Goal: Task Accomplishment & Management: Manage account settings

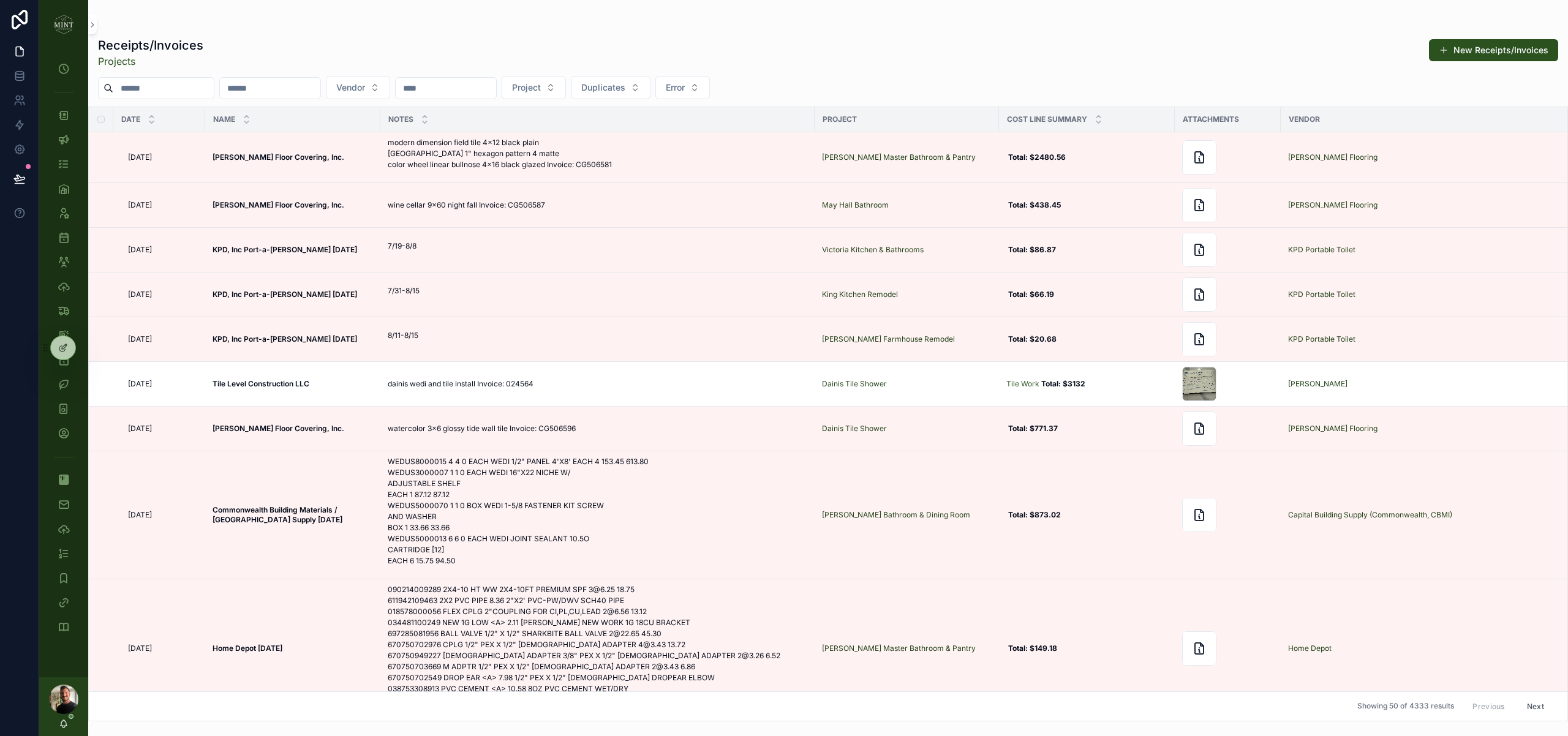
click at [62, 24] on img "scrollable content" at bounding box center [64, 24] width 20 height 20
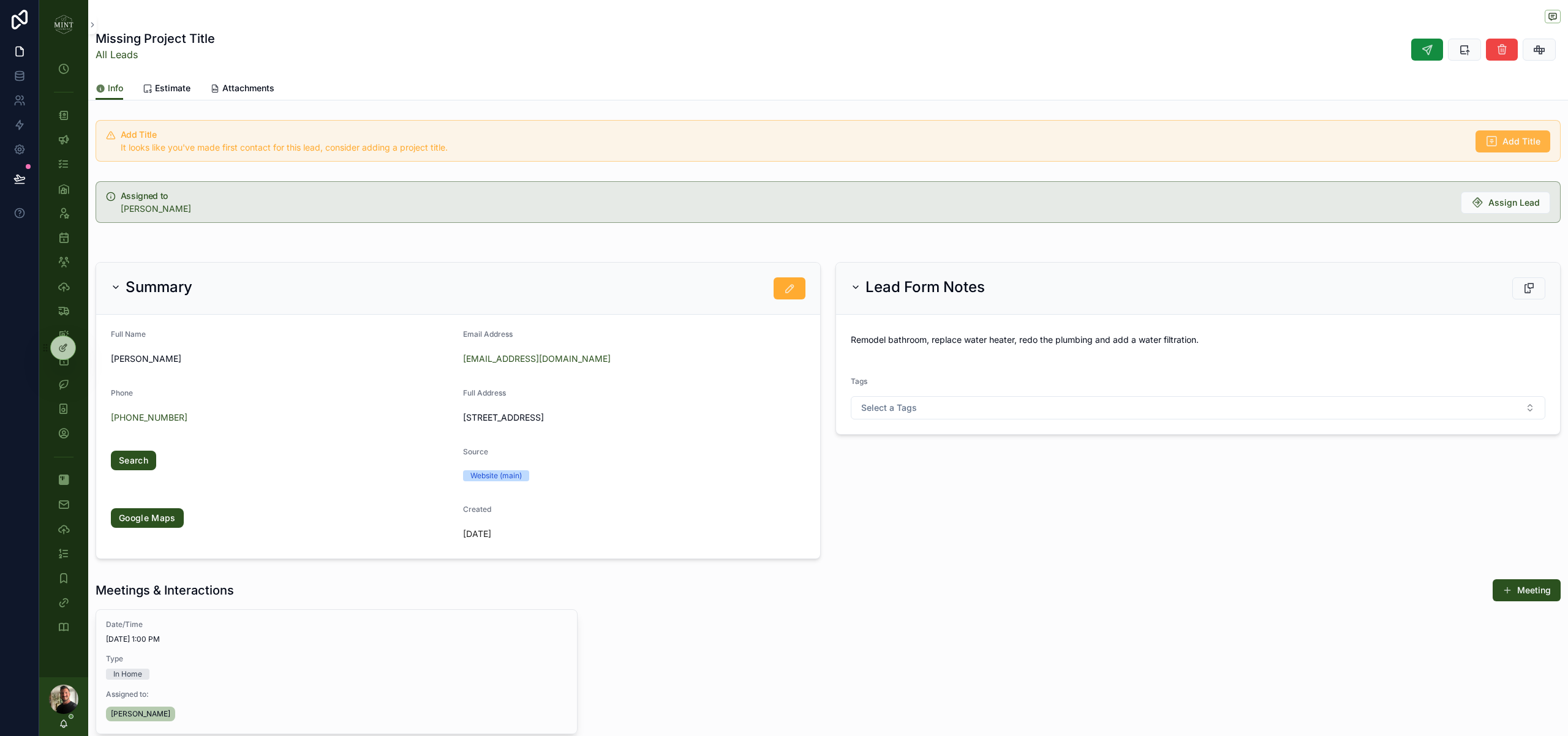
click at [1496, 145] on icon "scrollable content" at bounding box center [1491, 141] width 12 height 12
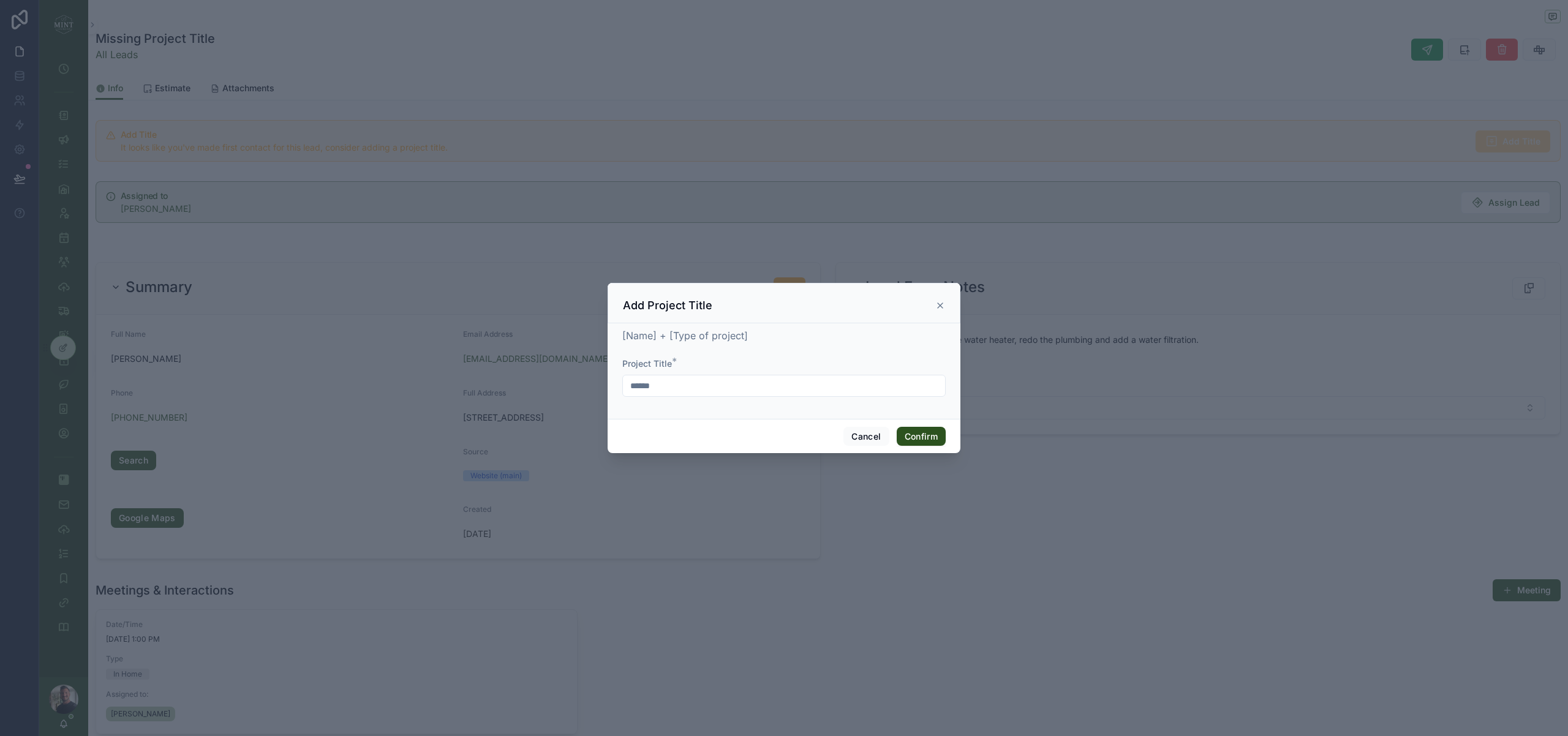
click at [752, 390] on input "******" at bounding box center [784, 385] width 322 height 17
type input "**********"
click at [934, 437] on button "Confirm" at bounding box center [920, 436] width 49 height 20
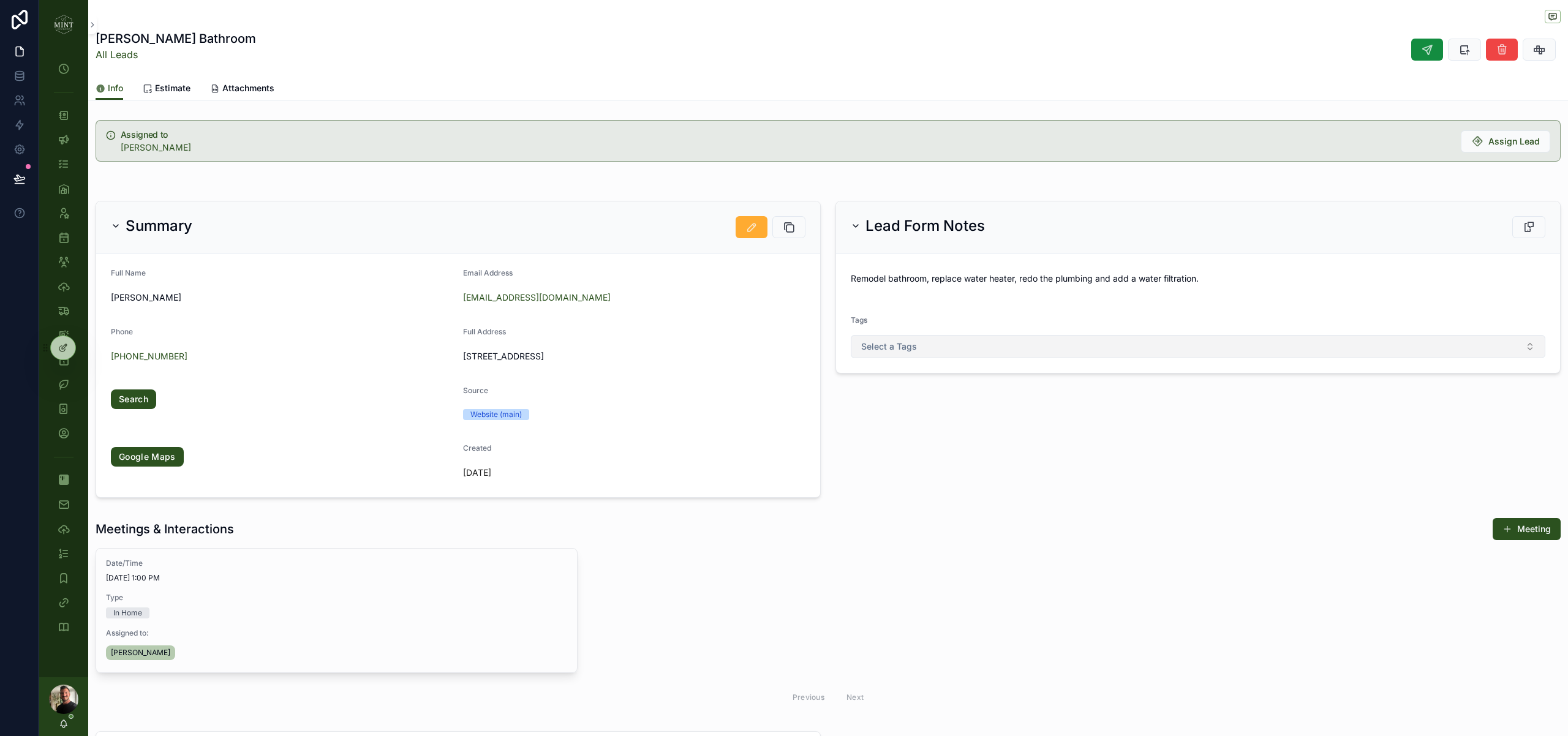
click at [1084, 337] on button "Select a Tags" at bounding box center [1198, 346] width 694 height 23
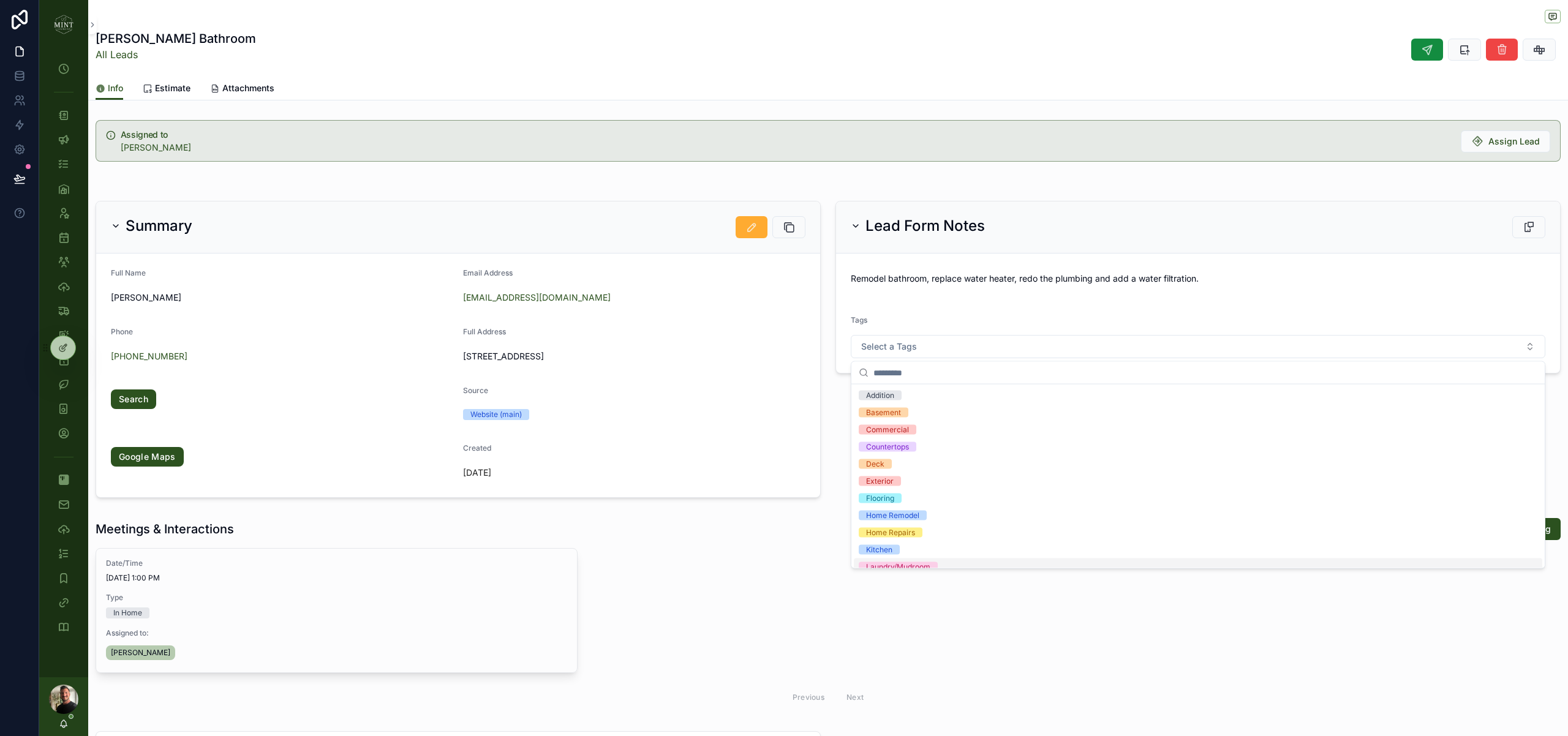
scroll to position [147, 0]
click at [915, 492] on div "Simple Bathoom" at bounding box center [894, 488] width 57 height 10
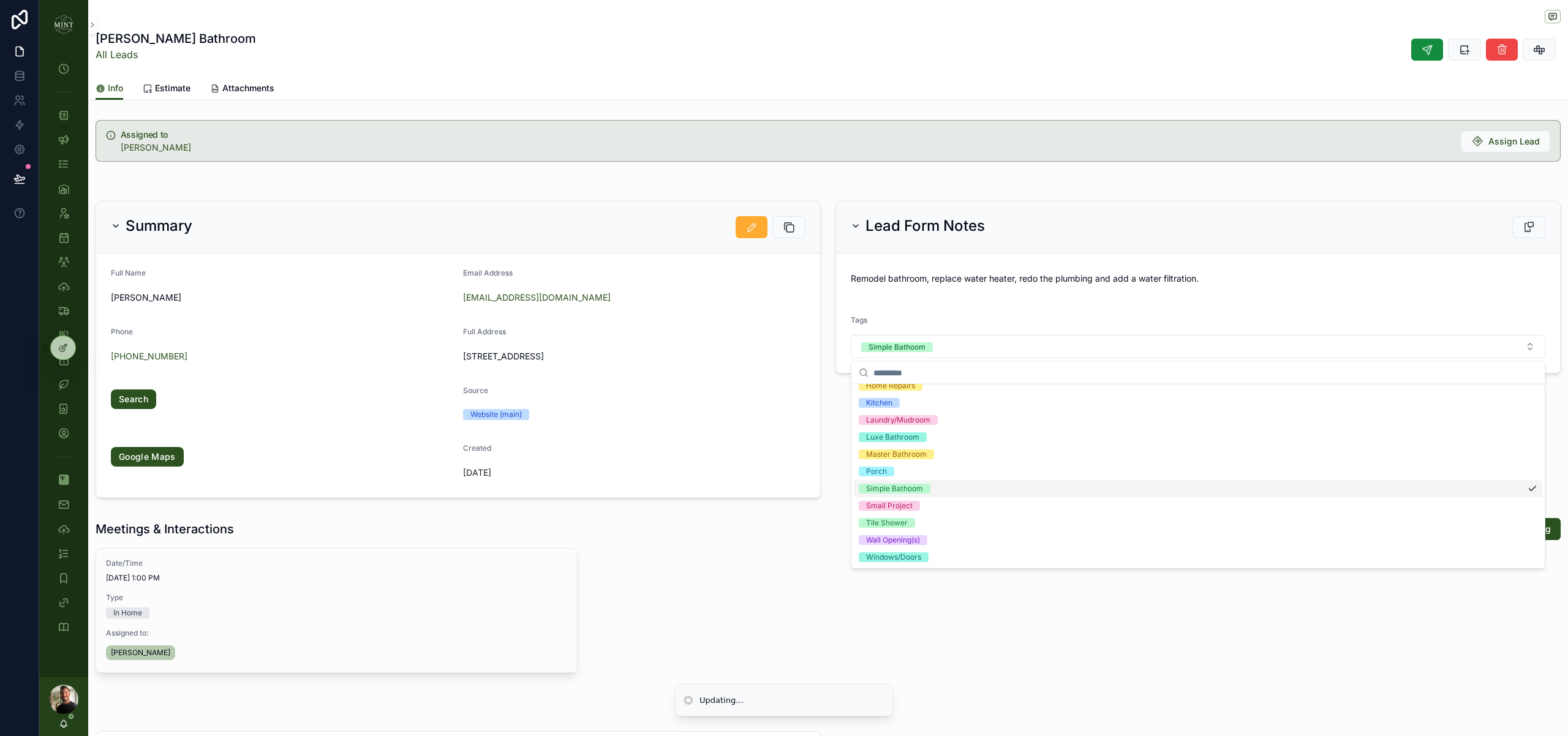
click at [803, 429] on form "Full Name Ed Andree Email Address eandree74@gmail.com Phone (215) 200-5440 Full…" at bounding box center [458, 375] width 724 height 244
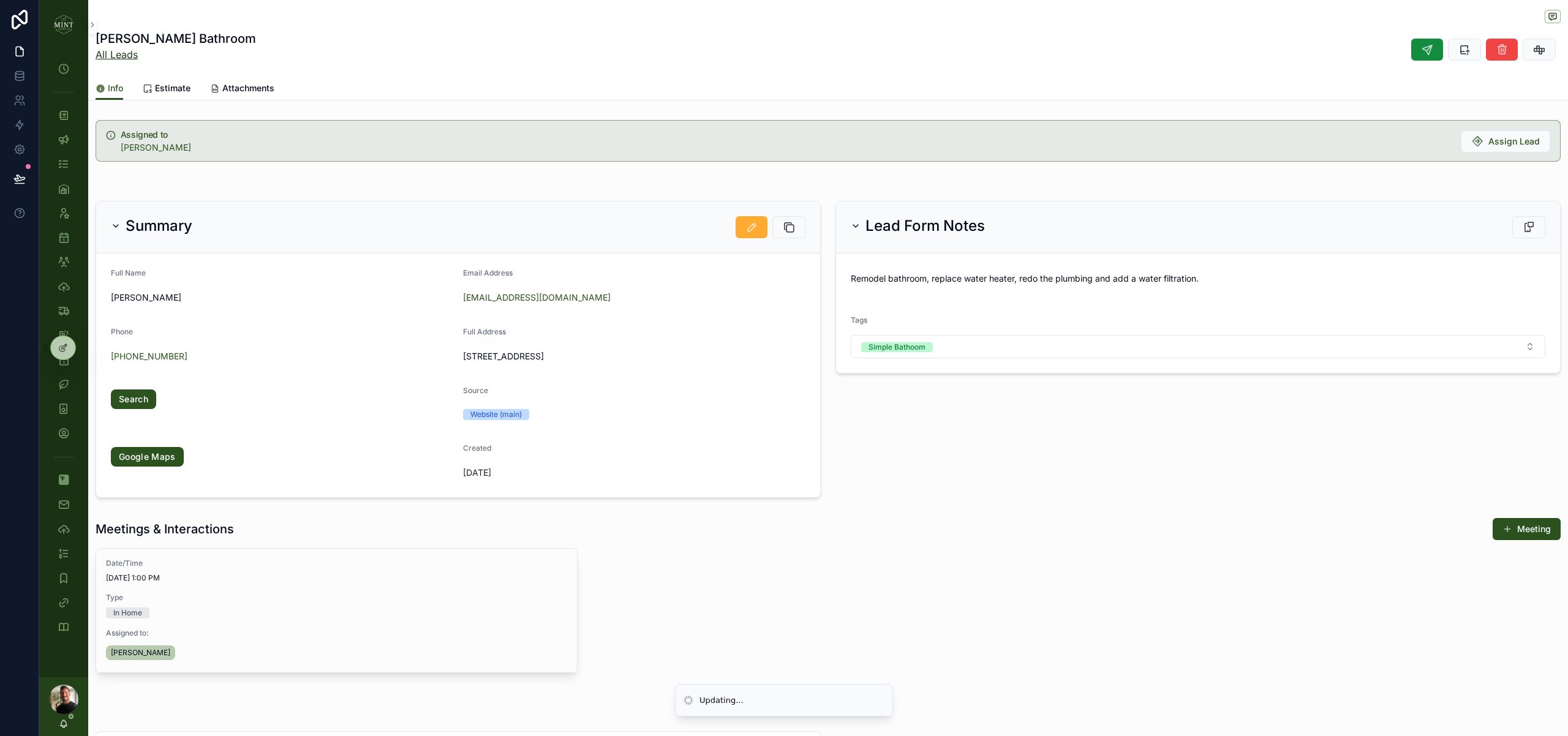
click at [129, 59] on link "All Leads" at bounding box center [117, 55] width 43 height 12
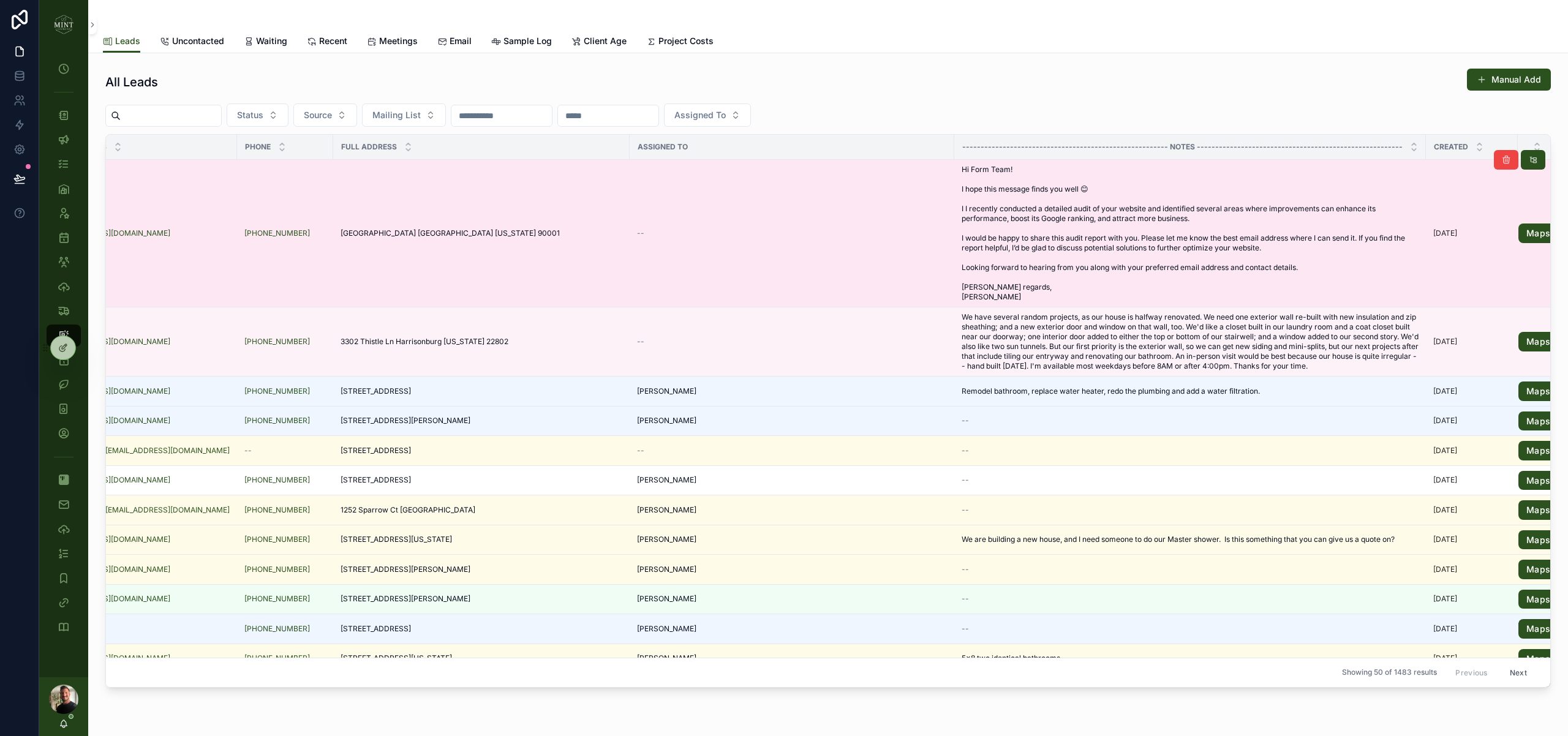
scroll to position [0, 388]
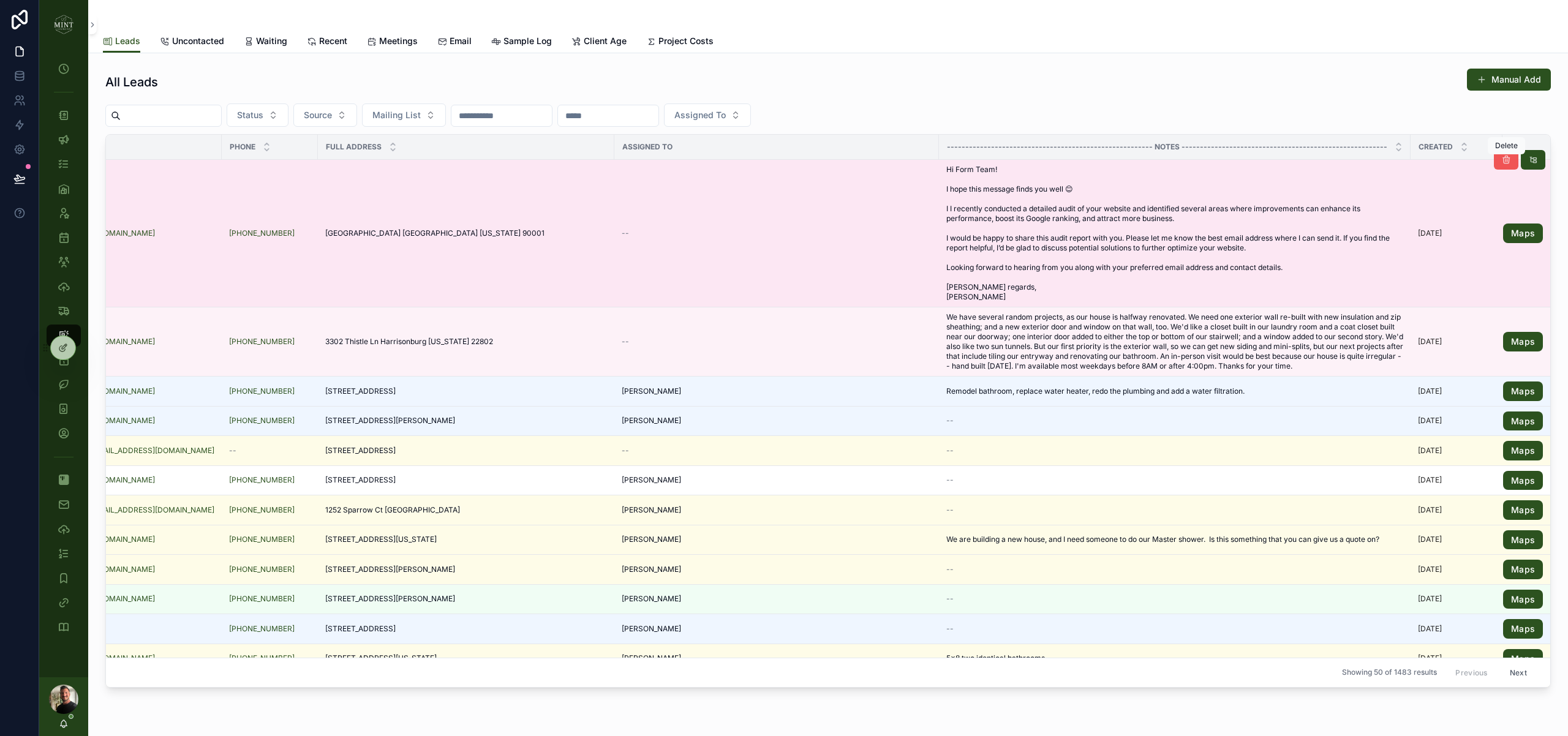
click at [1509, 158] on icon "scrollable content" at bounding box center [1506, 160] width 10 height 10
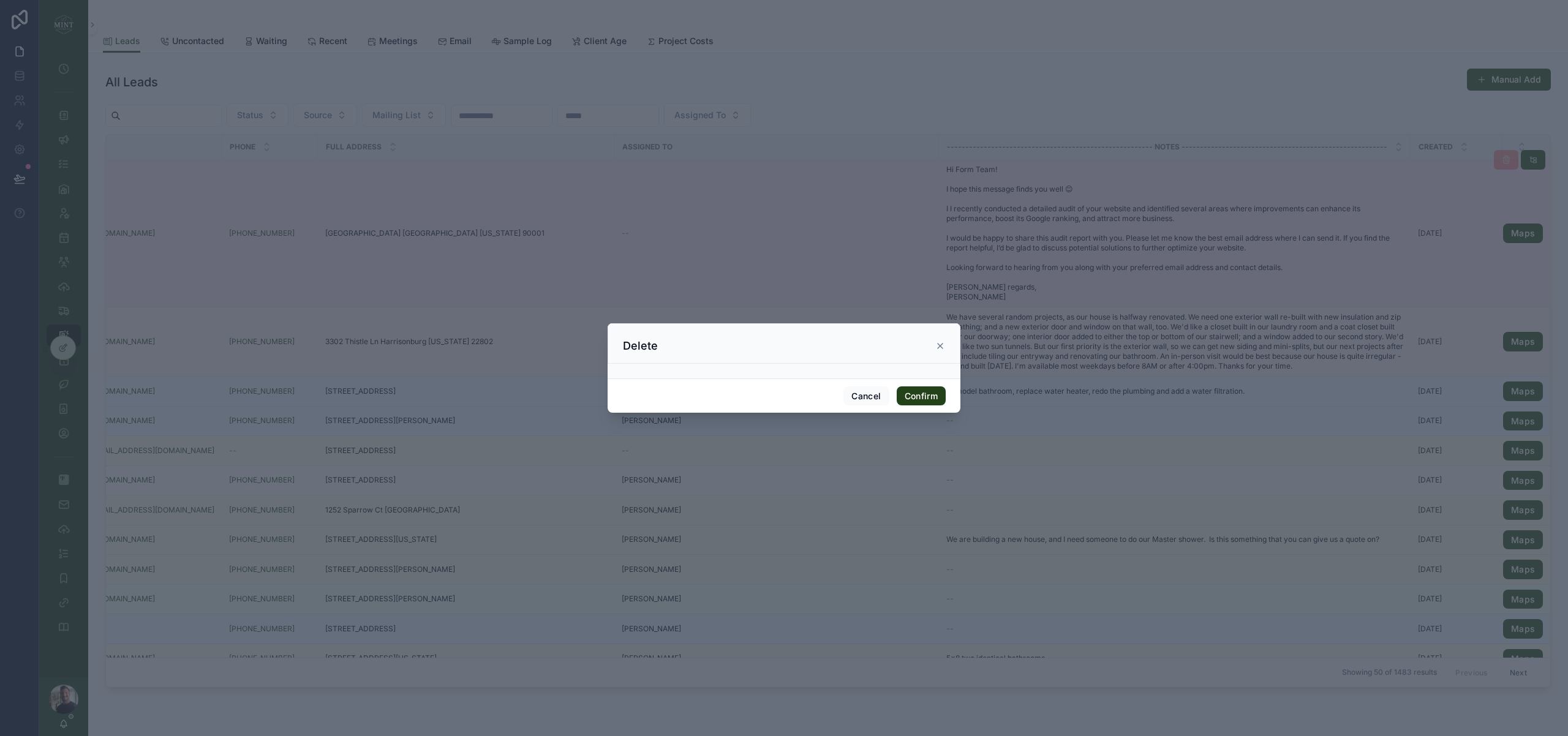
click at [910, 396] on button "Confirm" at bounding box center [920, 396] width 49 height 20
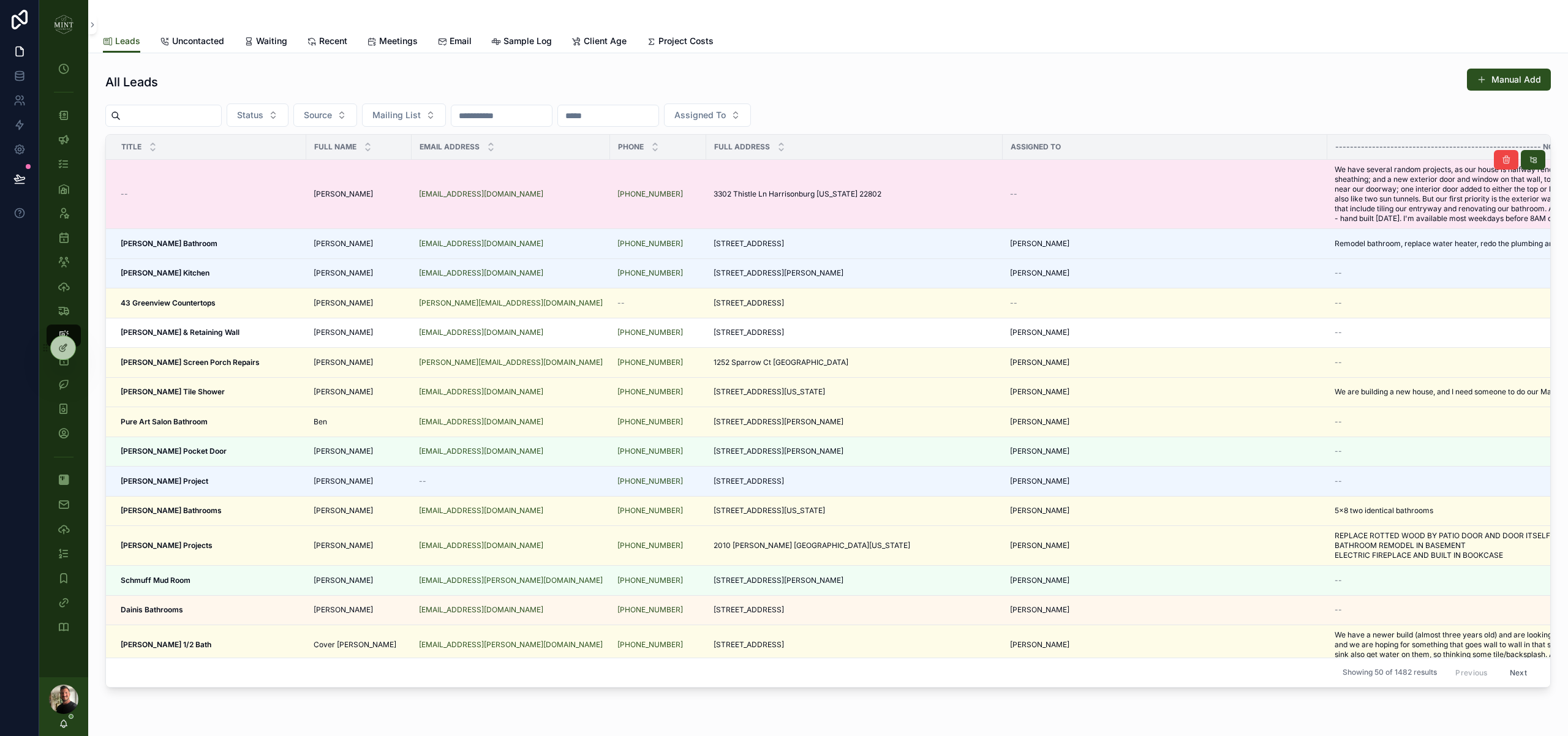
scroll to position [1, 0]
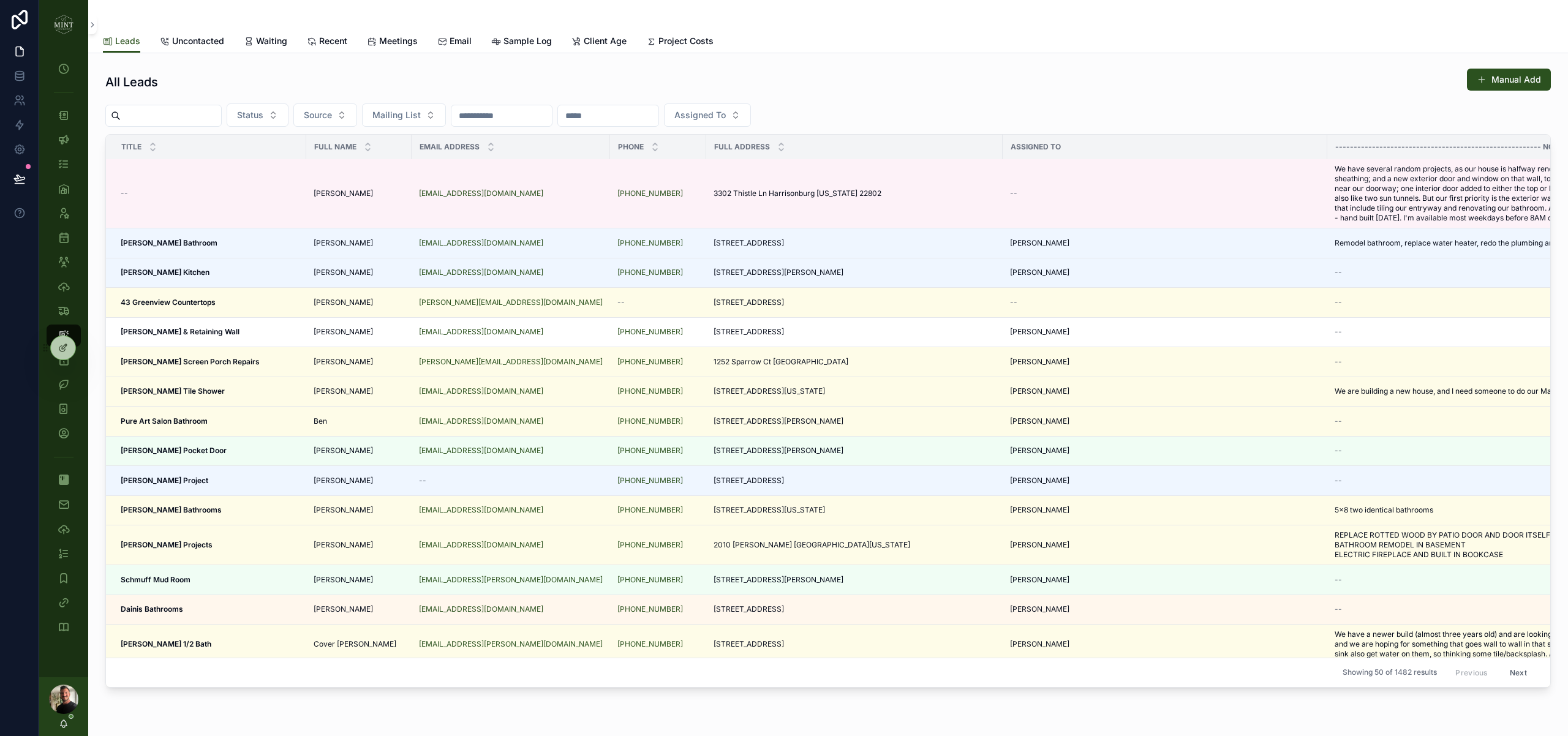
click at [58, 26] on img "scrollable content" at bounding box center [64, 24] width 20 height 20
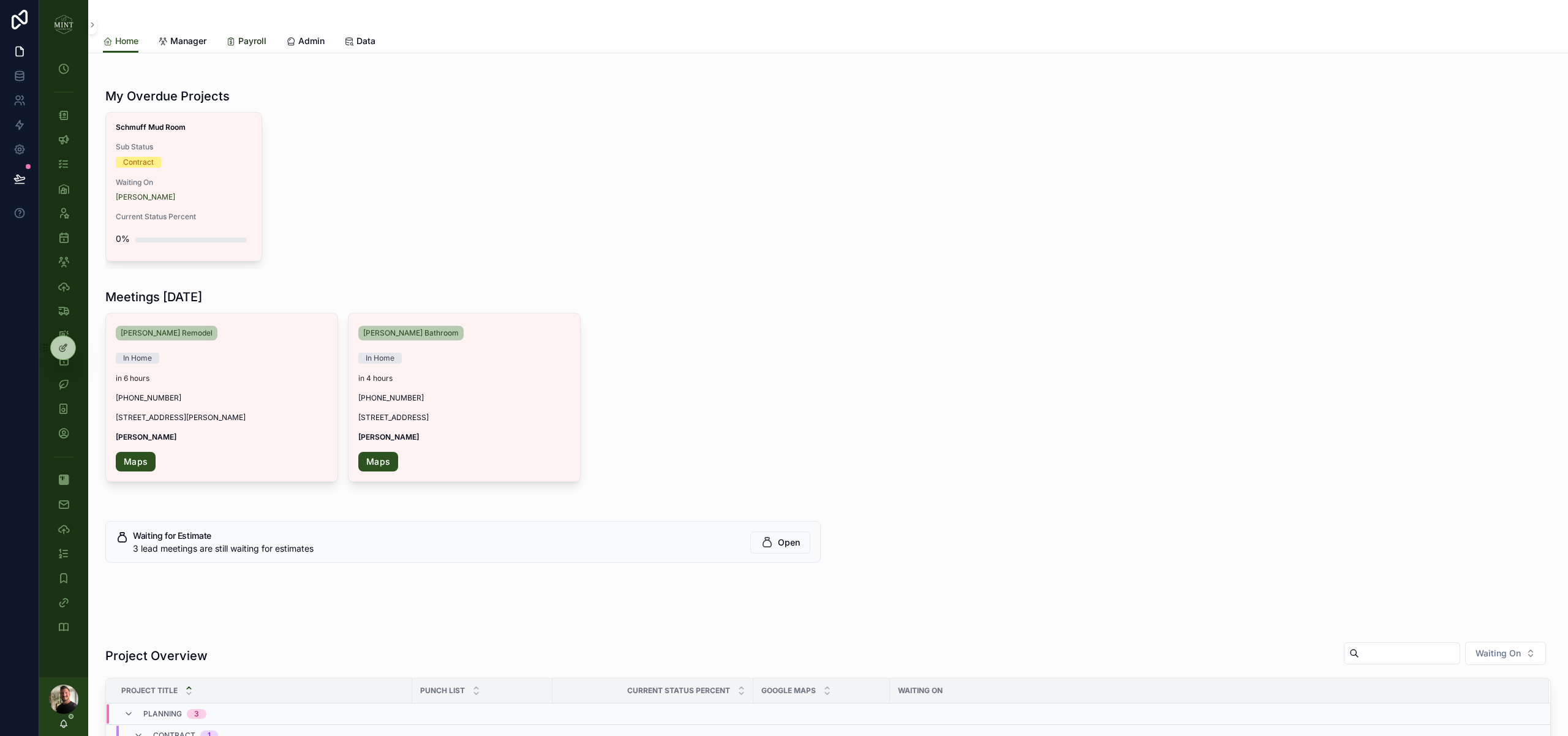
click at [244, 41] on span "Payroll" at bounding box center [252, 41] width 28 height 12
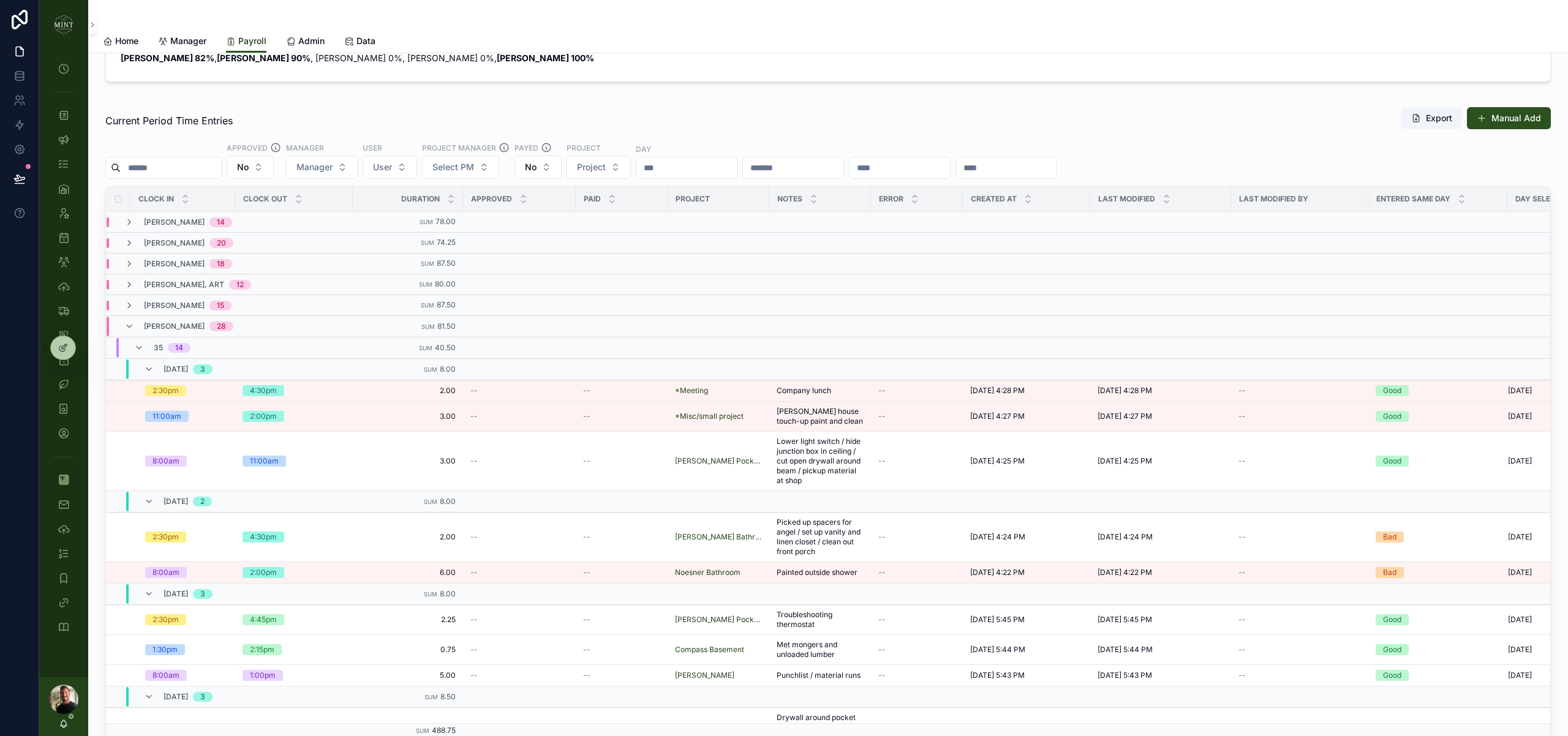
scroll to position [87, 0]
click at [134, 323] on div "Zook, Andrew 28" at bounding box center [178, 324] width 109 height 20
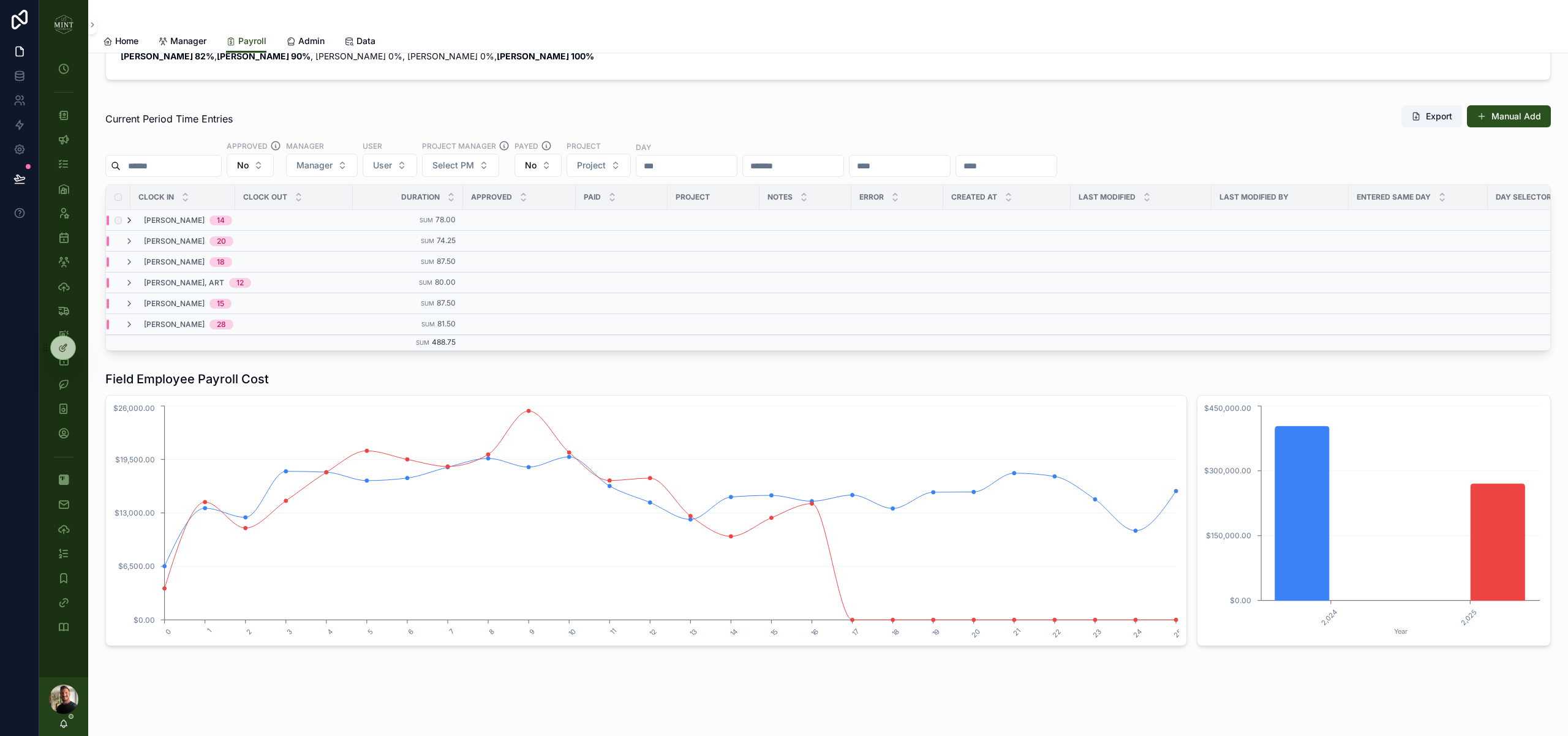
click at [132, 221] on icon "scrollable content" at bounding box center [129, 220] width 10 height 10
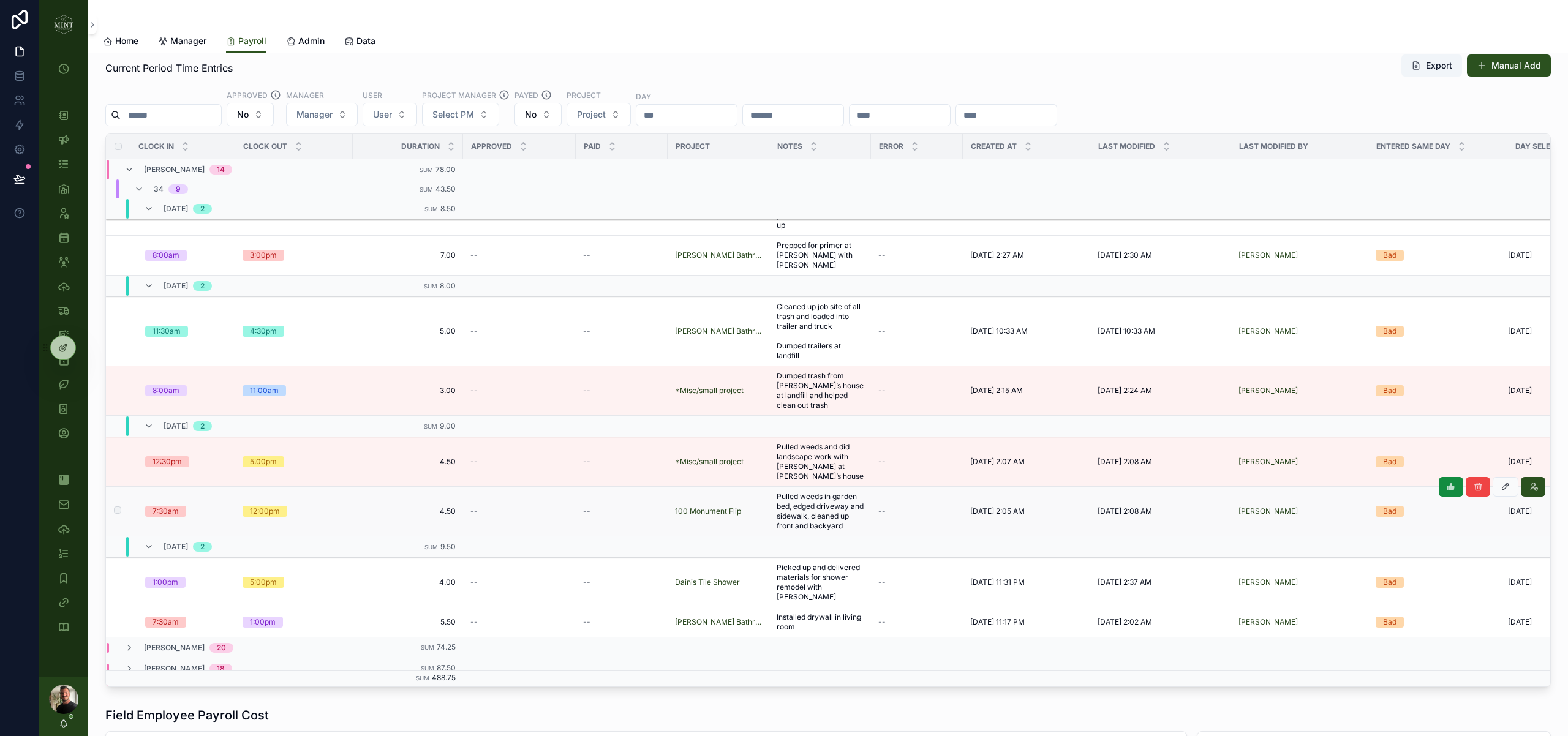
scroll to position [140, 0]
click at [143, 187] on icon "scrollable content" at bounding box center [139, 187] width 10 height 10
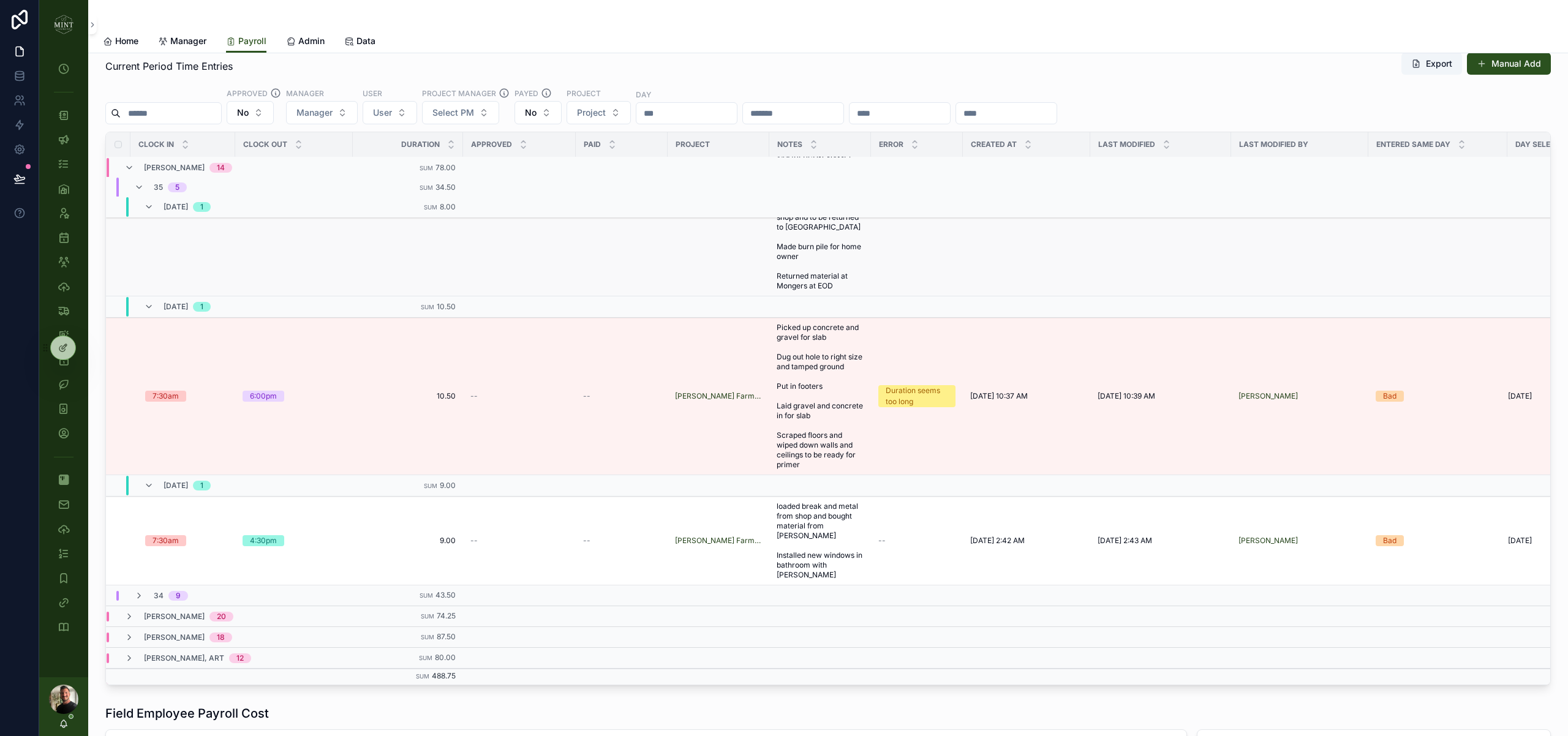
scroll to position [0, 0]
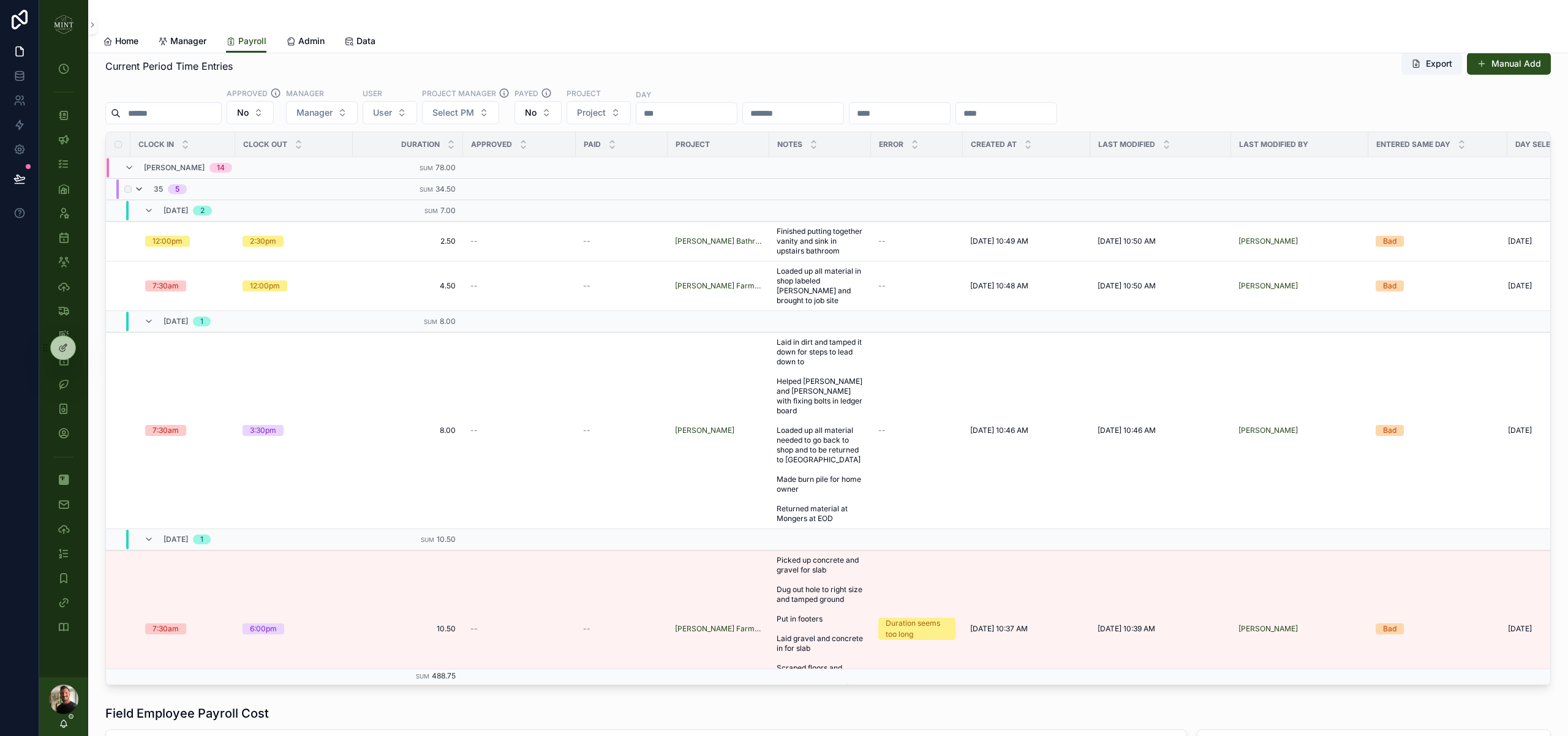
click at [143, 190] on div "35 5" at bounding box center [161, 189] width 53 height 20
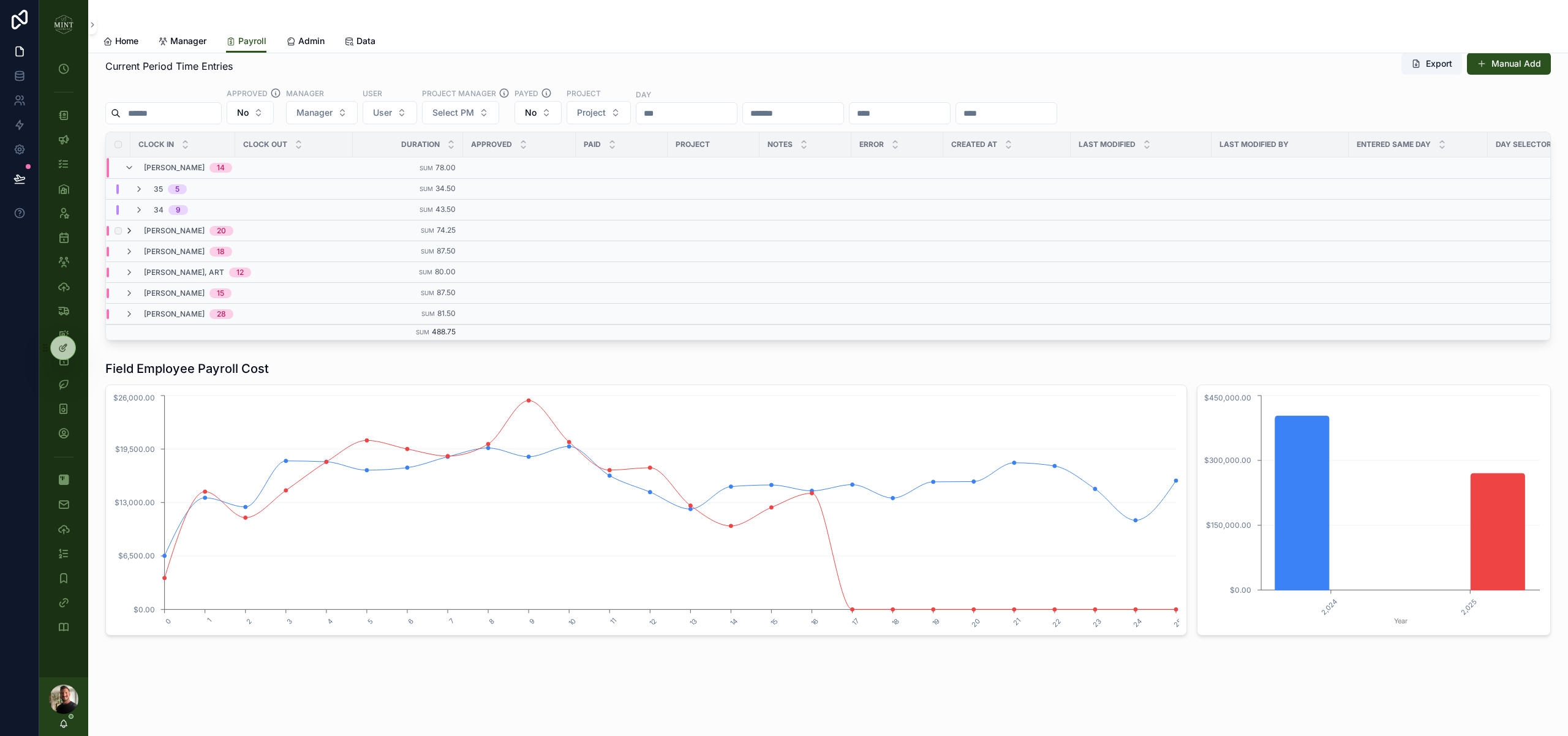
click at [129, 231] on icon "scrollable content" at bounding box center [129, 230] width 10 height 10
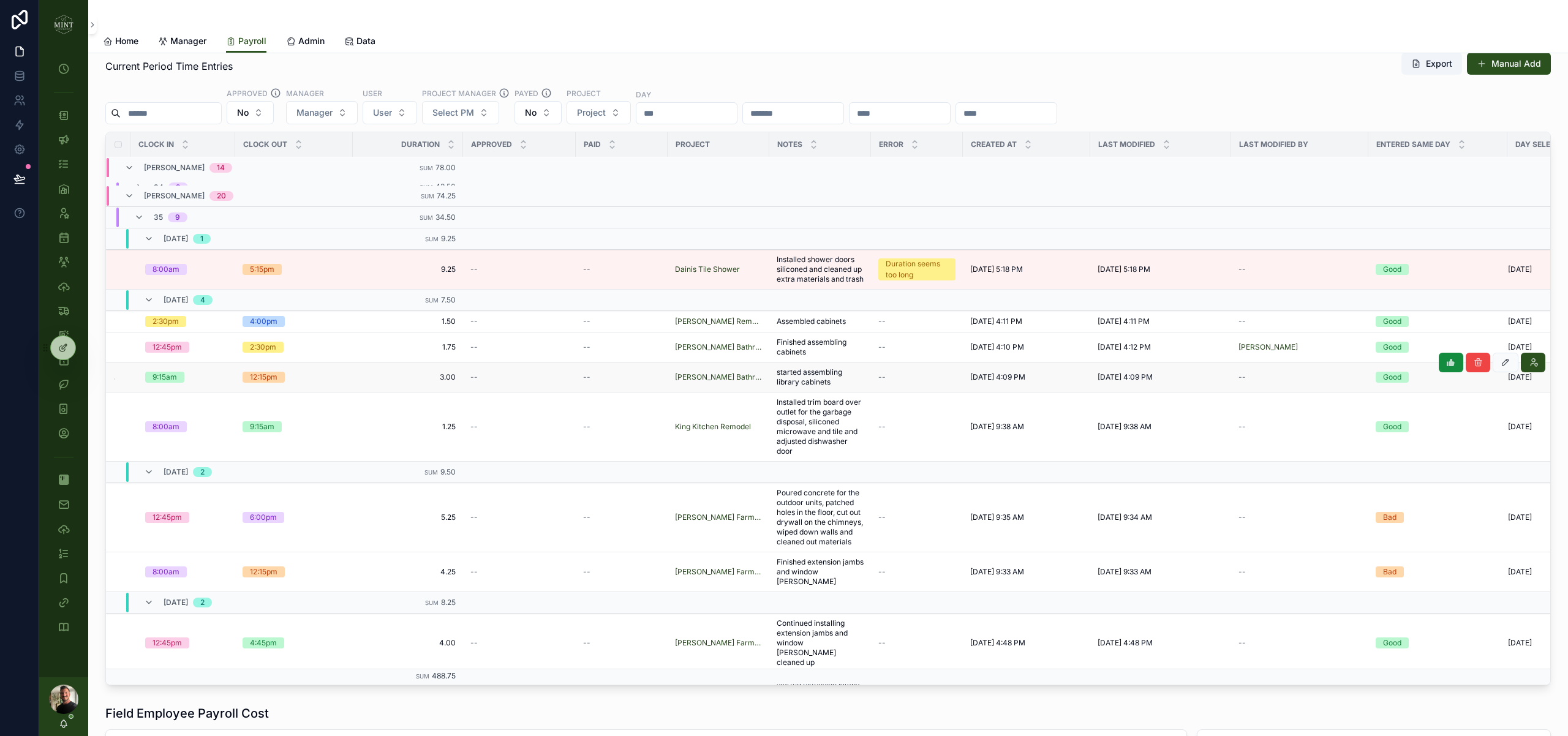
scroll to position [36, 0]
click at [138, 215] on icon "scrollable content" at bounding box center [139, 217] width 10 height 10
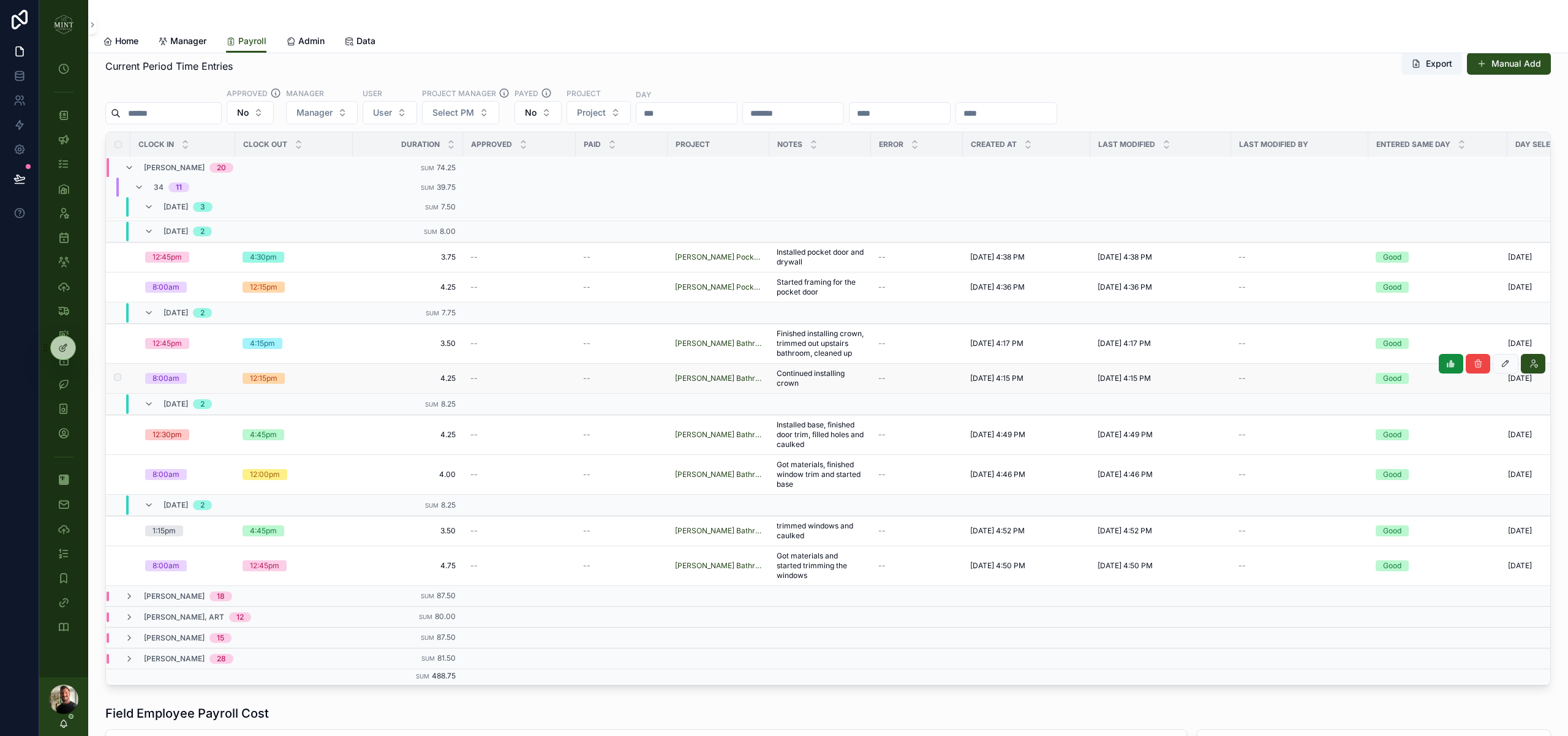
scroll to position [203, 0]
click at [145, 186] on div "34 11" at bounding box center [162, 187] width 55 height 20
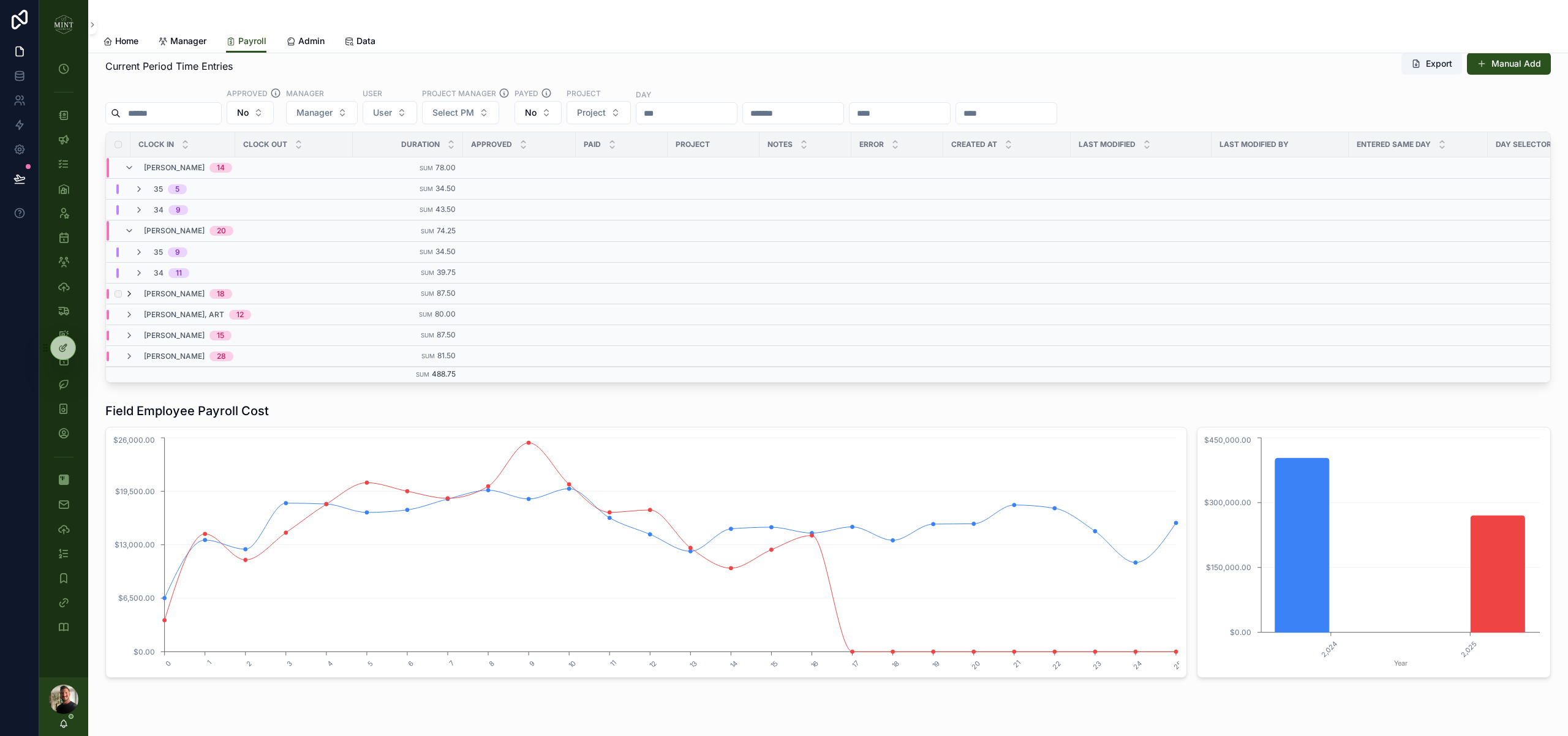
click at [132, 292] on icon "scrollable content" at bounding box center [129, 294] width 10 height 10
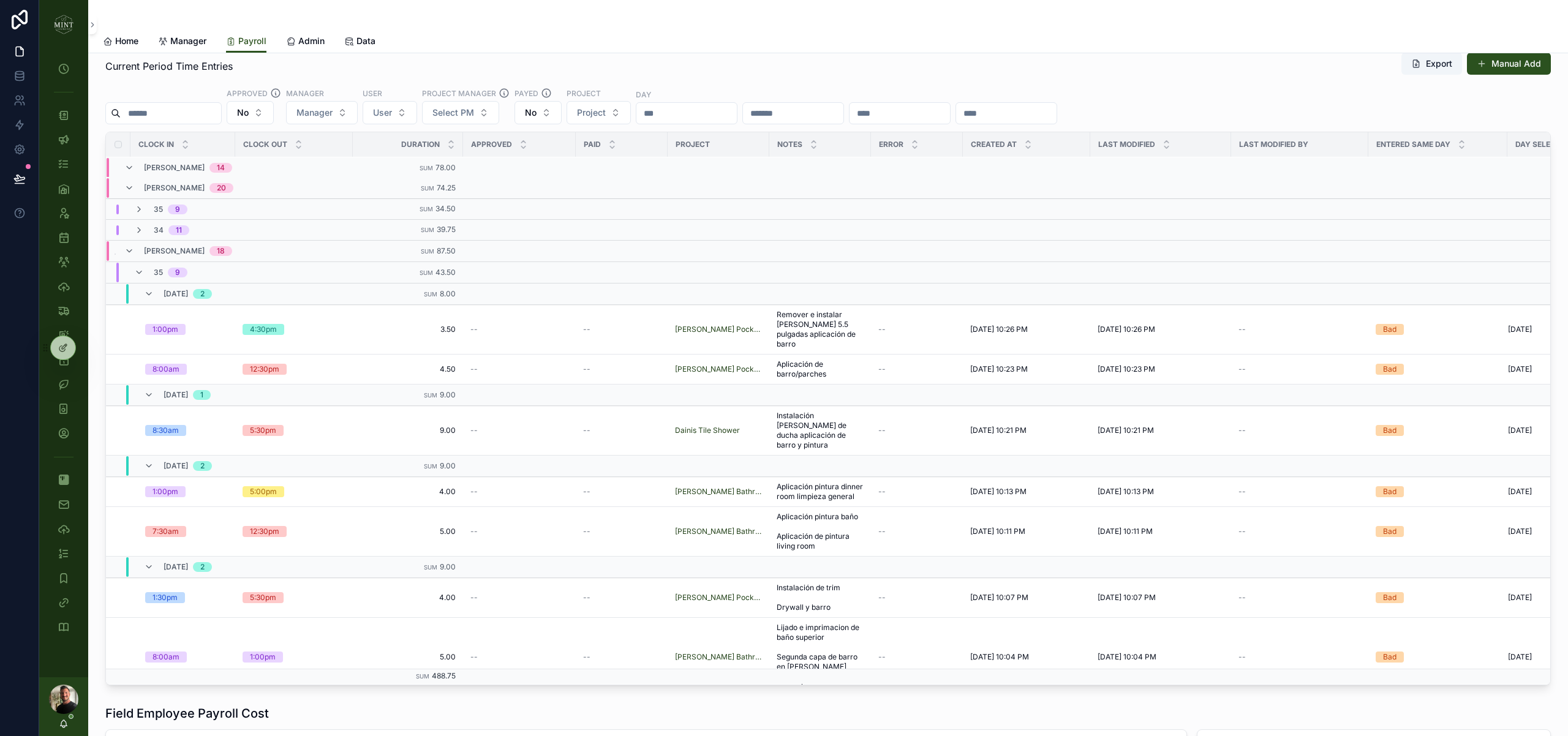
scroll to position [73, 0]
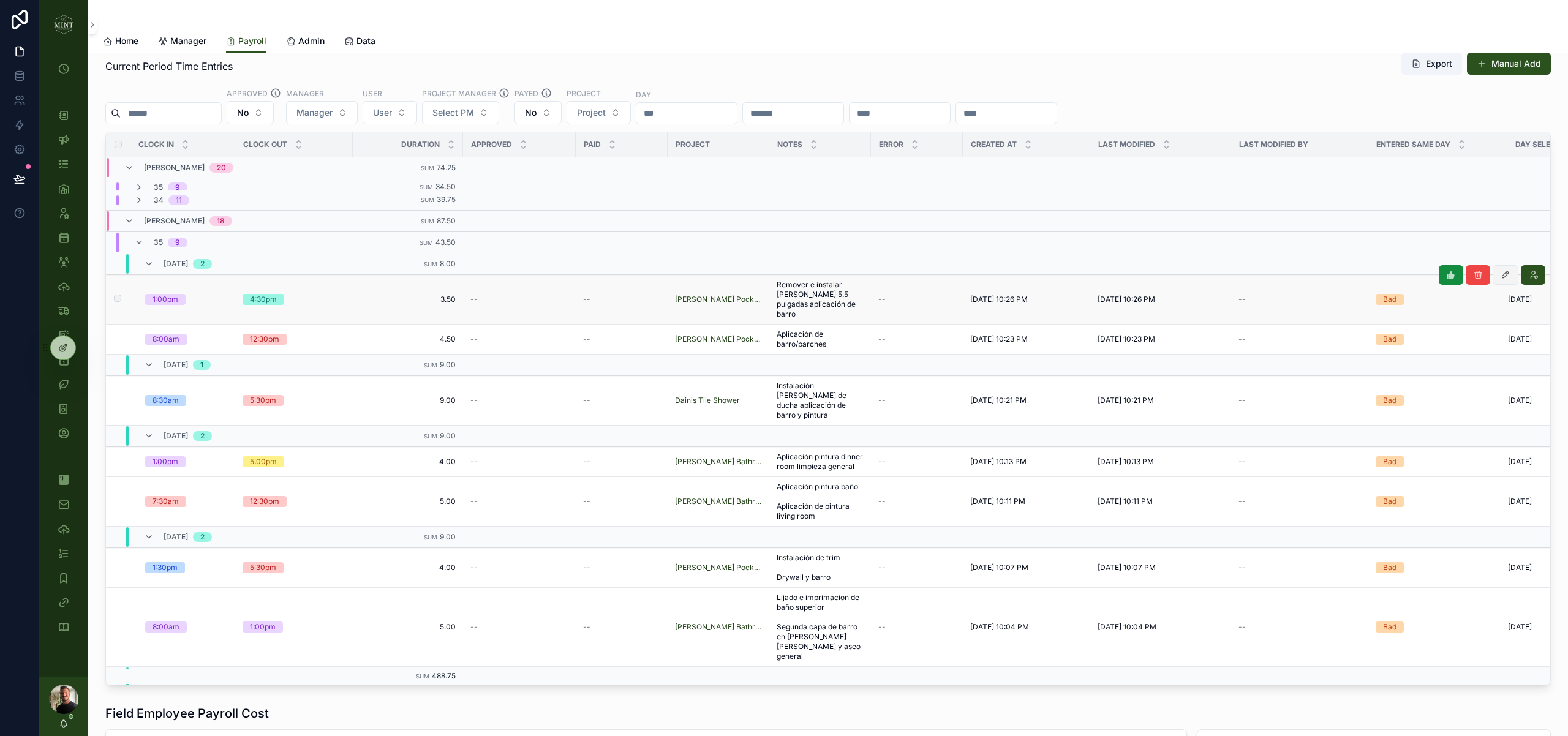
click at [1508, 273] on icon "scrollable content" at bounding box center [1505, 275] width 10 height 10
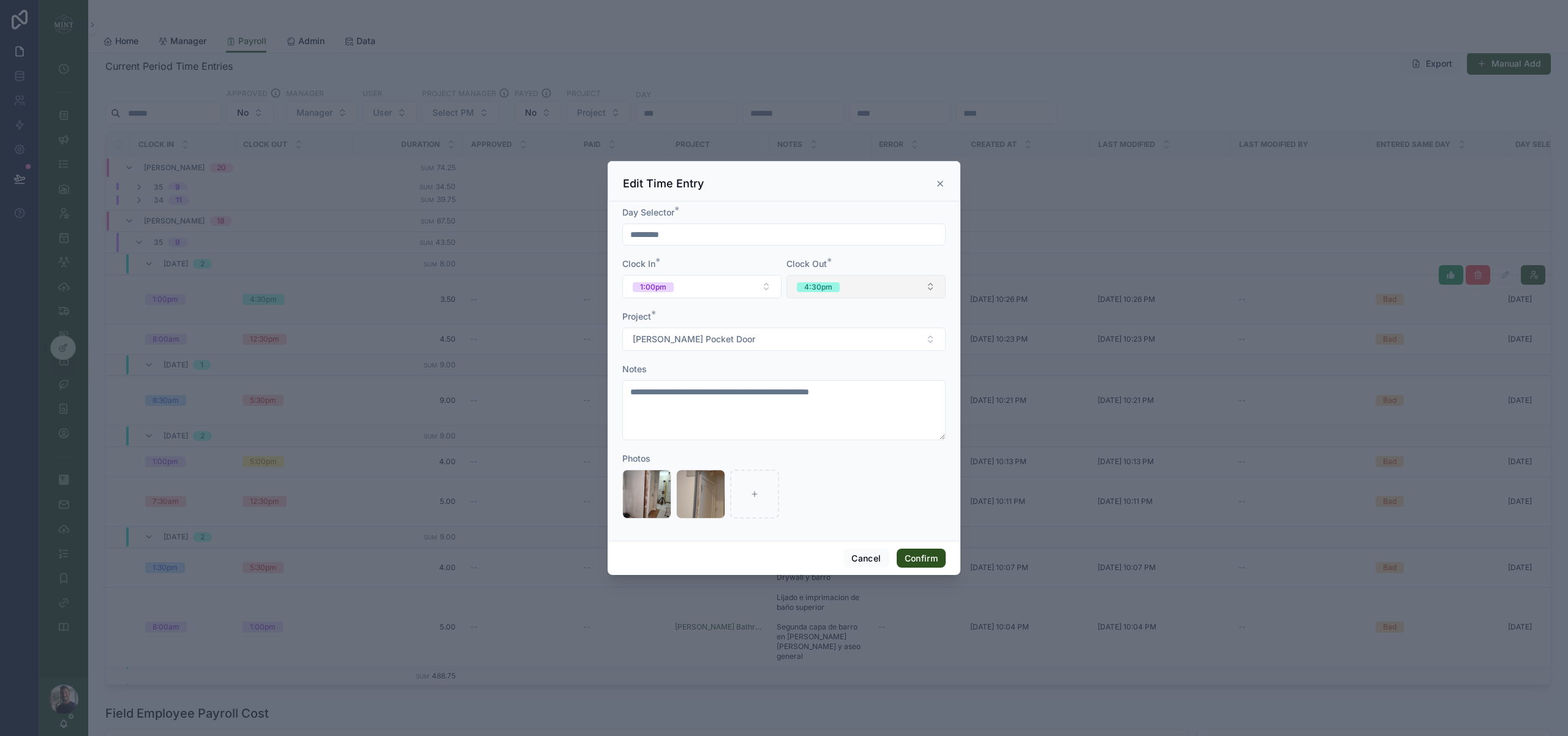
click at [881, 285] on button "4:30pm" at bounding box center [866, 287] width 159 height 23
click at [702, 454] on div "Photos" at bounding box center [783, 459] width 323 height 12
click at [925, 288] on button "4:30pm" at bounding box center [866, 287] width 159 height 23
click at [843, 433] on div "2:30pm" at bounding box center [866, 429] width 153 height 17
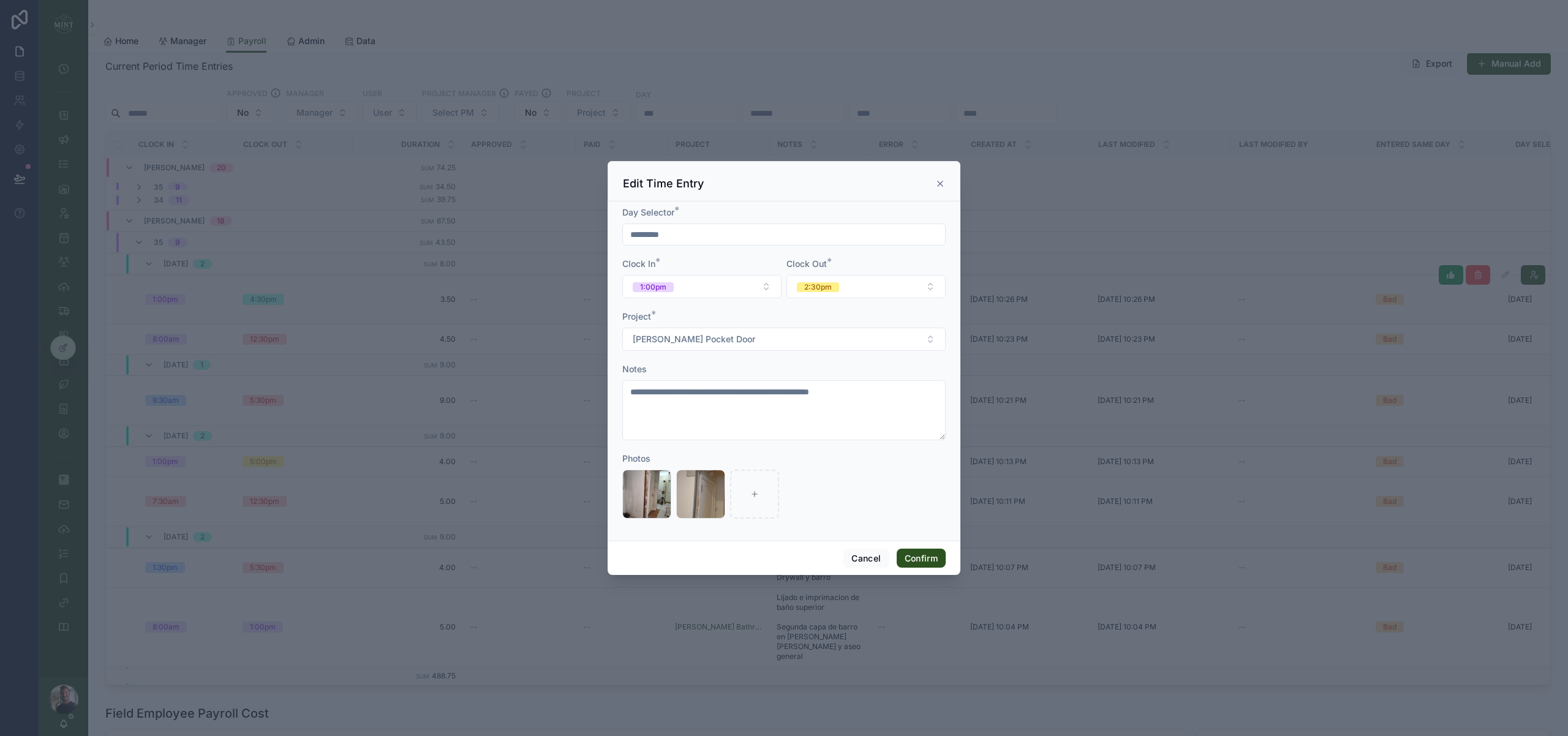
click at [840, 456] on div "Photos" at bounding box center [783, 459] width 323 height 12
click at [923, 565] on button "Confirm" at bounding box center [920, 558] width 49 height 20
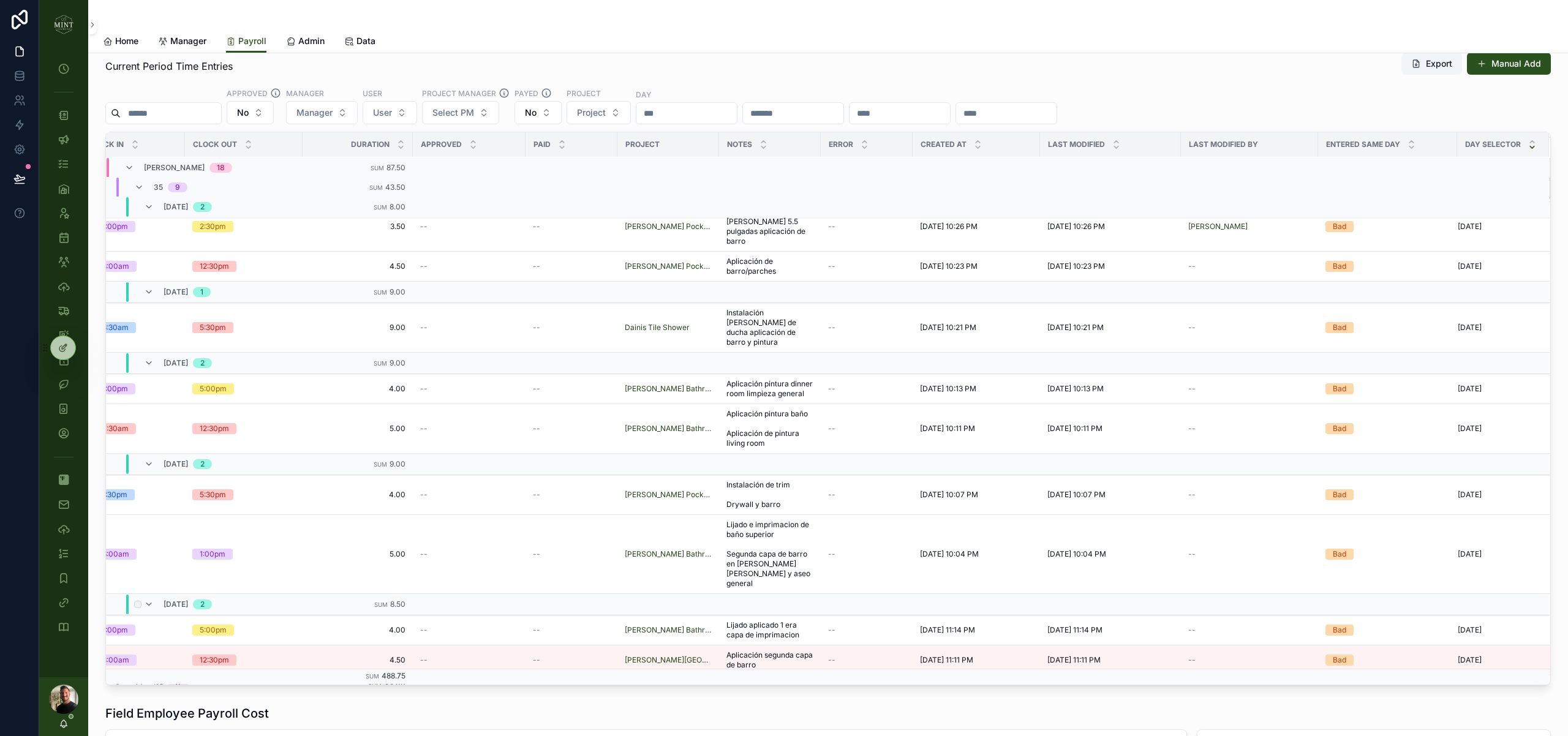
scroll to position [145, 0]
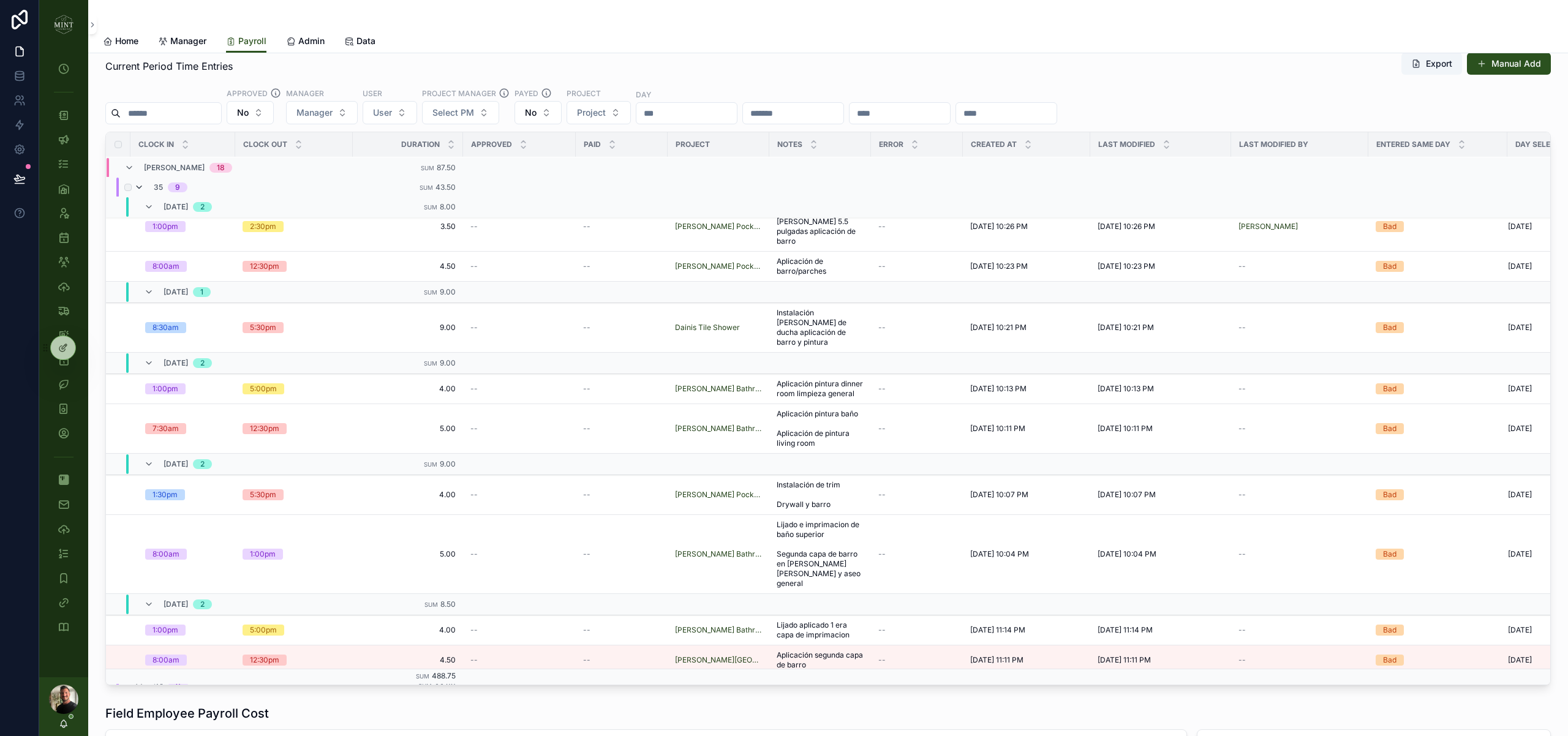
click at [140, 188] on icon "scrollable content" at bounding box center [139, 187] width 10 height 10
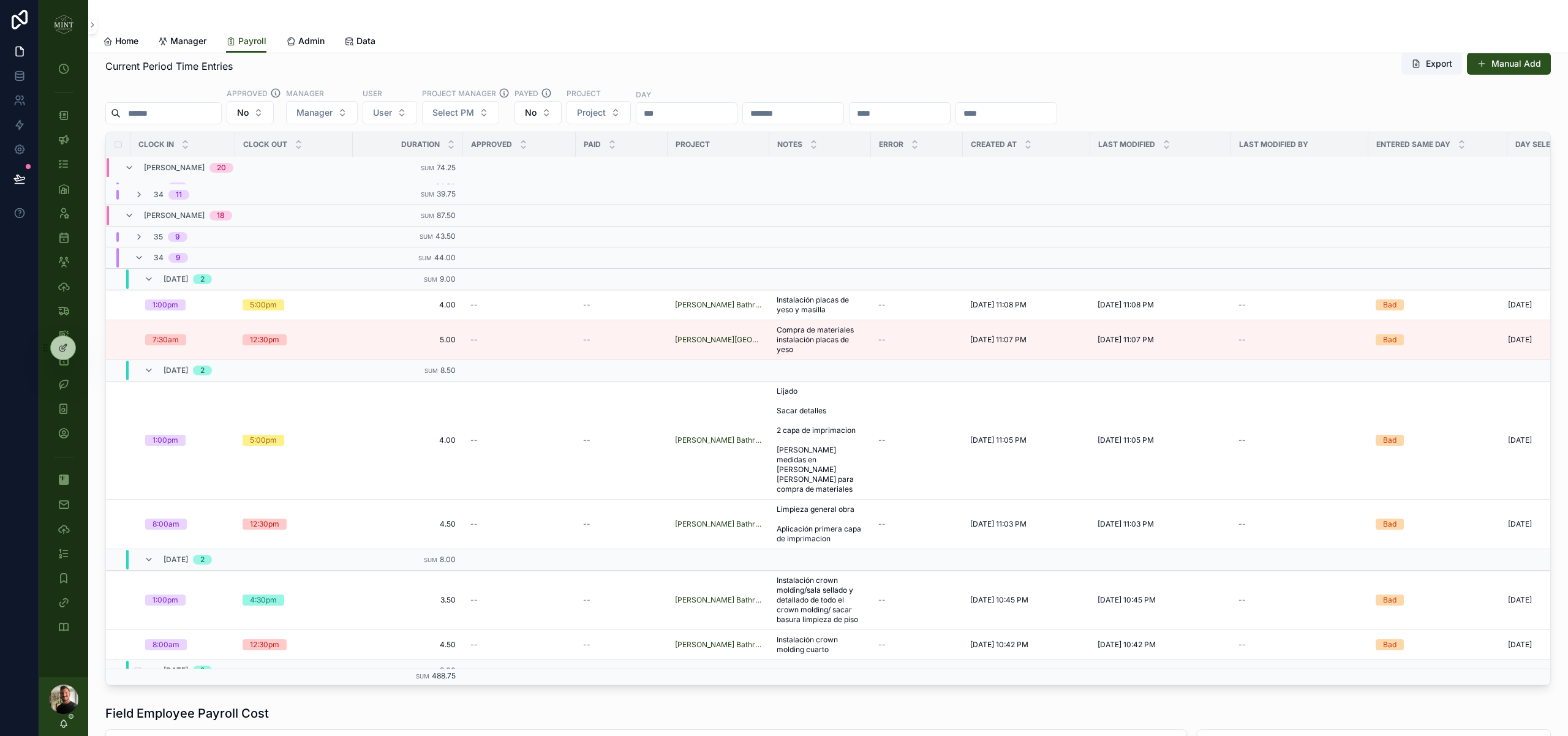
scroll to position [0, 0]
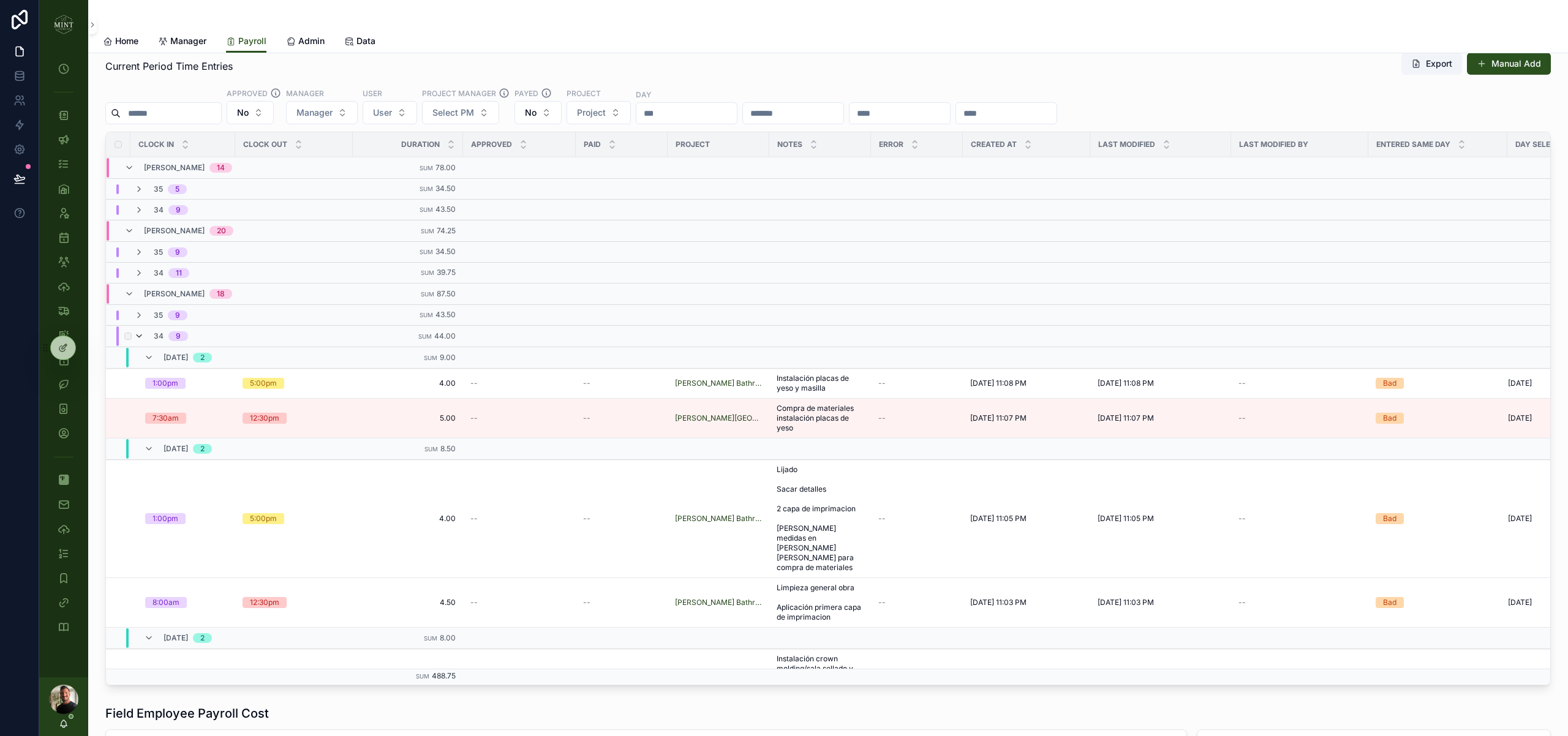
click at [143, 335] on icon "scrollable content" at bounding box center [139, 336] width 10 height 10
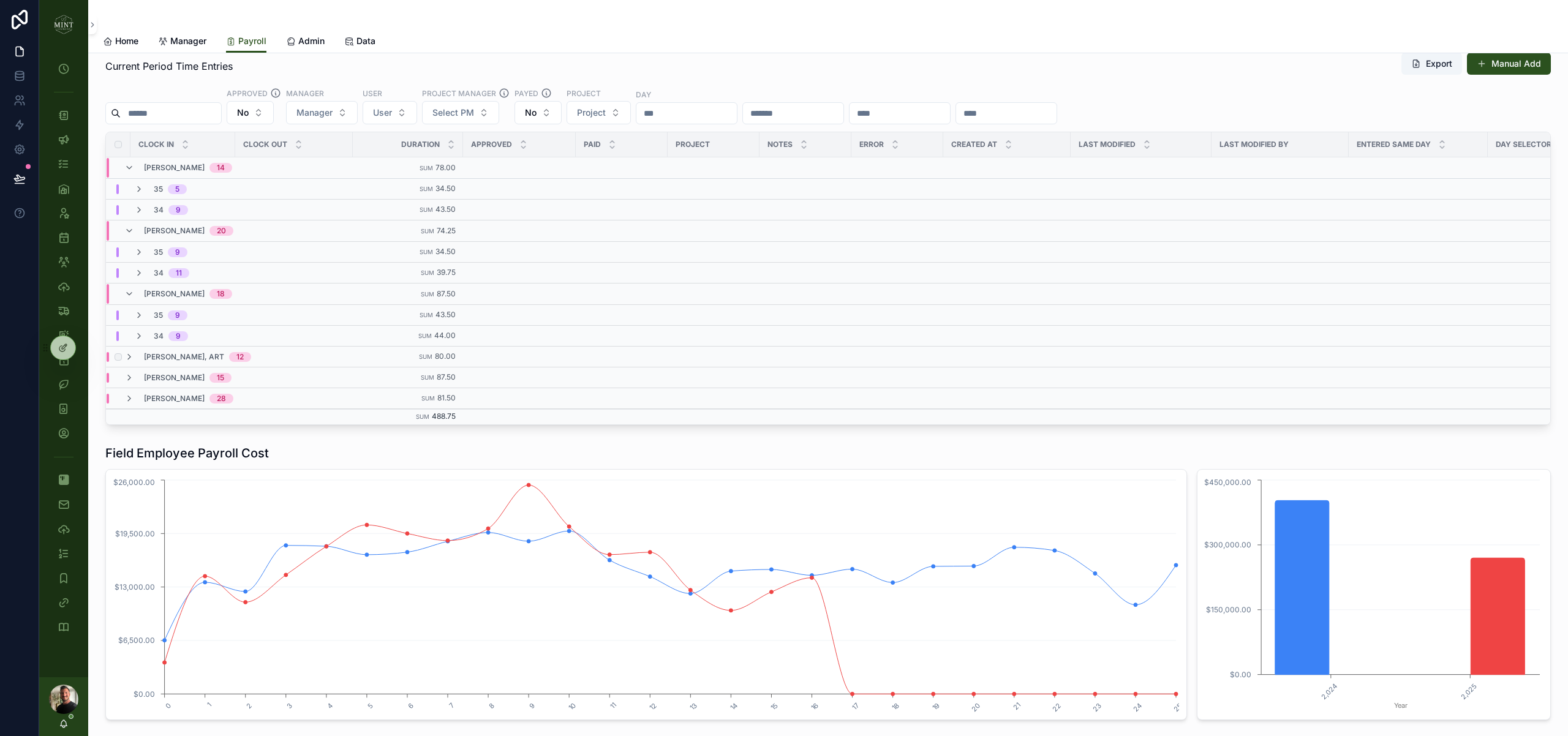
click at [134, 356] on div "Orchowski, Art 12" at bounding box center [187, 357] width 127 height 10
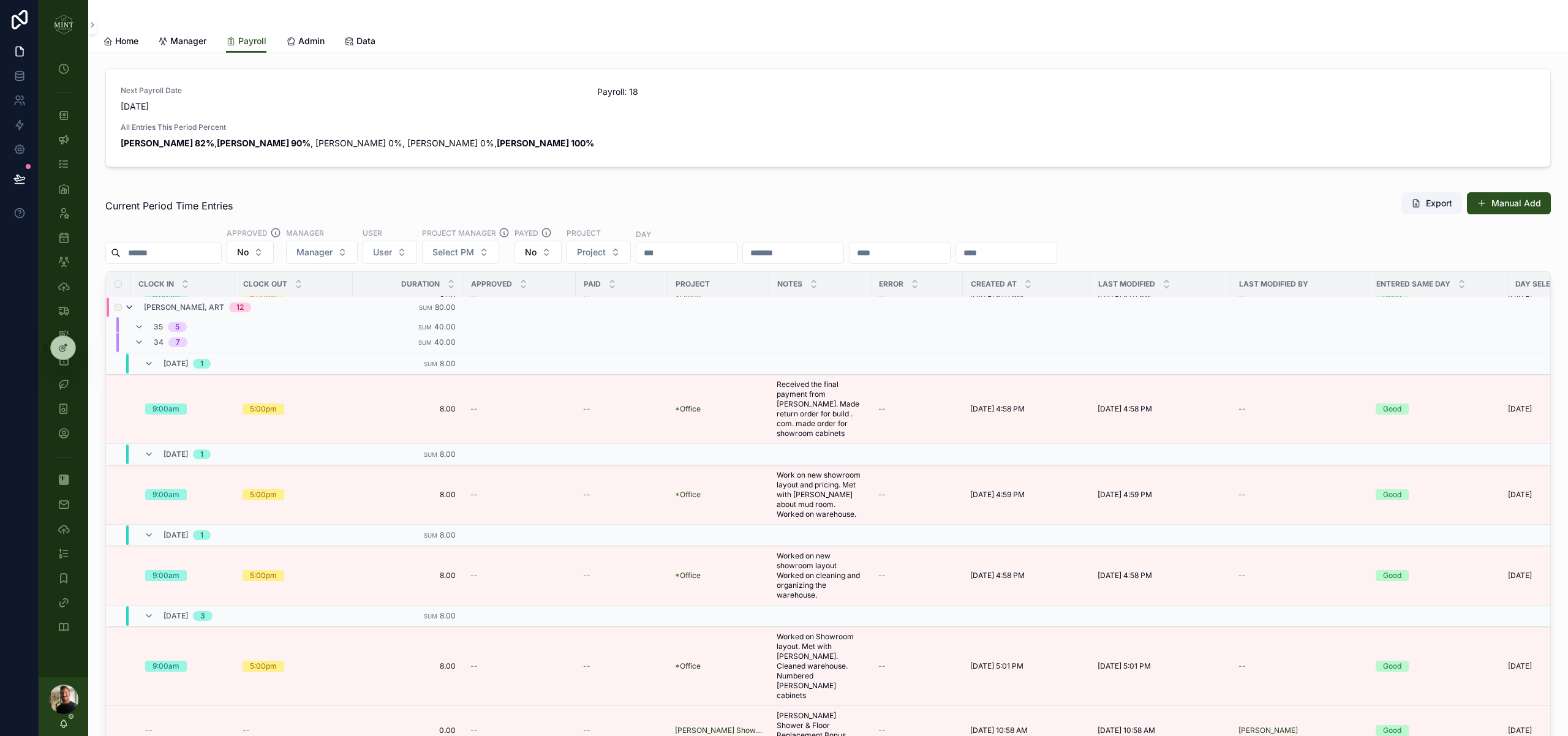
click at [130, 304] on icon "scrollable content" at bounding box center [129, 307] width 10 height 10
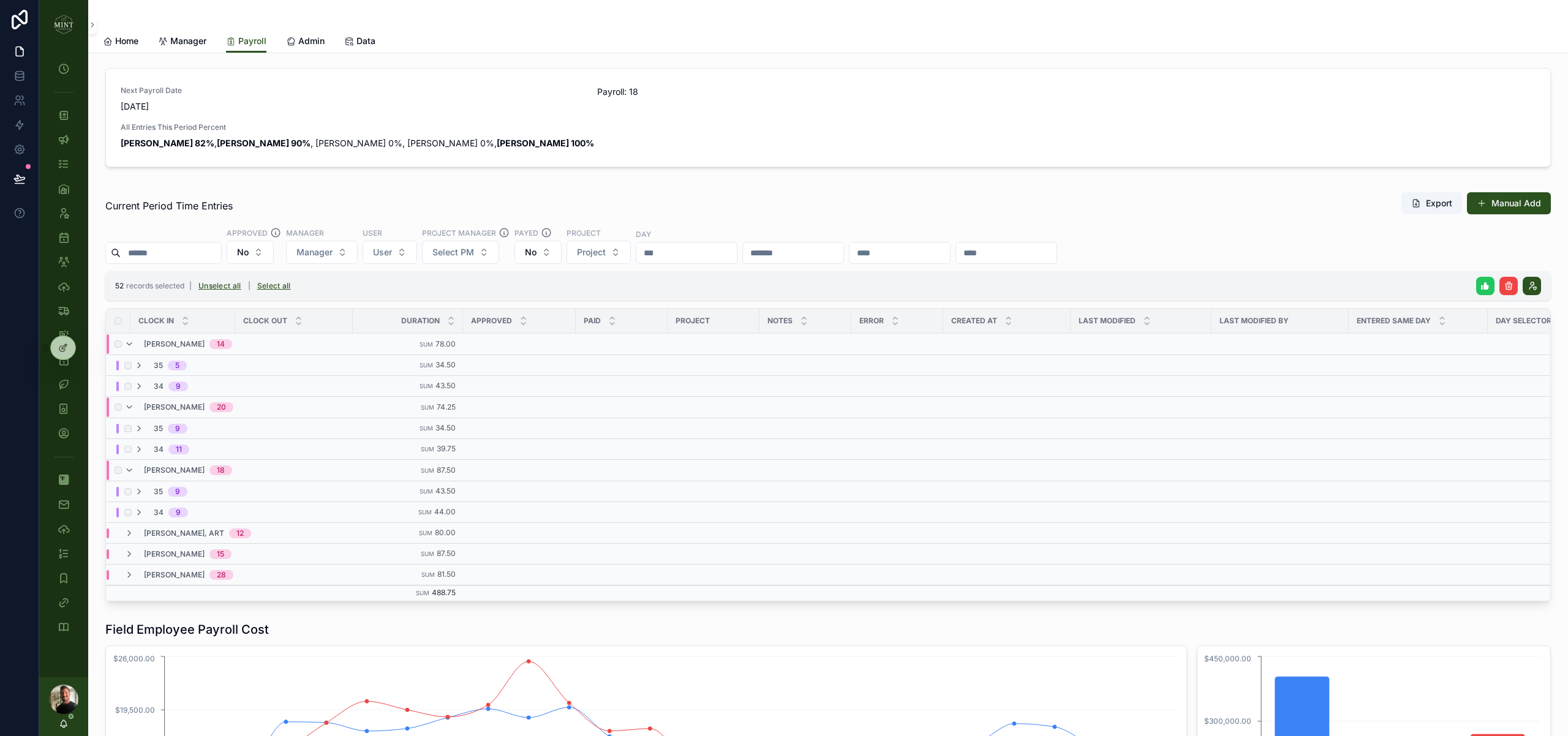
click at [1485, 283] on icon "scrollable content" at bounding box center [1485, 286] width 10 height 10
click at [1538, 261] on icon "scrollable content" at bounding box center [1538, 262] width 10 height 10
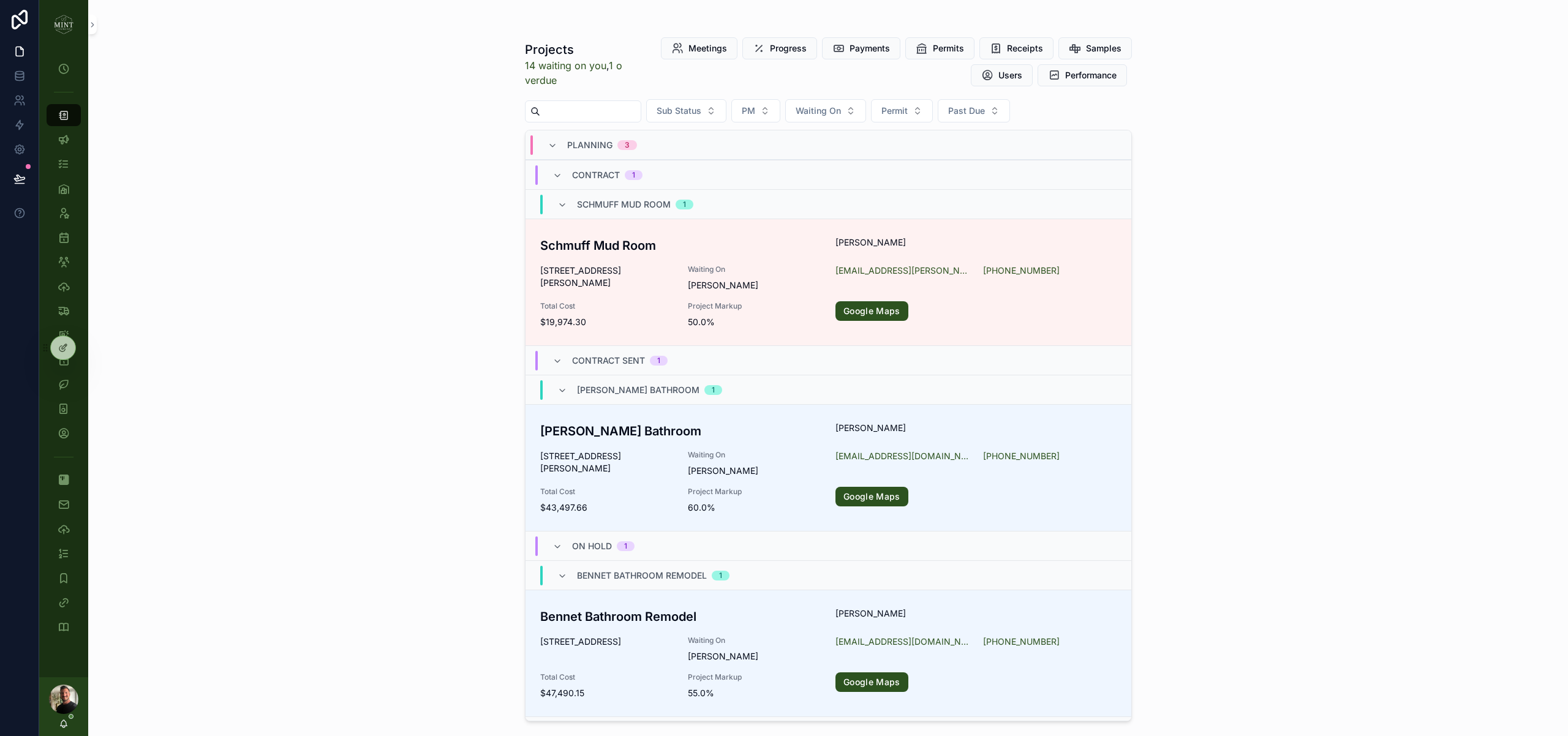
click at [573, 110] on input "scrollable content" at bounding box center [590, 111] width 100 height 17
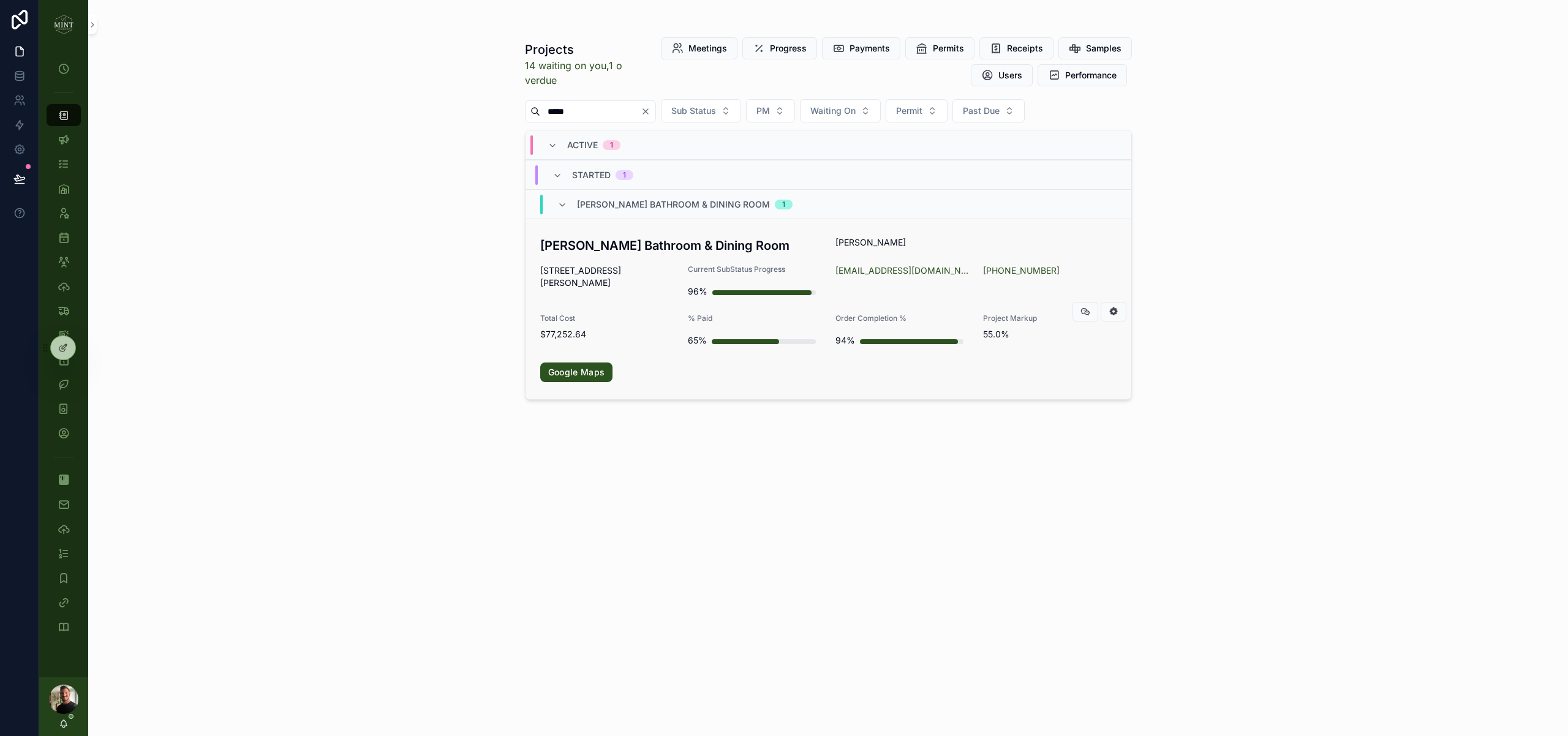
type input "*****"
click at [654, 312] on div "Kiser Bathroom & Dining Room Aaron Kiser 339 E. Wolfe St. Harrisonburg VA 22801…" at bounding box center [828, 309] width 576 height 145
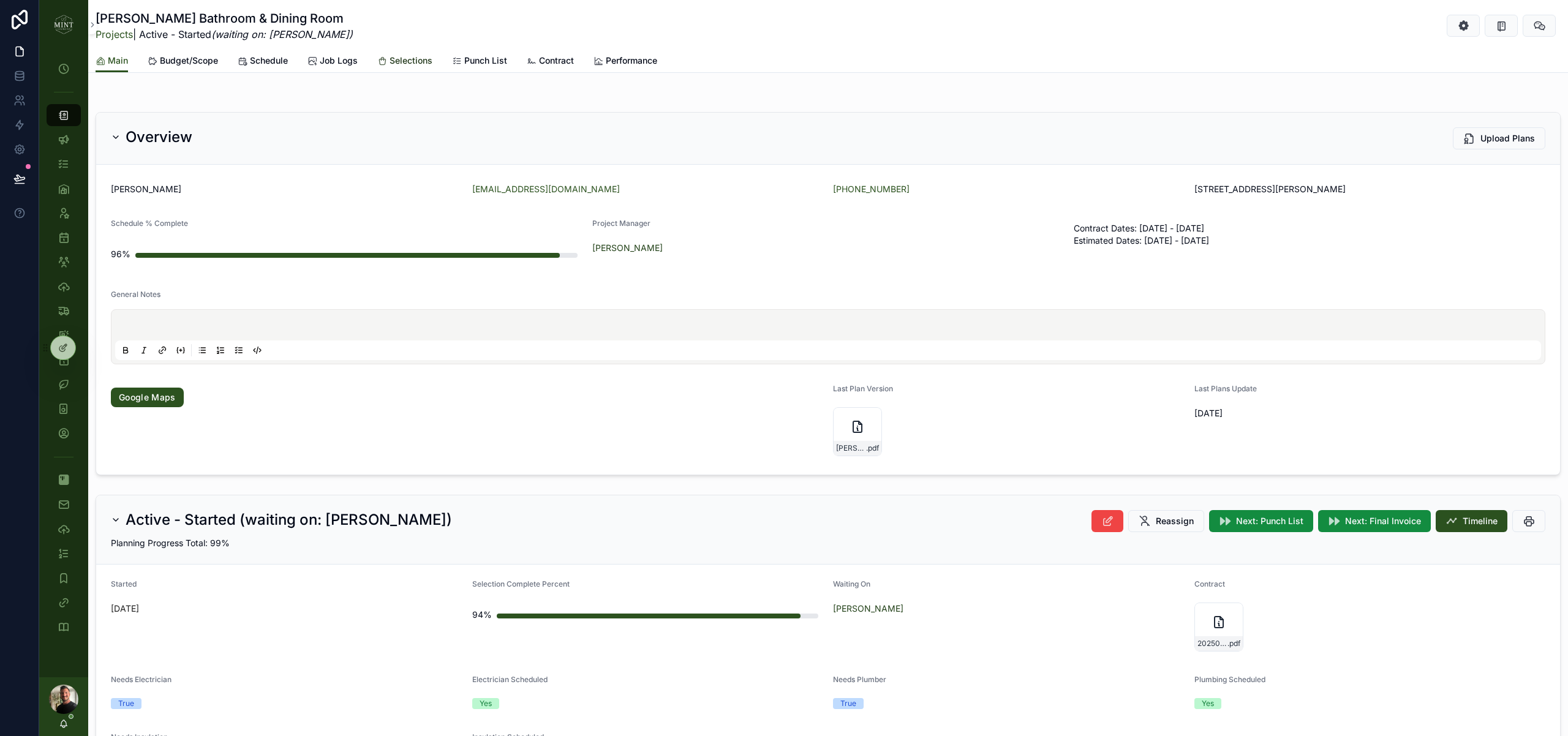
click at [397, 62] on span "Selections" at bounding box center [411, 60] width 43 height 12
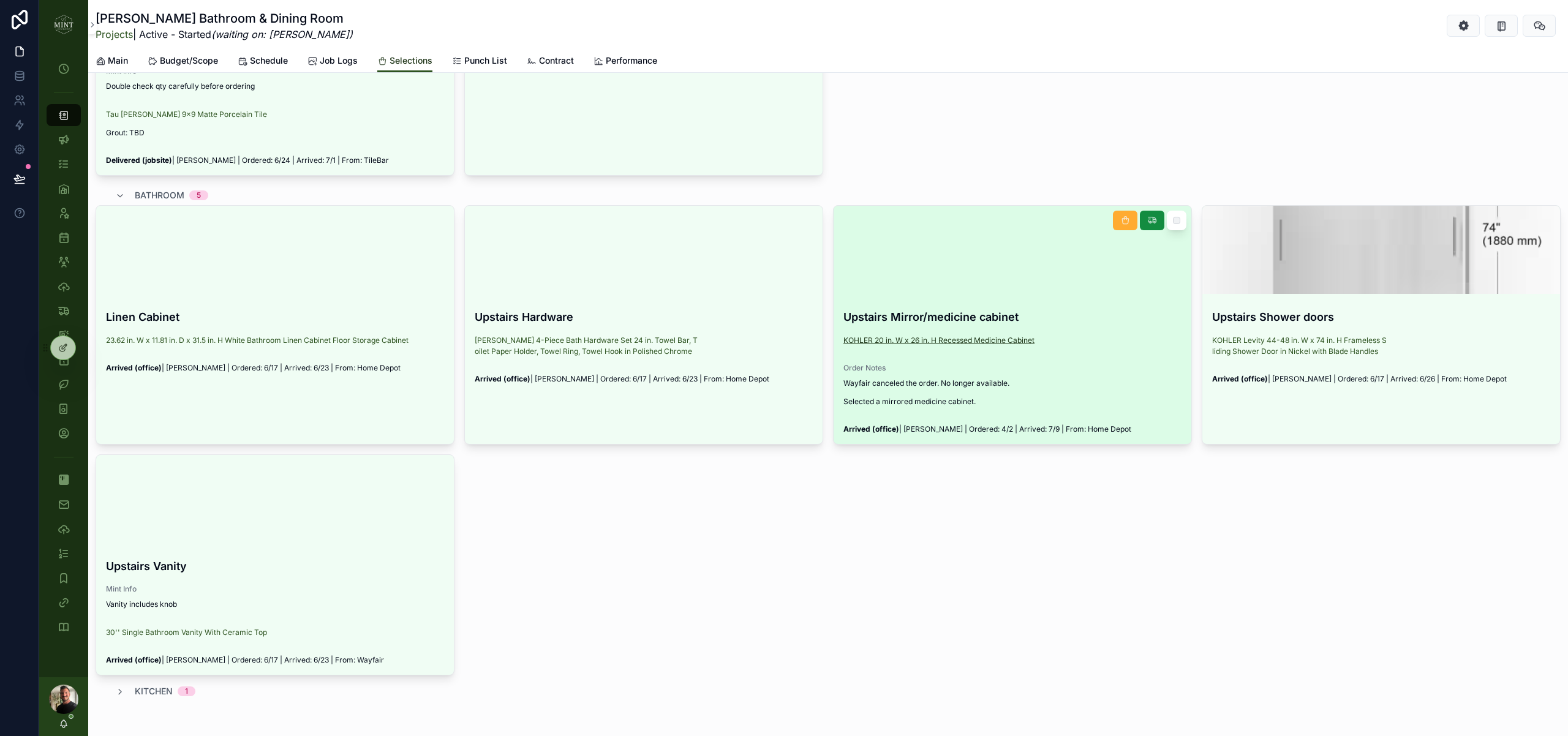
scroll to position [1413, 0]
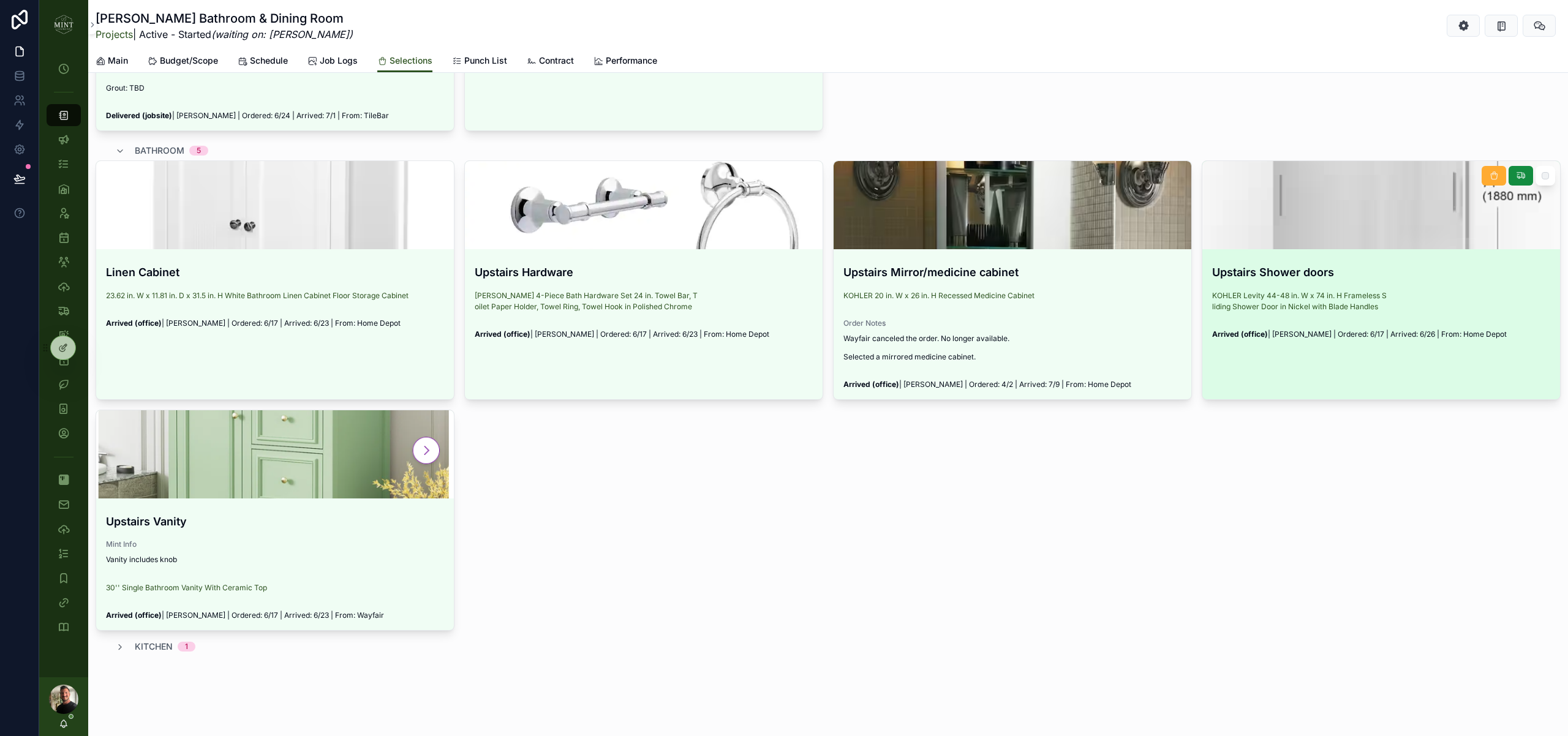
click at [1438, 362] on link "Upstairs Shower doors KOHLER Levity 44-48 in. W x 74 in. H Frameless Sliding Sh…" at bounding box center [1381, 280] width 359 height 239
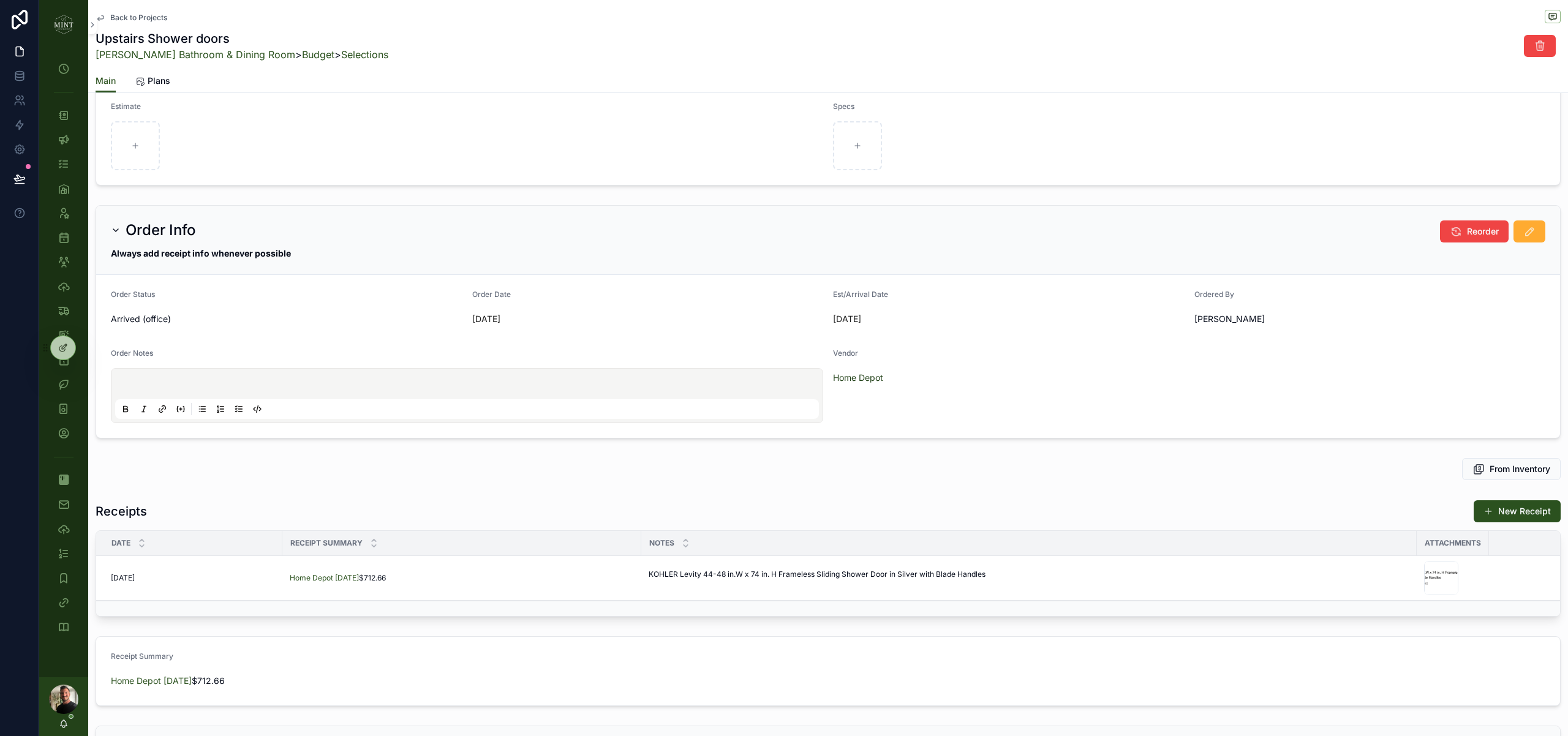
scroll to position [837, 0]
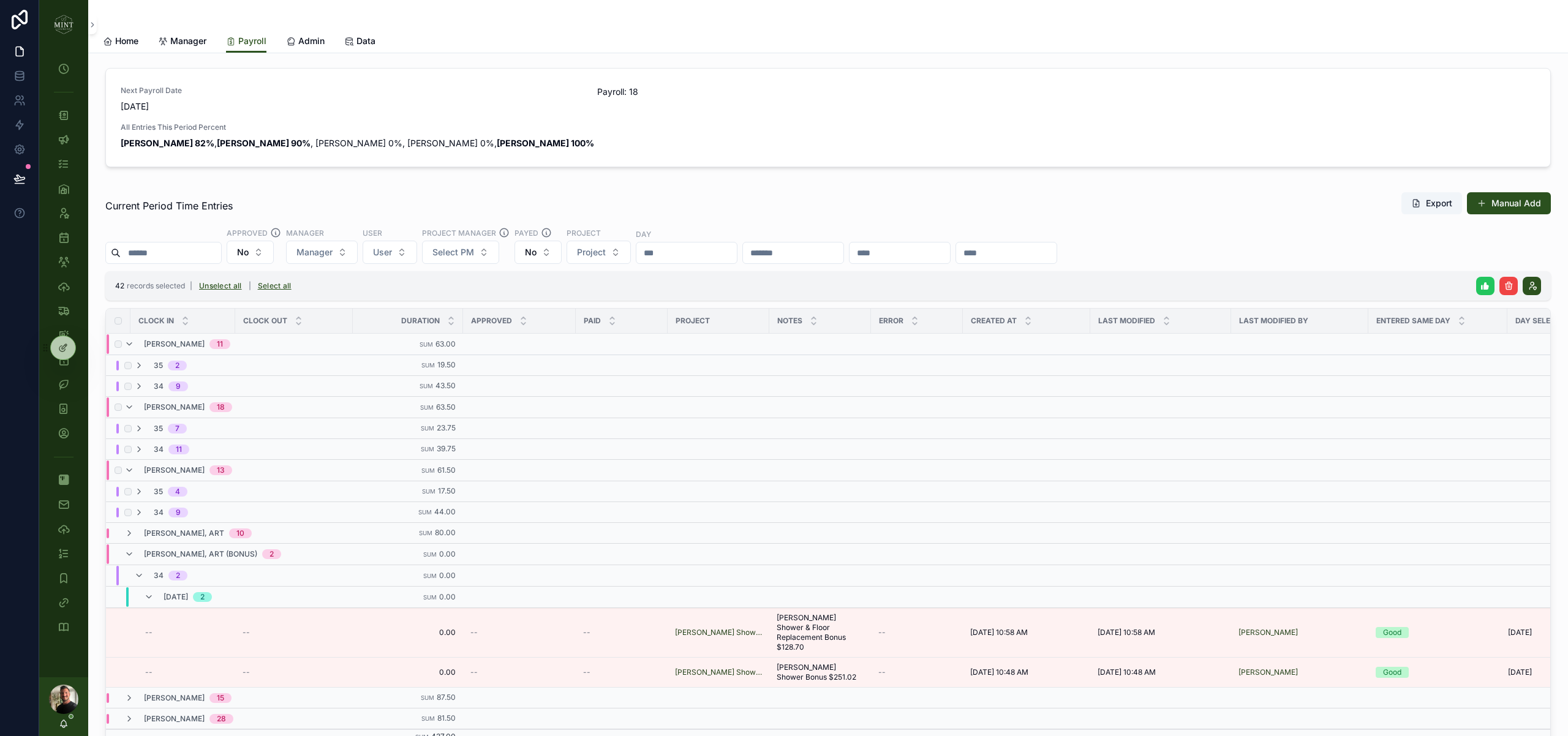
click at [1482, 281] on icon "scrollable content" at bounding box center [1485, 286] width 10 height 10
click at [1539, 263] on icon "scrollable content" at bounding box center [1537, 262] width 6 height 4
click at [1148, 228] on div "Approved No Manager Manager User User Project Manager Select PM Payed No Projec…" at bounding box center [828, 246] width 1445 height 37
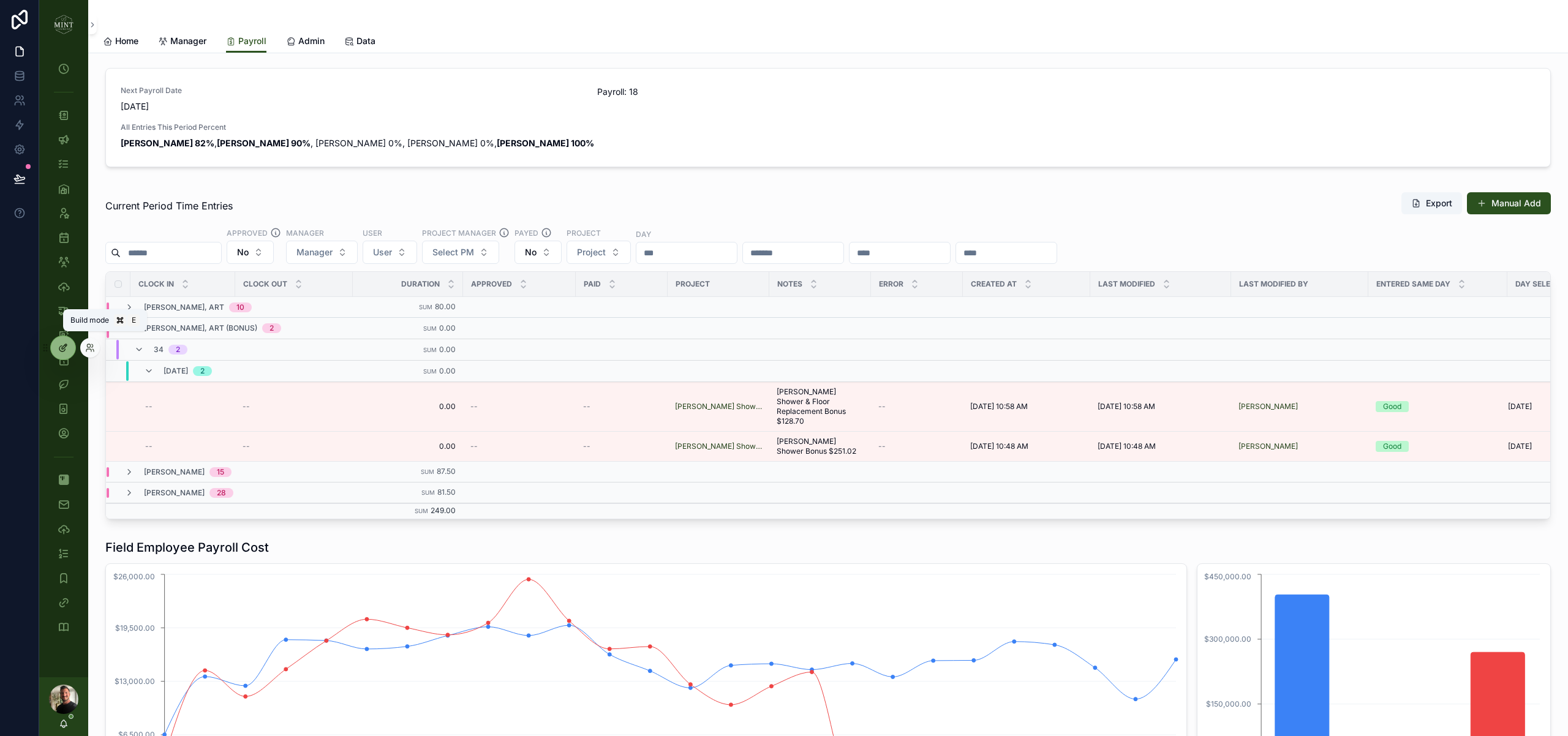
click at [62, 353] on div at bounding box center [63, 348] width 25 height 23
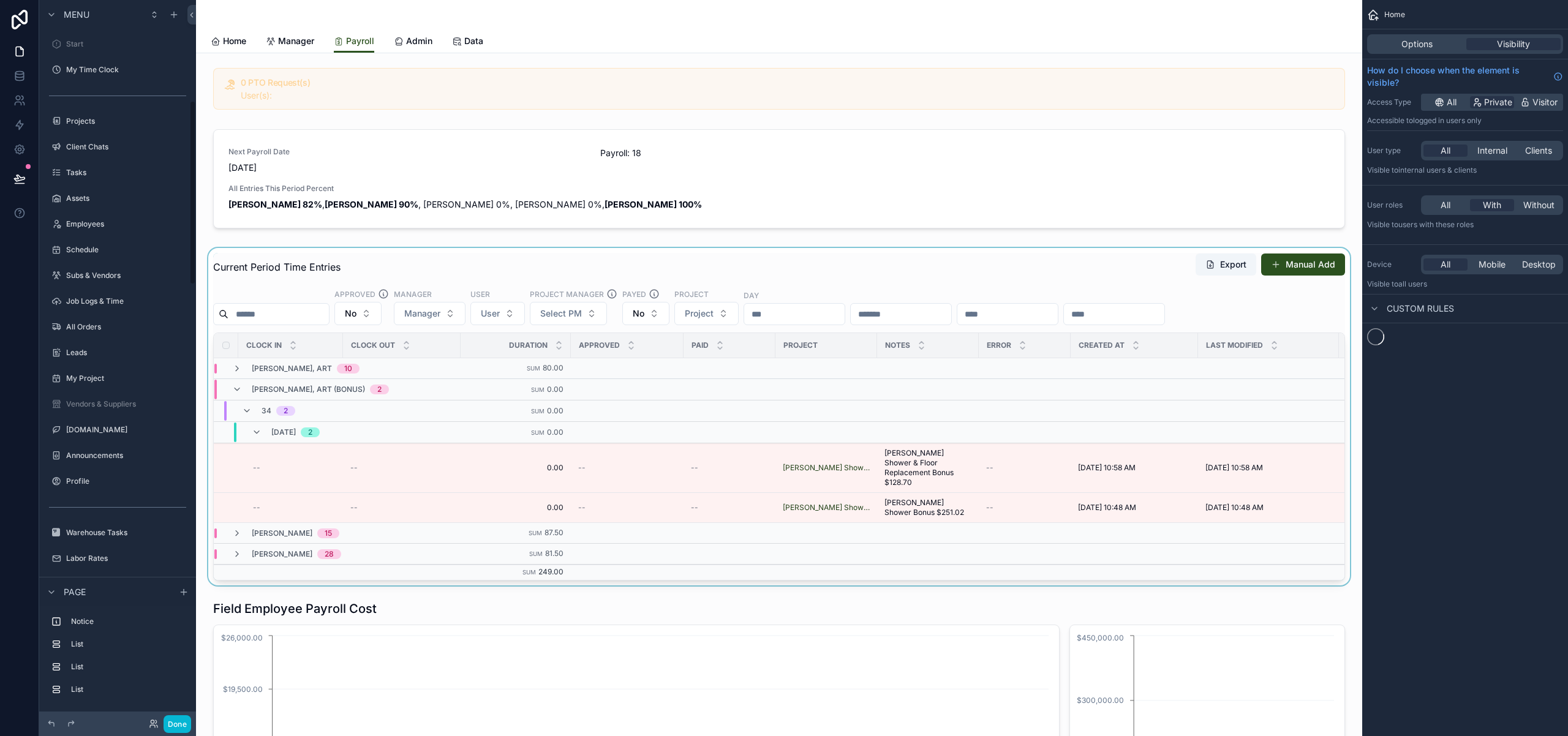
scroll to position [394, 0]
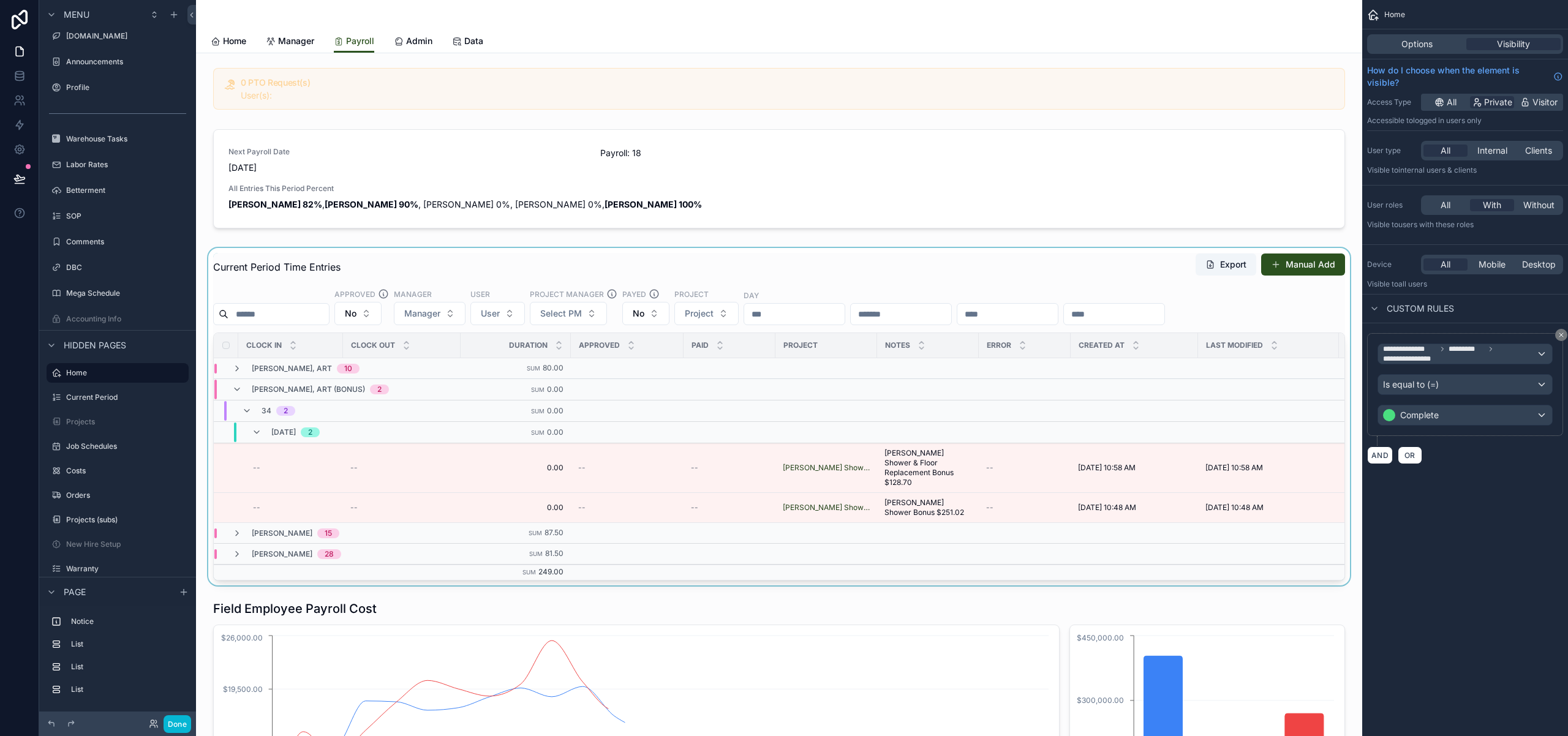
click at [900, 263] on div "scrollable content" at bounding box center [779, 417] width 1146 height 337
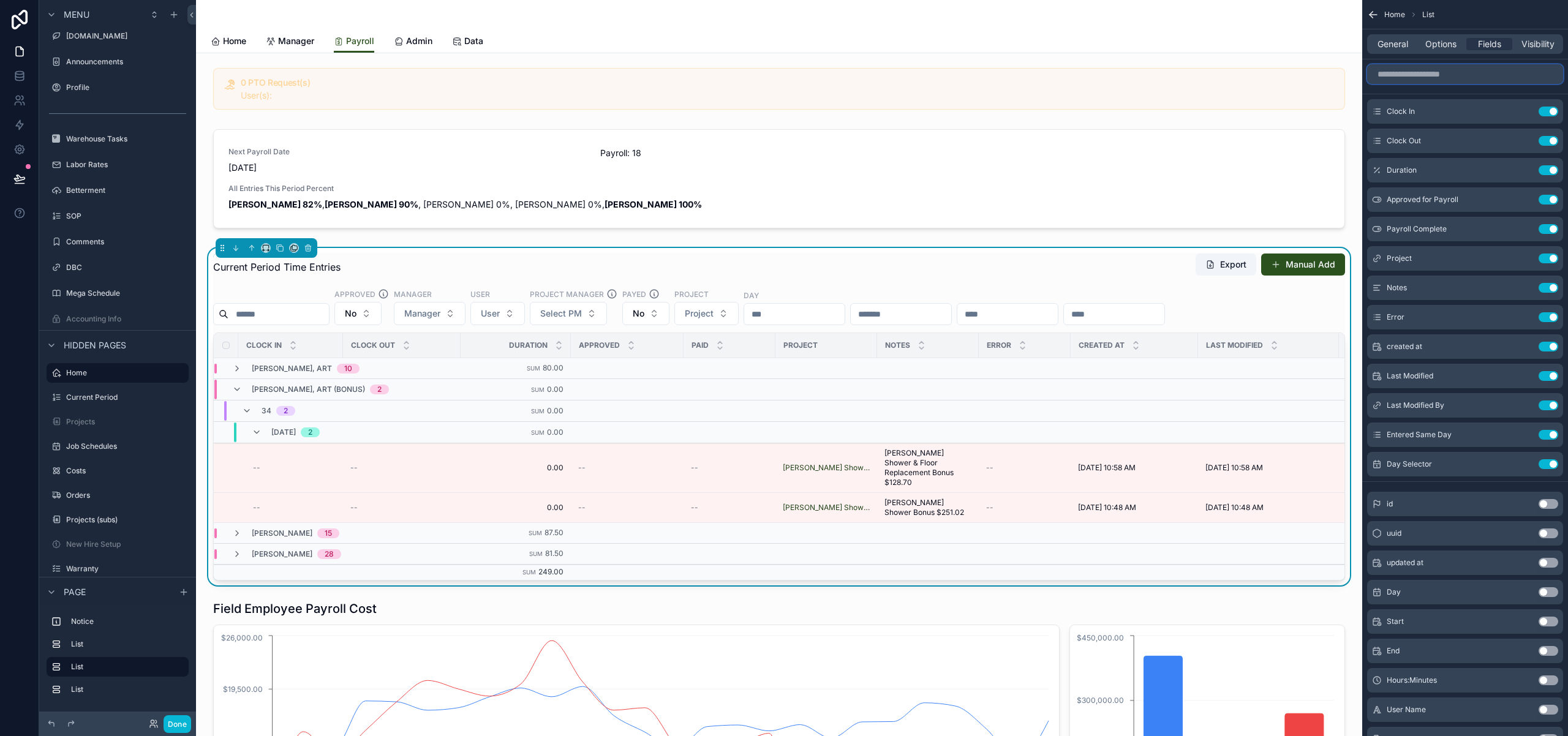
click at [1455, 78] on input "scrollable content" at bounding box center [1465, 74] width 196 height 20
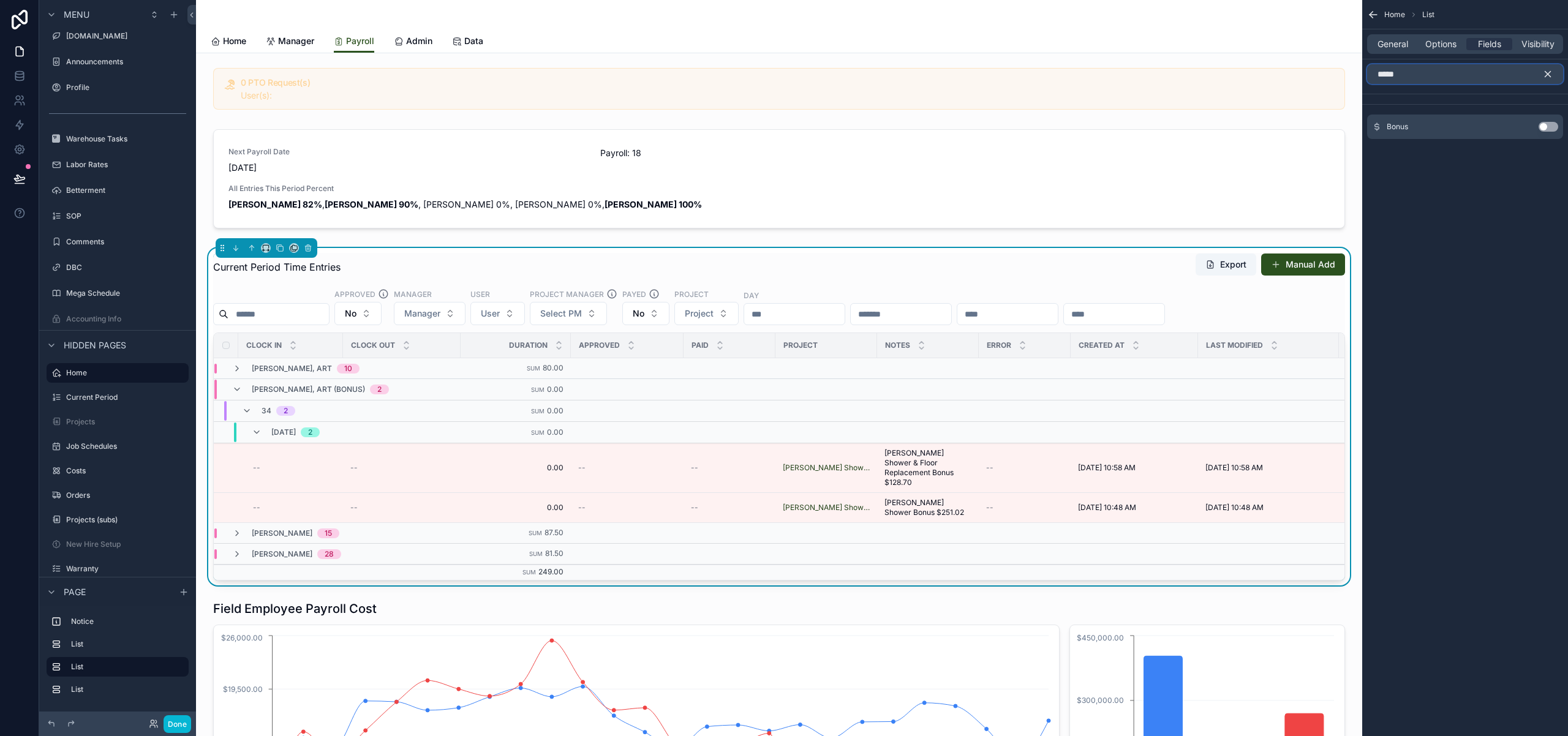
type input "*****"
click at [1549, 128] on button "Use setting" at bounding box center [1548, 127] width 20 height 10
click at [1550, 74] on icon "scrollable content" at bounding box center [1547, 74] width 11 height 11
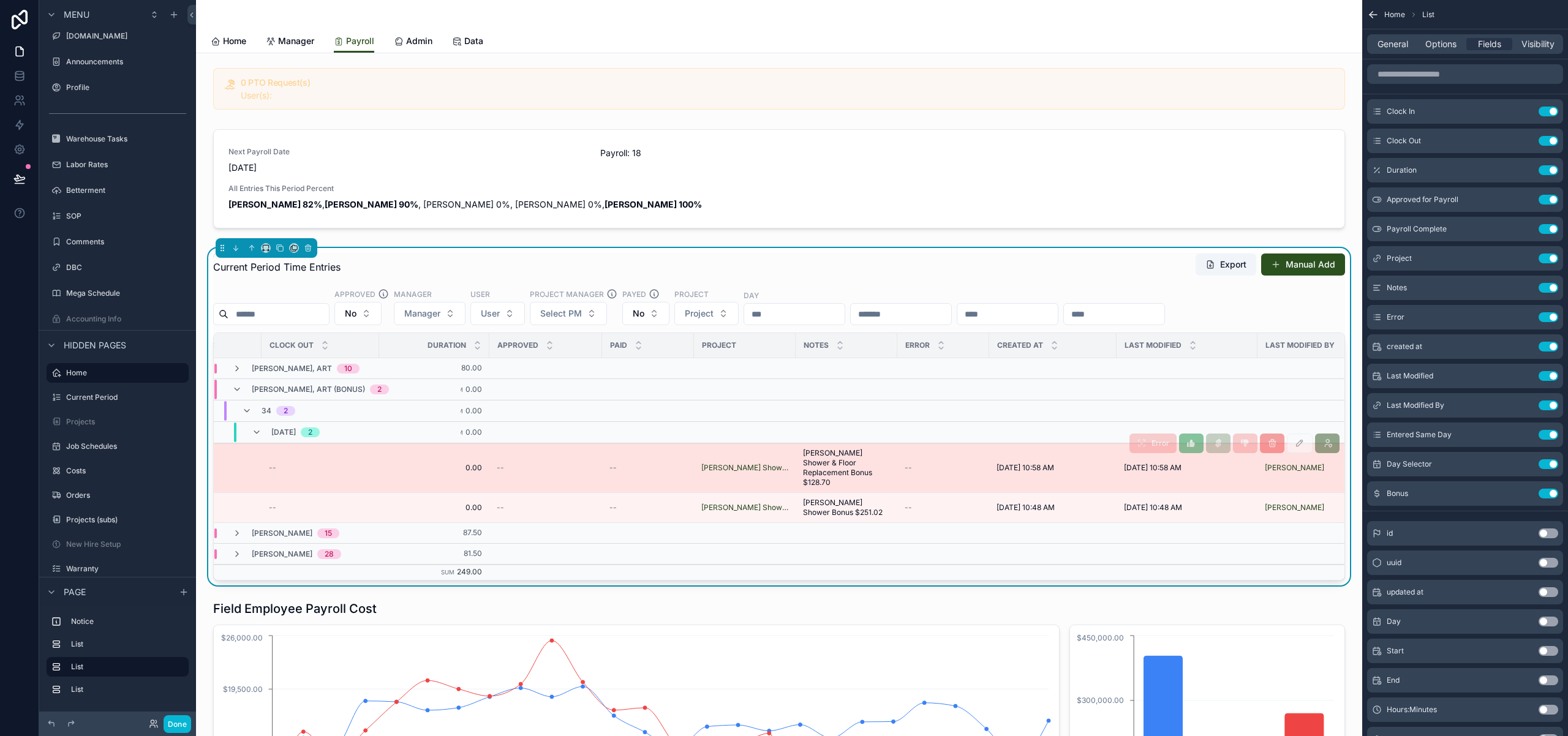
scroll to position [0, 0]
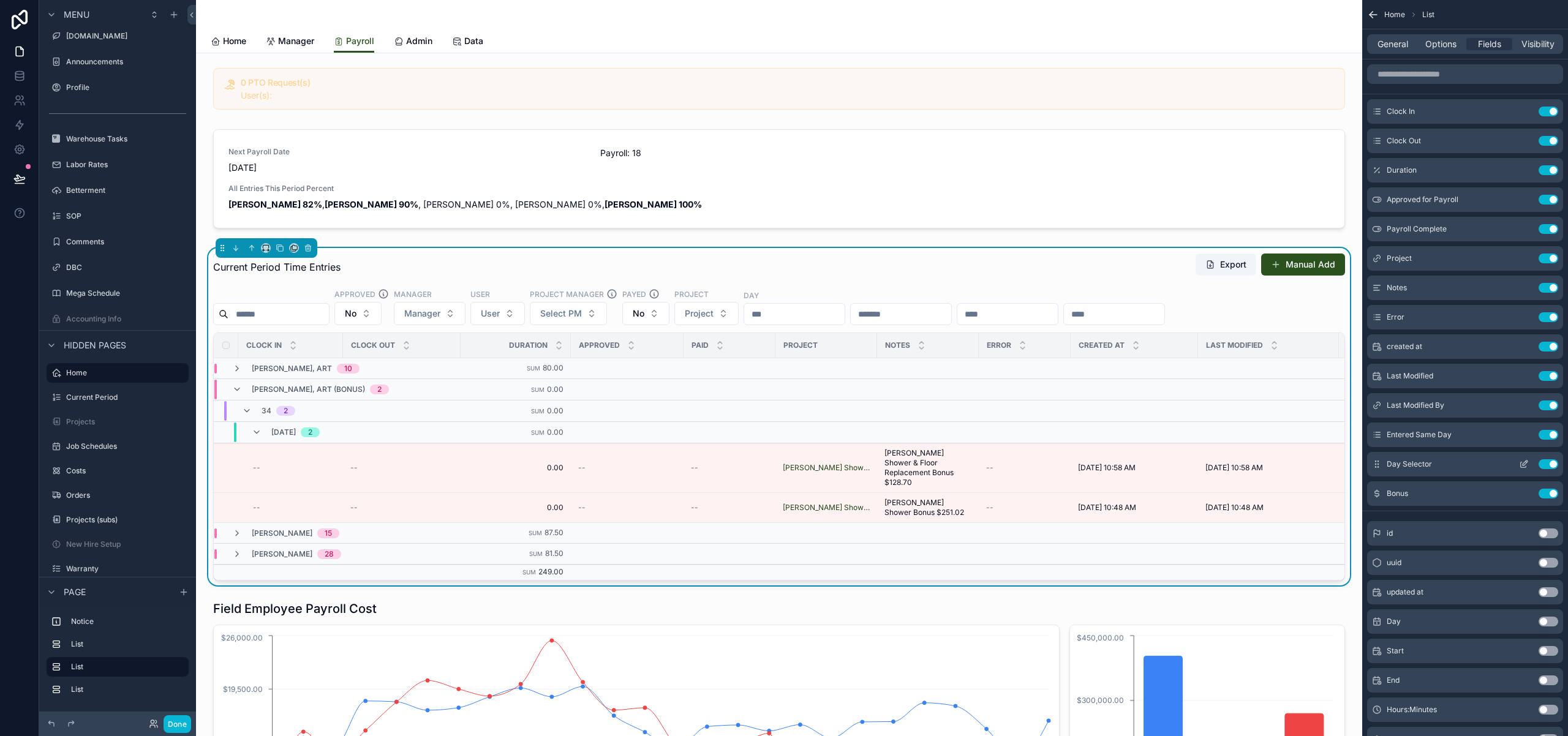
click at [1554, 466] on button "Use setting" at bounding box center [1548, 464] width 20 height 10
click at [1438, 75] on input "scrollable content" at bounding box center [1465, 74] width 196 height 20
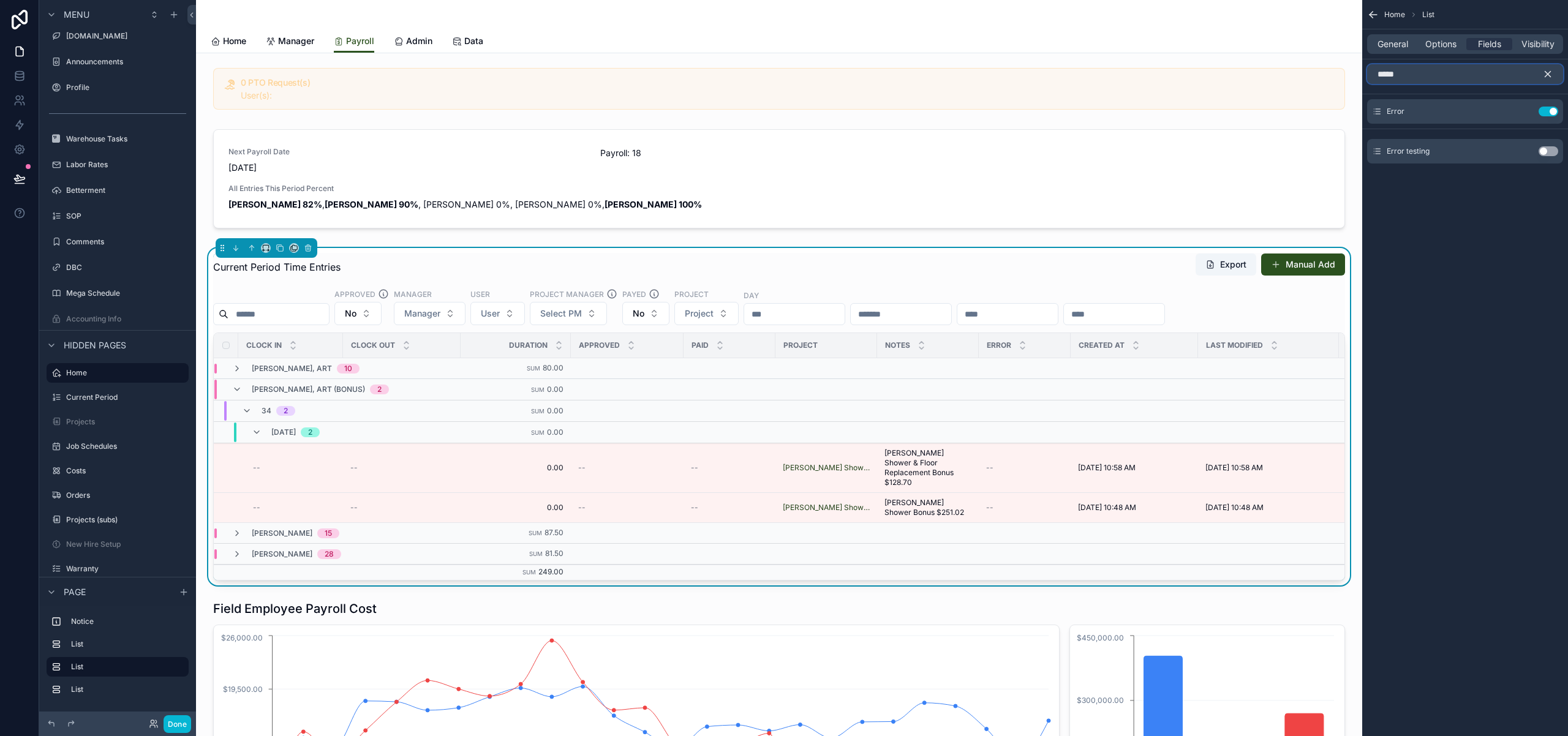
type input "*****"
click at [1545, 77] on icon "scrollable content" at bounding box center [1547, 74] width 11 height 11
click at [1547, 74] on input "*****" at bounding box center [1465, 74] width 196 height 20
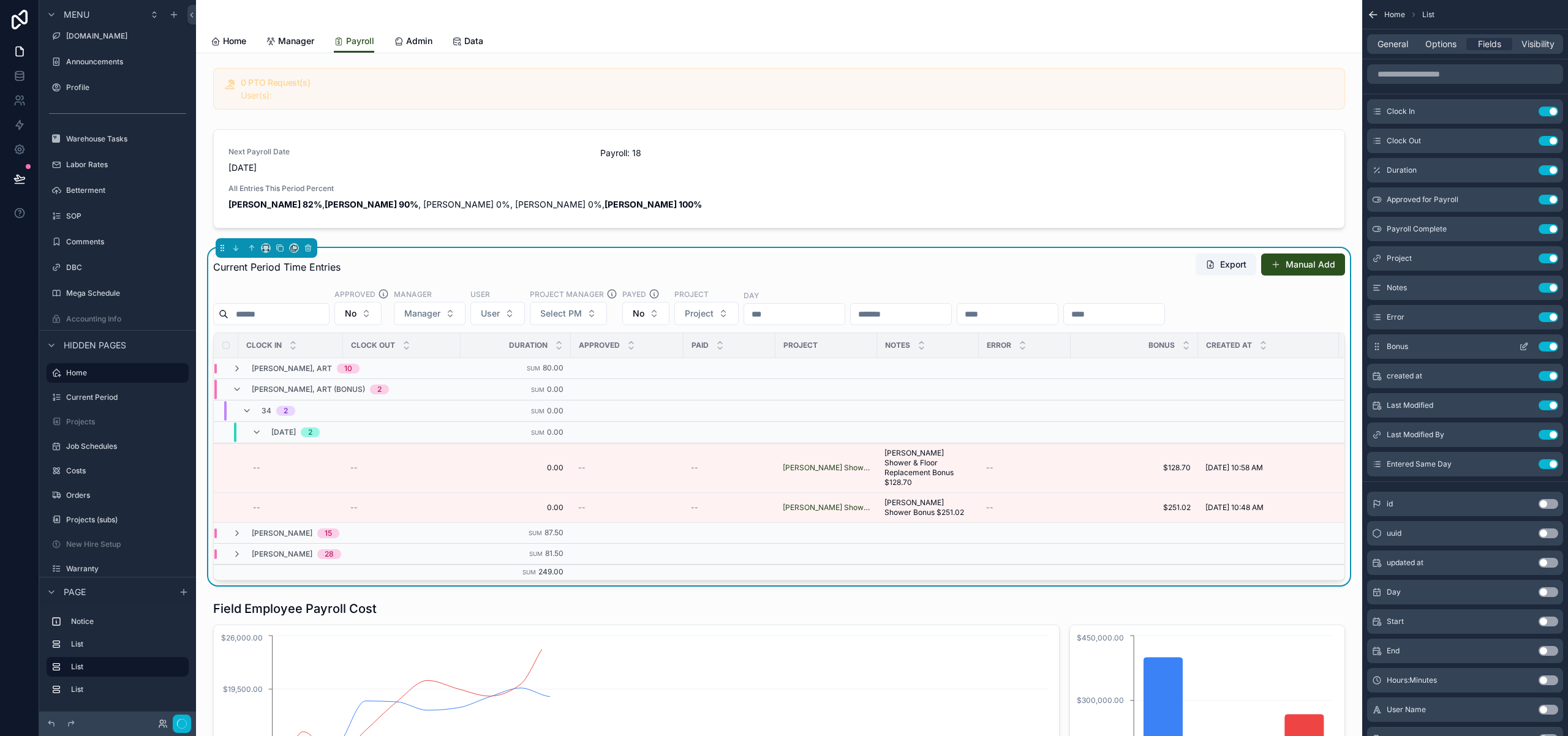
click at [1524, 344] on icon "scrollable content" at bounding box center [1523, 346] width 10 height 10
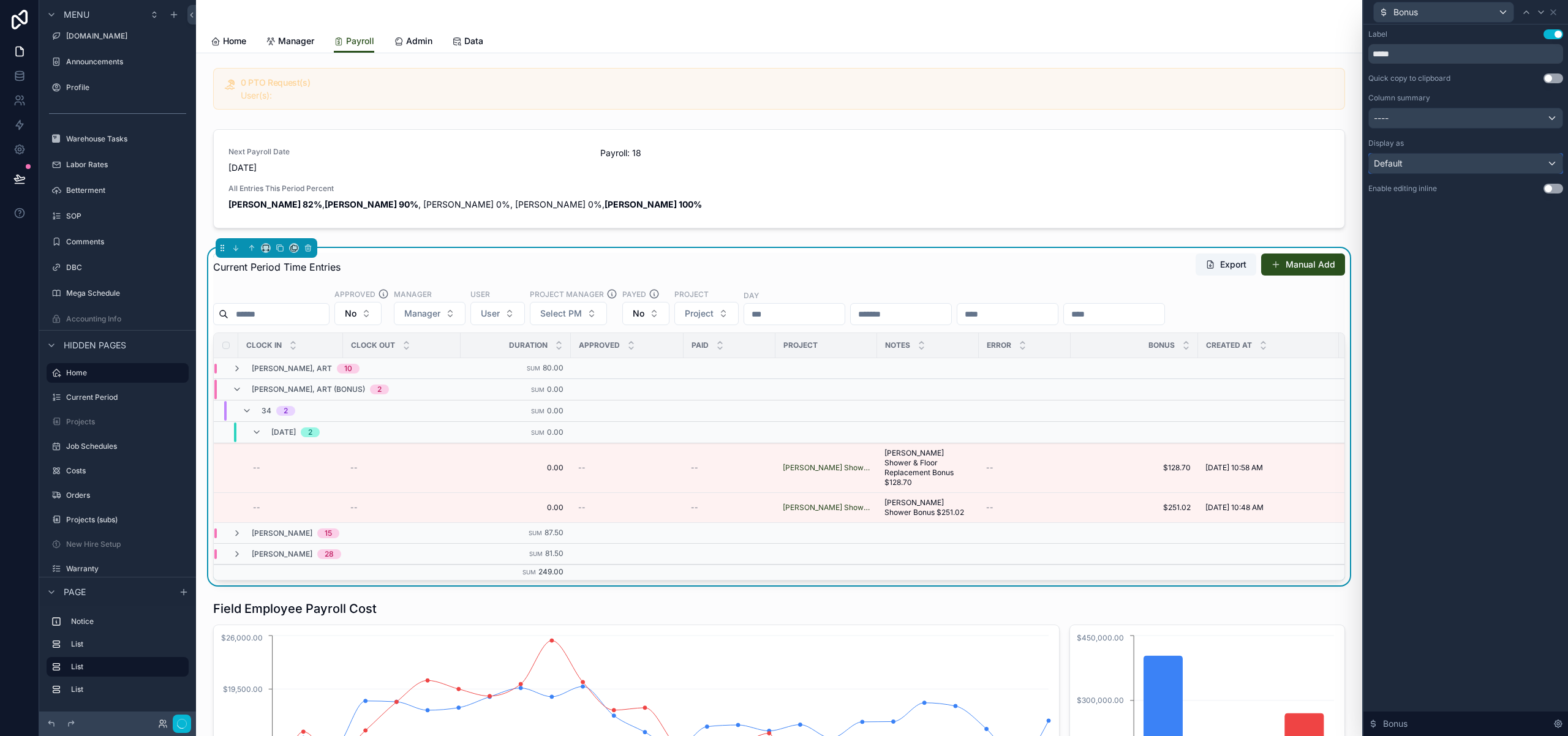
click at [1552, 167] on div "Default" at bounding box center [1465, 163] width 193 height 20
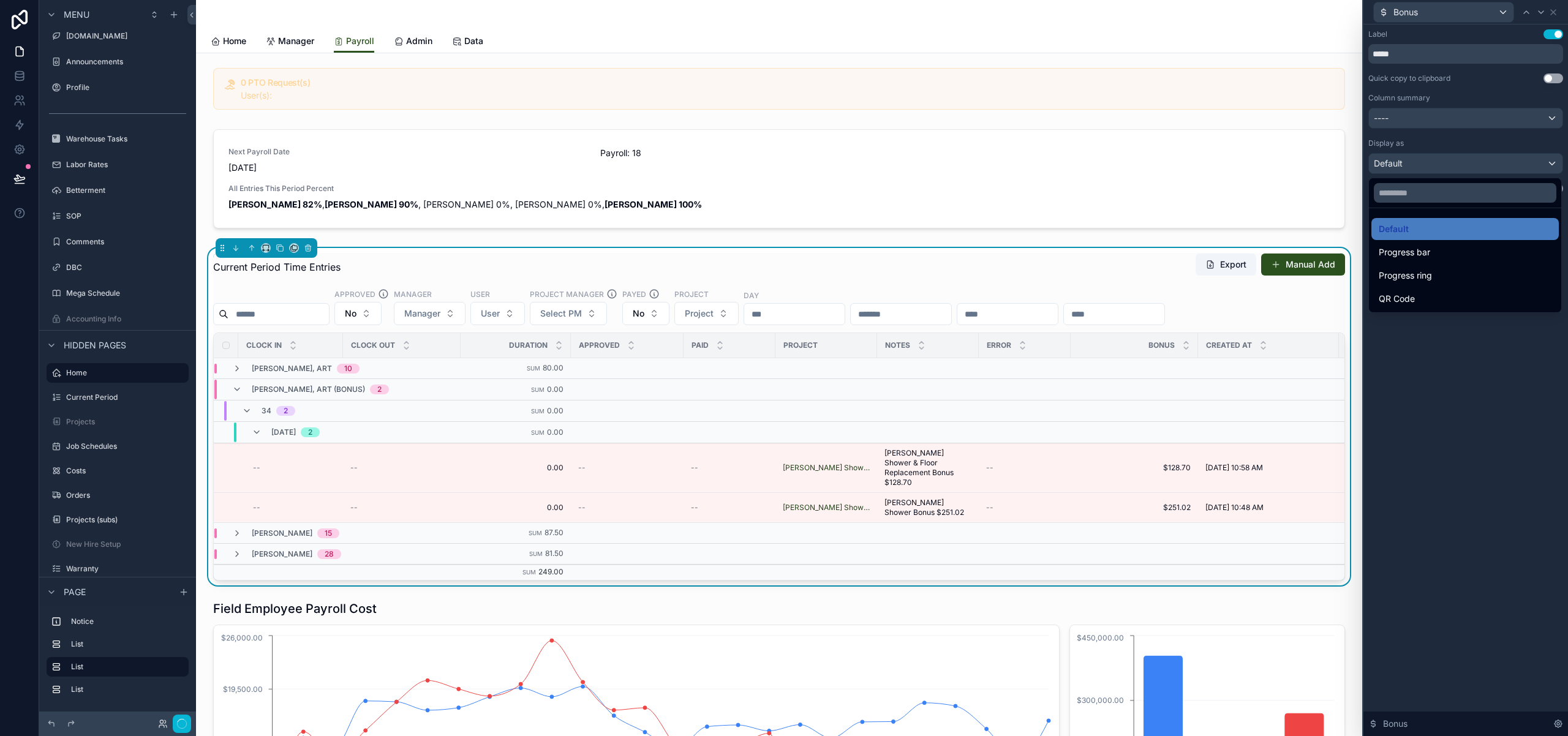
click at [1546, 115] on div at bounding box center [1465, 368] width 204 height 736
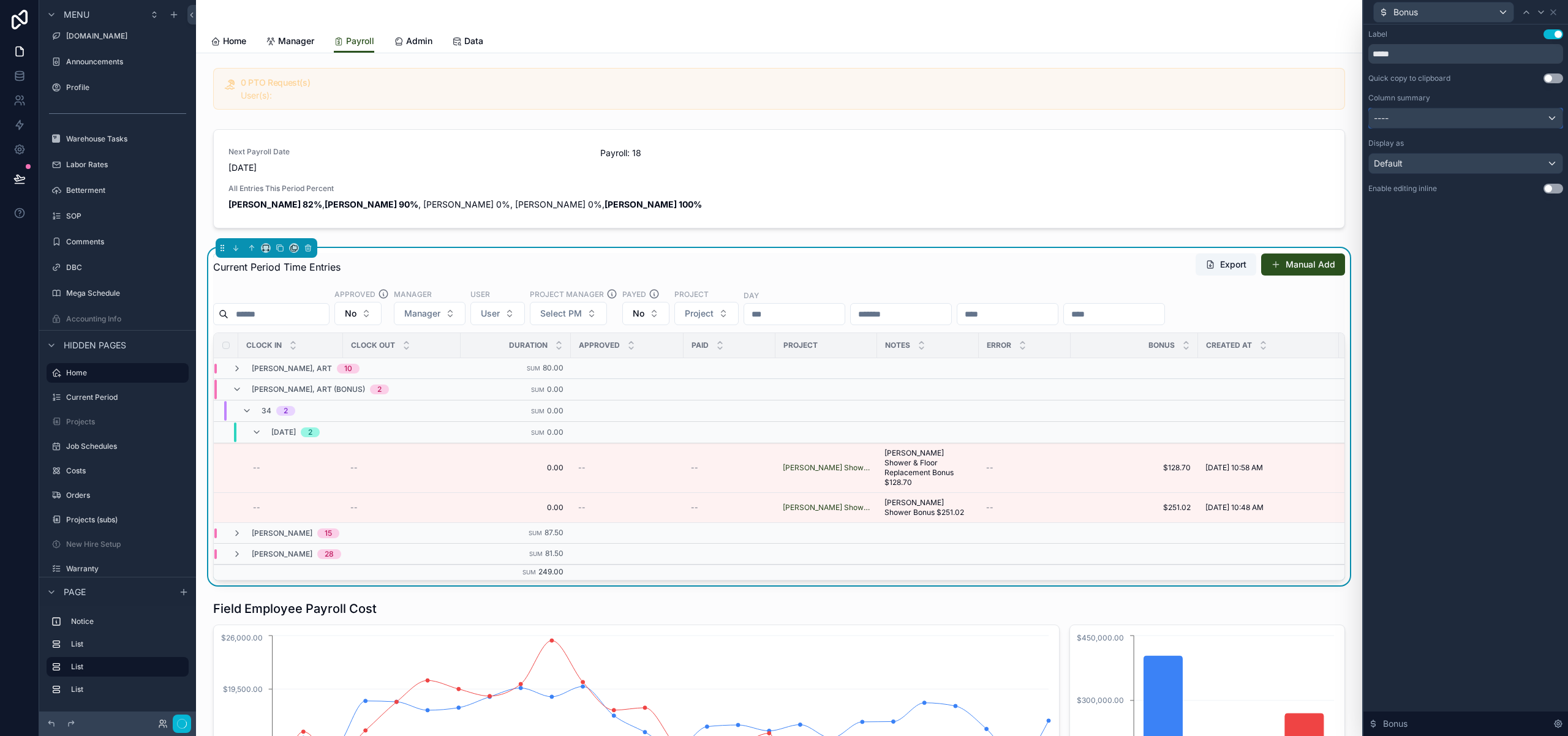
click at [1540, 119] on div "----" at bounding box center [1465, 118] width 193 height 20
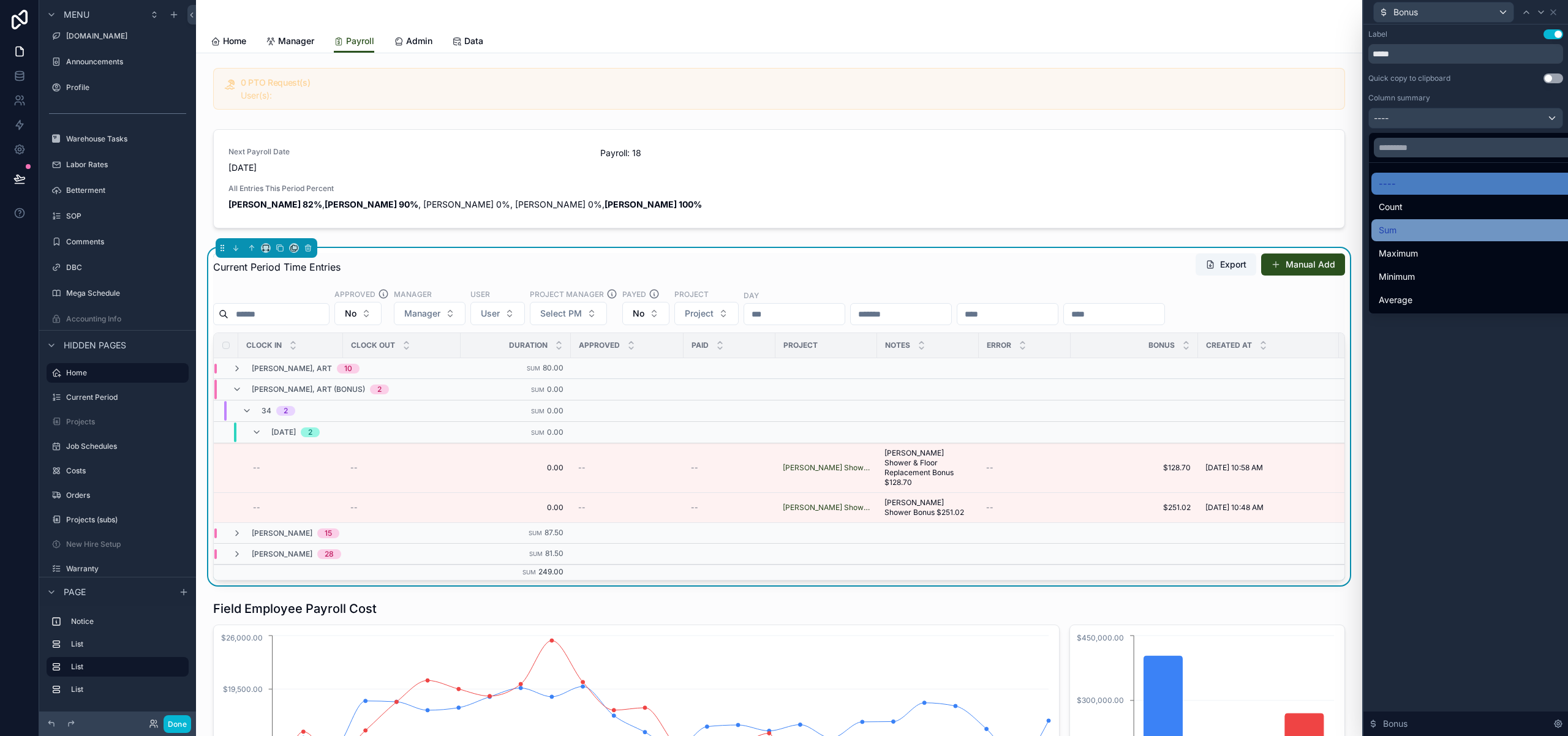
click at [1468, 233] on div "Sum" at bounding box center [1480, 230] width 202 height 14
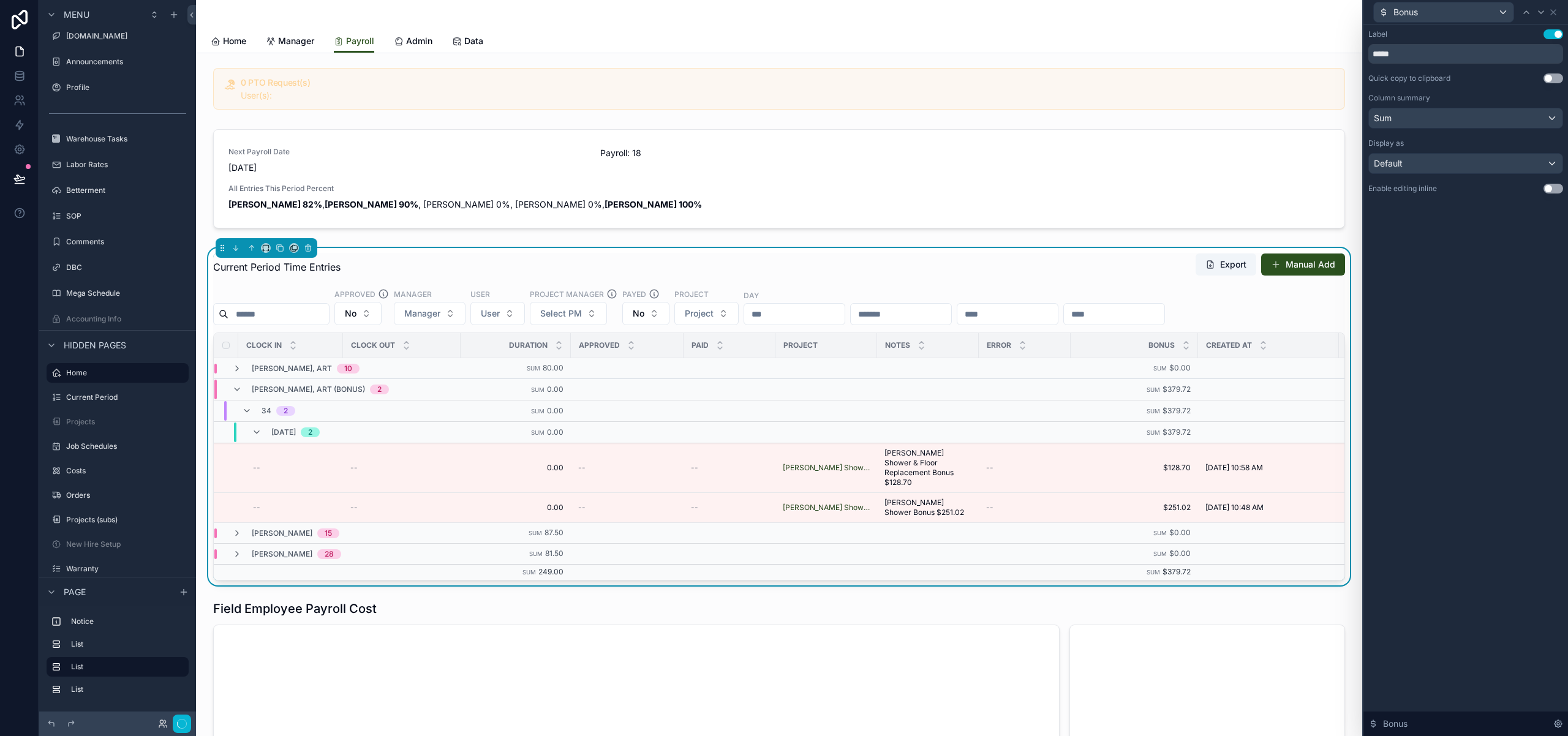
click at [1493, 405] on div "Label Use setting ***** Quick copy to clipboard Use setting Column summary Sum …" at bounding box center [1465, 380] width 204 height 711
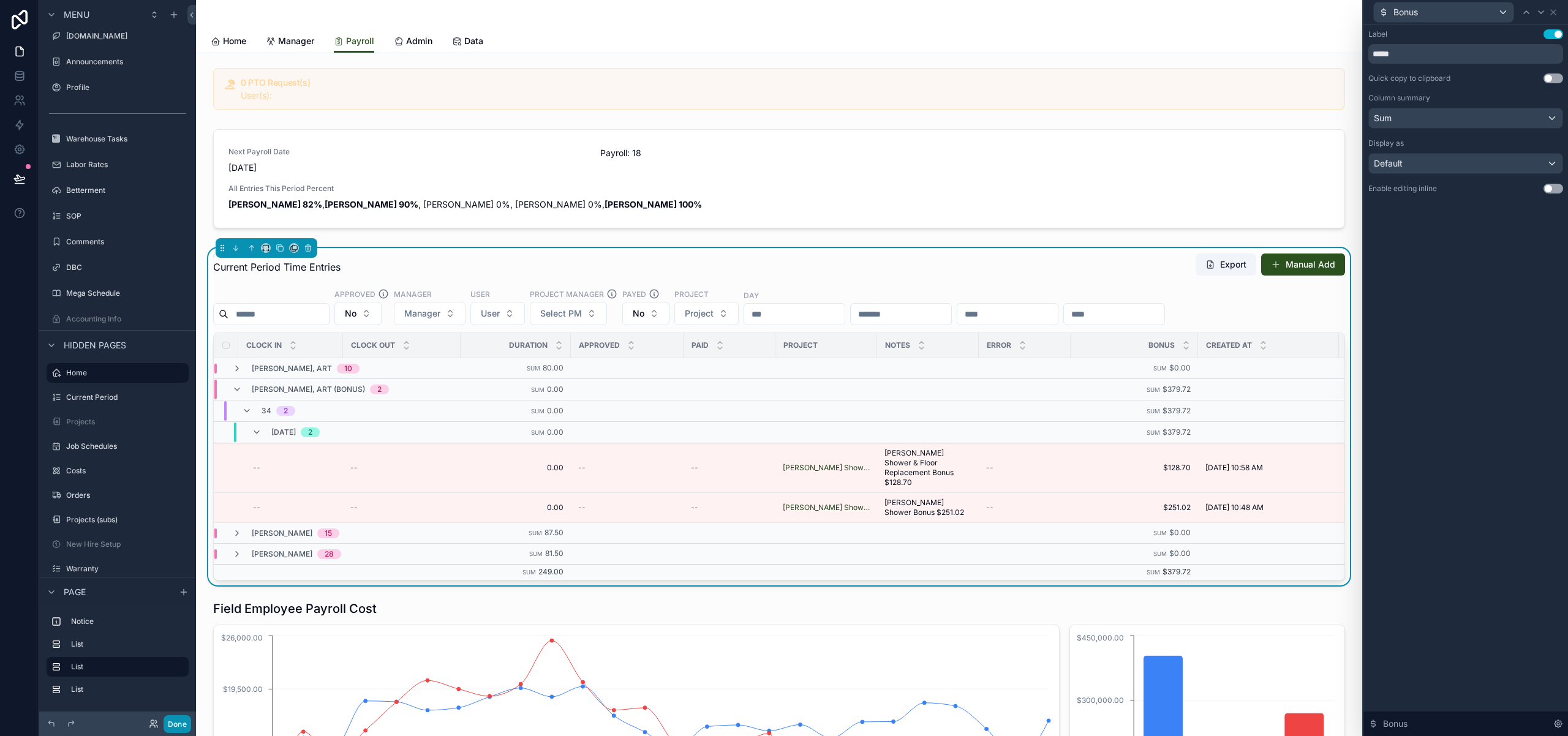
click at [182, 723] on button "Done" at bounding box center [177, 724] width 27 height 18
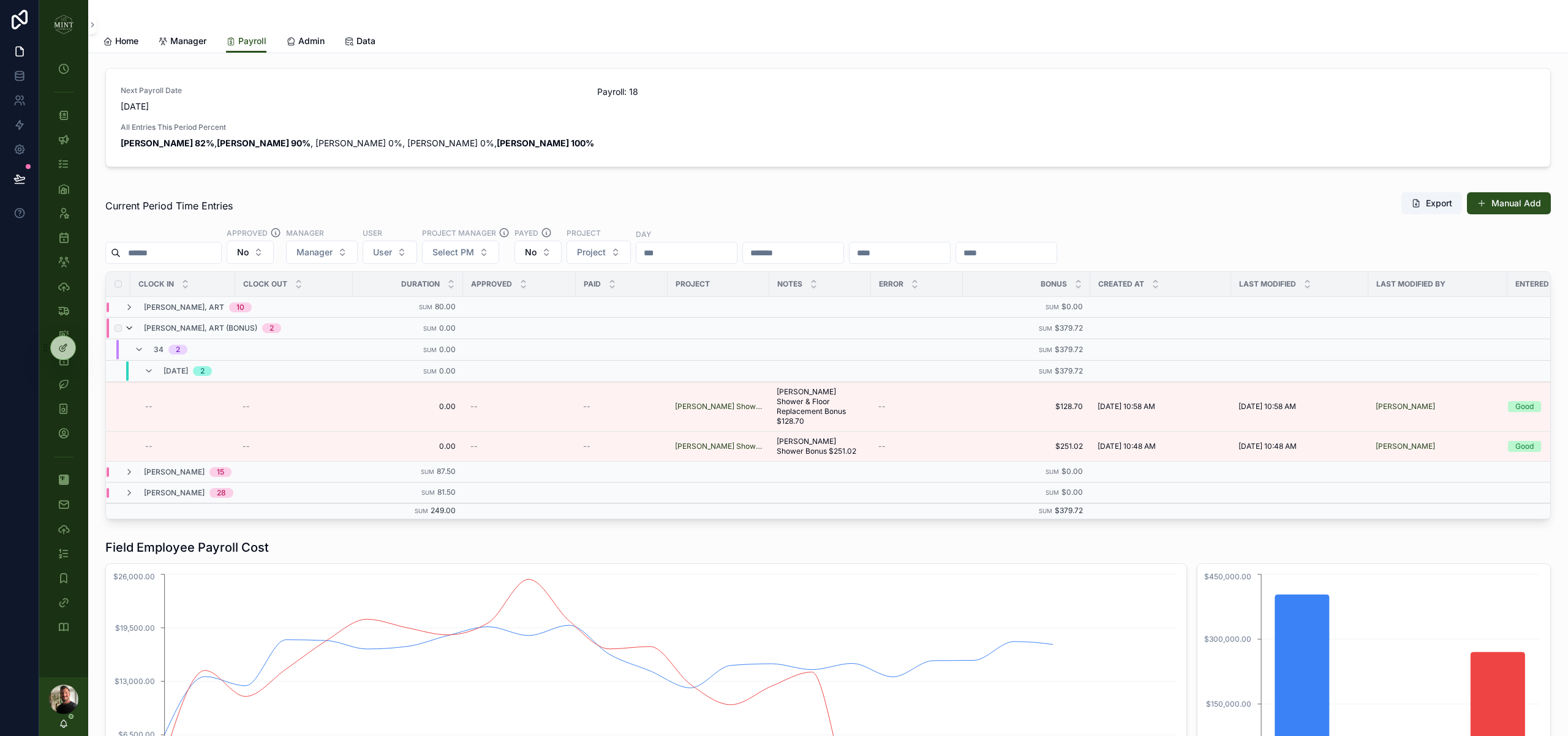
click at [131, 327] on icon "scrollable content" at bounding box center [129, 328] width 10 height 10
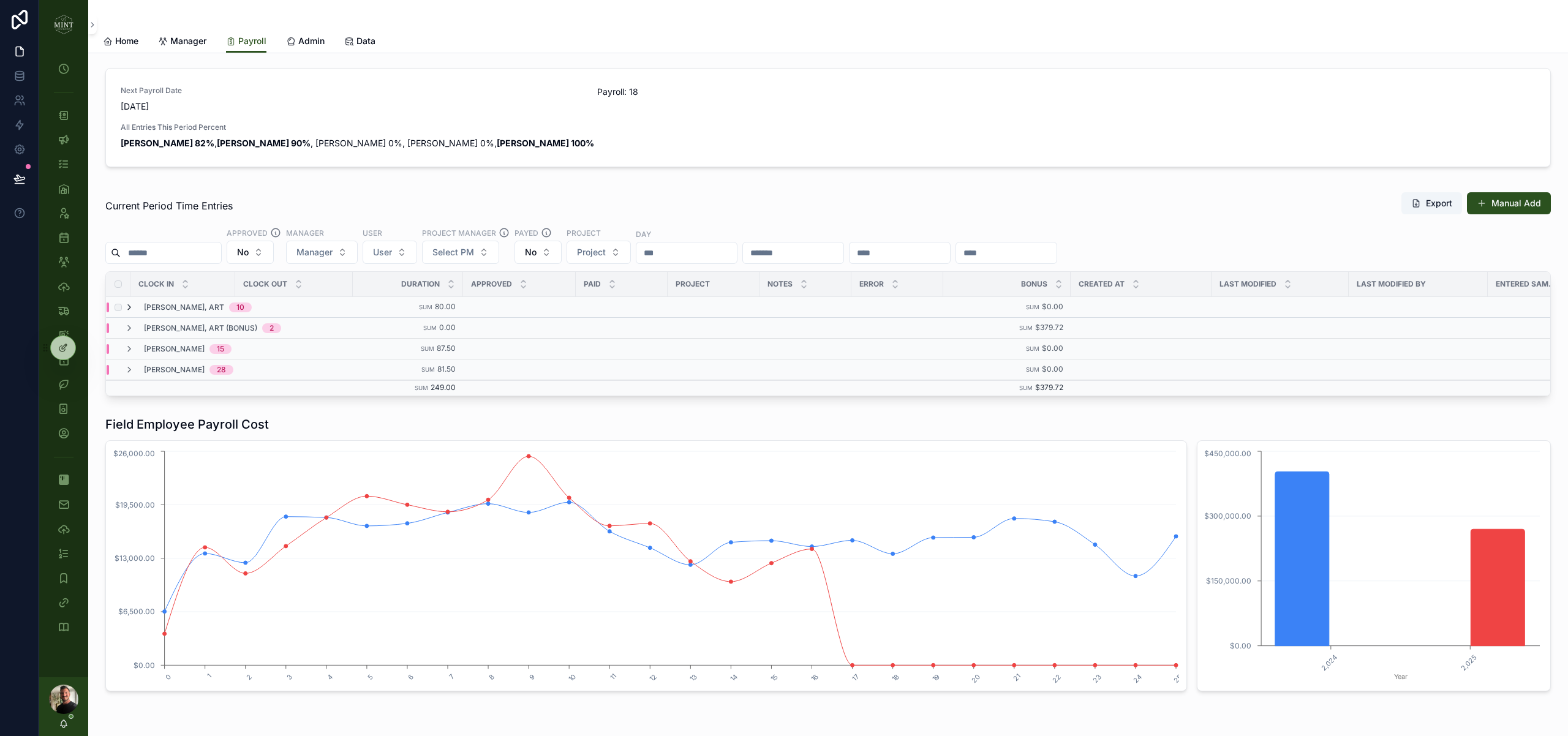
click at [128, 305] on icon "scrollable content" at bounding box center [129, 307] width 10 height 10
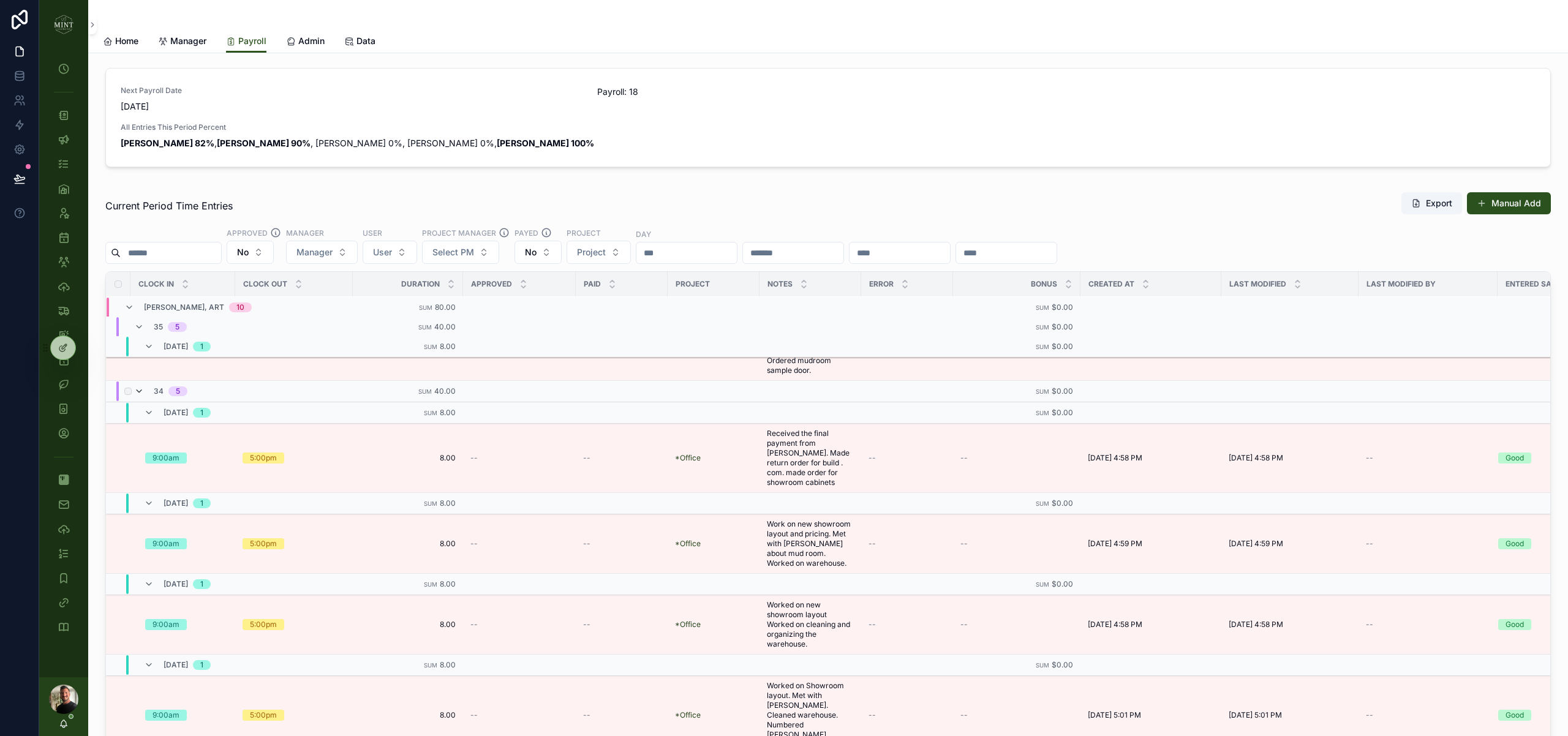
click at [138, 386] on icon "scrollable content" at bounding box center [139, 391] width 10 height 10
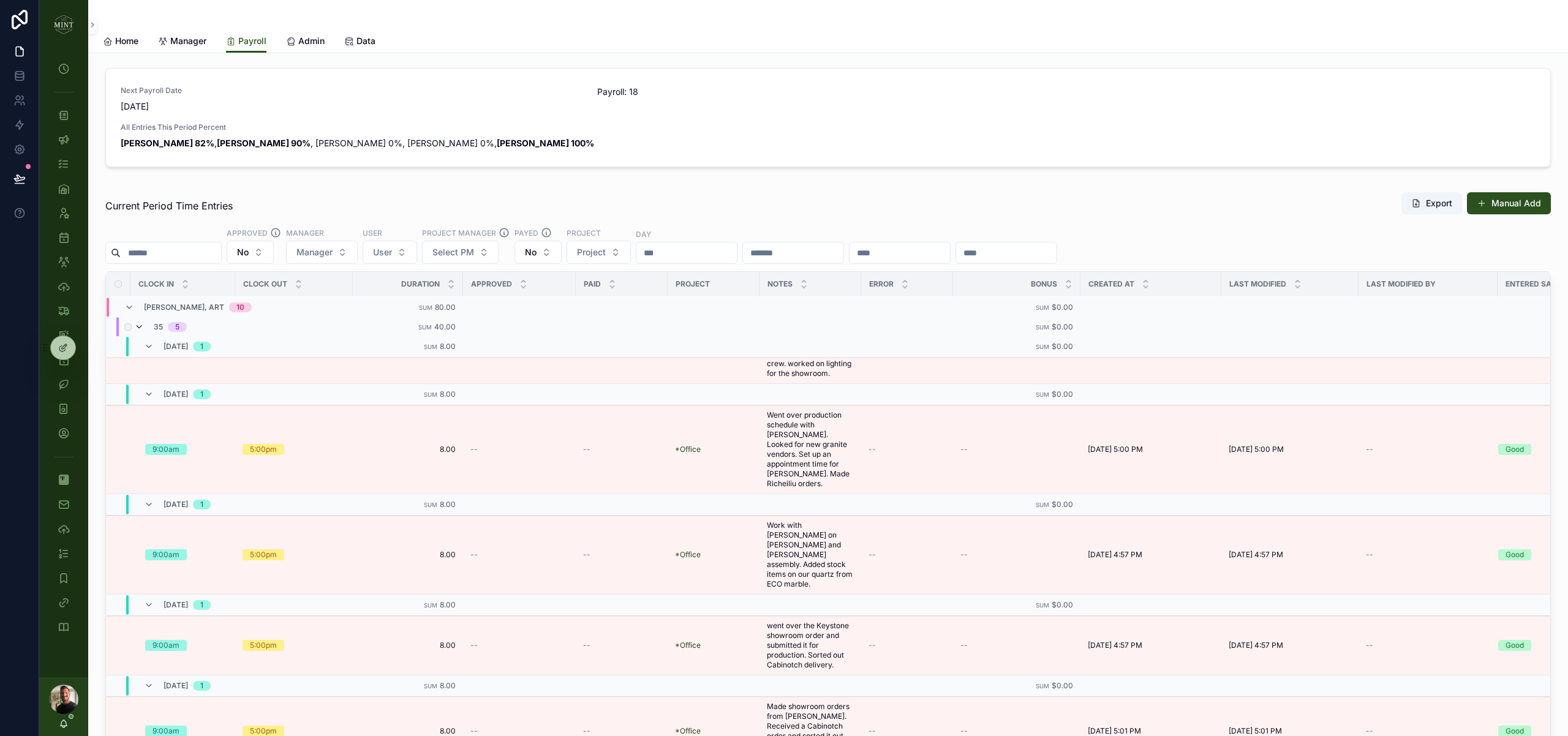
click at [140, 322] on icon "scrollable content" at bounding box center [139, 327] width 10 height 10
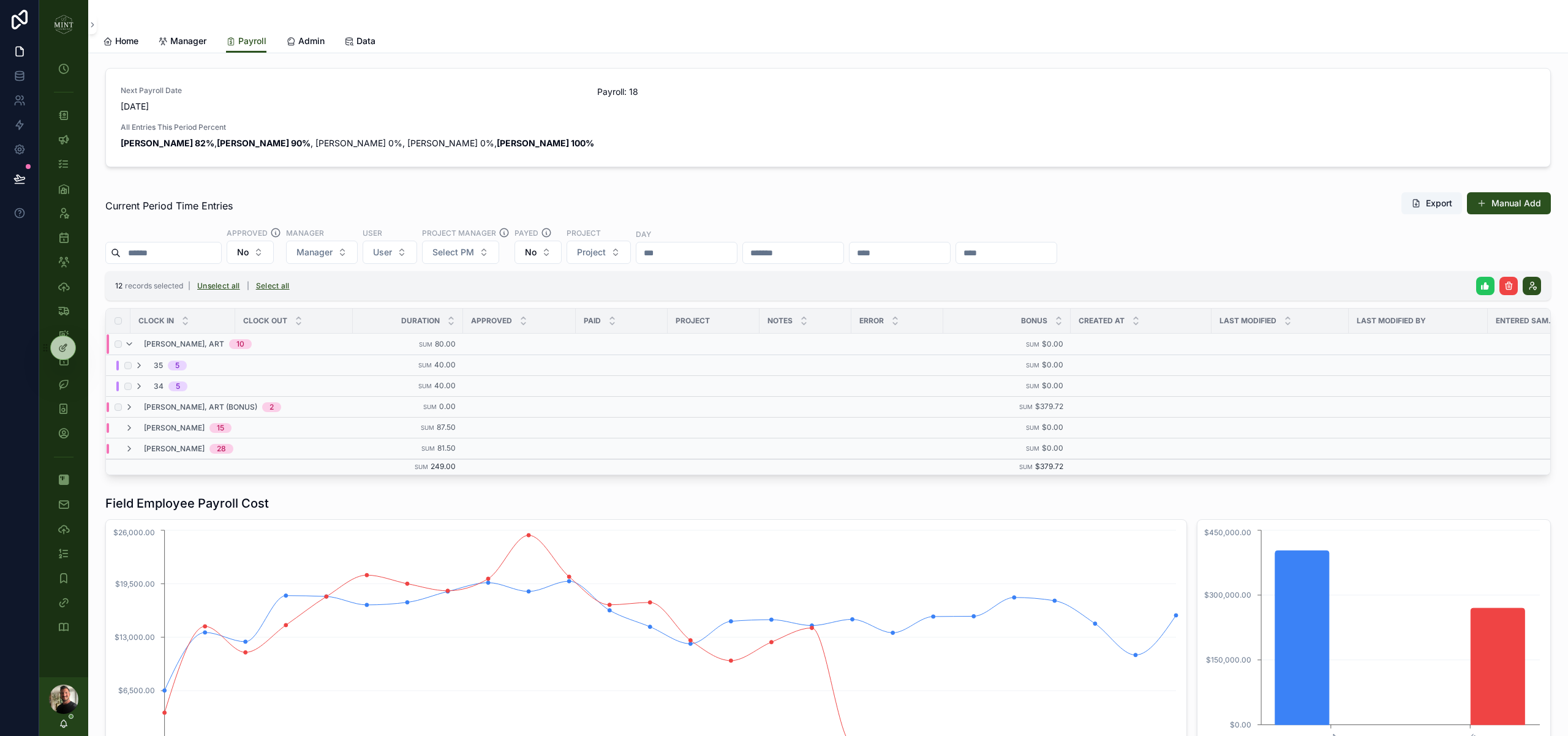
click at [1489, 285] on icon "scrollable content" at bounding box center [1485, 286] width 10 height 10
click at [1539, 263] on icon "scrollable content" at bounding box center [1538, 262] width 10 height 10
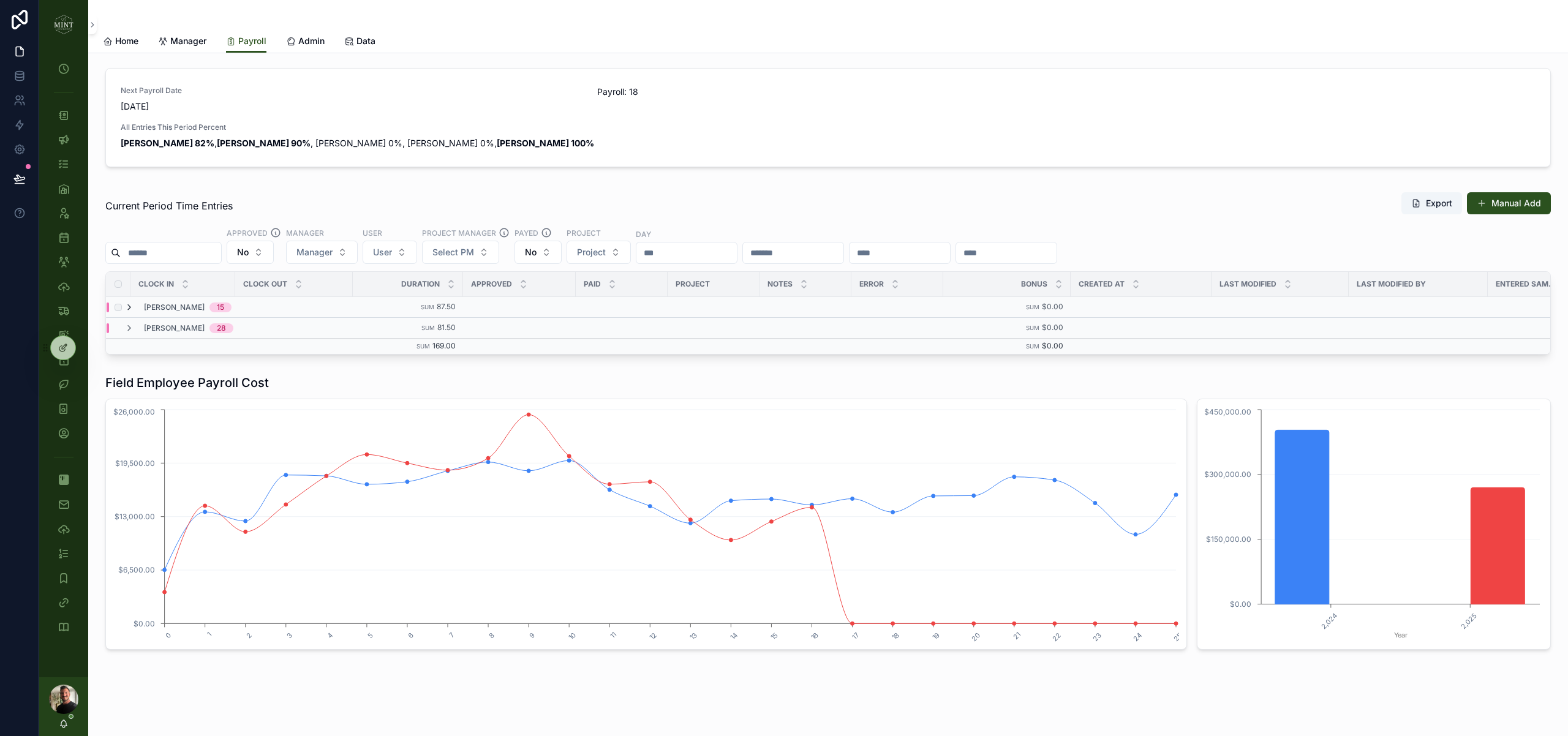
click at [132, 306] on icon "scrollable content" at bounding box center [129, 307] width 10 height 10
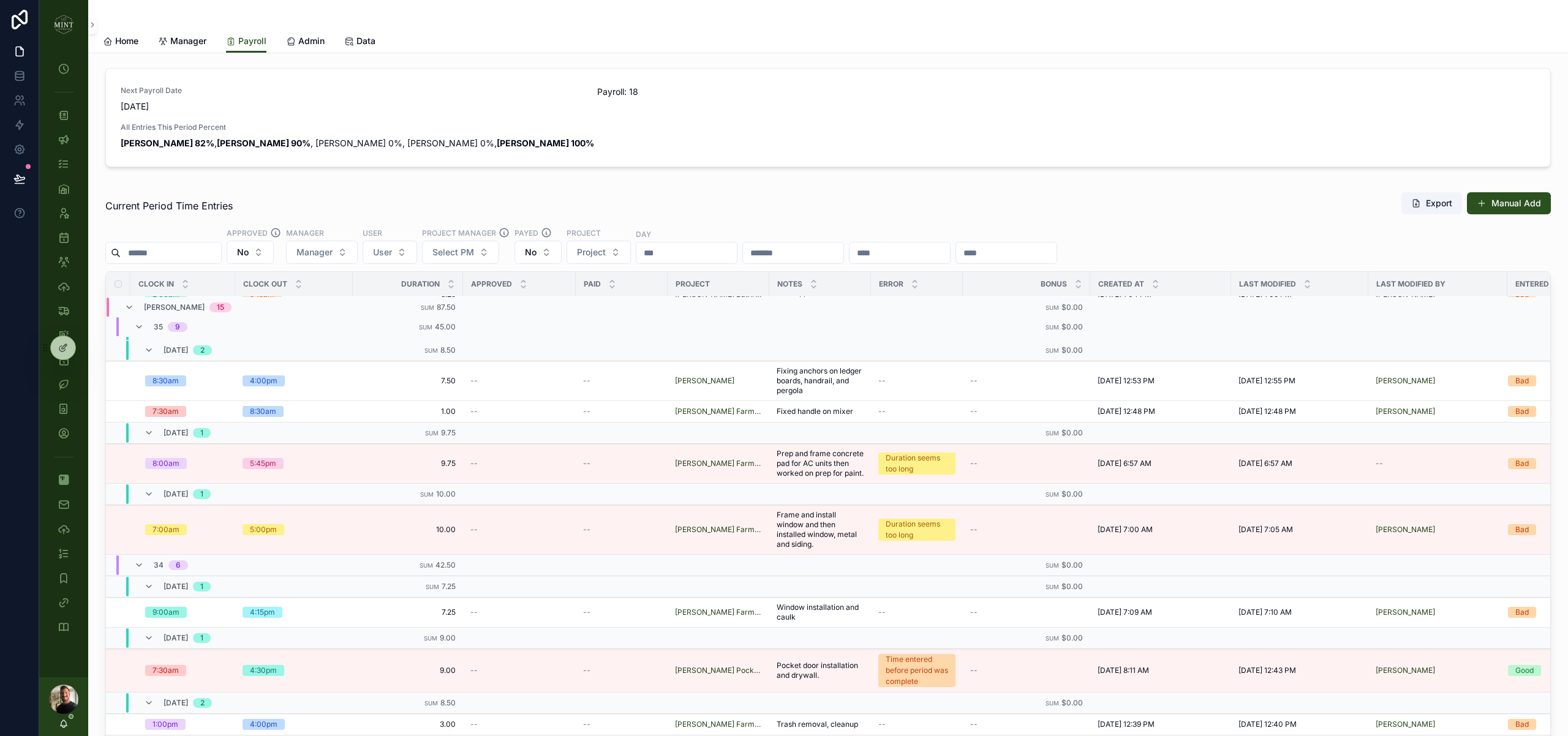
scroll to position [179, 0]
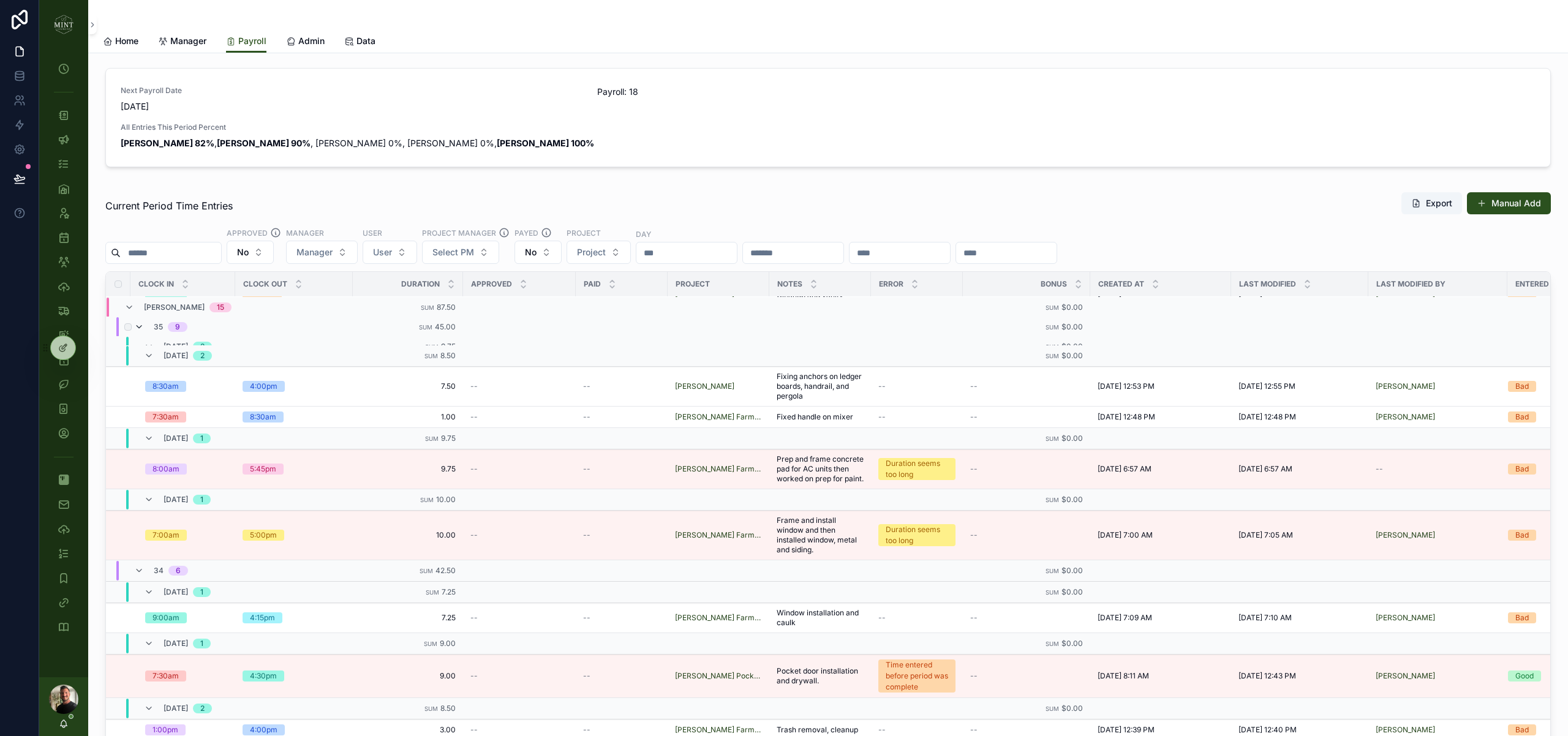
click at [139, 328] on icon "scrollable content" at bounding box center [139, 327] width 10 height 10
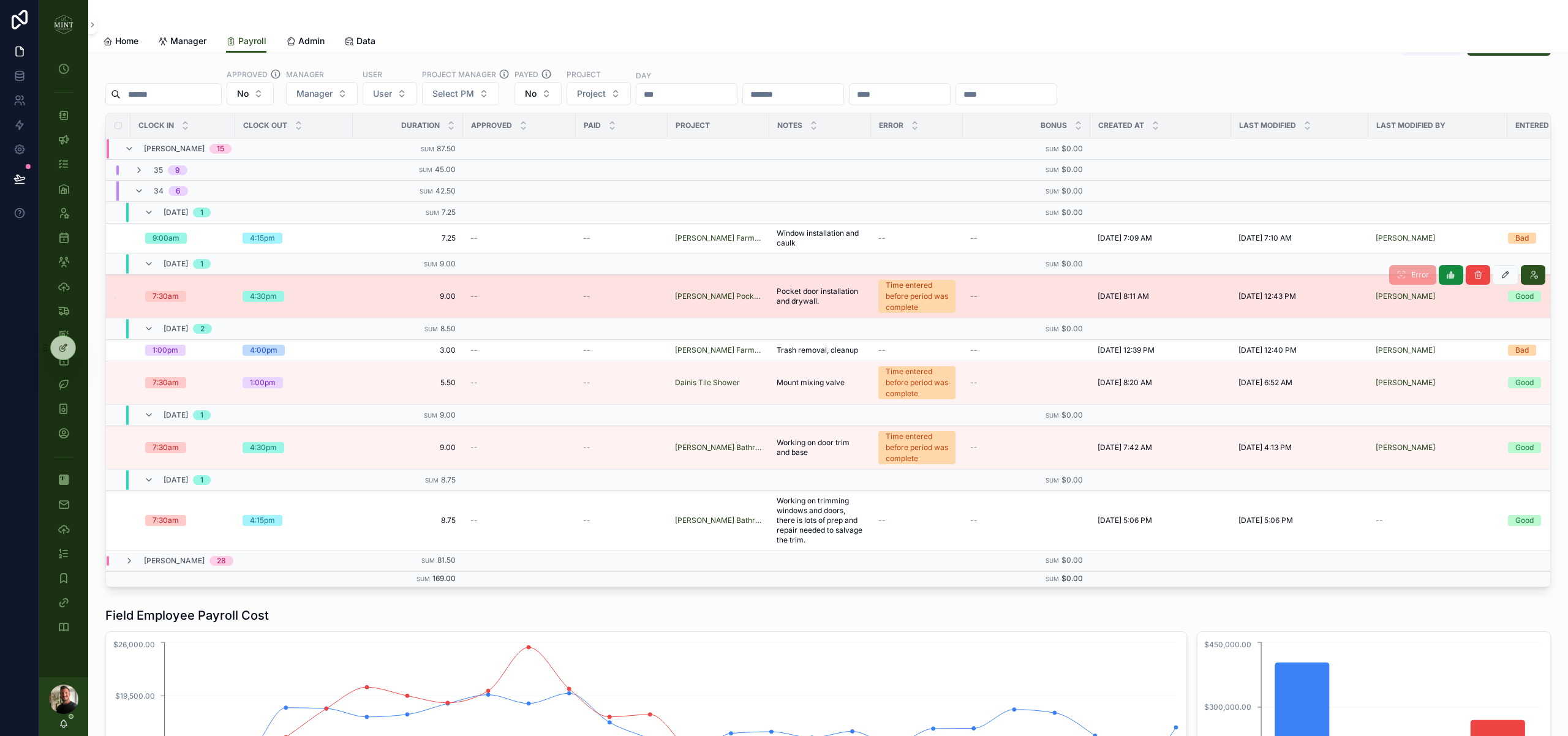
scroll to position [159, 0]
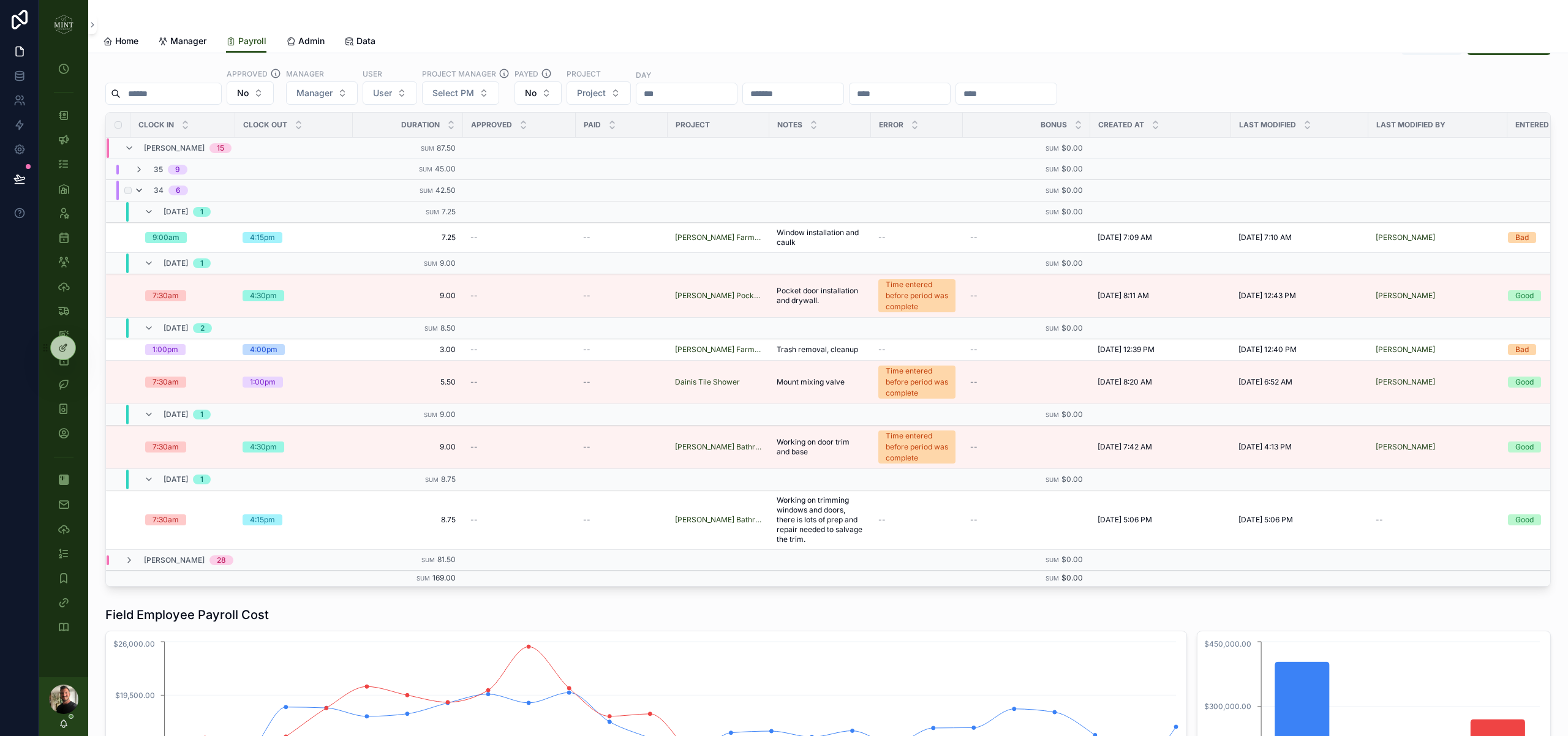
click at [139, 190] on icon "scrollable content" at bounding box center [139, 191] width 10 height 10
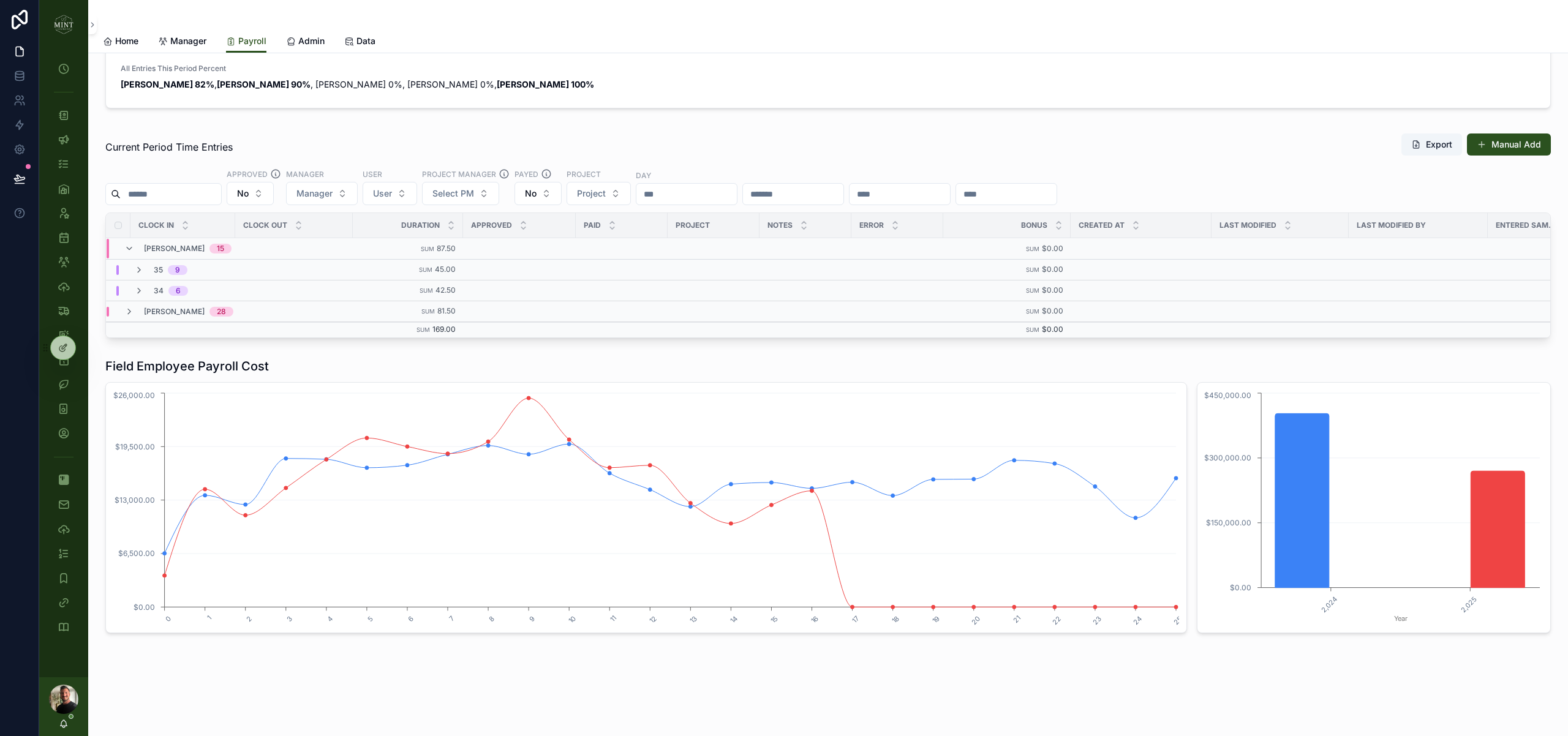
scroll to position [58, 0]
click at [131, 310] on icon "scrollable content" at bounding box center [129, 313] width 10 height 10
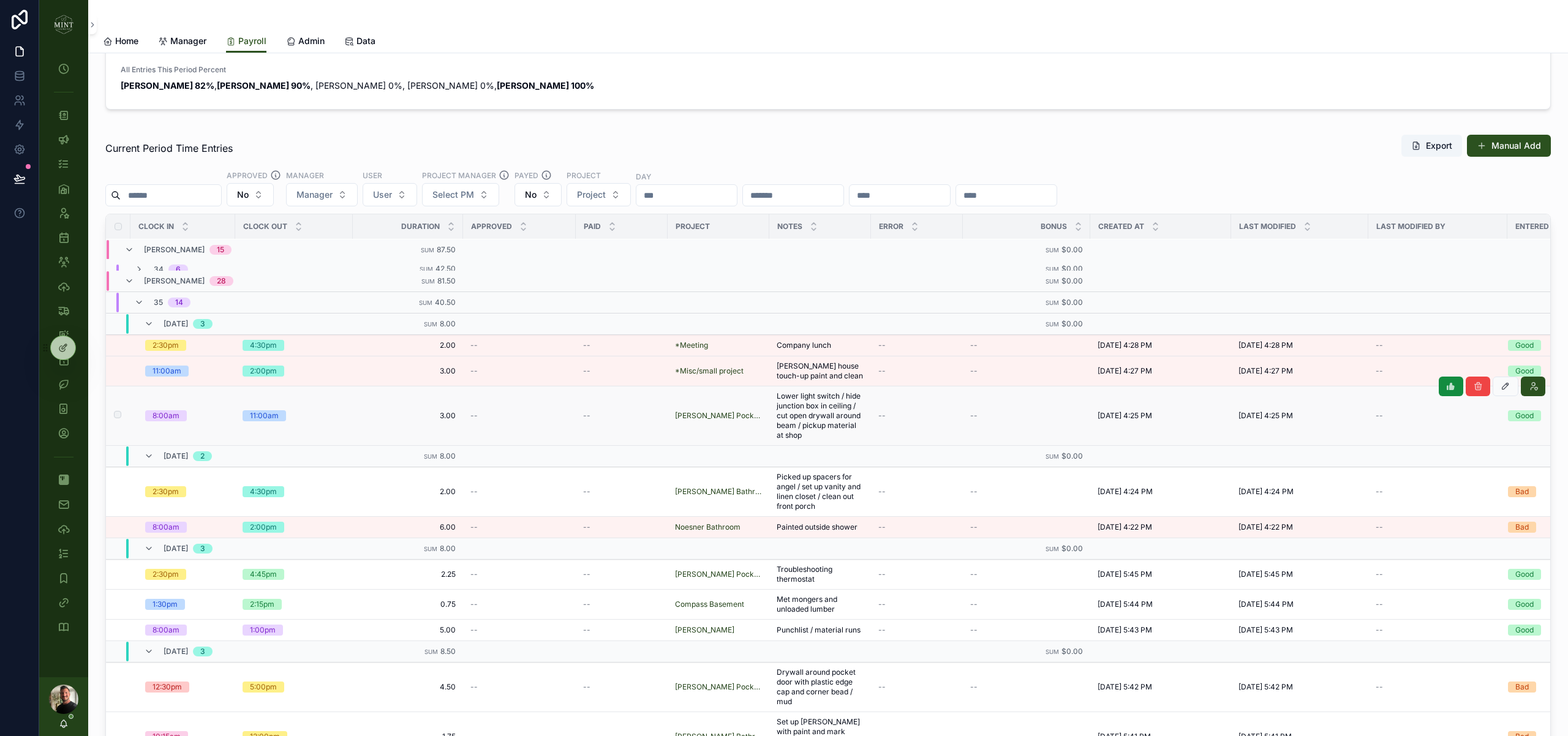
scroll to position [37, 0]
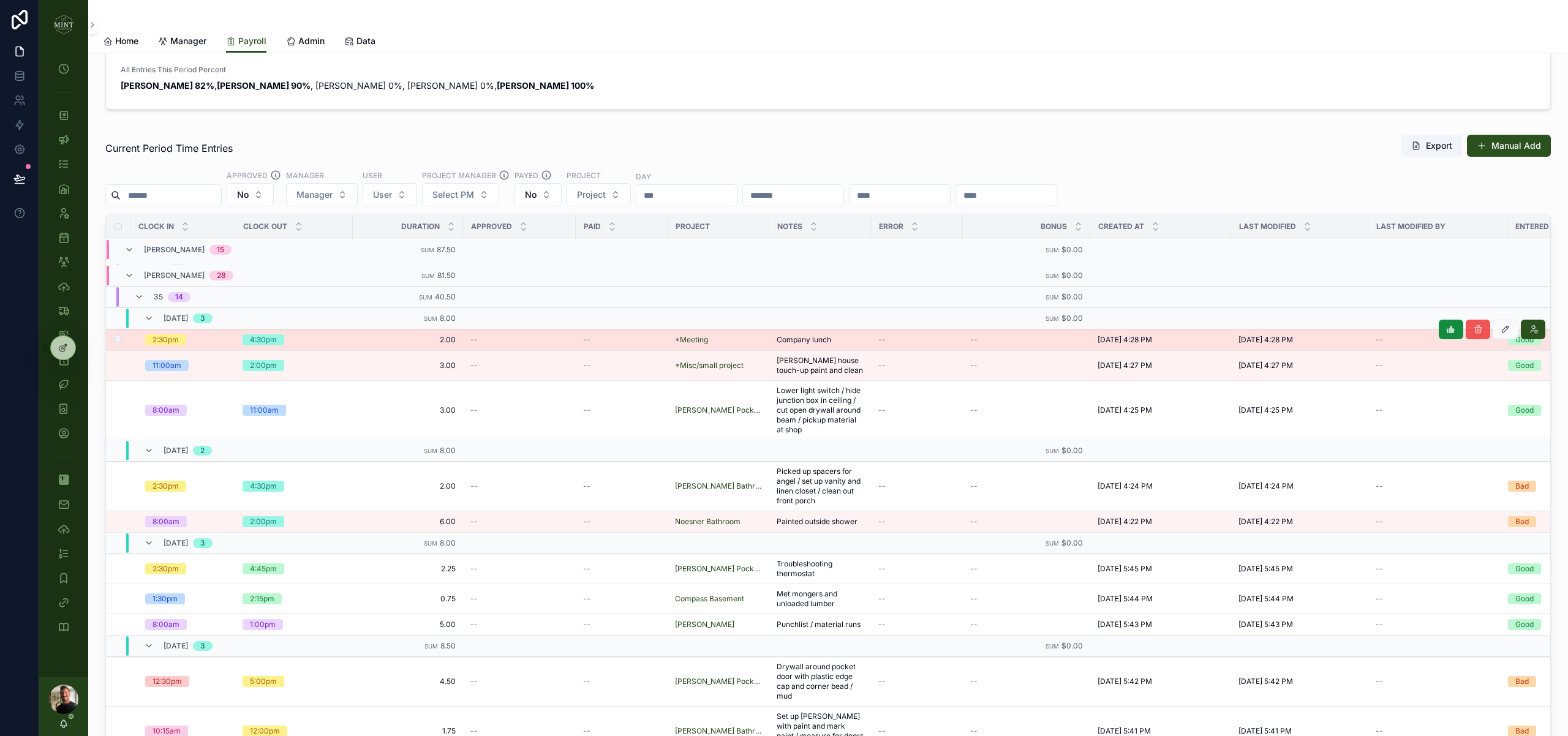
click at [1474, 329] on icon "scrollable content" at bounding box center [1477, 329] width 10 height 10
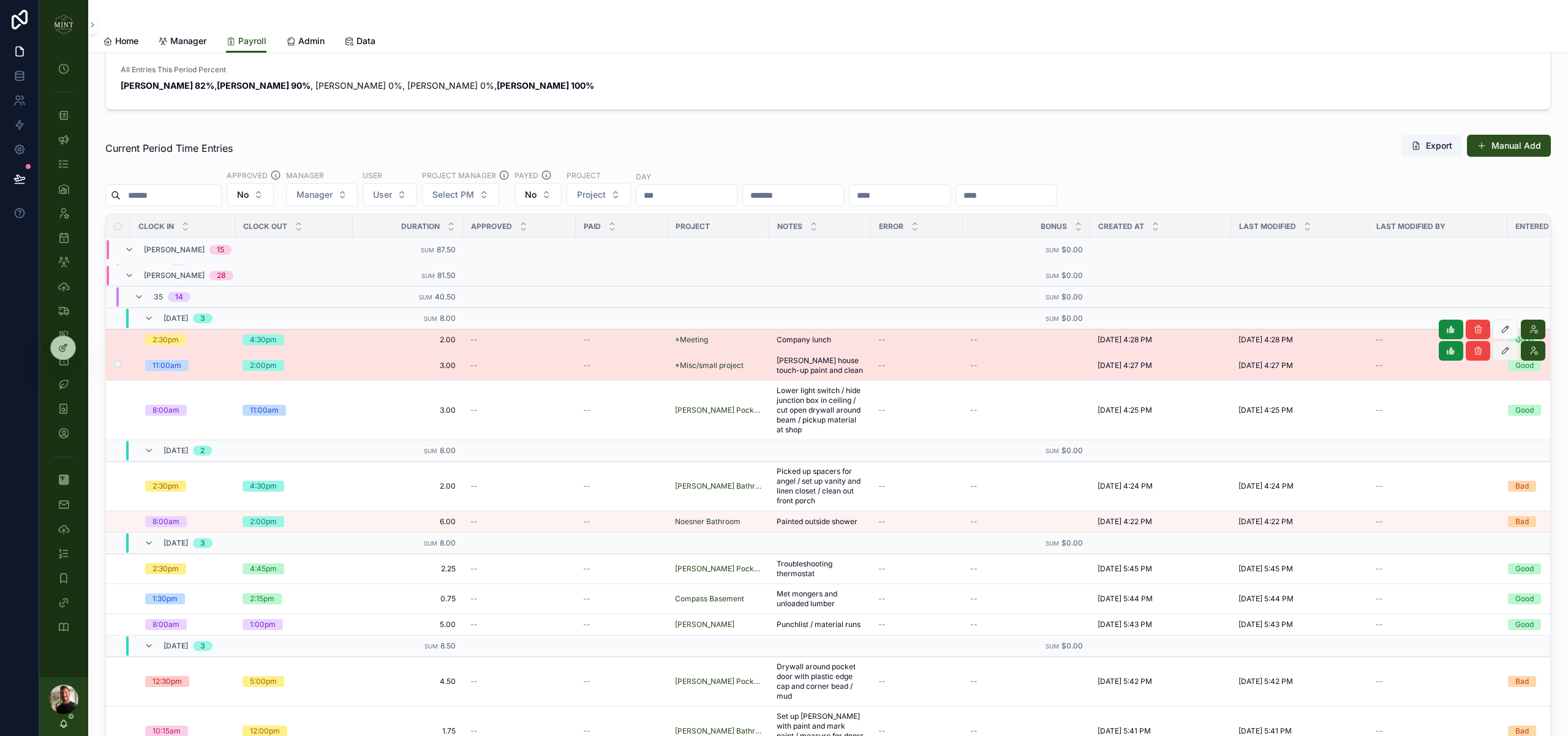
click at [1509, 353] on icon "scrollable content" at bounding box center [1505, 351] width 10 height 10
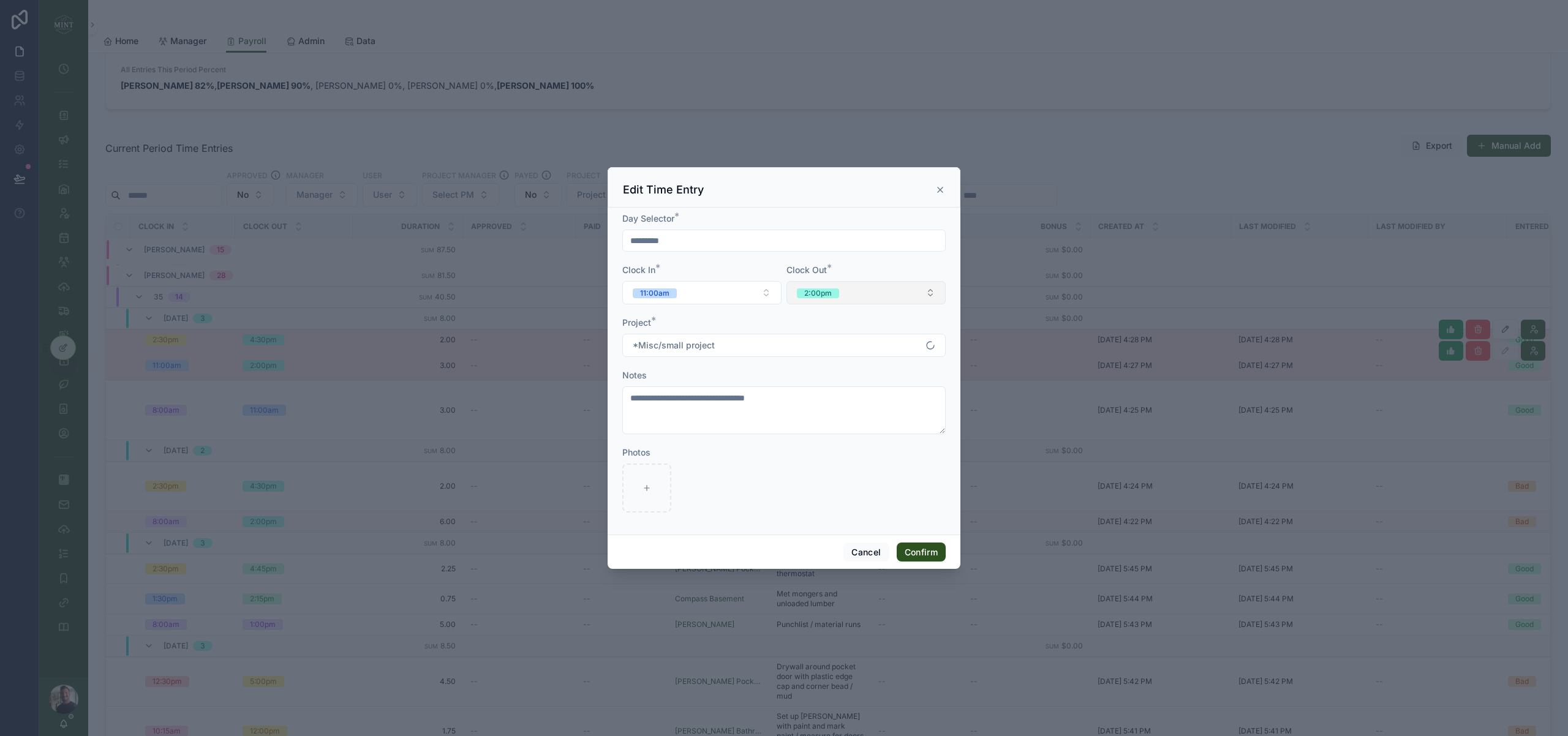
click at [850, 287] on button "2:00pm" at bounding box center [866, 293] width 159 height 23
click at [837, 388] on div "2:30pm" at bounding box center [866, 388] width 153 height 17
click at [929, 553] on button "Confirm" at bounding box center [920, 552] width 49 height 20
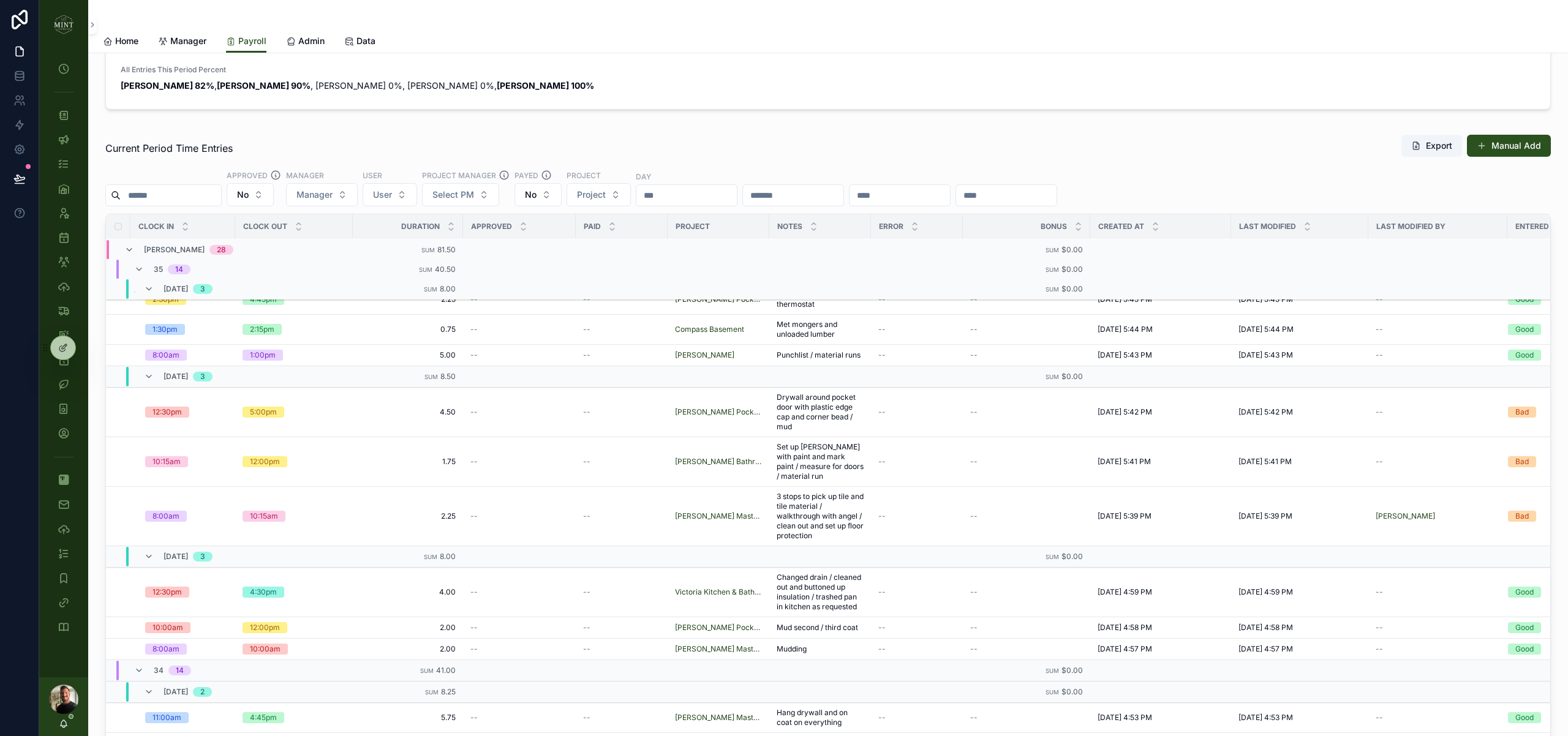
scroll to position [321, 0]
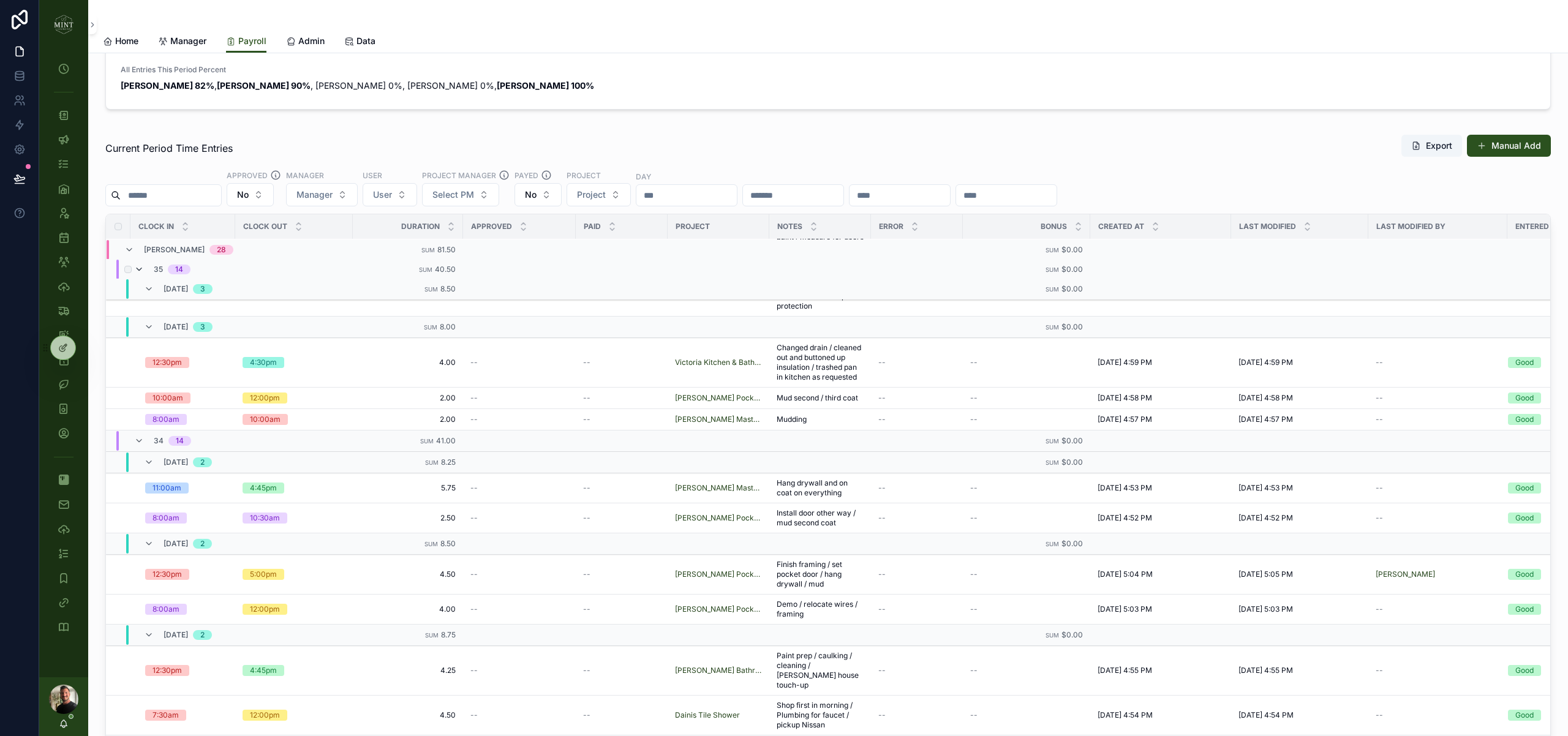
click at [139, 266] on icon "scrollable content" at bounding box center [139, 270] width 10 height 10
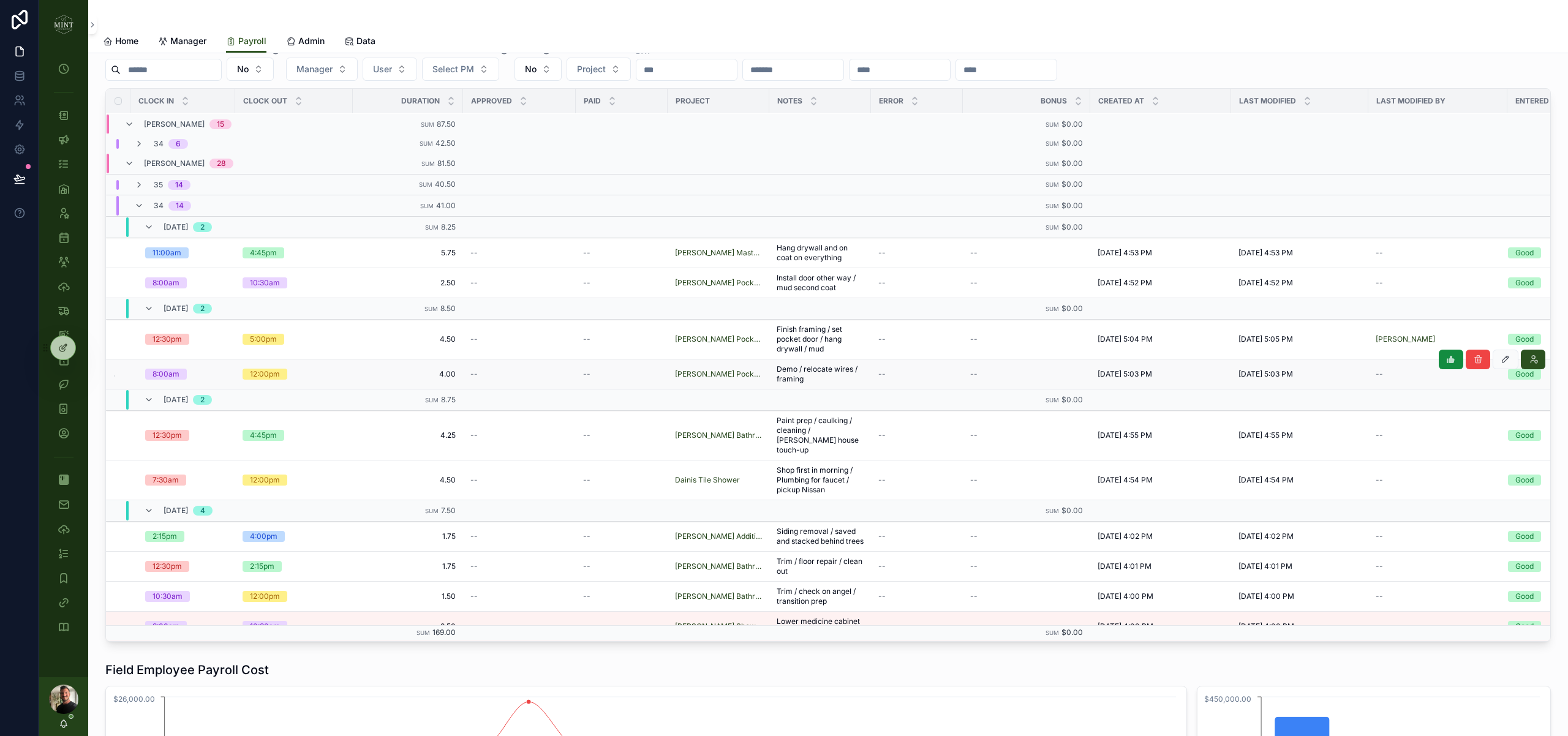
scroll to position [0, 0]
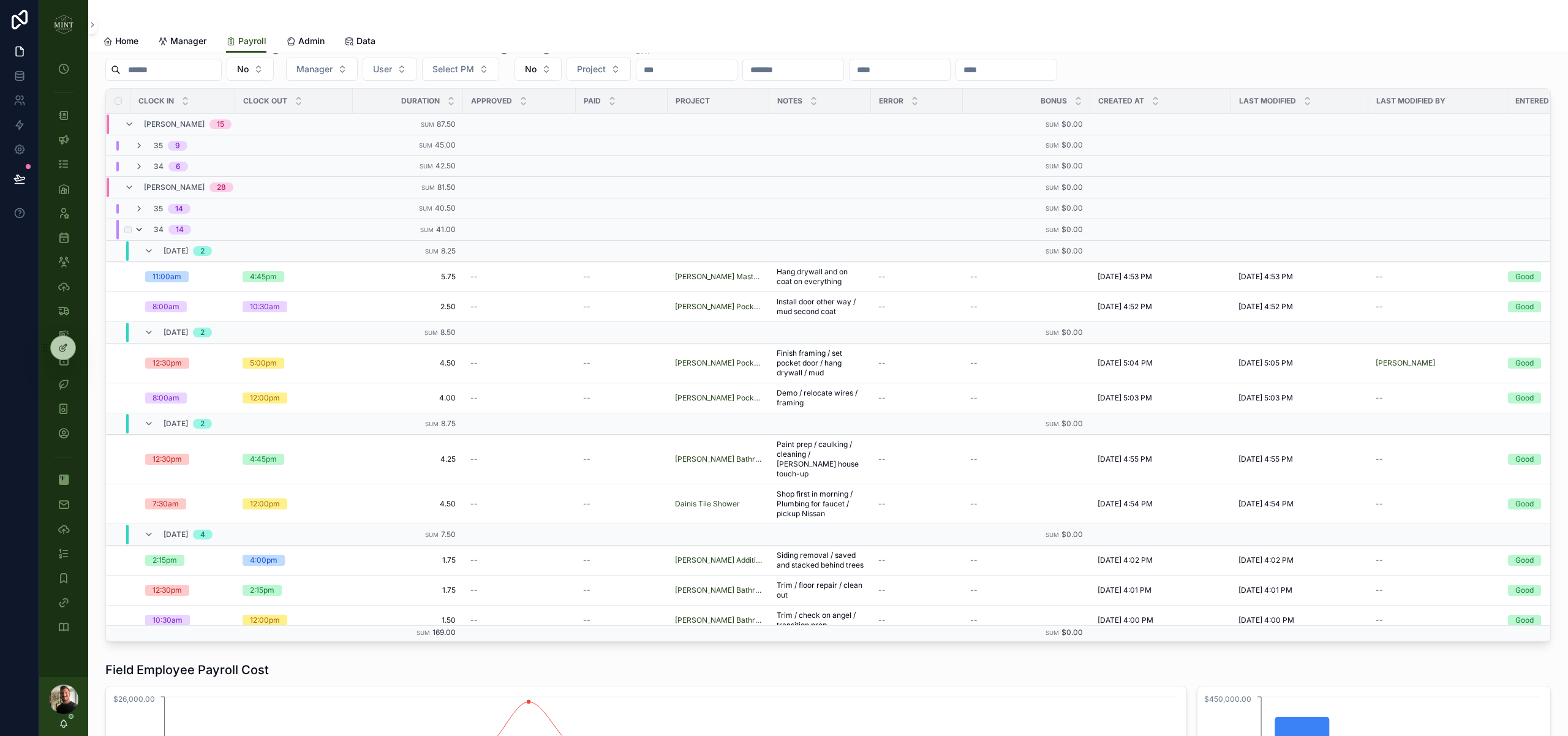
click at [142, 229] on icon "scrollable content" at bounding box center [139, 230] width 10 height 10
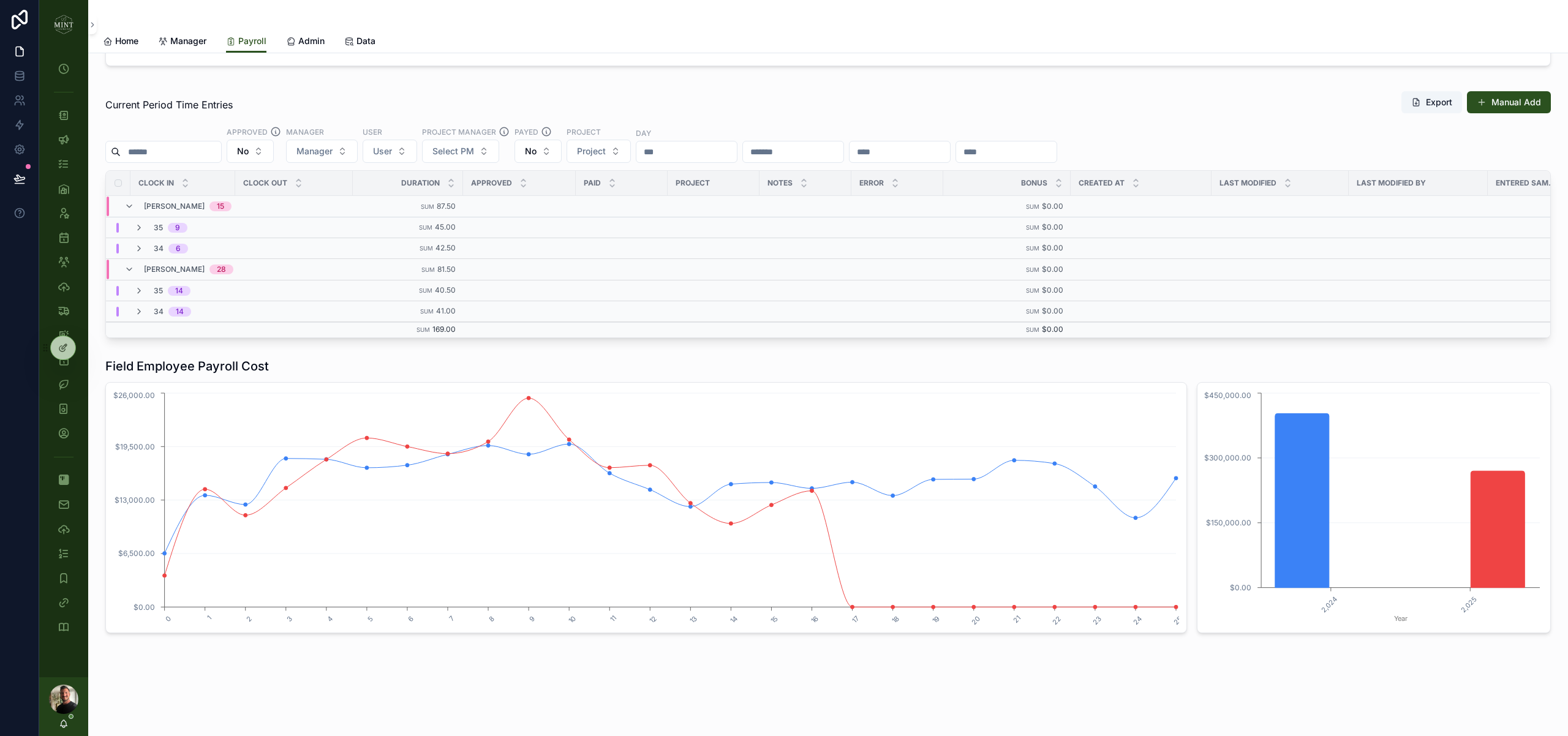
scroll to position [99, 0]
click at [141, 292] on icon "scrollable content" at bounding box center [139, 293] width 10 height 10
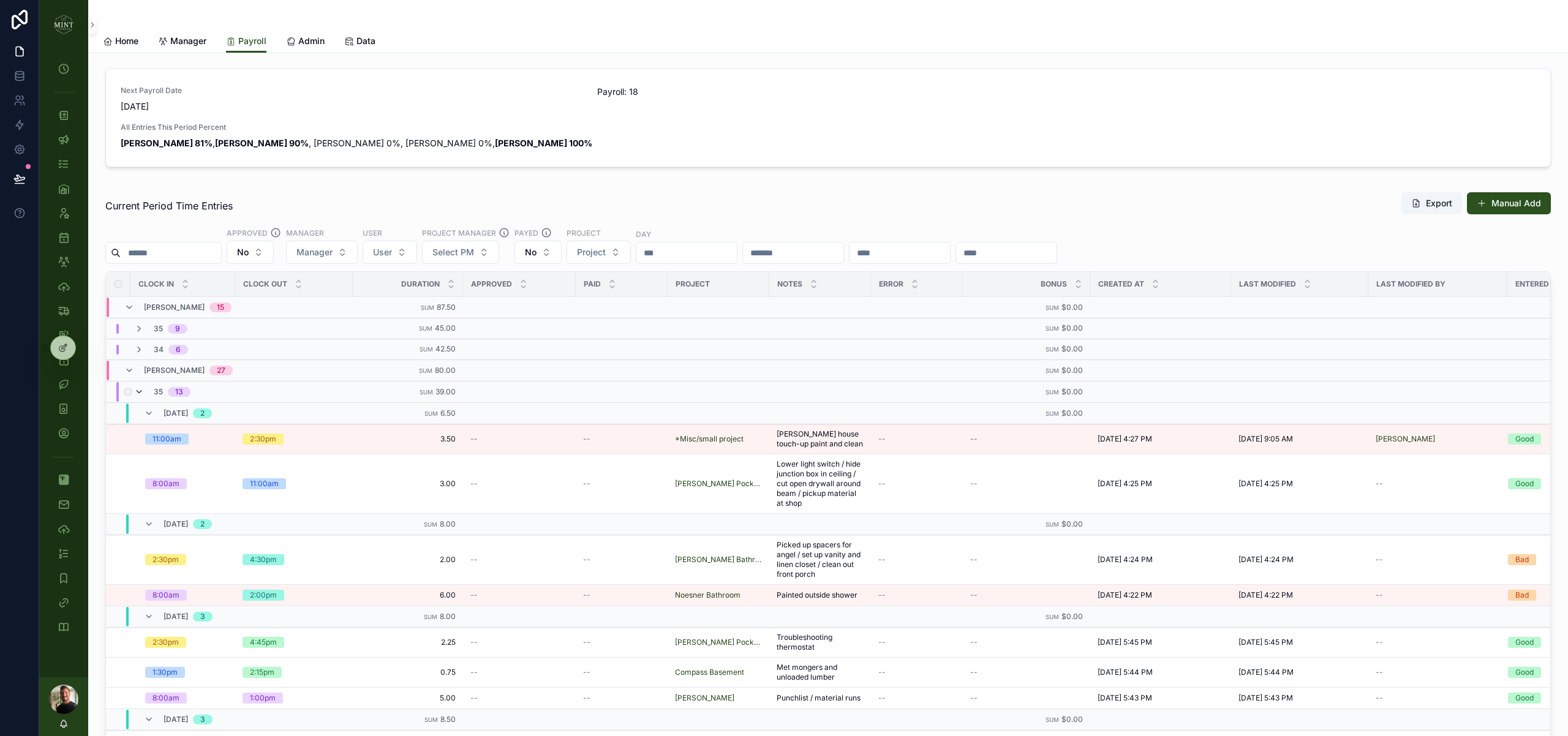
click at [140, 393] on icon "scrollable content" at bounding box center [139, 392] width 10 height 10
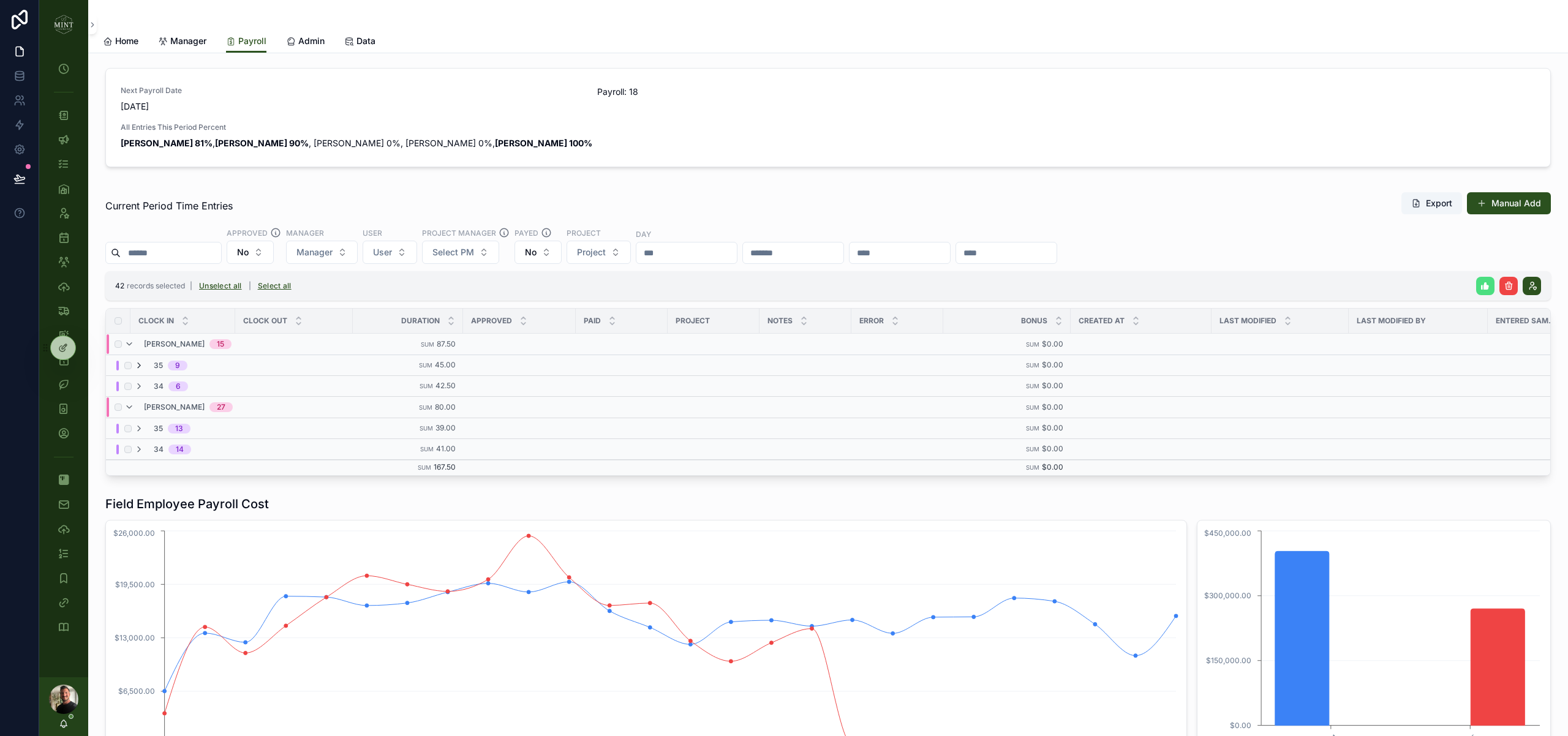
click at [143, 366] on icon "scrollable content" at bounding box center [139, 366] width 10 height 10
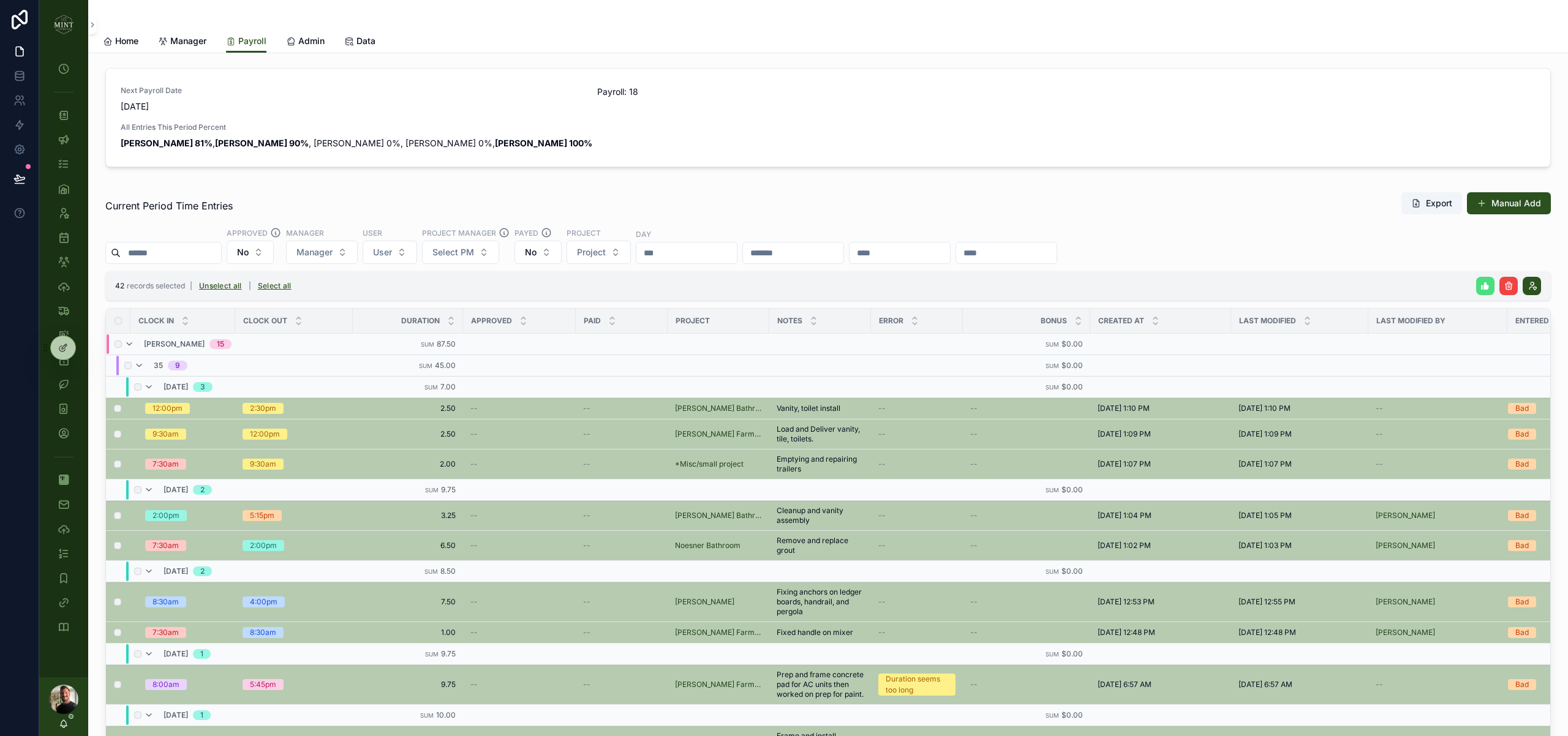
click at [143, 366] on icon "scrollable content" at bounding box center [139, 366] width 10 height 10
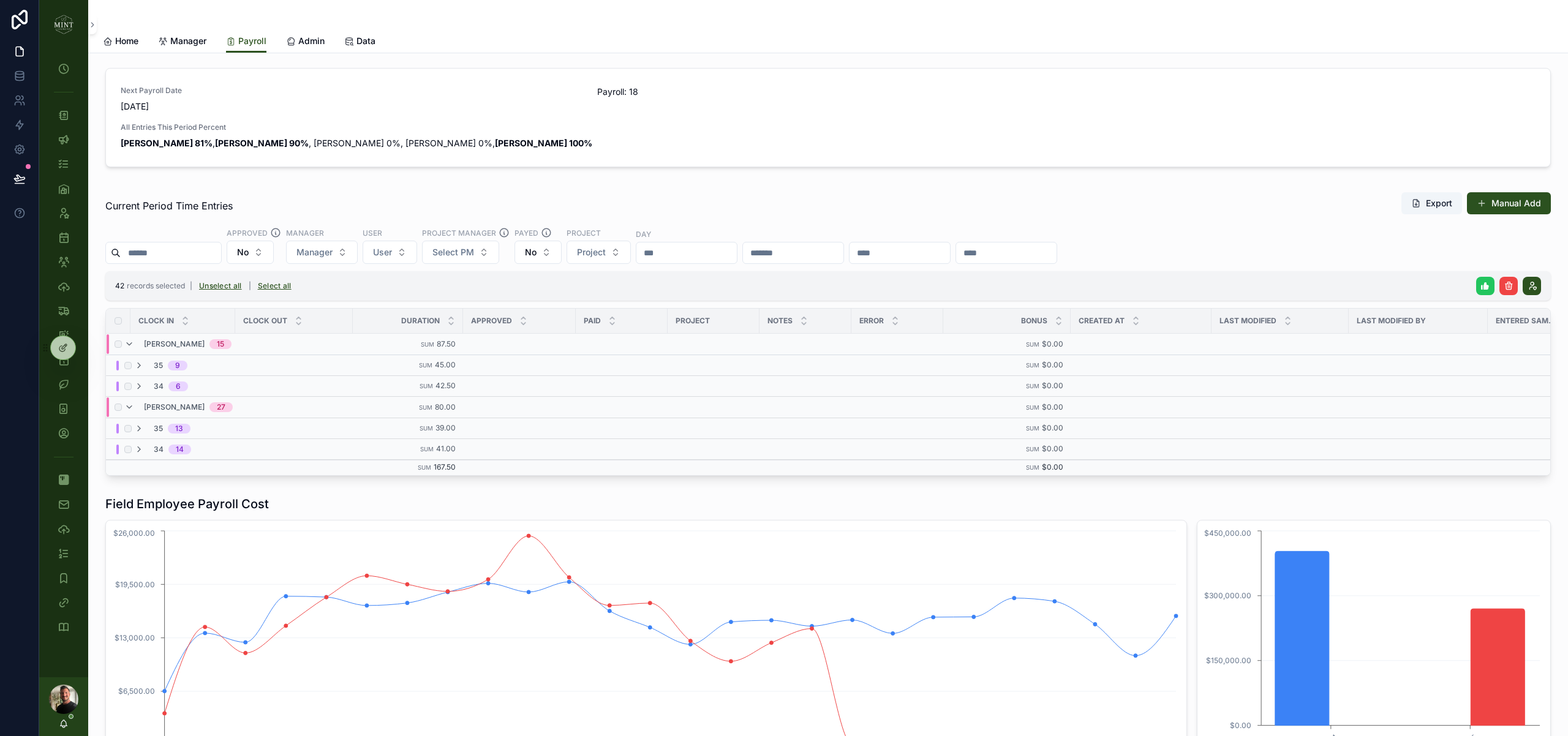
click at [1489, 285] on icon "scrollable content" at bounding box center [1485, 286] width 10 height 10
click at [1536, 263] on icon "scrollable content" at bounding box center [1537, 262] width 6 height 4
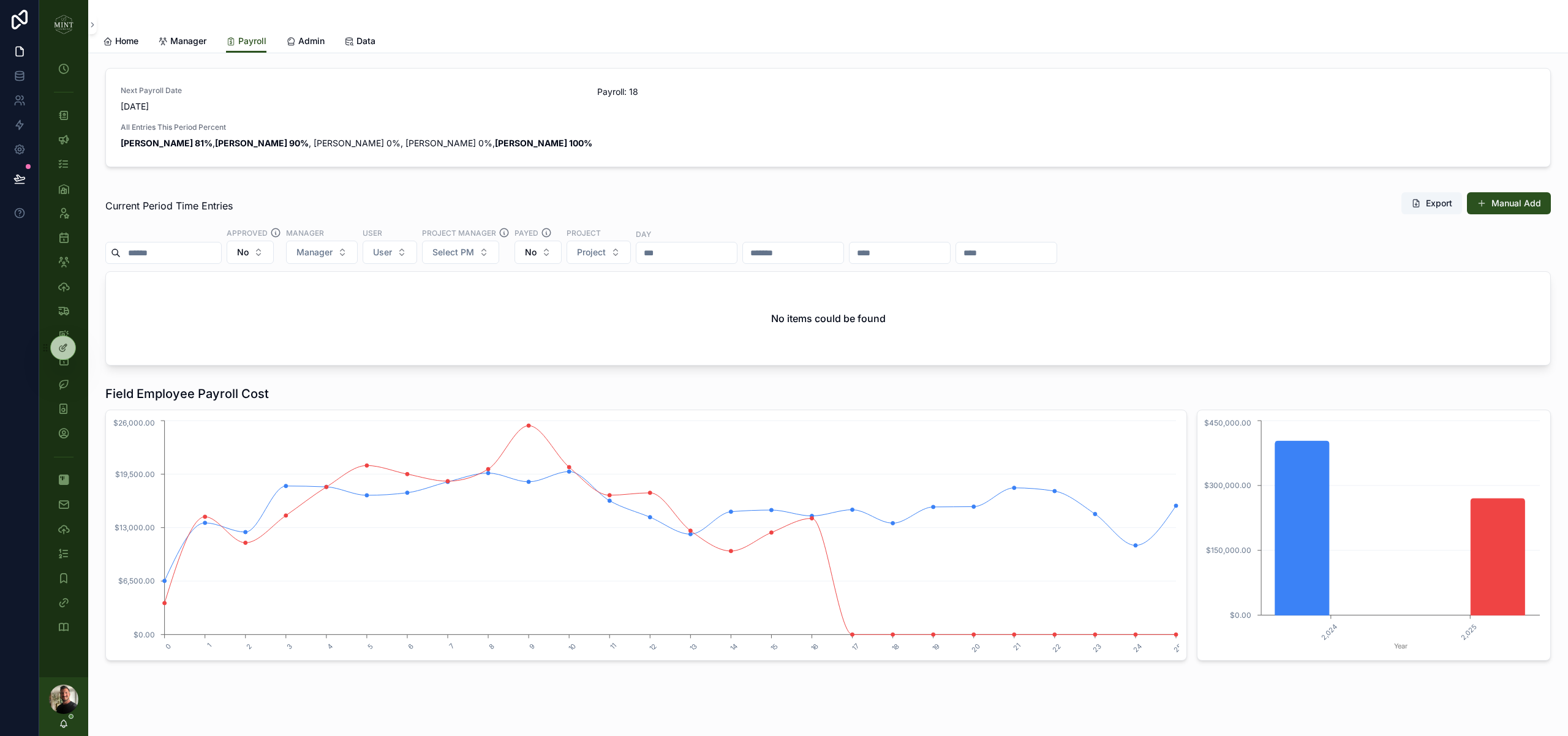
click at [447, 191] on div "Current Period Time Entries Export Manual Add Approved No Manager Manager User …" at bounding box center [828, 278] width 1460 height 184
click at [267, 251] on button "No" at bounding box center [250, 252] width 47 height 23
click at [251, 344] on div "Yes" at bounding box center [262, 341] width 147 height 20
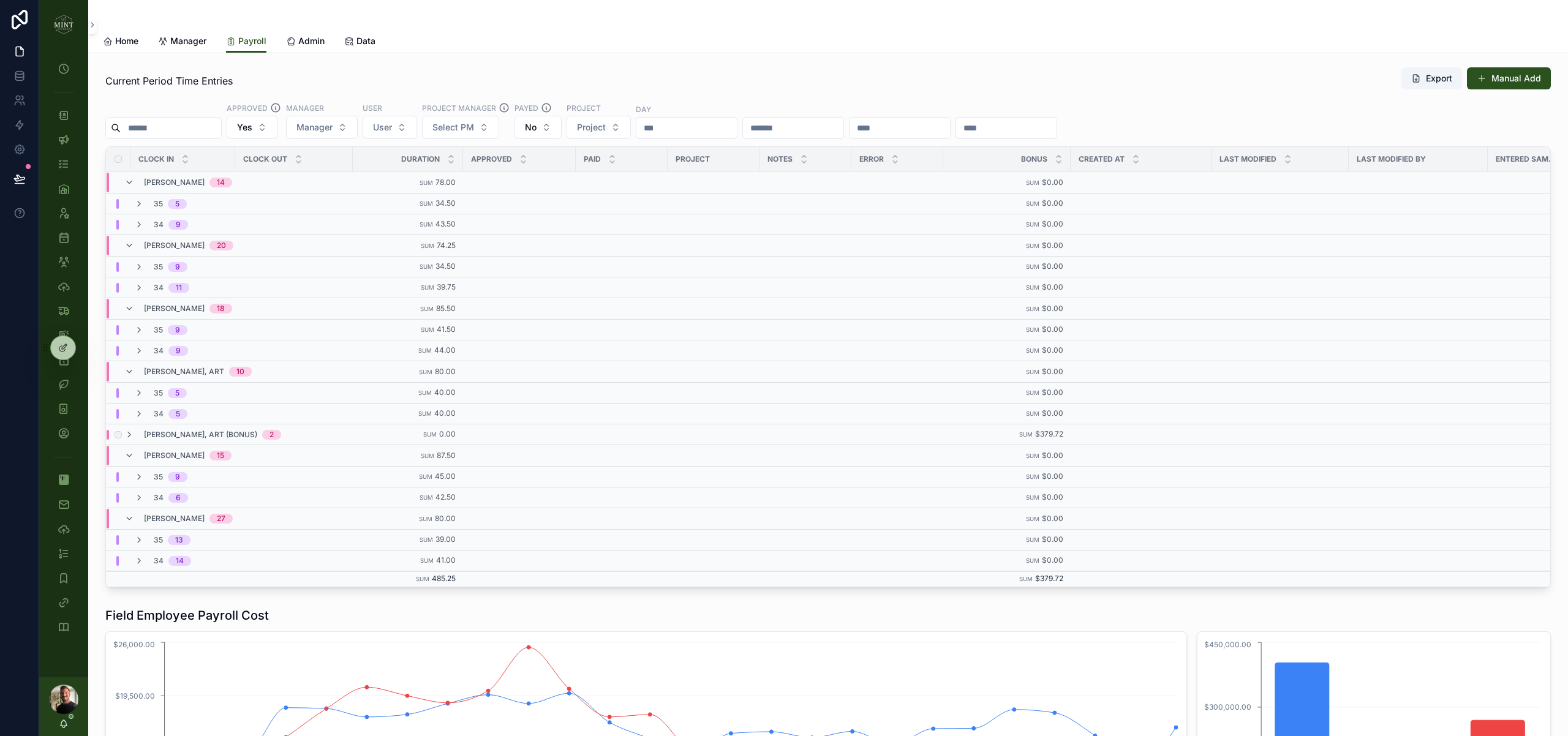
scroll to position [128, 0]
click at [131, 428] on icon "scrollable content" at bounding box center [129, 431] width 10 height 10
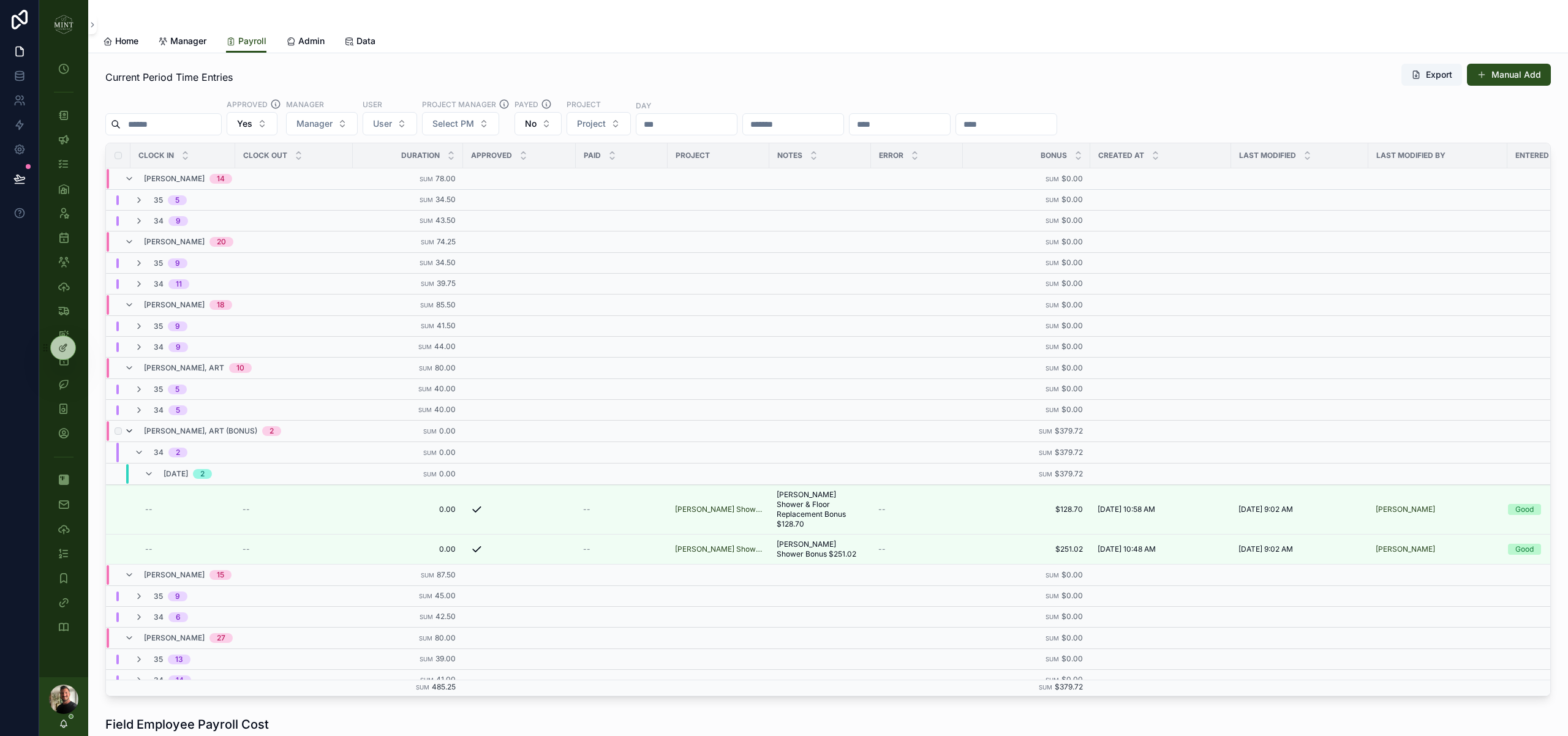
click at [131, 431] on icon "scrollable content" at bounding box center [129, 431] width 10 height 10
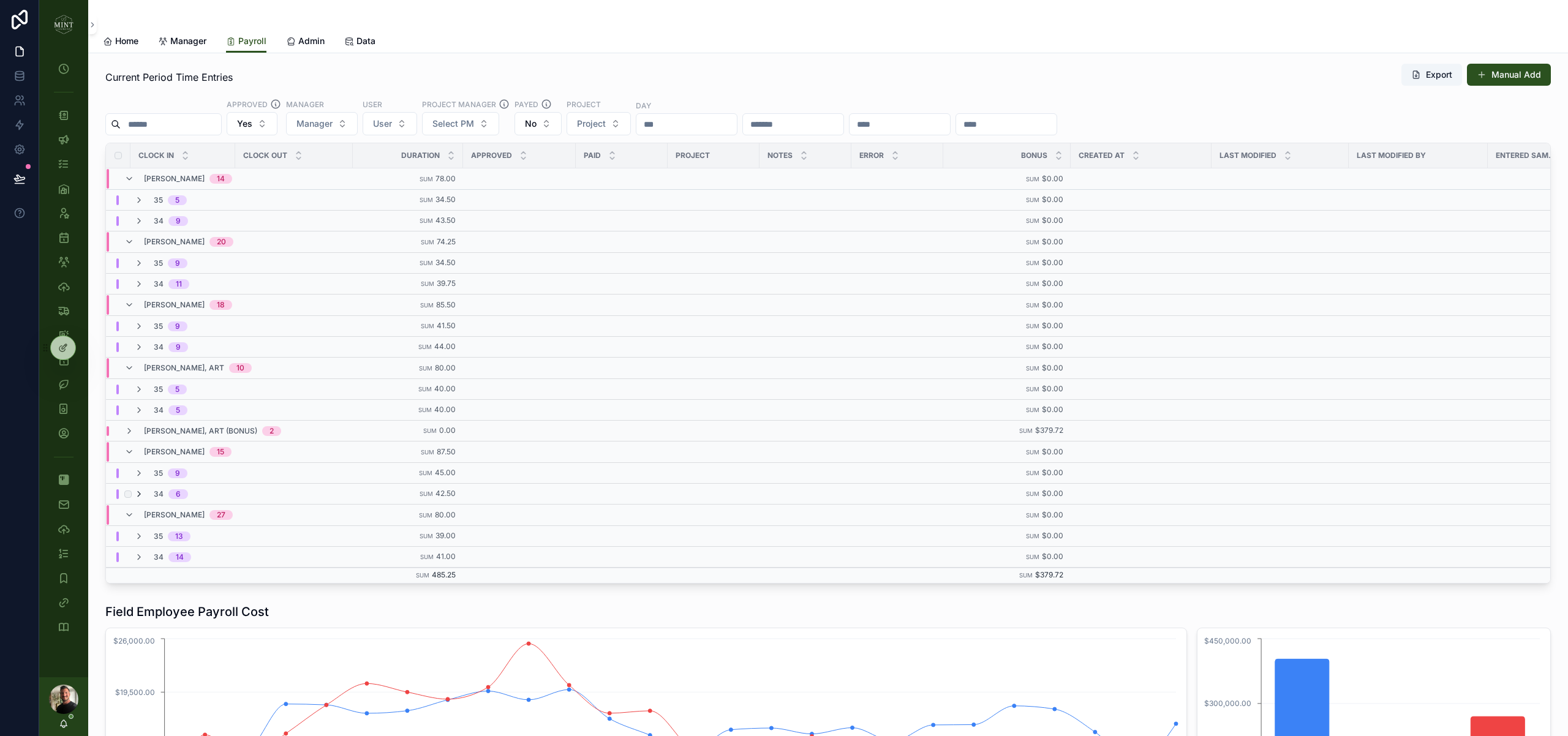
click at [141, 490] on icon "scrollable content" at bounding box center [139, 494] width 10 height 10
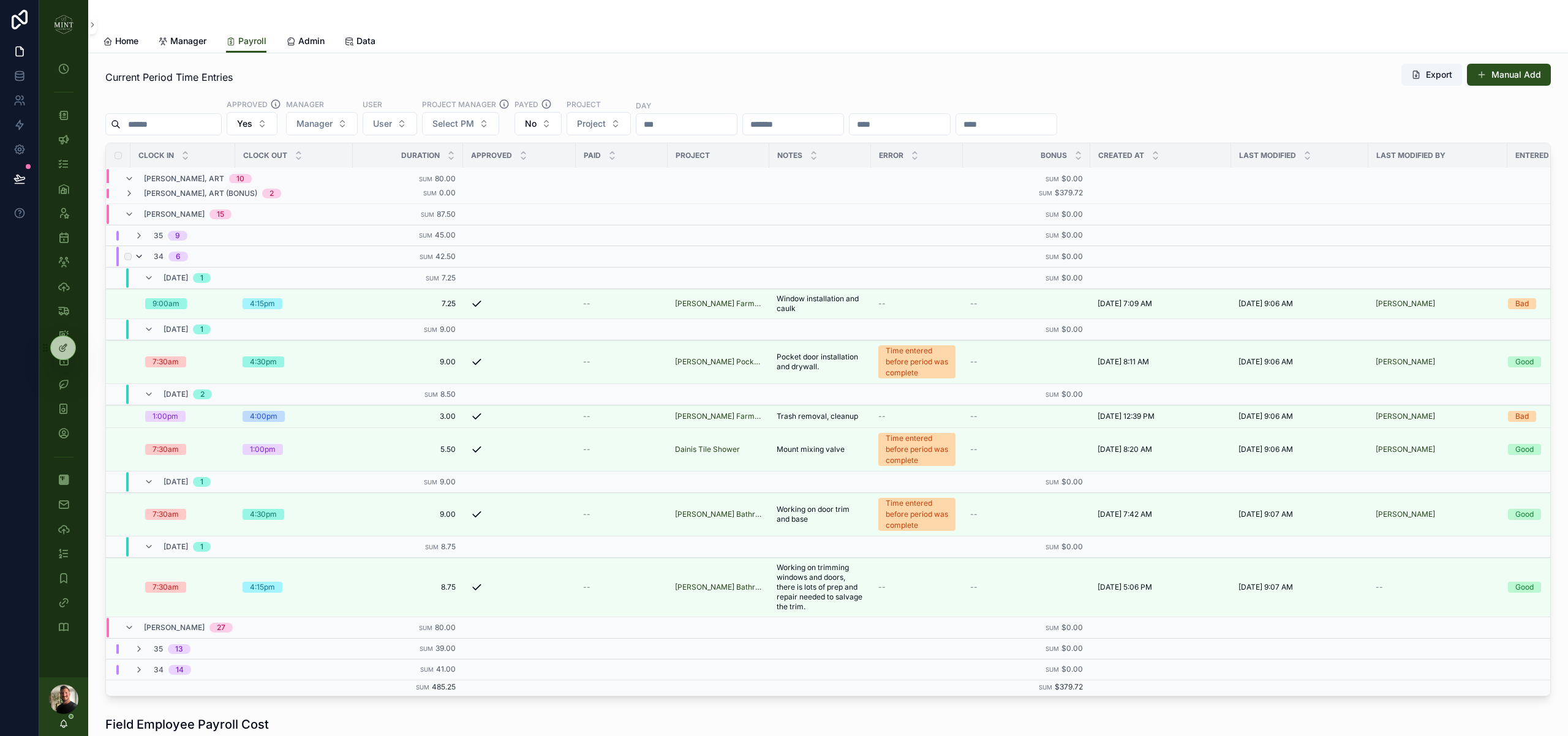
scroll to position [246, 0]
click at [141, 261] on icon "scrollable content" at bounding box center [139, 257] width 10 height 10
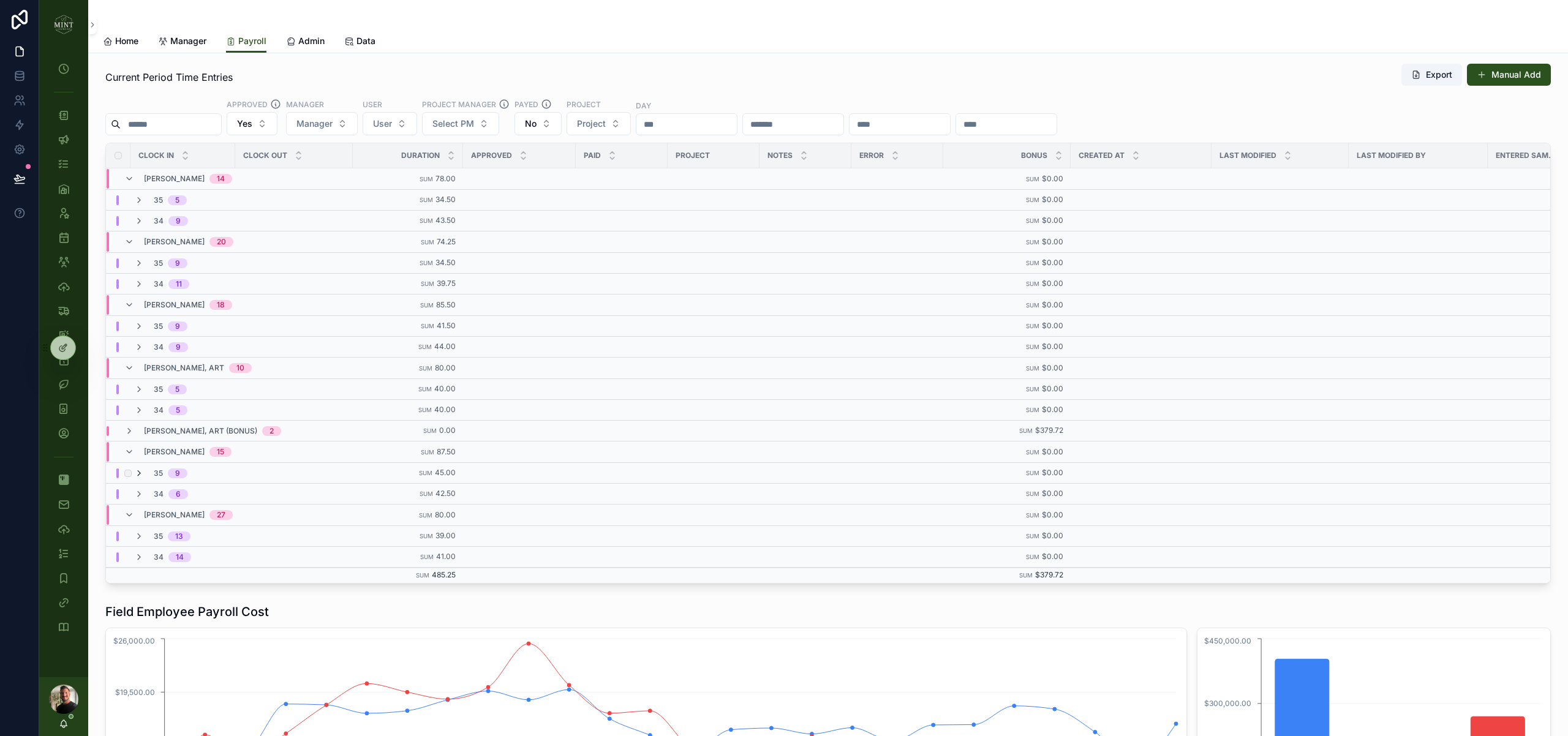
click at [141, 471] on icon "scrollable content" at bounding box center [139, 473] width 10 height 10
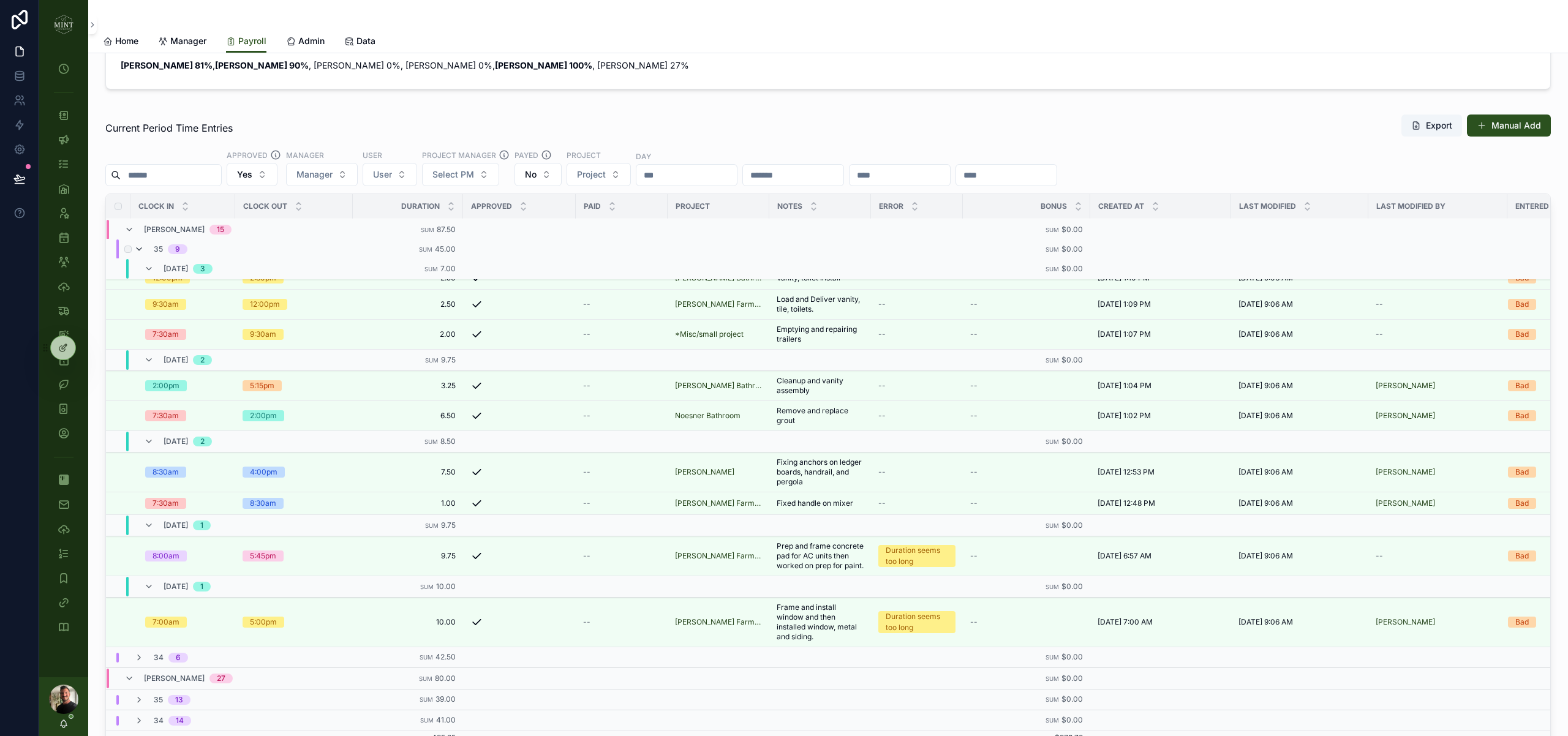
scroll to position [274, 0]
click at [139, 247] on icon "scrollable content" at bounding box center [139, 249] width 10 height 10
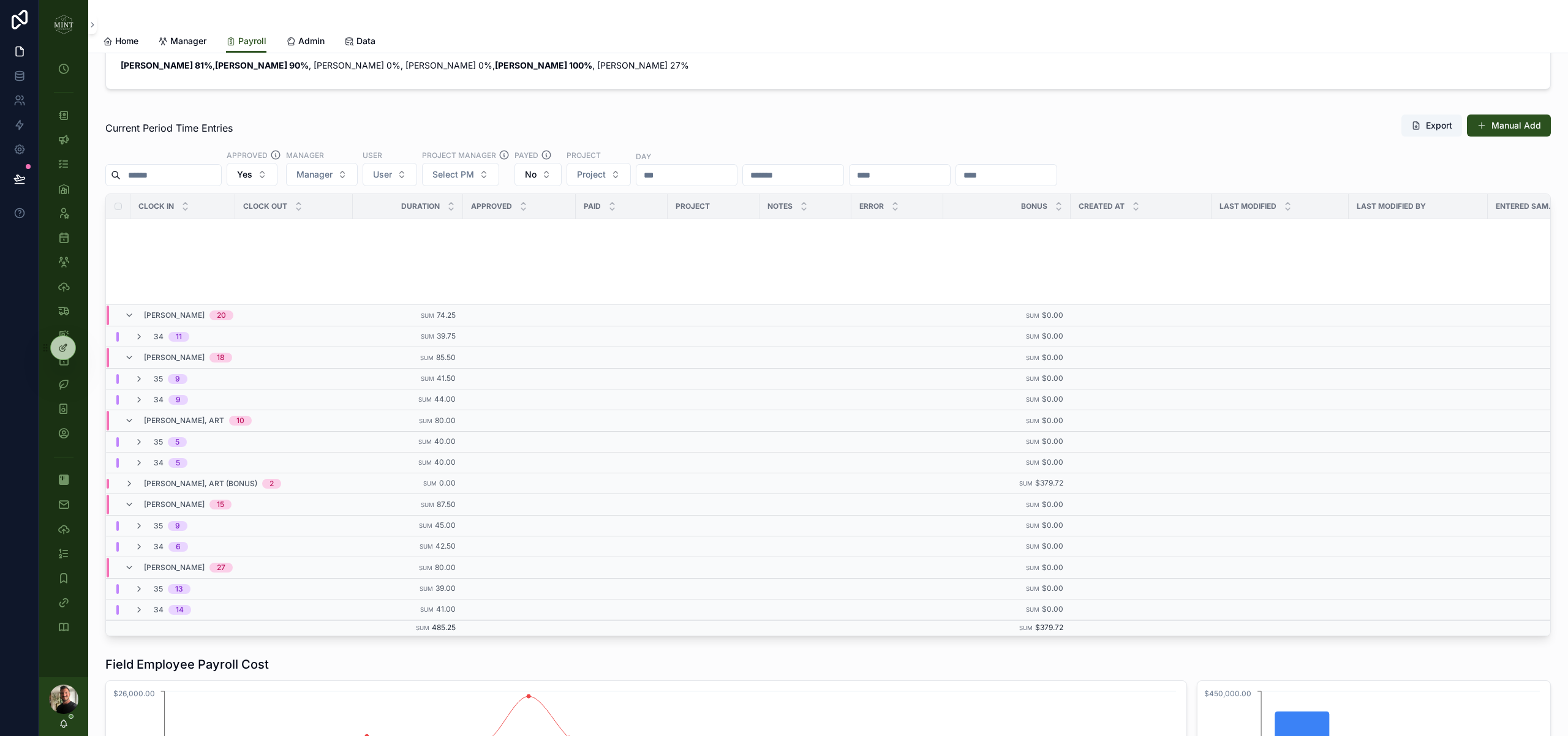
scroll to position [0, 0]
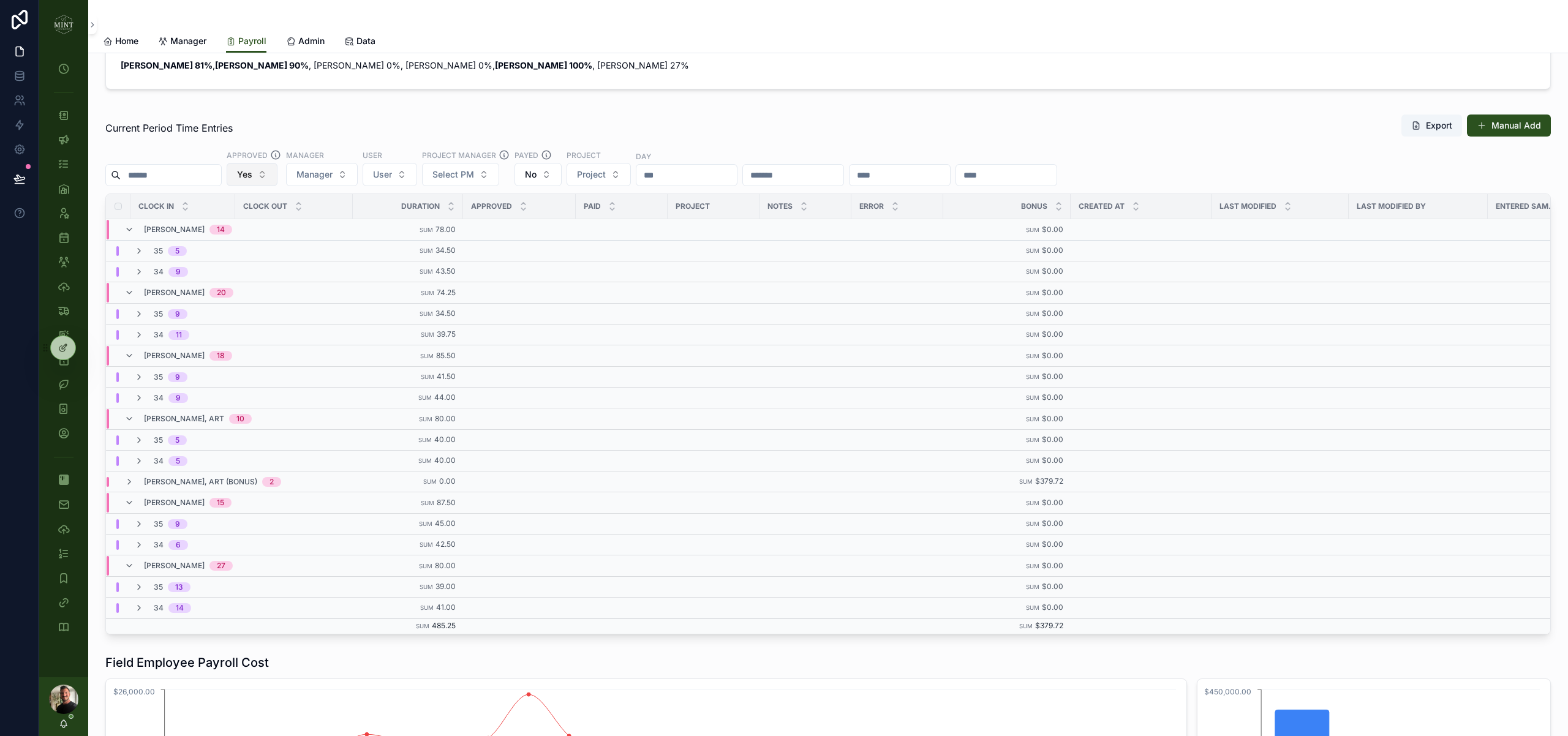
click at [275, 177] on button "Yes" at bounding box center [252, 174] width 51 height 23
click at [284, 237] on div "No" at bounding box center [263, 244] width 147 height 20
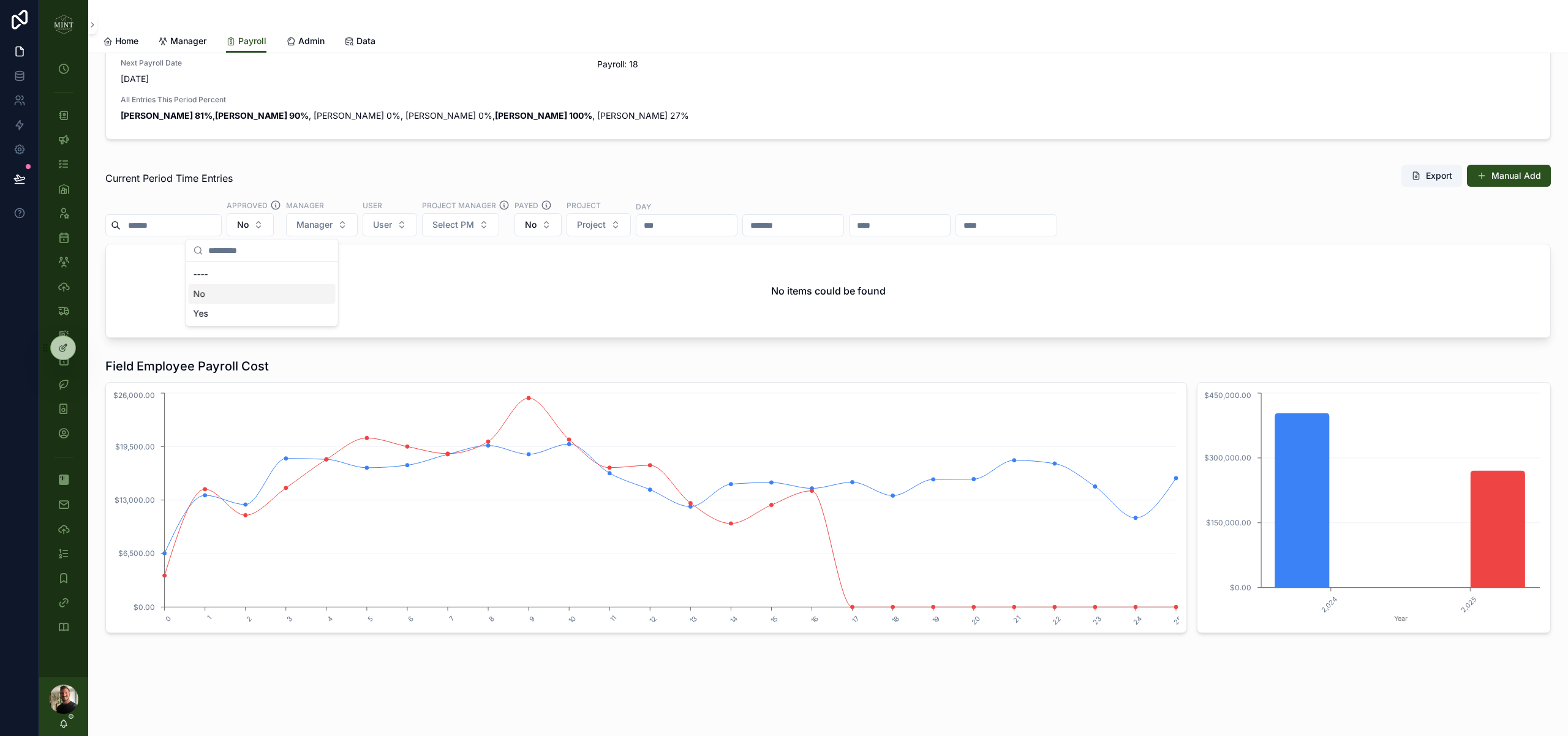
scroll to position [27, 0]
click at [274, 226] on button "No" at bounding box center [250, 225] width 47 height 23
drag, startPoint x: 257, startPoint y: 317, endPoint x: 164, endPoint y: 209, distance: 142.5
click at [257, 317] on div "Yes" at bounding box center [262, 313] width 147 height 20
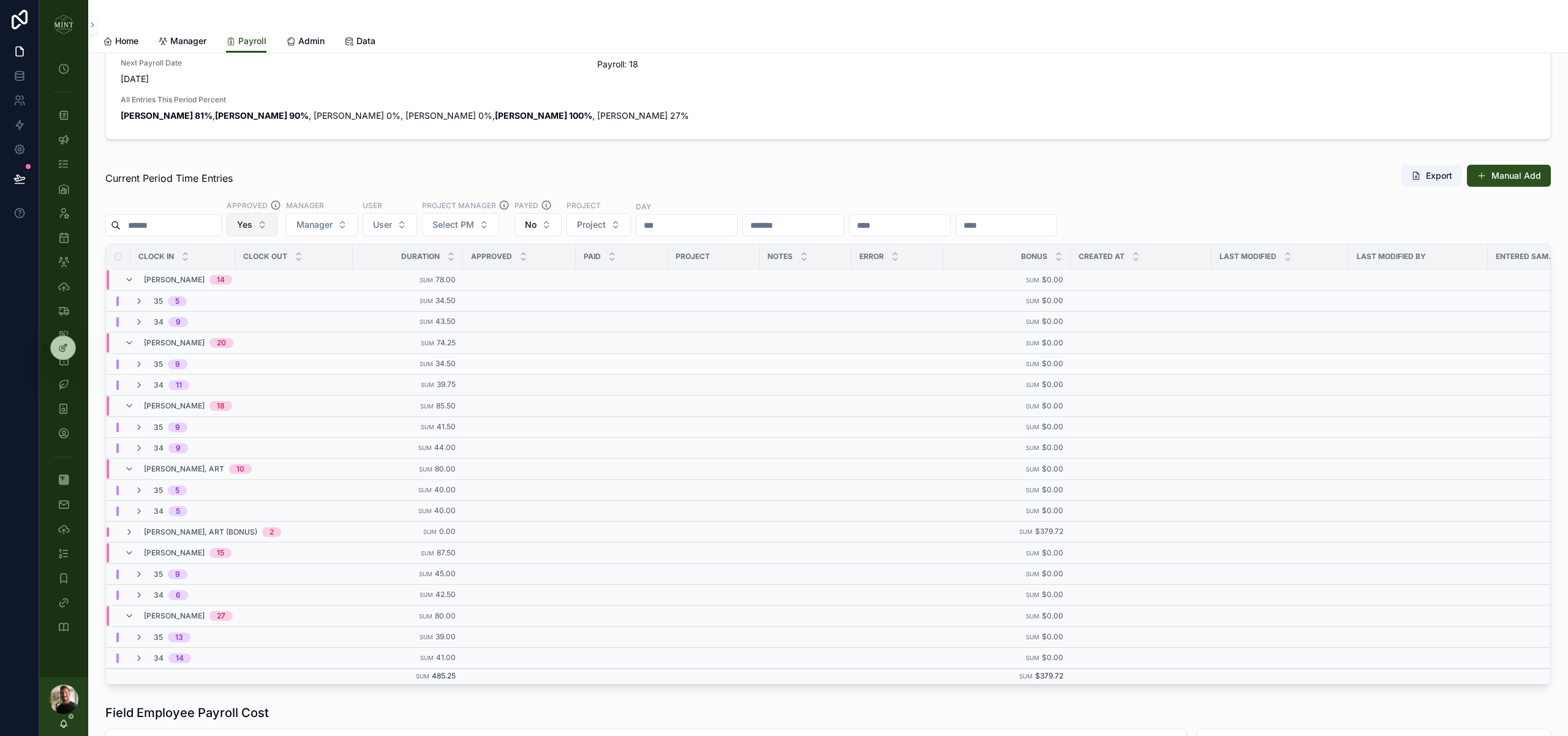
click at [273, 219] on button "Yes" at bounding box center [252, 225] width 51 height 23
click at [283, 294] on div "No" at bounding box center [263, 294] width 147 height 20
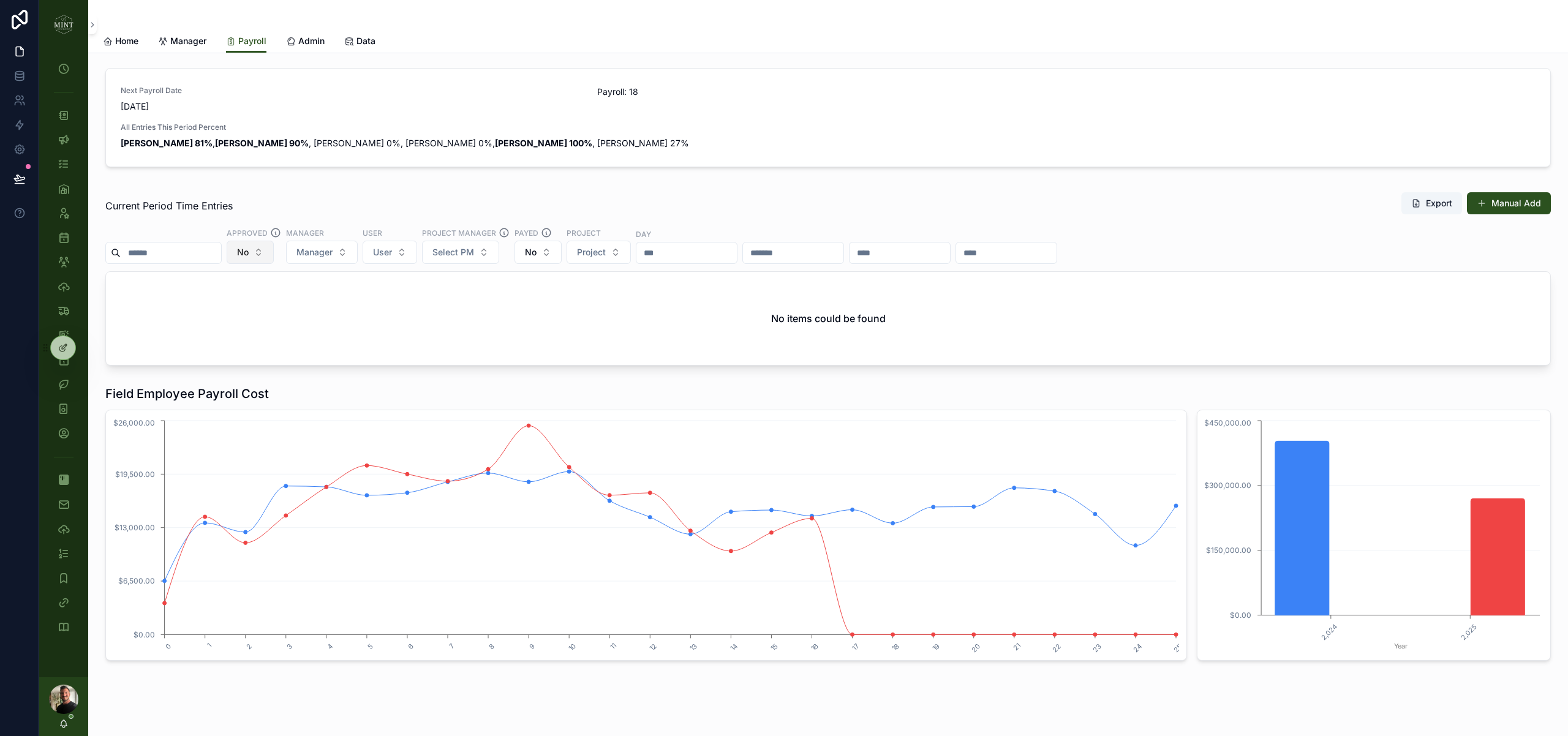
click at [274, 252] on button "No" at bounding box center [250, 252] width 47 height 23
click at [257, 340] on div "Yes" at bounding box center [262, 341] width 147 height 20
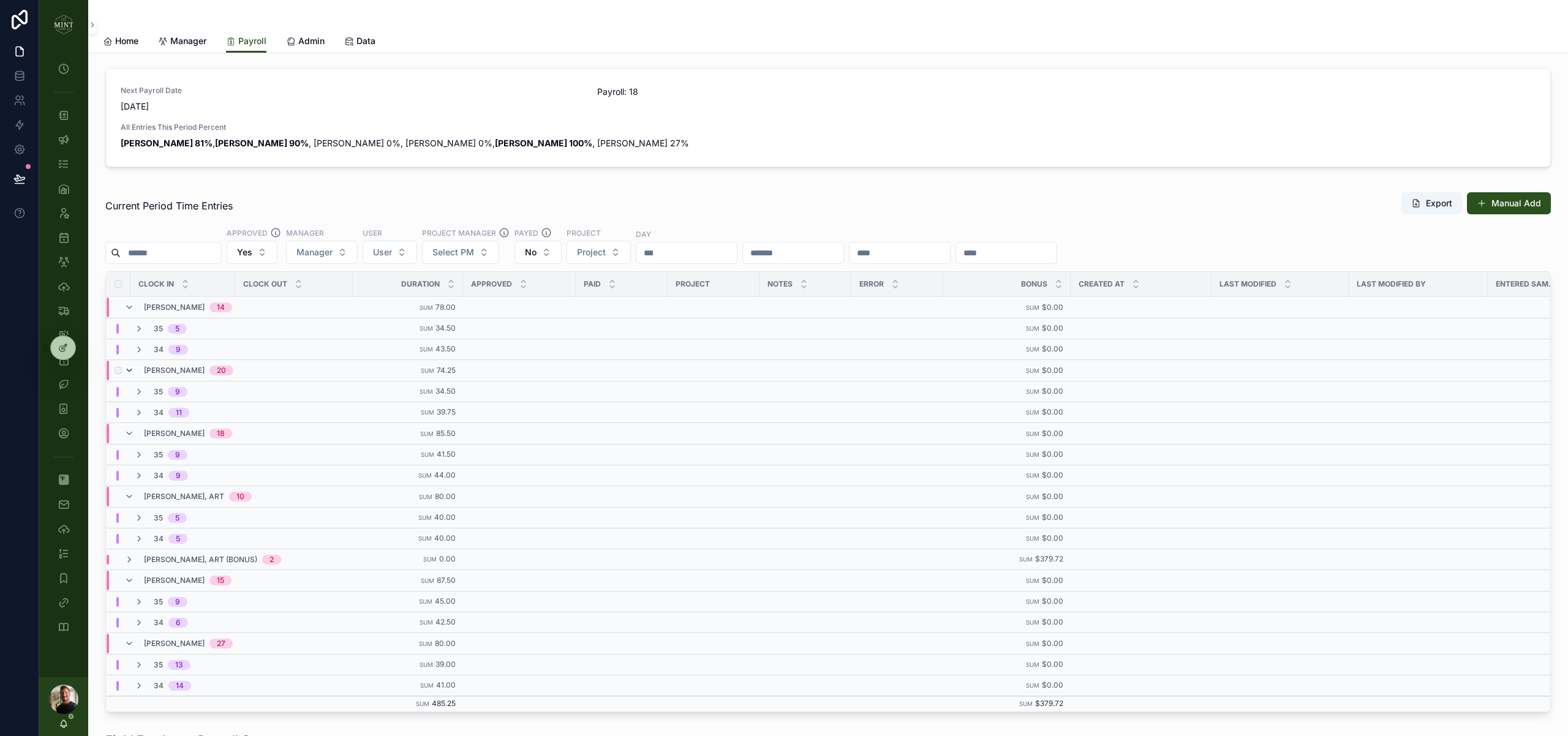
click at [132, 370] on icon "scrollable content" at bounding box center [129, 370] width 10 height 10
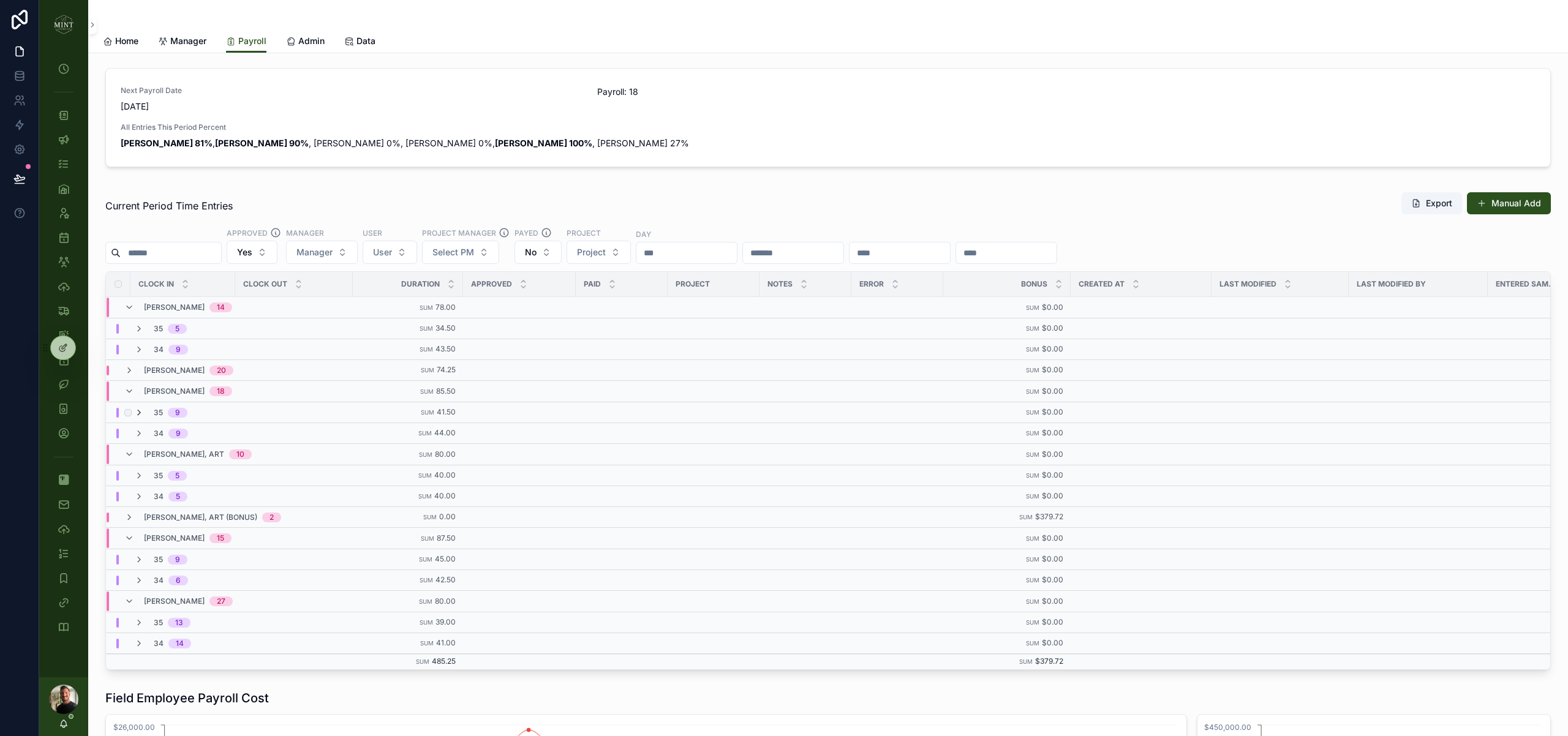
click at [143, 412] on icon "scrollable content" at bounding box center [139, 413] width 10 height 10
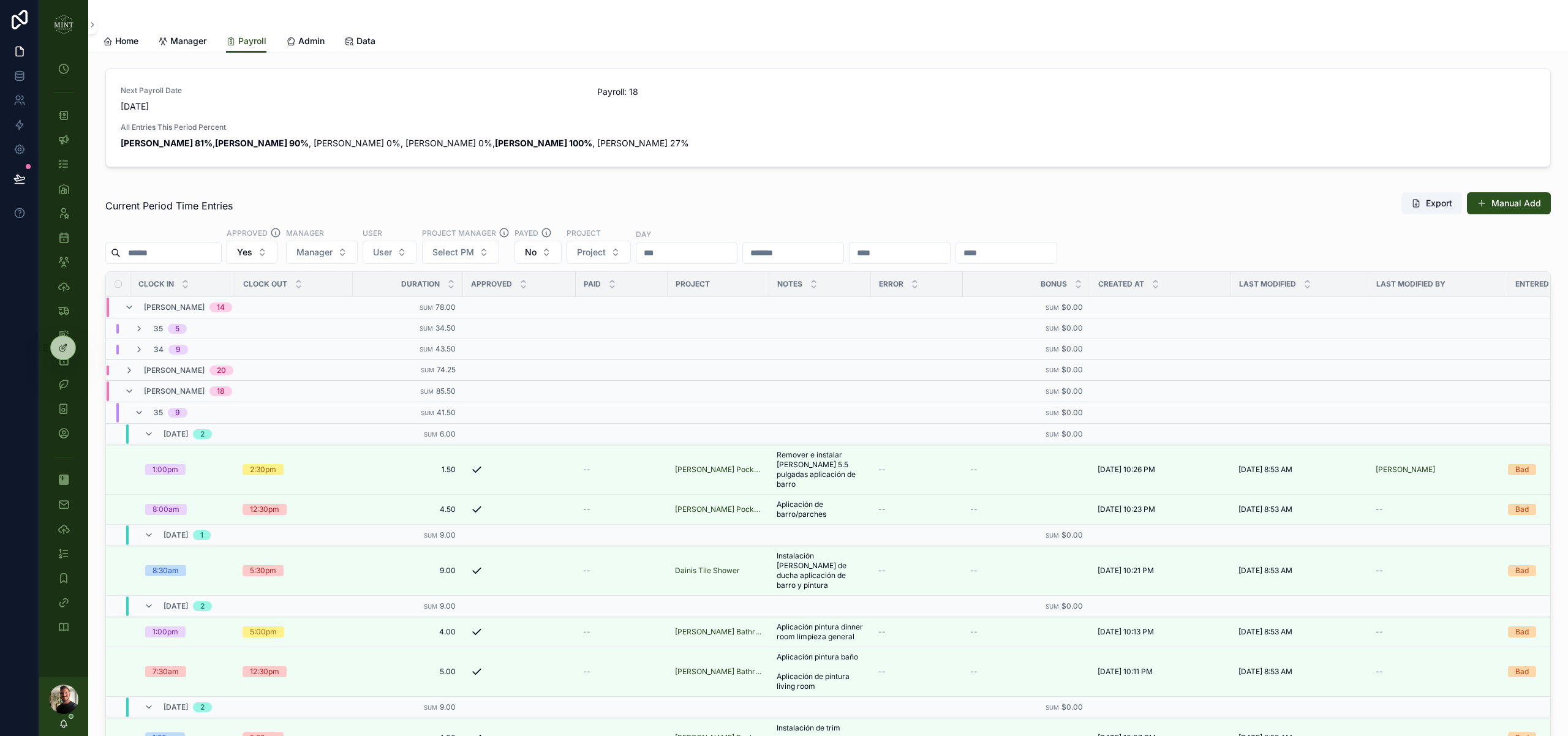
click at [143, 412] on icon "scrollable content" at bounding box center [139, 413] width 10 height 10
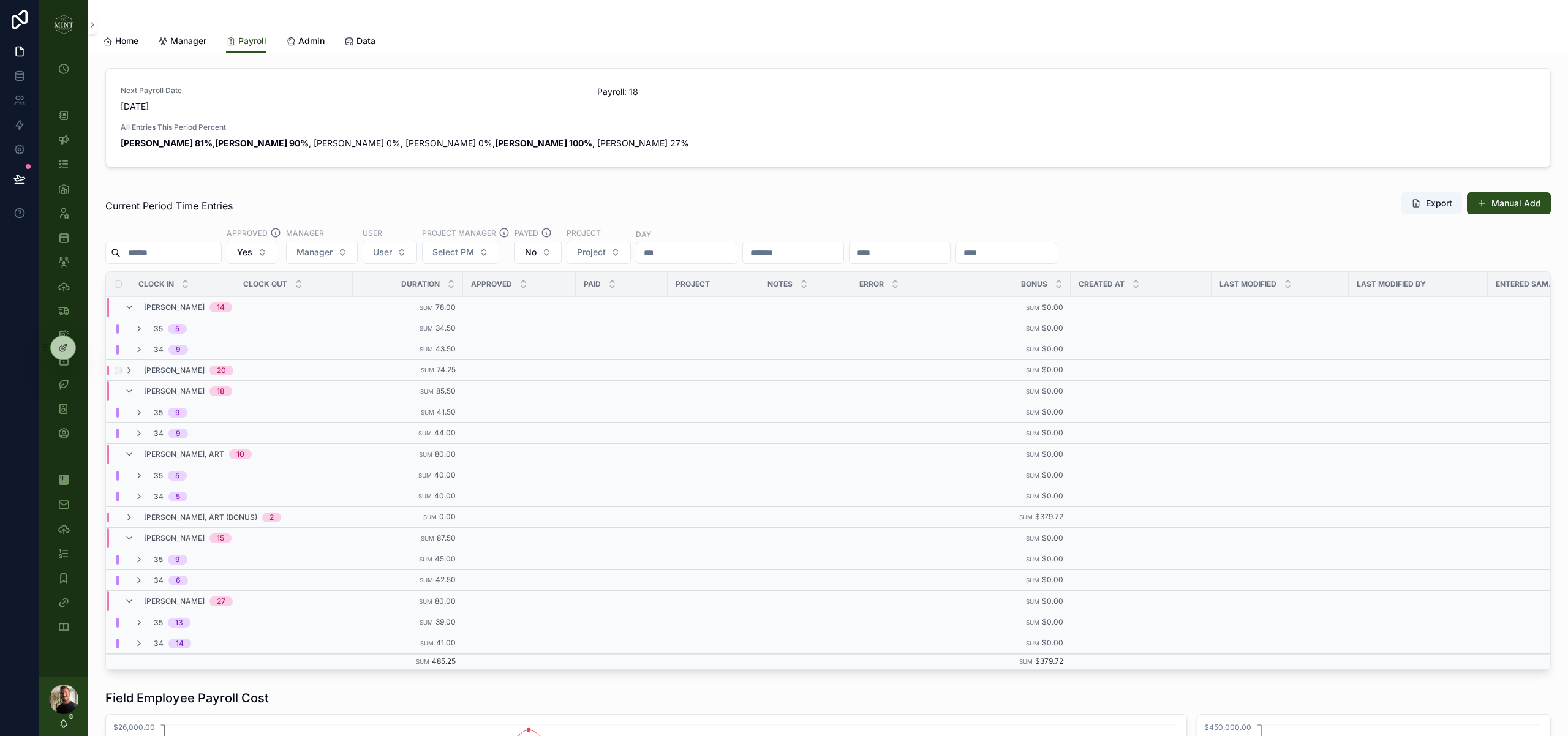
click at [139, 370] on div "Fletcher, Wayne 20" at bounding box center [178, 370] width 109 height 10
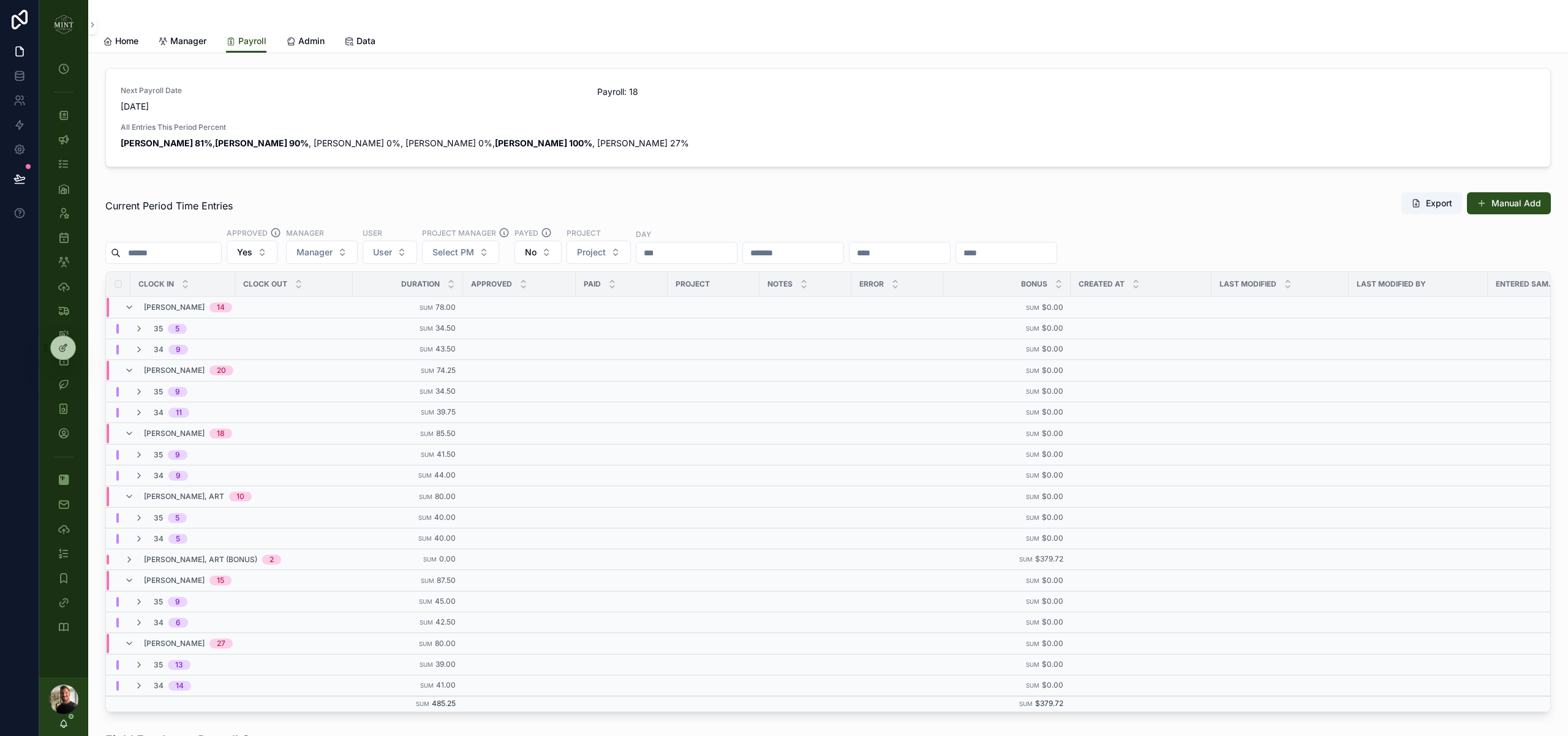
click at [139, 370] on div "Fletcher, Wayne 20" at bounding box center [178, 370] width 109 height 20
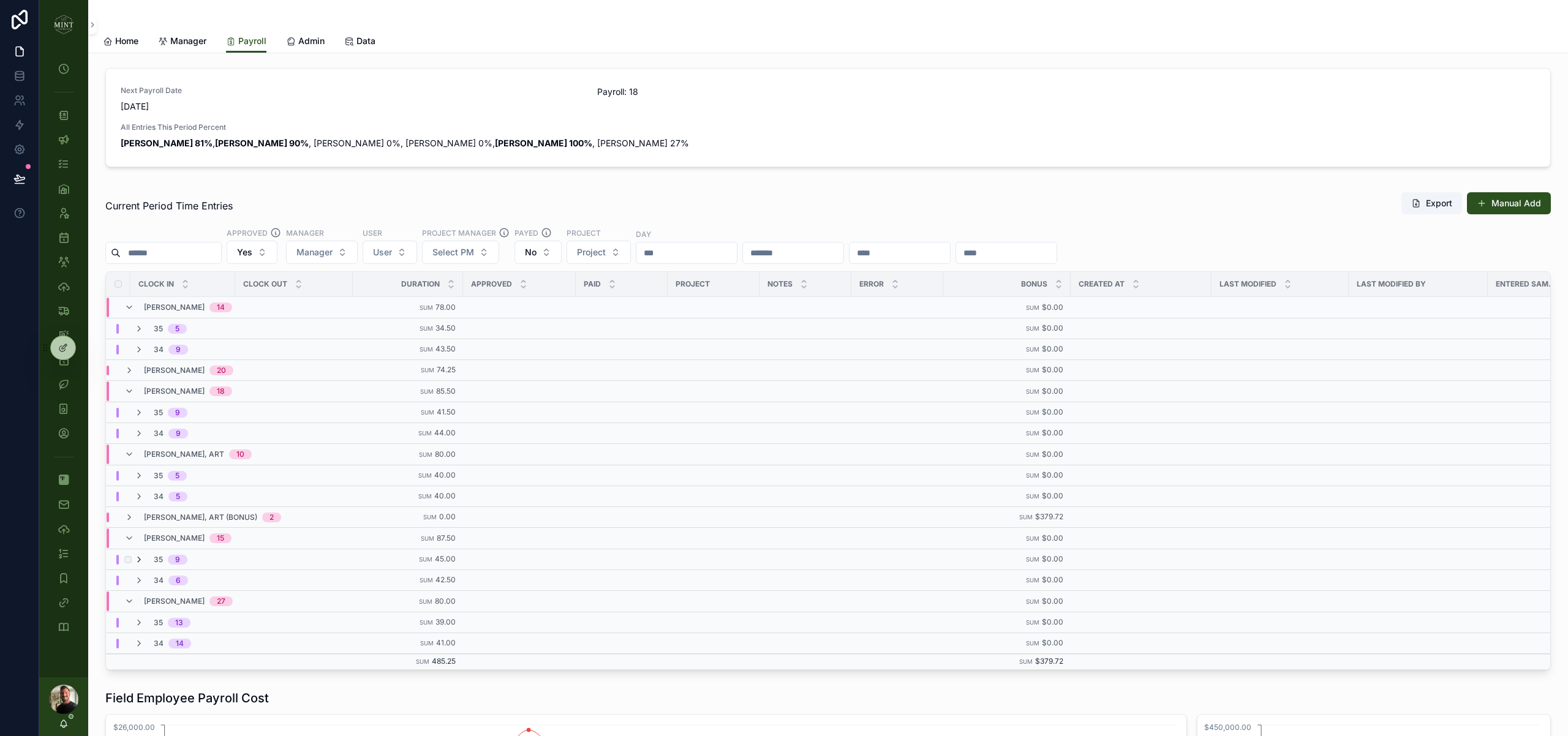
click at [140, 558] on icon "scrollable content" at bounding box center [139, 560] width 10 height 10
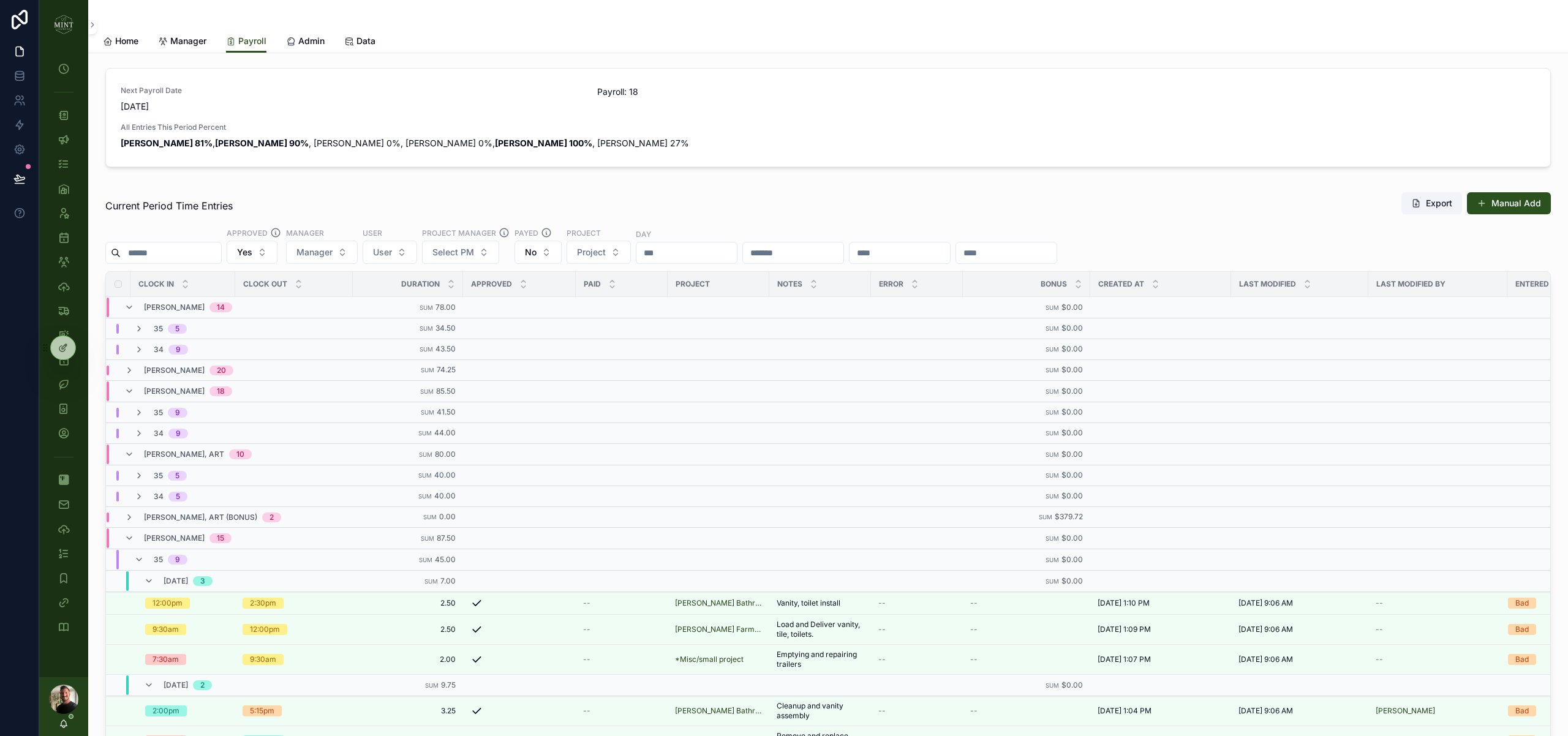
click at [140, 558] on icon "scrollable content" at bounding box center [139, 560] width 10 height 10
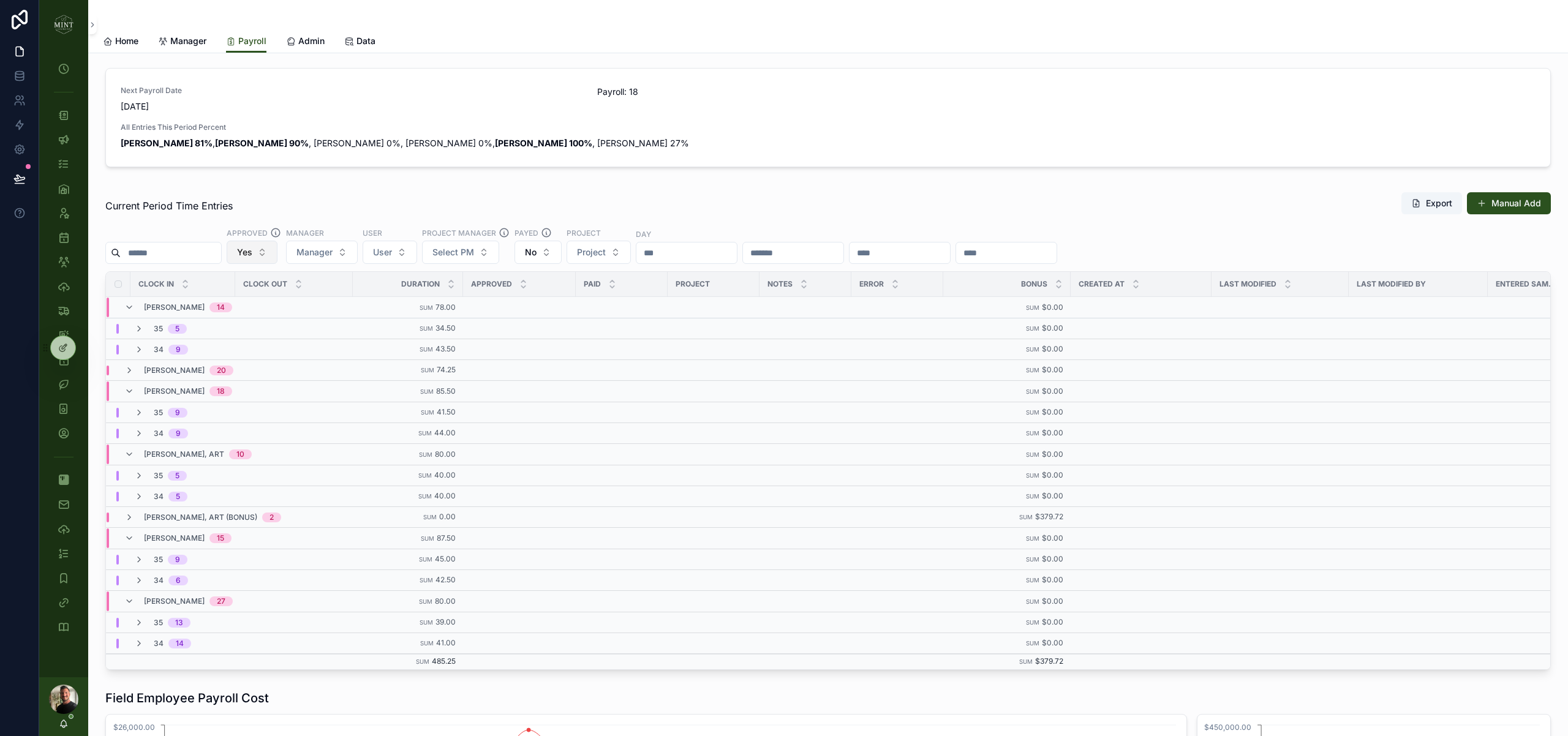
click at [274, 250] on button "Yes" at bounding box center [252, 252] width 51 height 23
click at [272, 324] on div "No" at bounding box center [263, 321] width 147 height 20
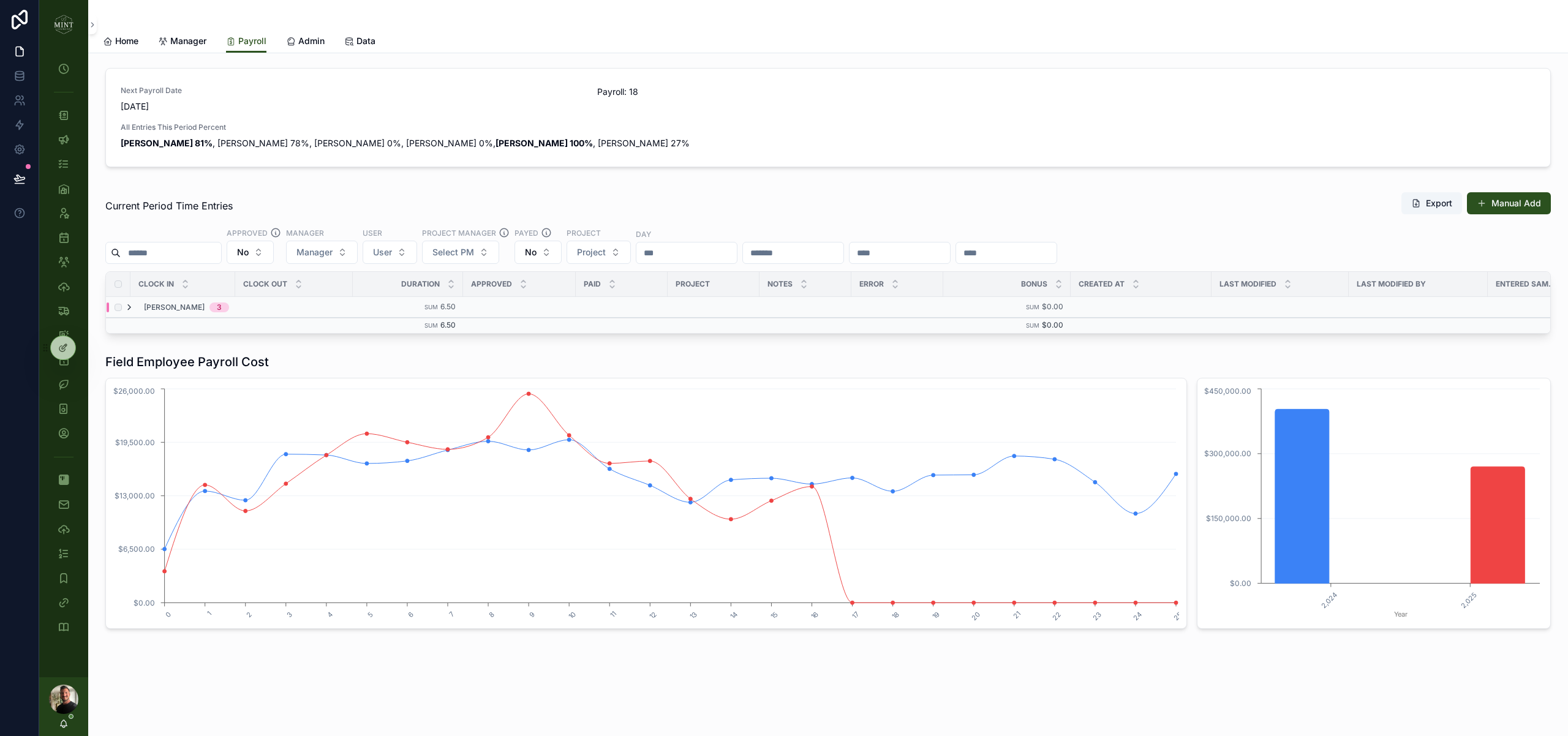
click at [132, 305] on icon "scrollable content" at bounding box center [129, 307] width 10 height 10
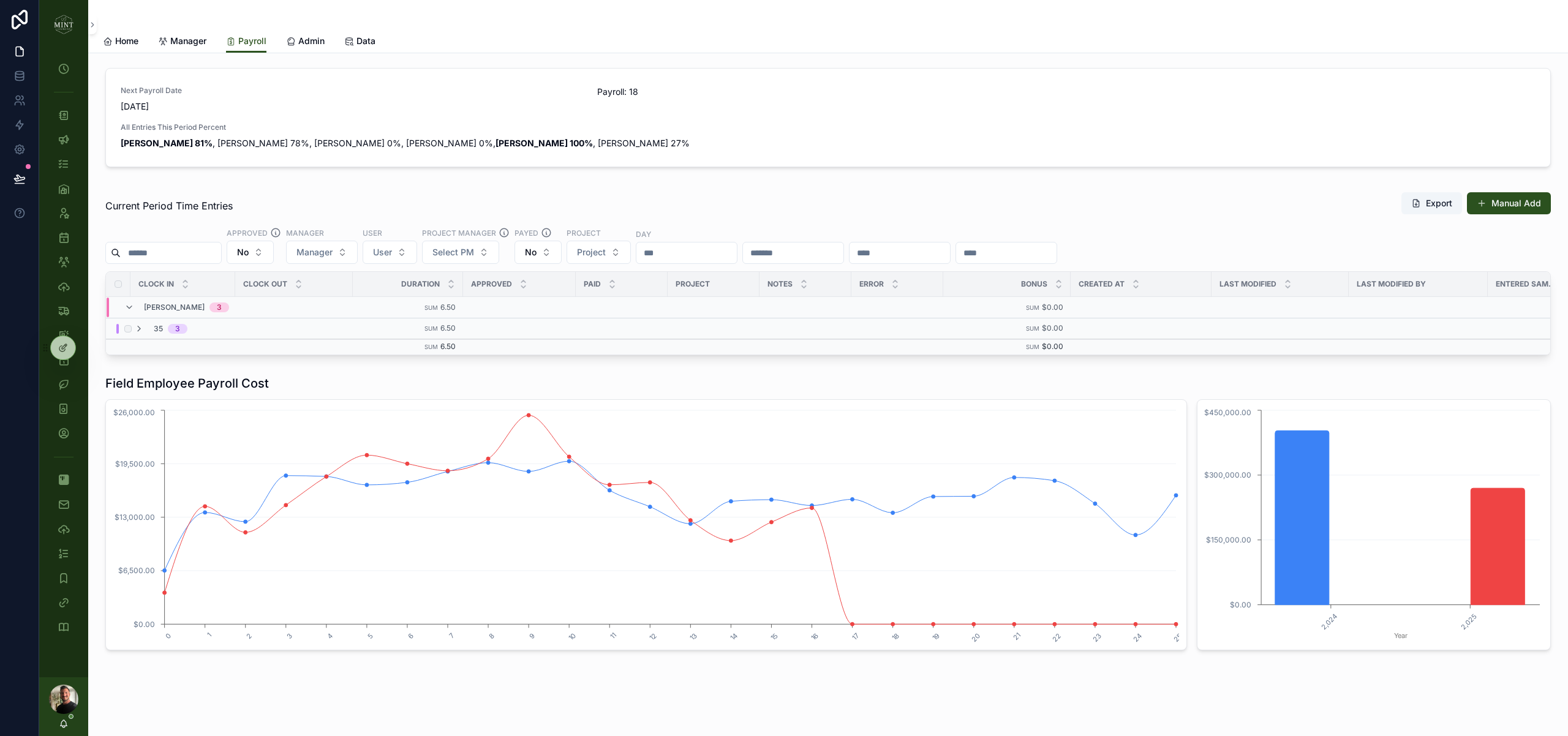
click at [168, 329] on span "3" at bounding box center [178, 329] width 20 height 10
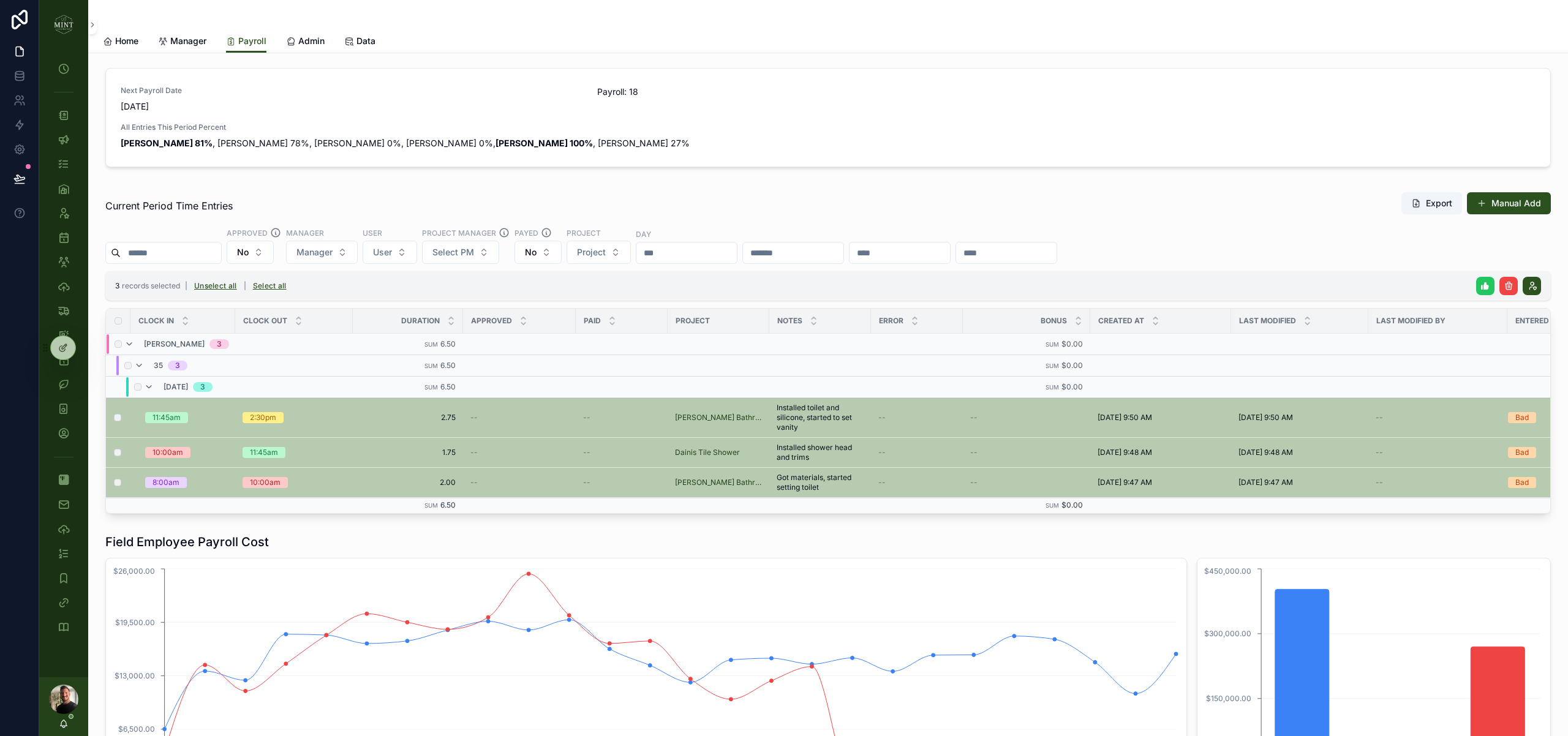
click at [1479, 285] on button "scrollable content" at bounding box center [1485, 286] width 19 height 19
click at [1539, 260] on icon "scrollable content" at bounding box center [1538, 262] width 10 height 10
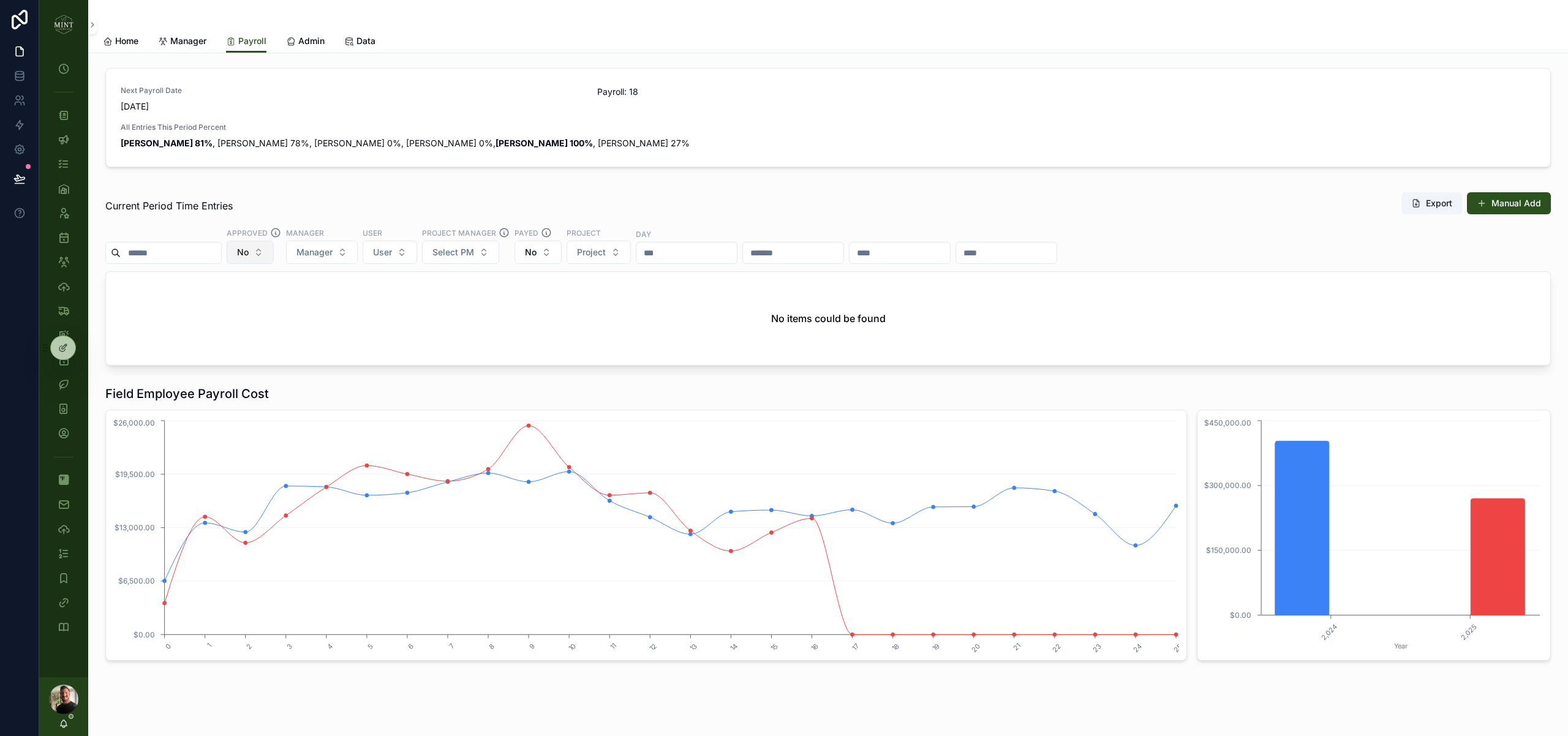
click at [274, 255] on button "No" at bounding box center [250, 252] width 47 height 23
click at [287, 340] on div "Yes" at bounding box center [262, 341] width 147 height 20
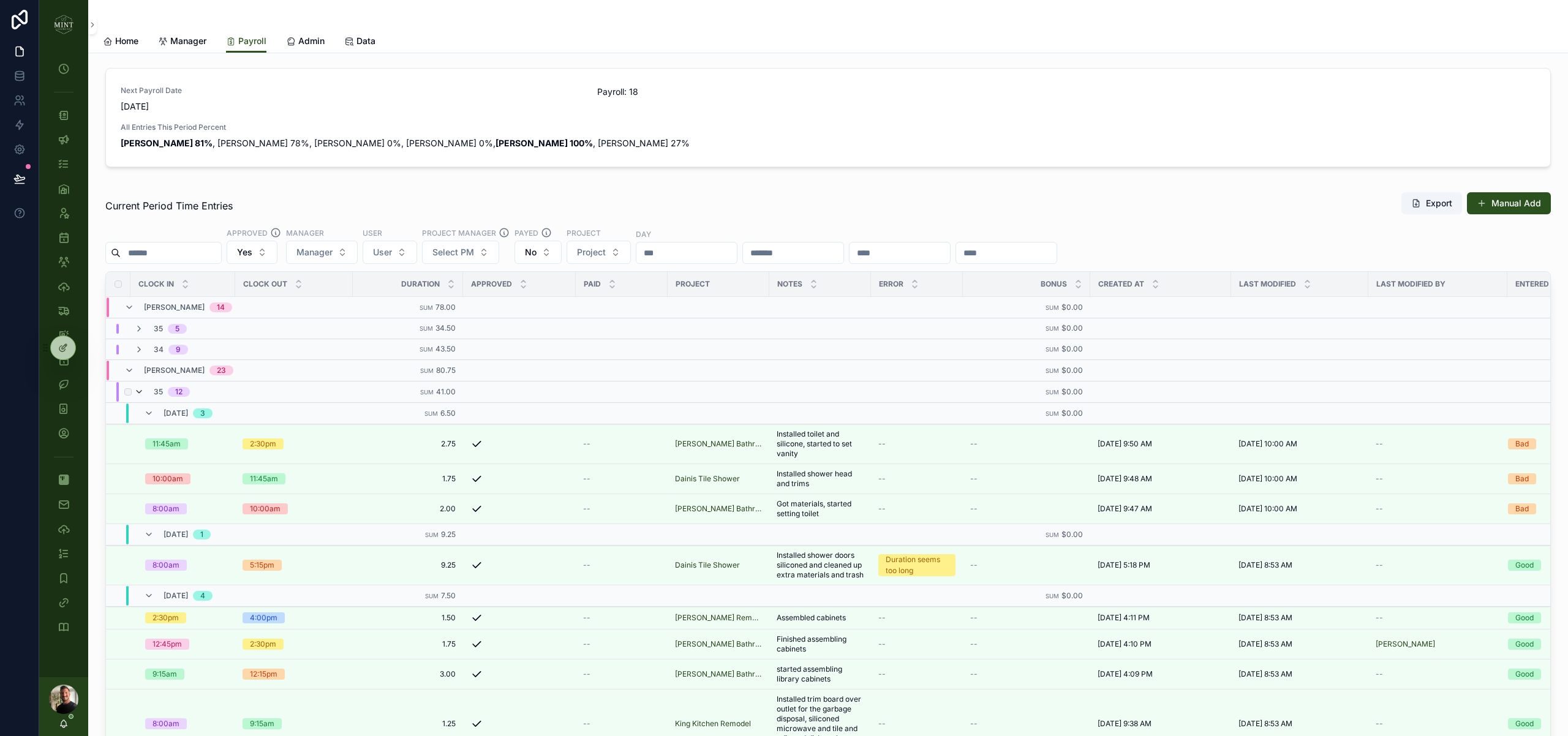
click at [137, 390] on icon "scrollable content" at bounding box center [139, 392] width 10 height 10
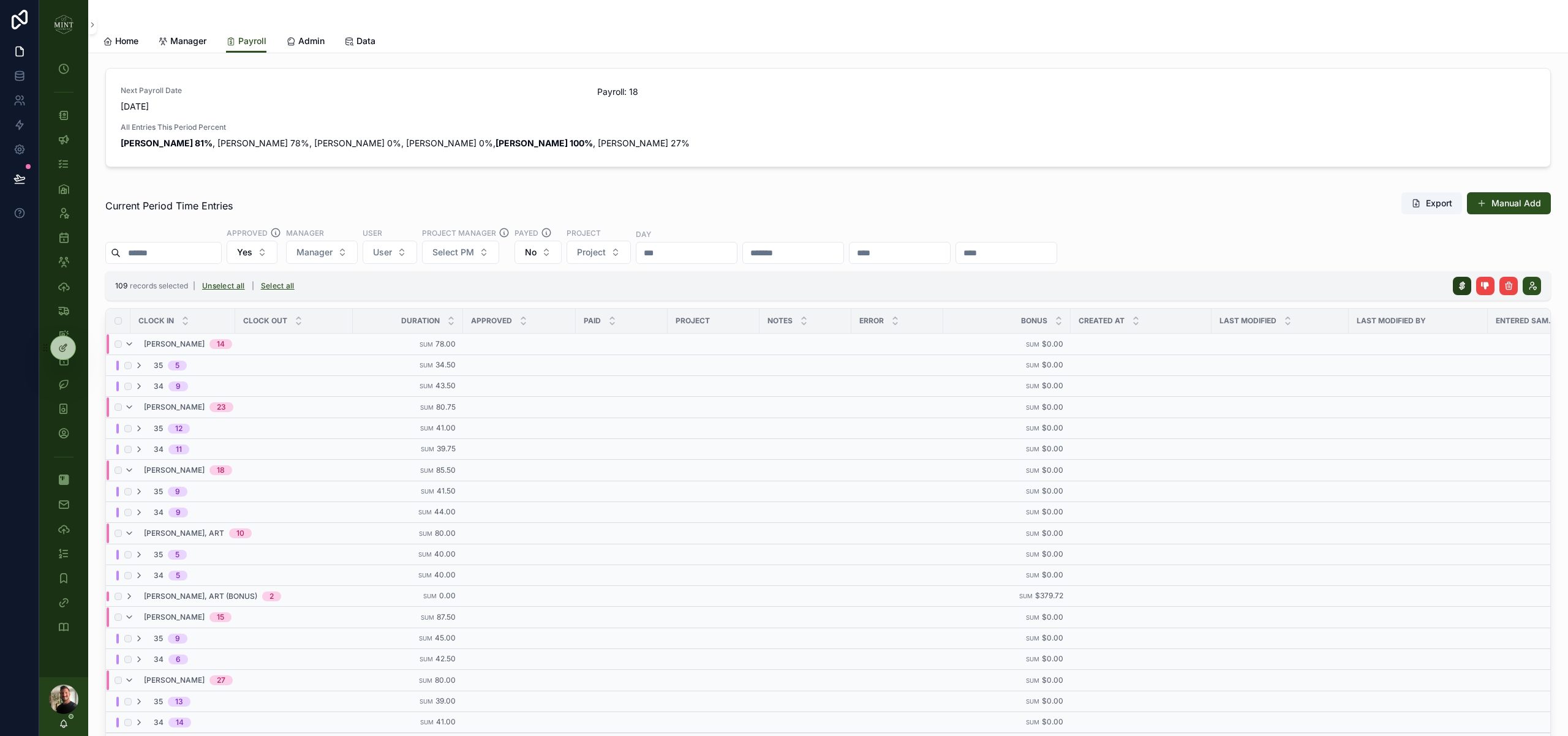
click at [1461, 283] on icon "scrollable content" at bounding box center [1462, 286] width 10 height 10
click at [1524, 260] on icon "scrollable content" at bounding box center [1521, 262] width 6 height 4
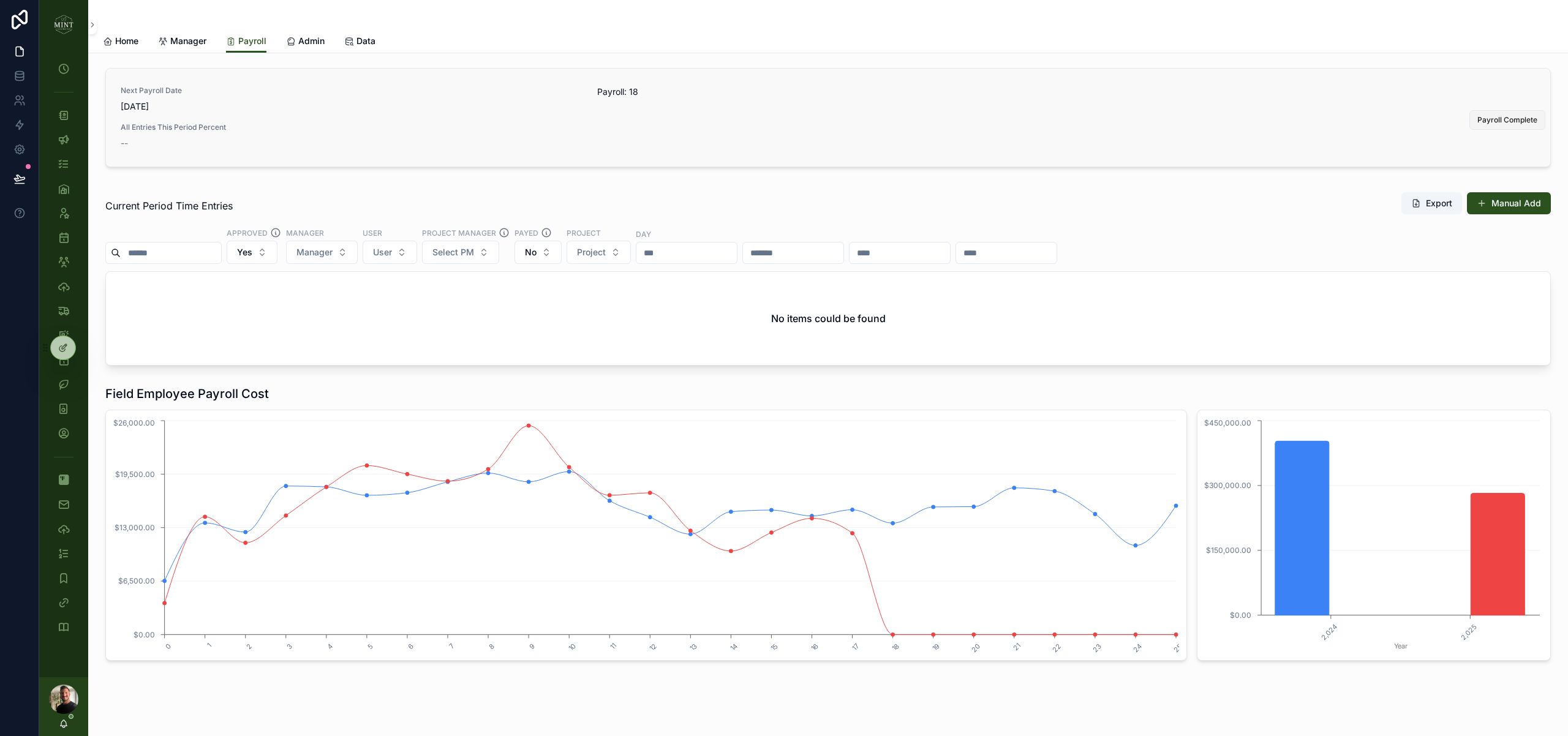
click at [1505, 117] on span "Payroll Complete" at bounding box center [1506, 120] width 60 height 10
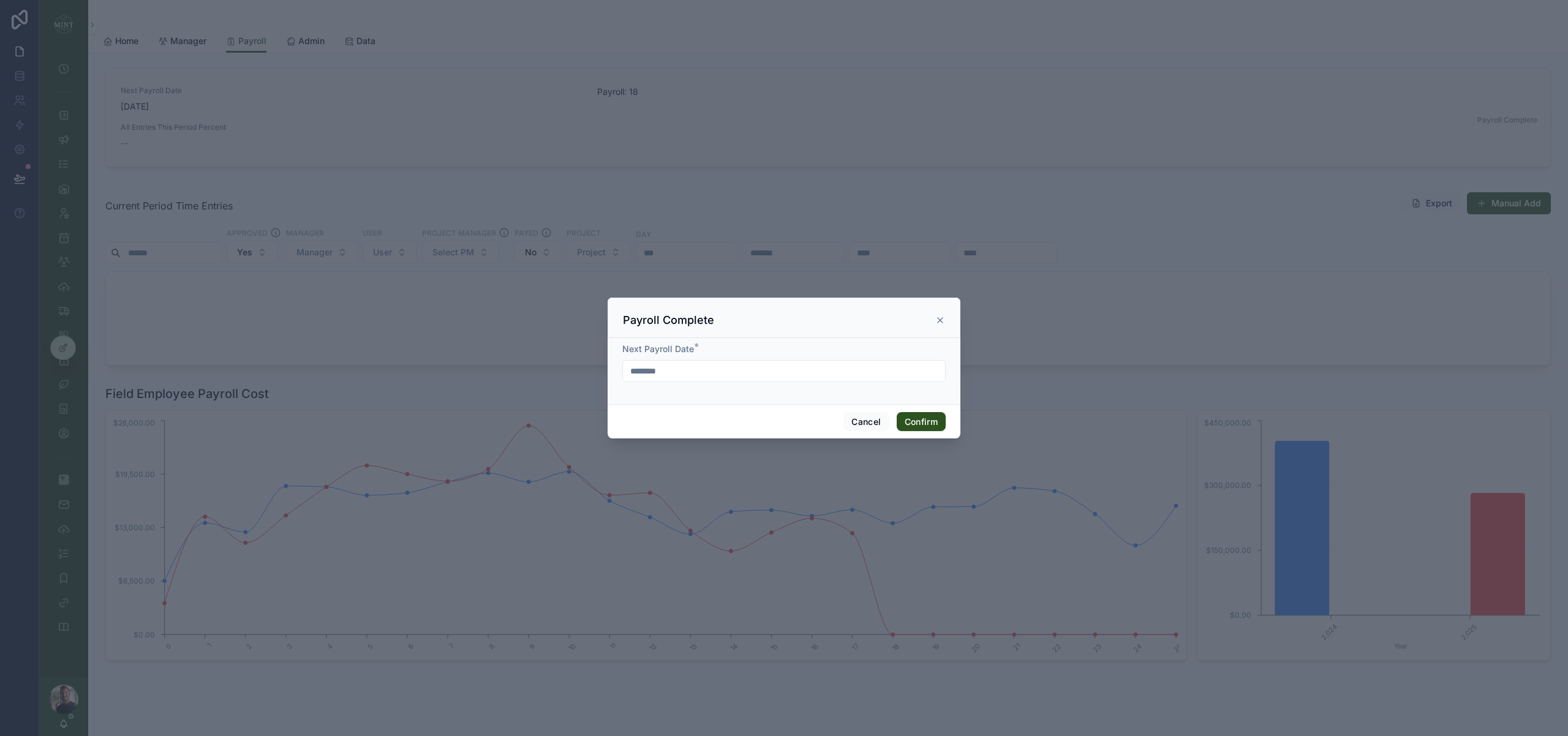
click at [661, 368] on input "********" at bounding box center [784, 371] width 322 height 17
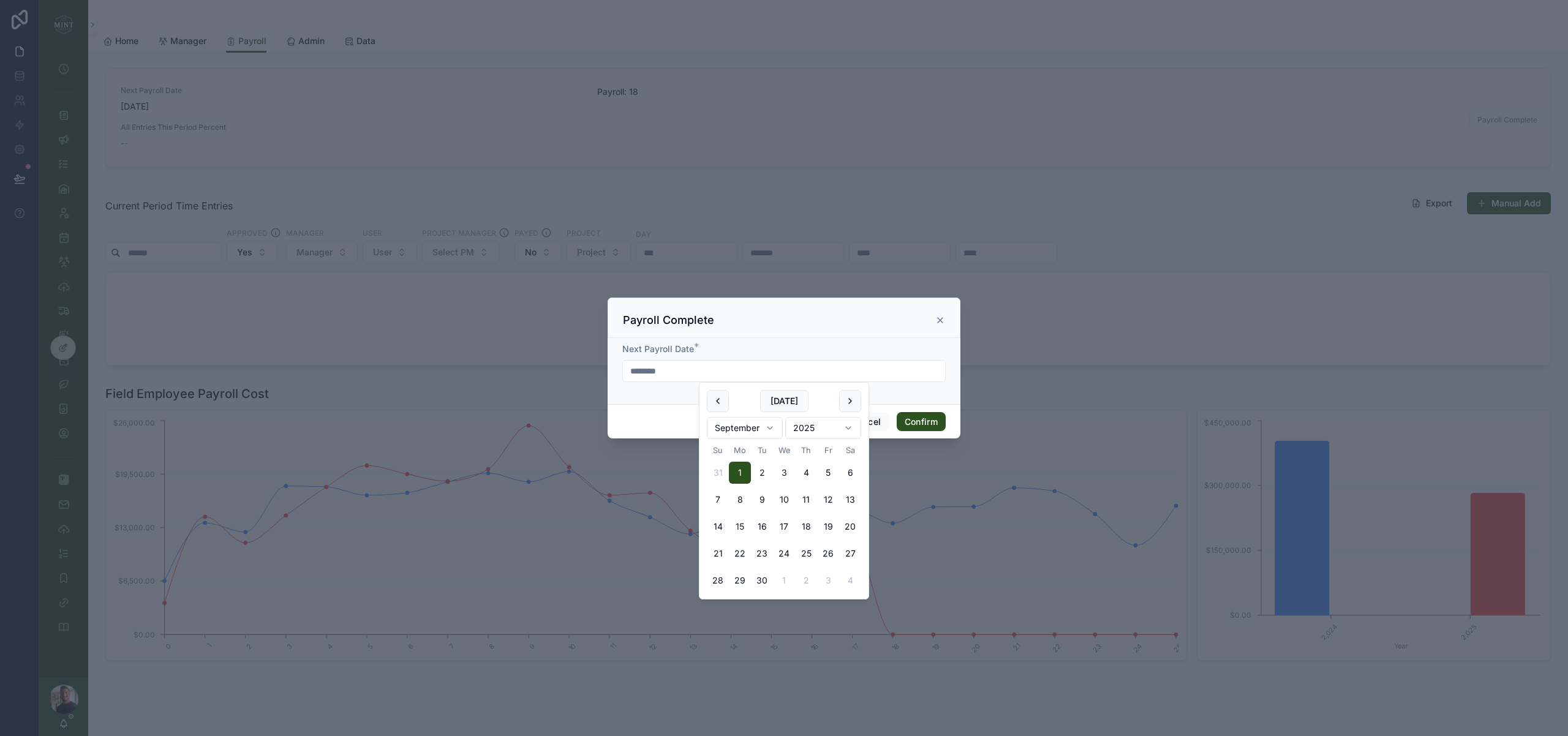
click at [741, 522] on button "15" at bounding box center [739, 527] width 22 height 22
type input "*********"
click at [910, 397] on div "Next Payroll Date * *********" at bounding box center [784, 371] width 353 height 66
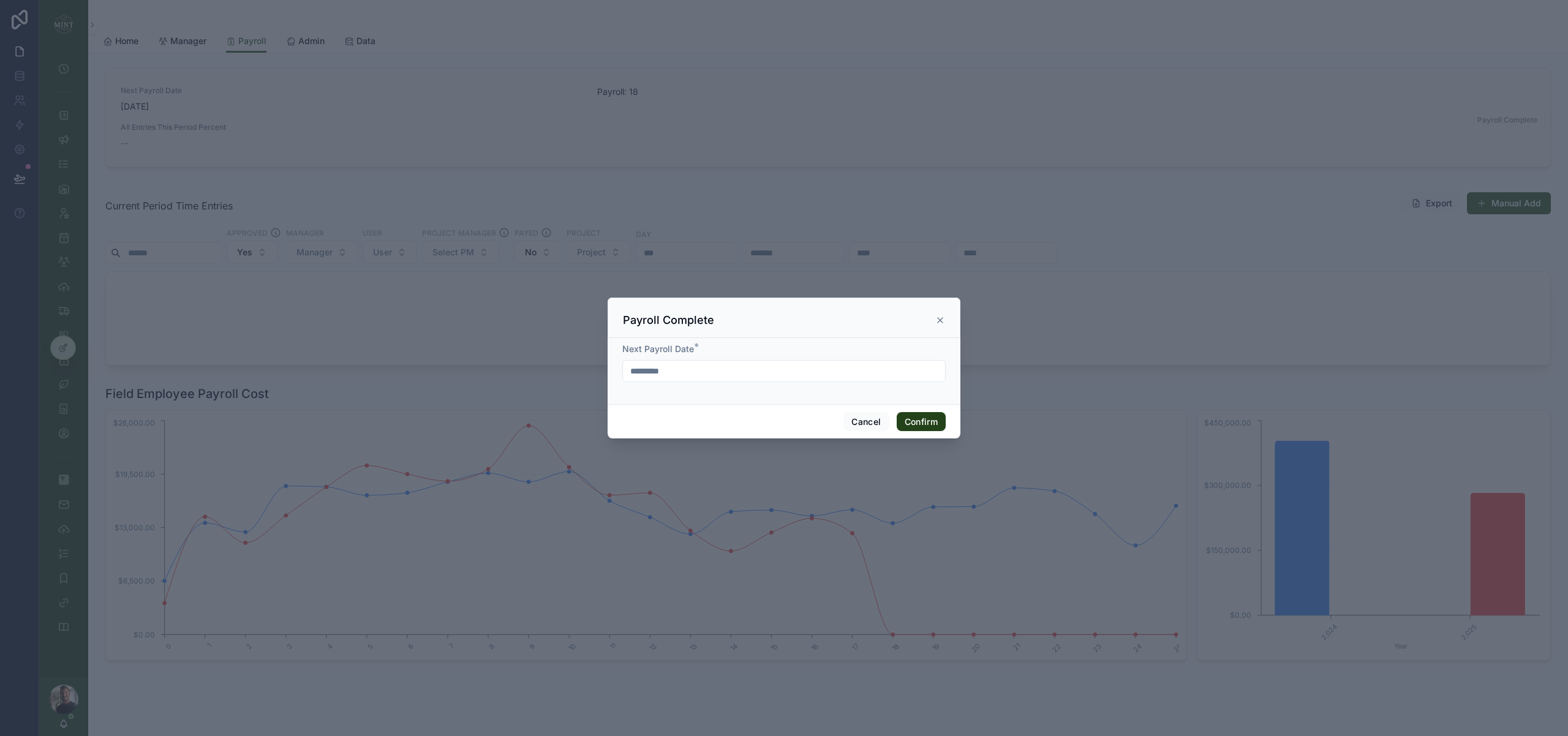
click at [936, 427] on button "Confirm" at bounding box center [920, 422] width 49 height 20
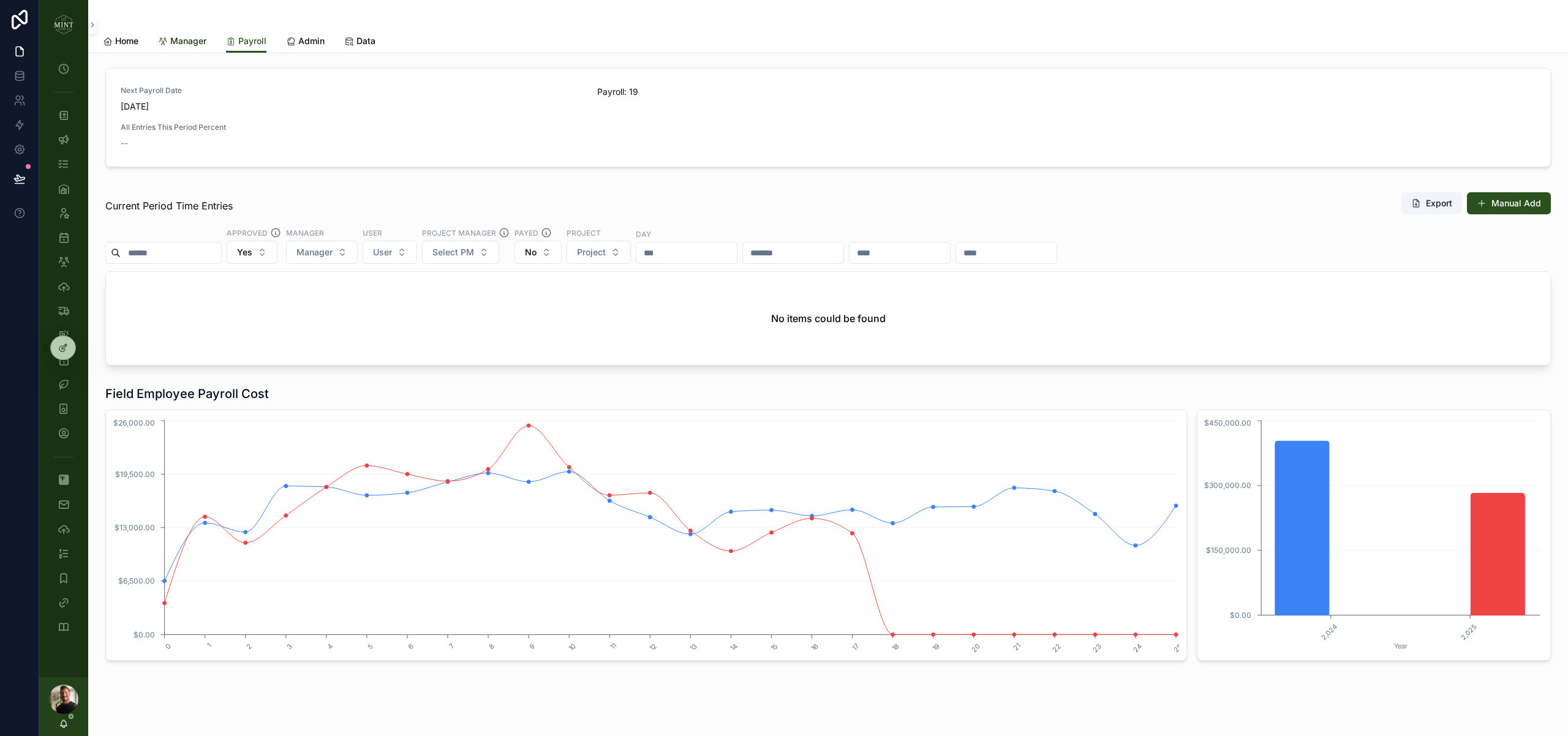
click at [190, 39] on span "Manager" at bounding box center [188, 41] width 36 height 12
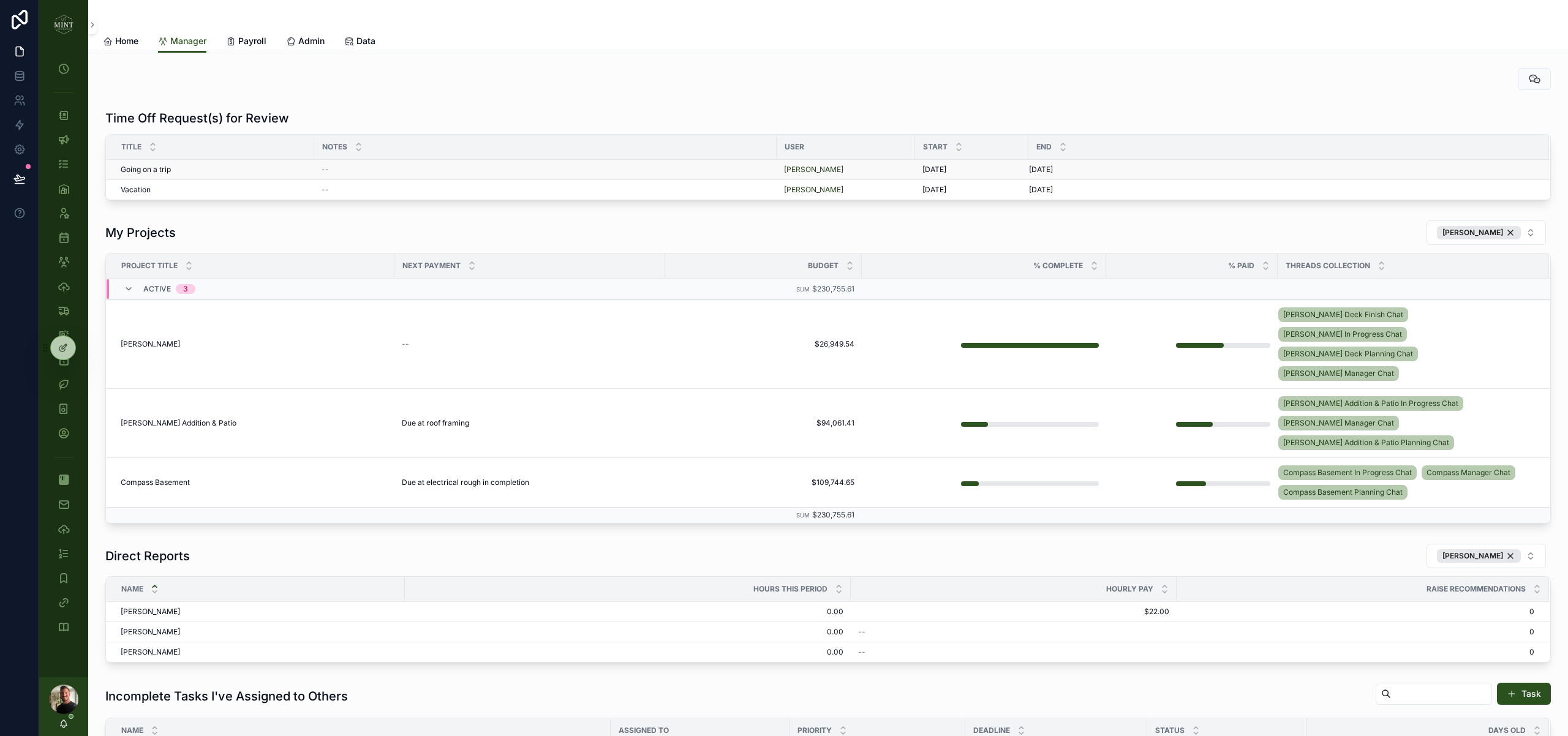
click at [161, 171] on span "Going on a trip" at bounding box center [145, 169] width 50 height 10
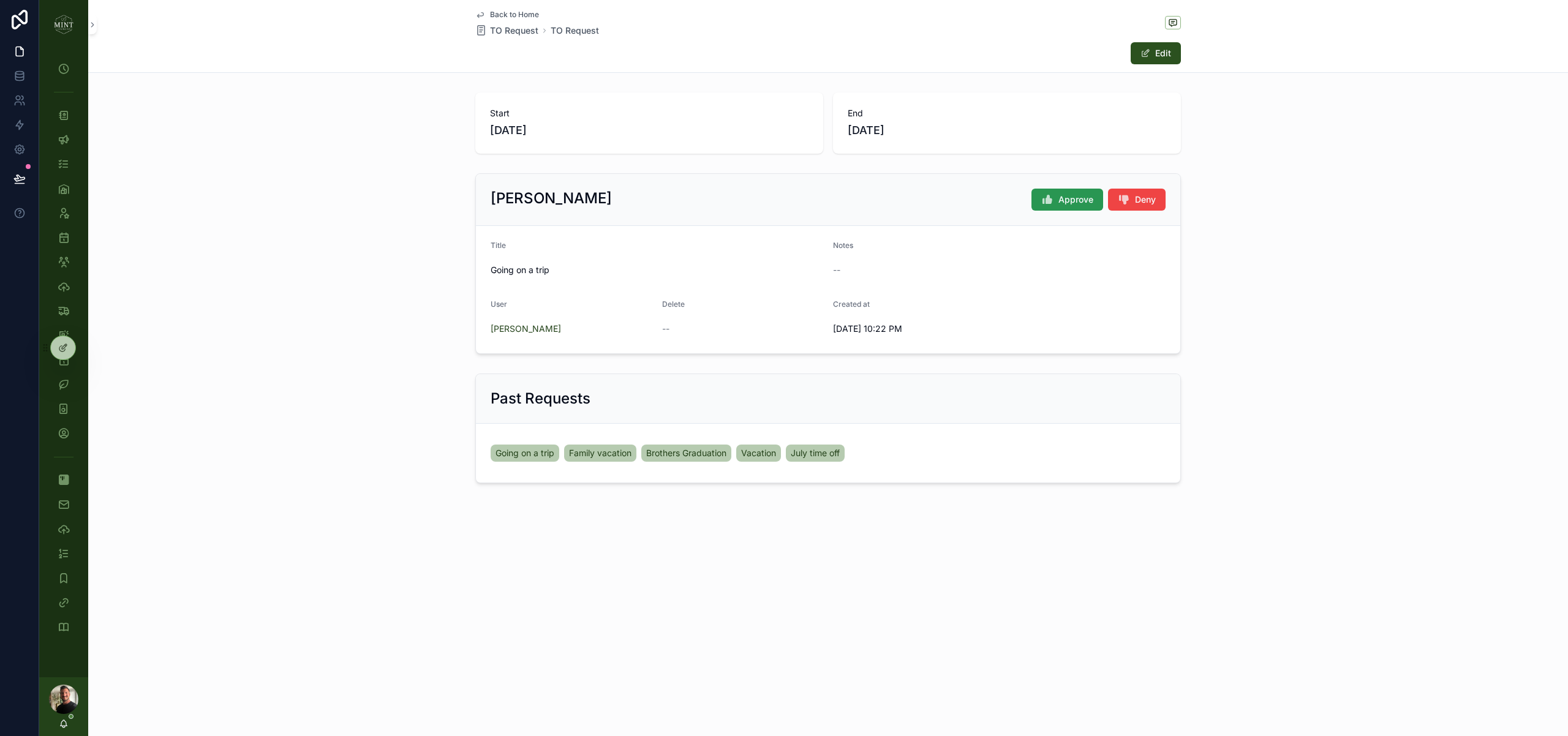
click at [1073, 201] on span "Approve" at bounding box center [1076, 200] width 35 height 12
click at [500, 14] on span "Back to Home" at bounding box center [514, 14] width 49 height 10
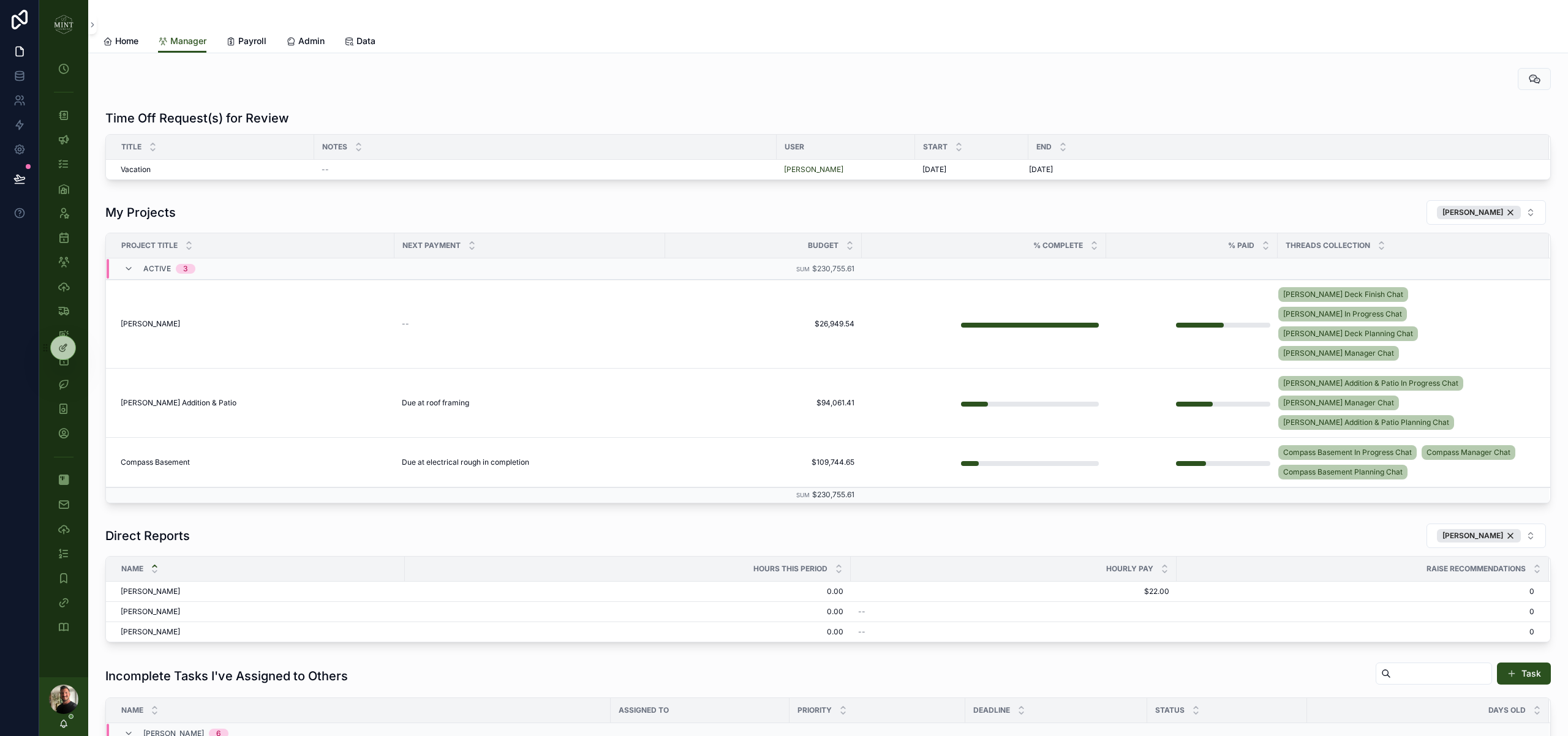
click at [186, 193] on div "Time Off Request(s) for Review Title Notes User Start End Vacation Vacation -- …" at bounding box center [828, 602] width 1480 height 1096
click at [186, 174] on td "Vacation Vacation" at bounding box center [210, 169] width 209 height 20
click at [185, 169] on div "Vacation Vacation" at bounding box center [213, 169] width 186 height 10
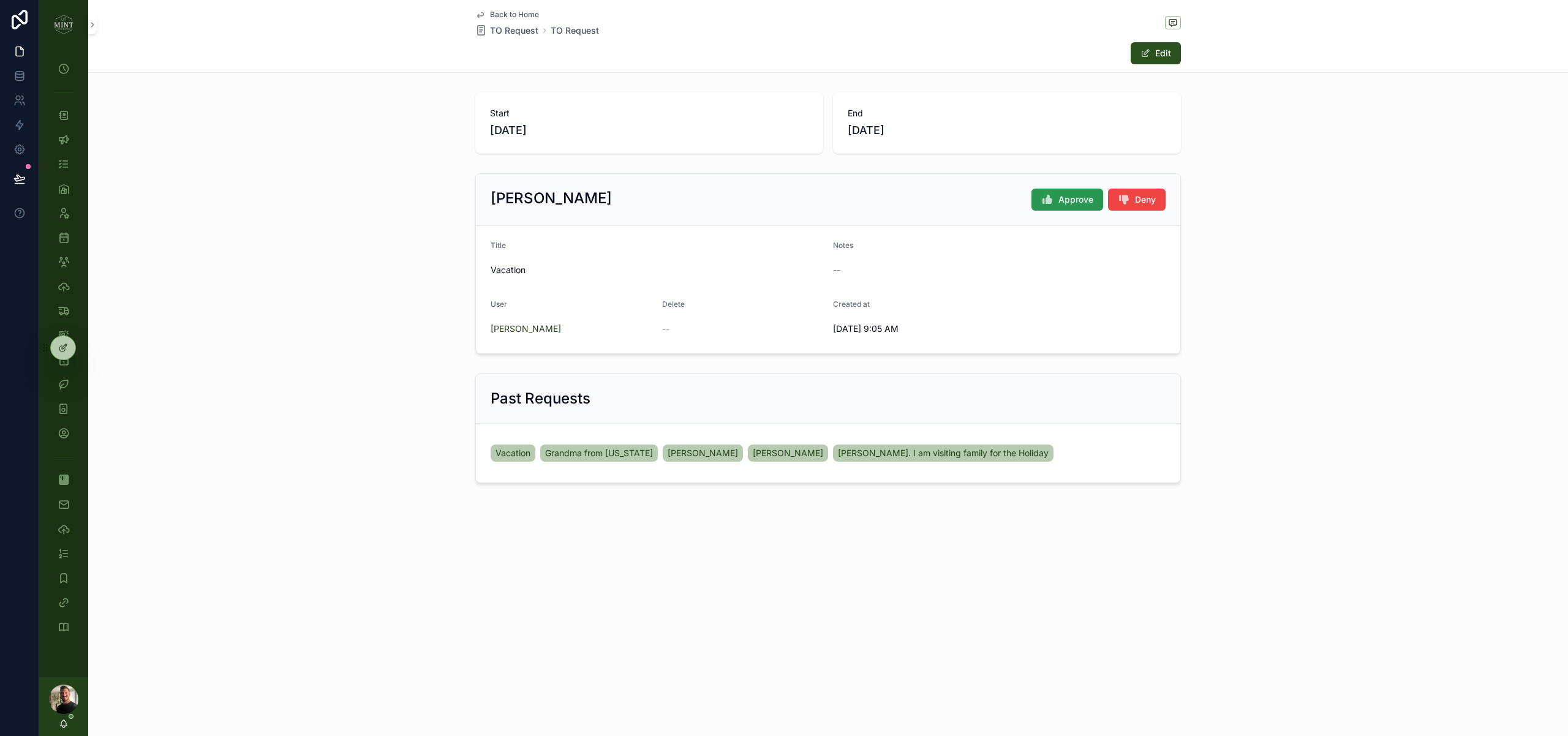
click at [1071, 198] on span "Approve" at bounding box center [1076, 200] width 35 height 12
click at [521, 11] on span "Back to Home" at bounding box center [514, 14] width 49 height 10
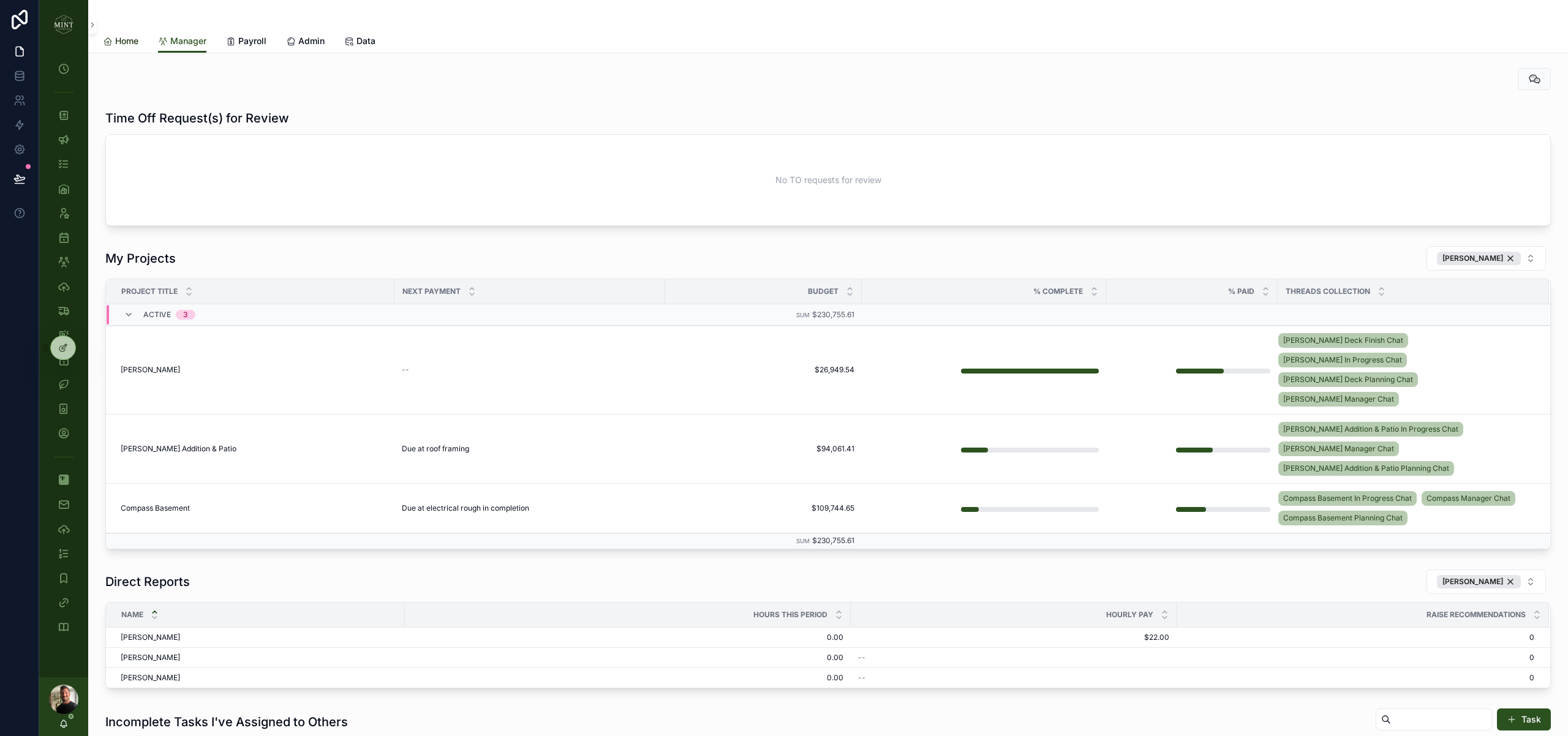
click at [121, 38] on span "Home" at bounding box center [127, 41] width 23 height 12
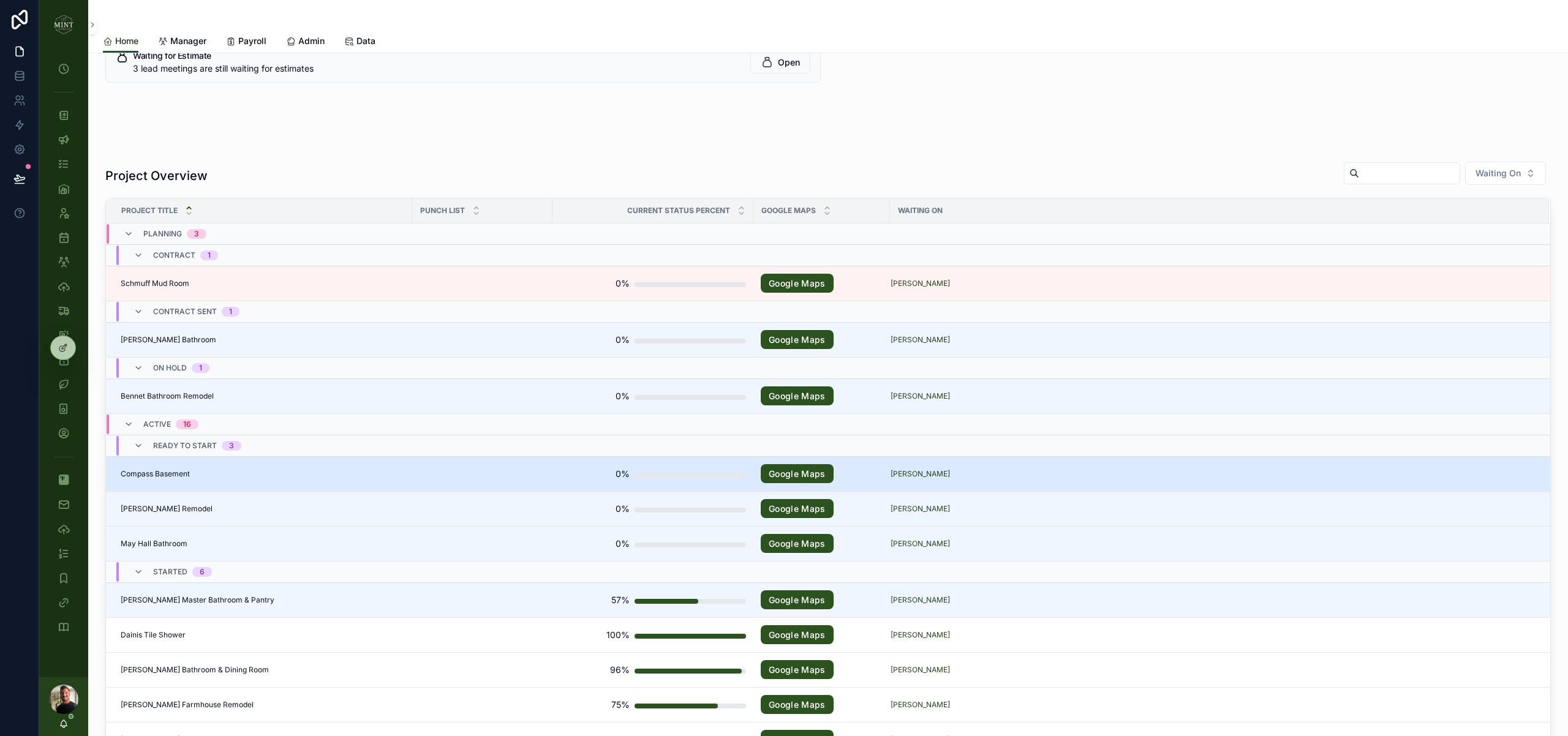
scroll to position [481, 0]
click at [163, 473] on span "Compass Basement" at bounding box center [155, 473] width 69 height 10
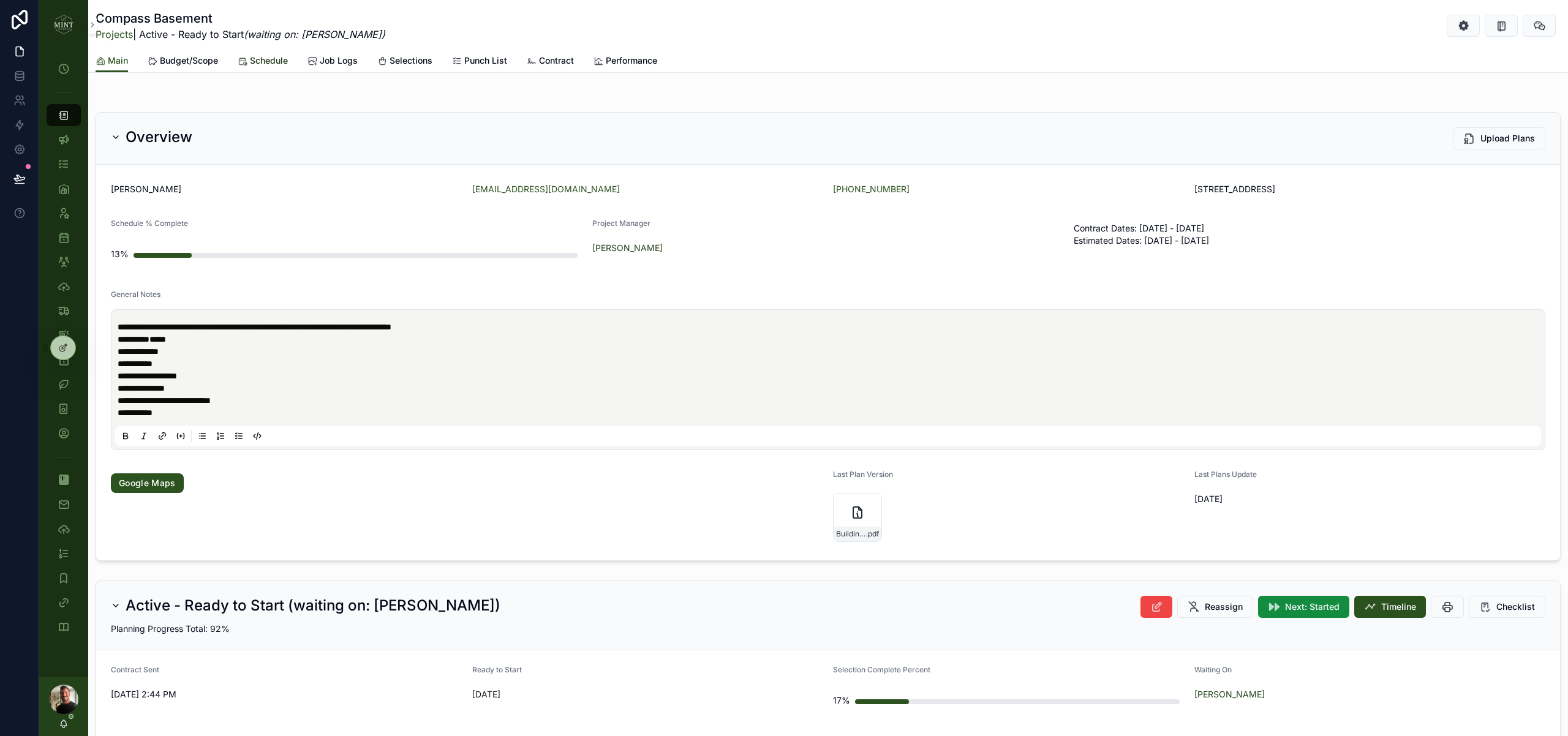
click at [265, 66] on span "Schedule" at bounding box center [268, 60] width 38 height 12
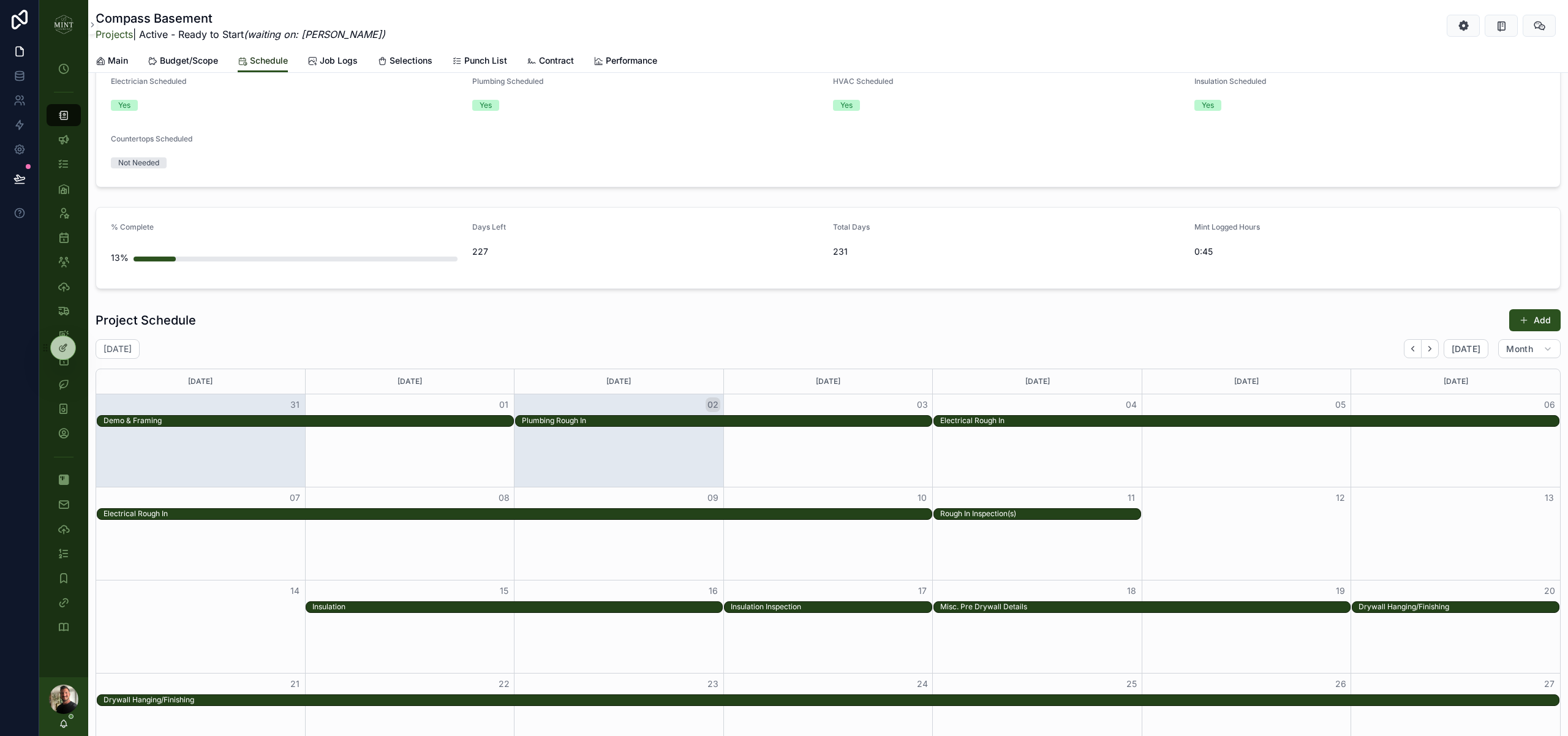
scroll to position [902, 0]
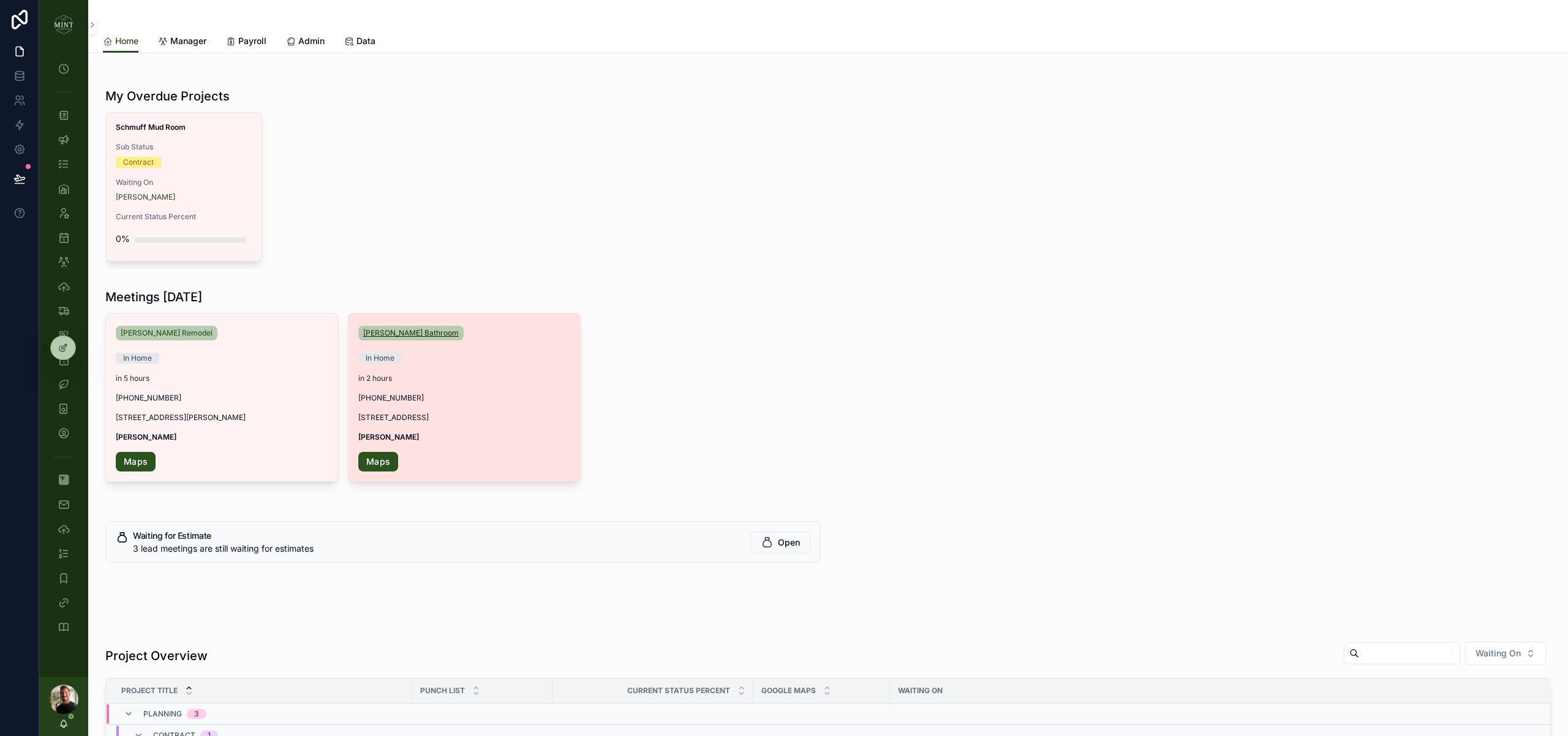
click at [416, 333] on span "[PERSON_NAME] Bathroom" at bounding box center [410, 333] width 95 height 10
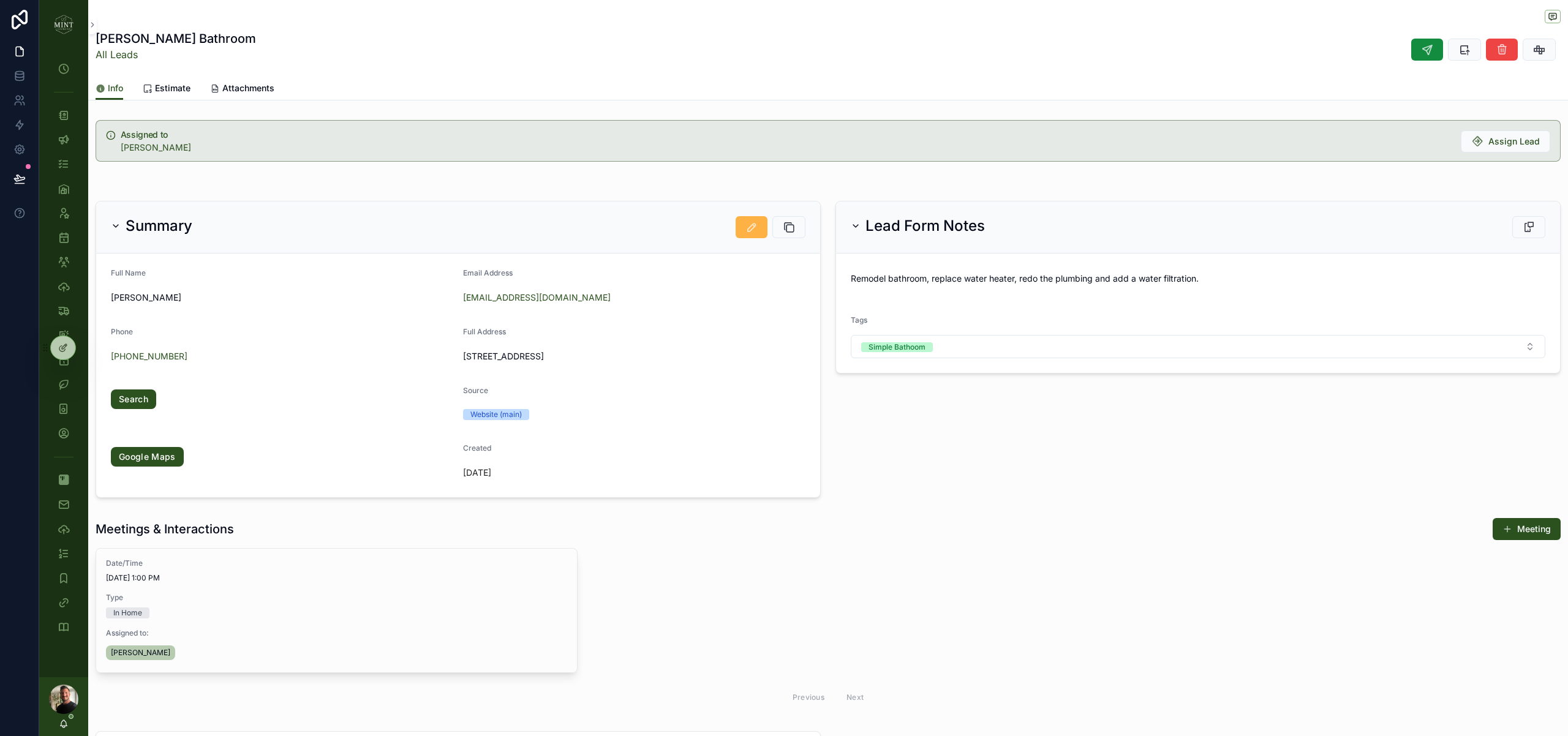
click at [744, 229] on button "scrollable content" at bounding box center [751, 227] width 32 height 22
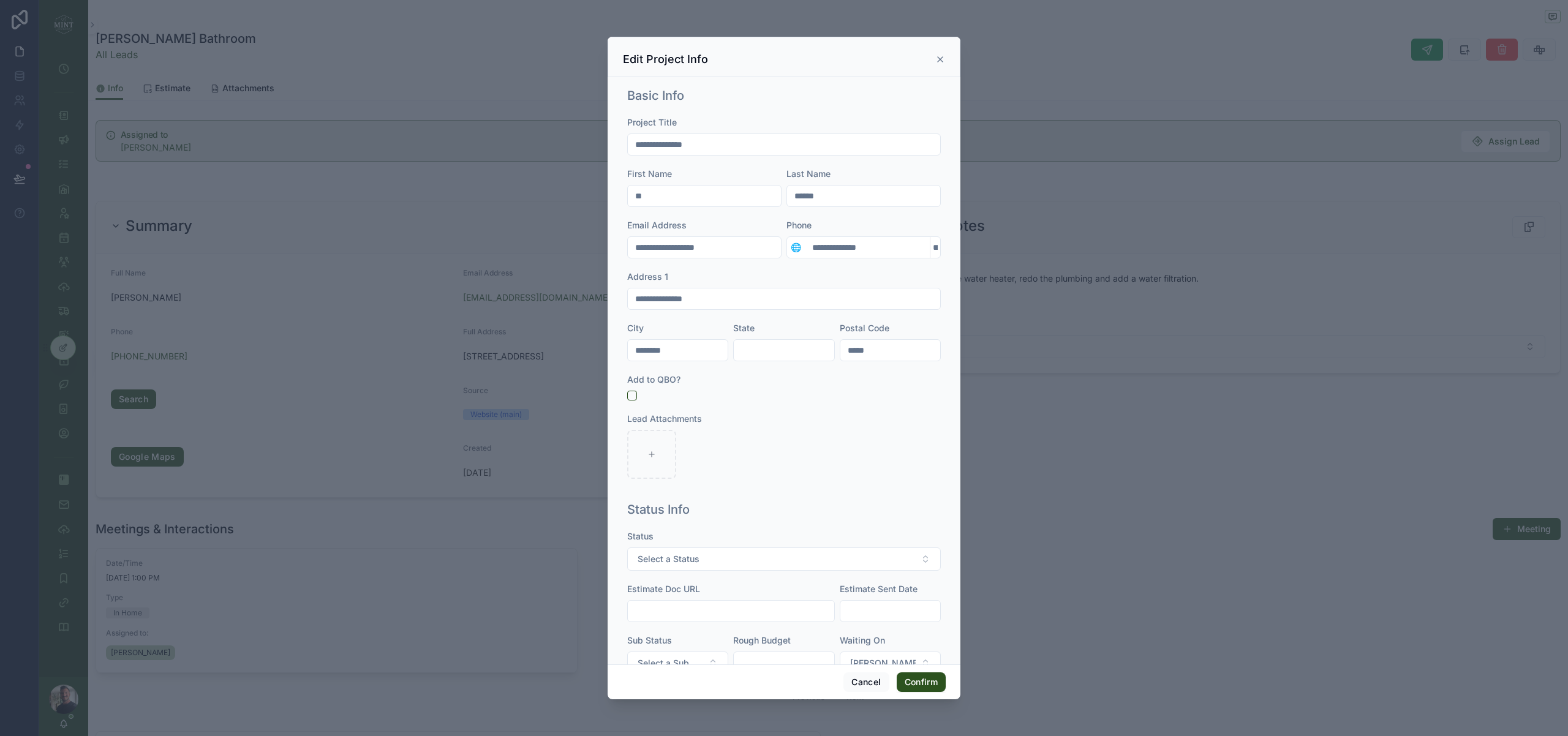
click at [659, 298] on input "**********" at bounding box center [783, 298] width 312 height 17
type input "**********"
click at [792, 350] on input "text" at bounding box center [784, 350] width 100 height 17
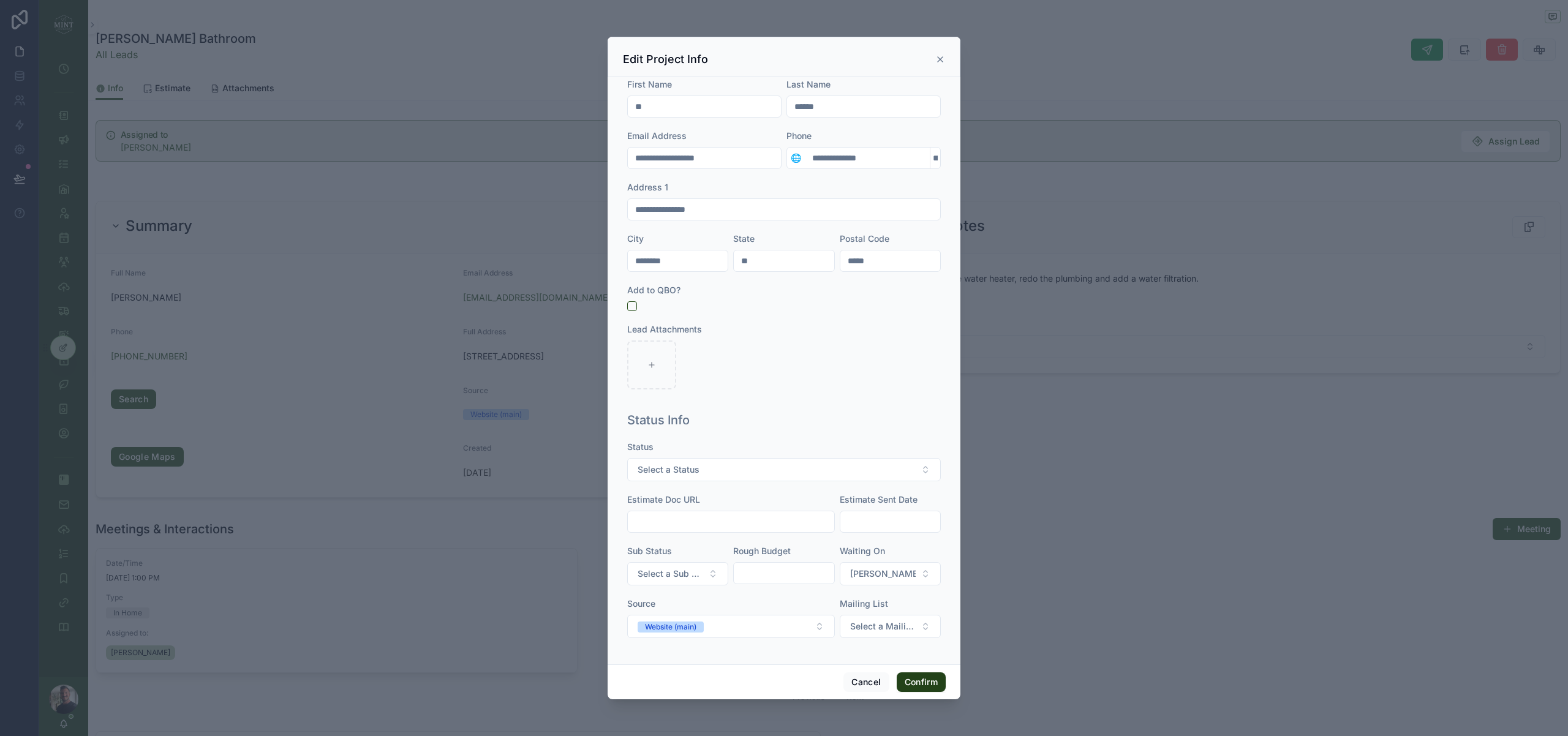
type input "**"
click at [918, 682] on button "Confirm" at bounding box center [920, 682] width 49 height 20
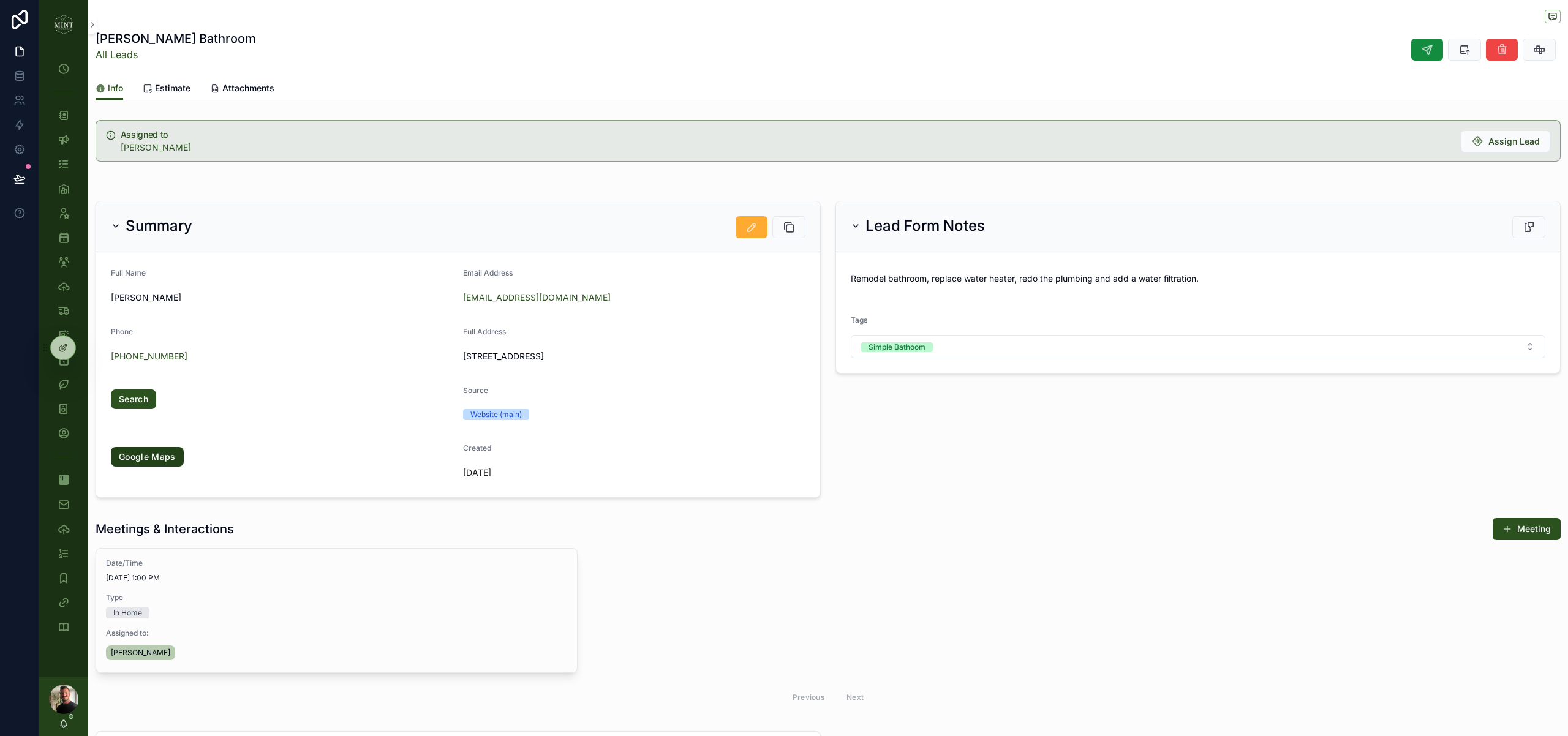
click at [161, 458] on link "Google Maps" at bounding box center [147, 457] width 73 height 20
click at [124, 54] on link "All Leads" at bounding box center [117, 55] width 43 height 12
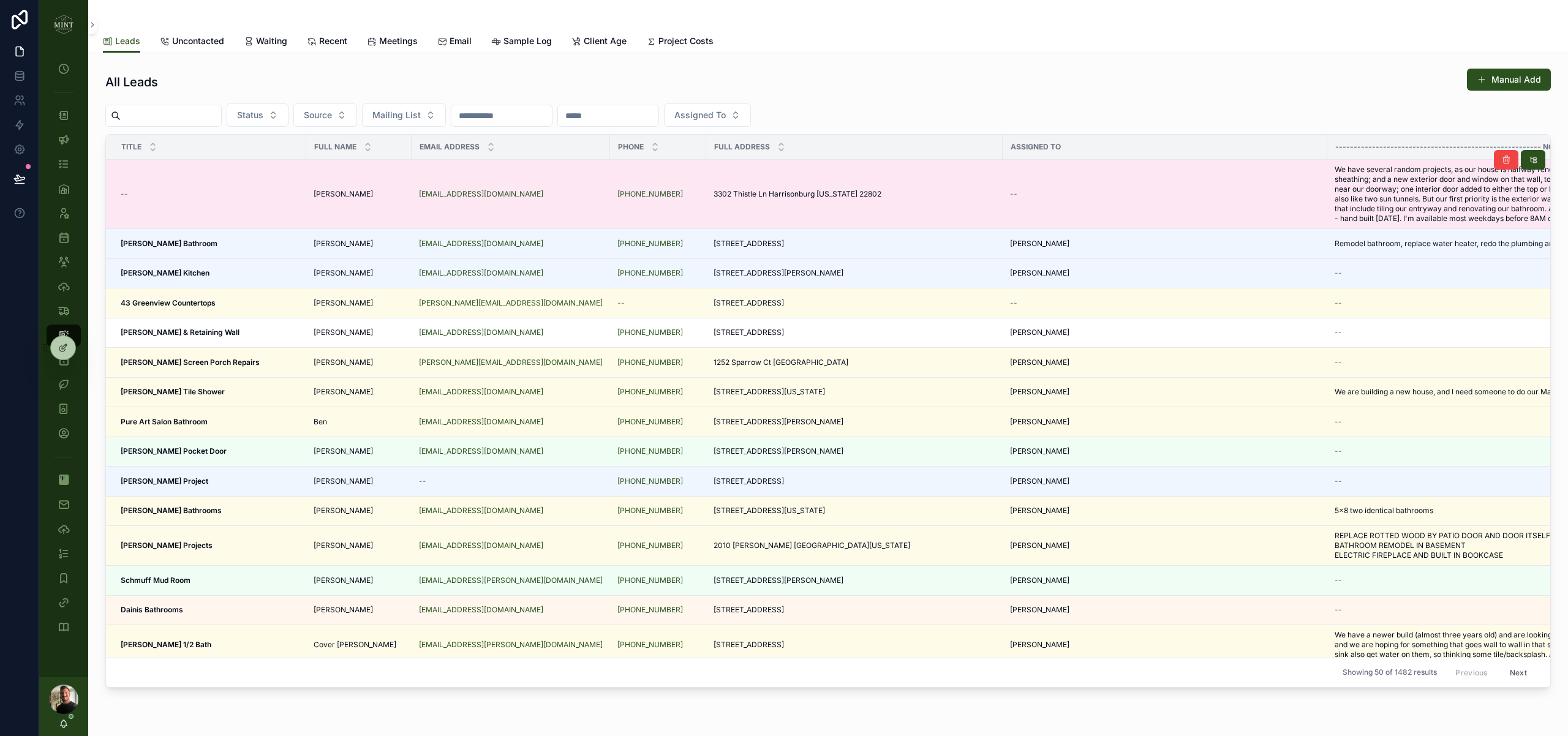
click at [323, 198] on span "[PERSON_NAME]" at bounding box center [343, 194] width 60 height 10
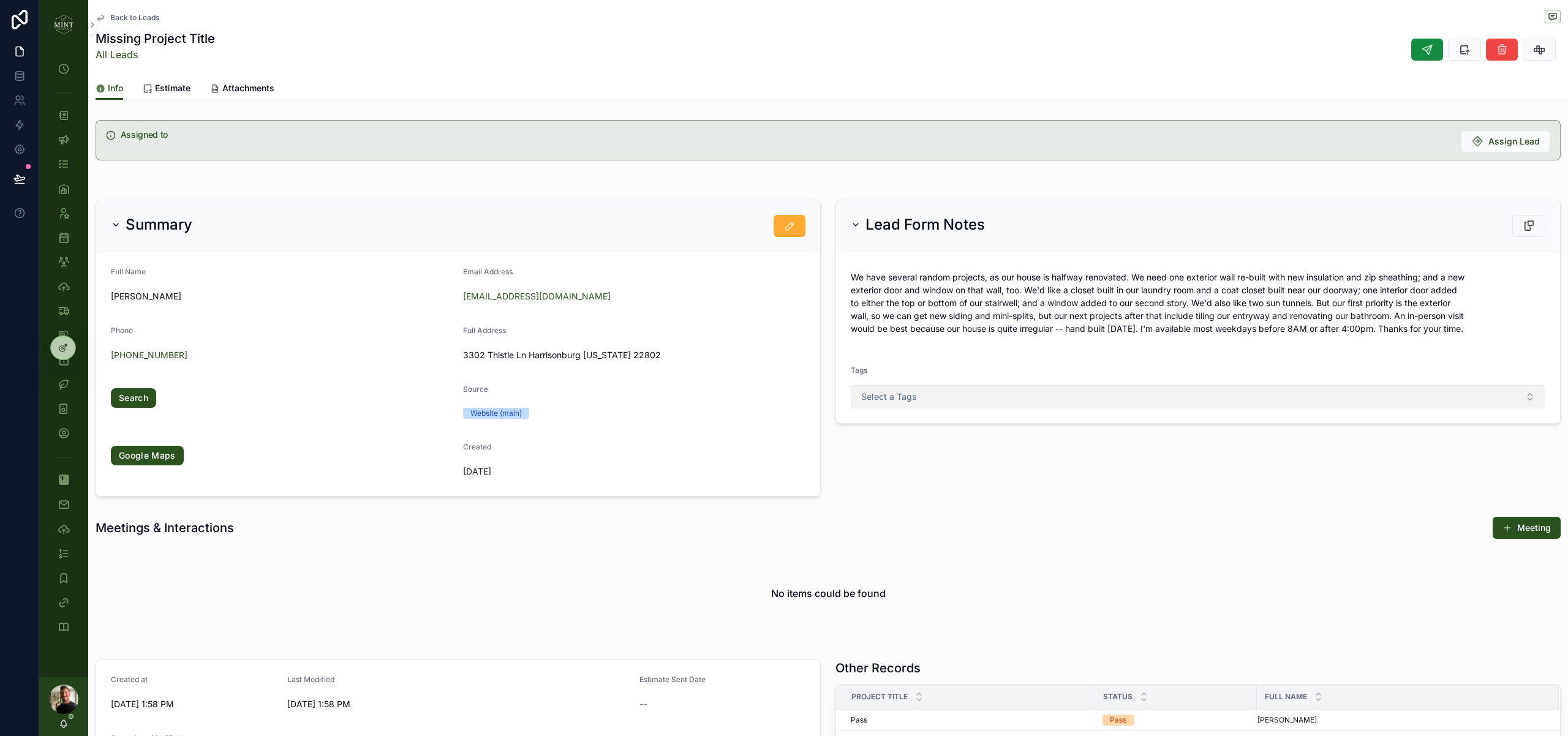
click at [960, 389] on button "Select a Tags" at bounding box center [1198, 397] width 694 height 23
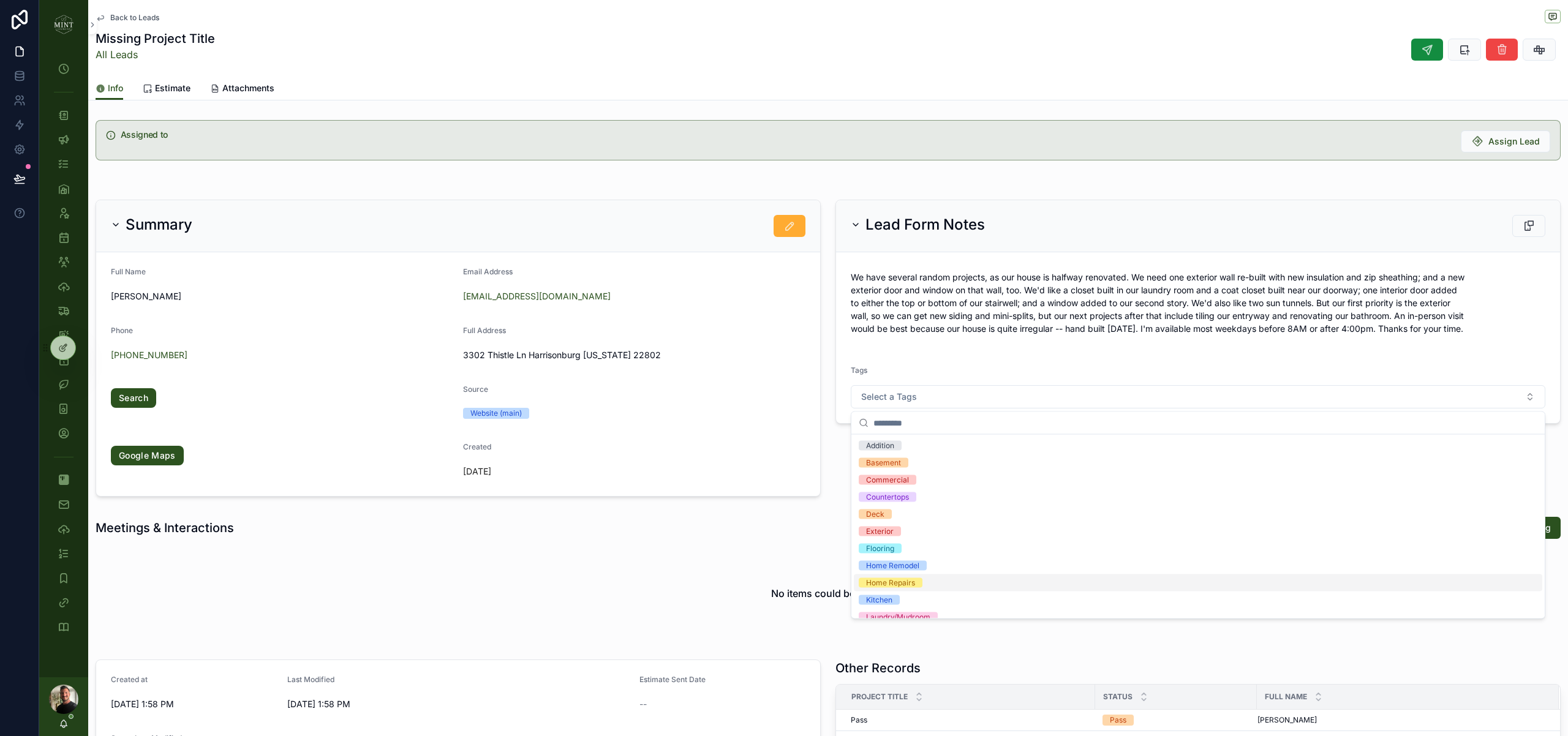
click at [921, 589] on div "Home Repairs" at bounding box center [1198, 582] width 689 height 17
click at [836, 465] on div "Lead Form Notes We have several random projects, as our house is halfway renova…" at bounding box center [1198, 348] width 740 height 307
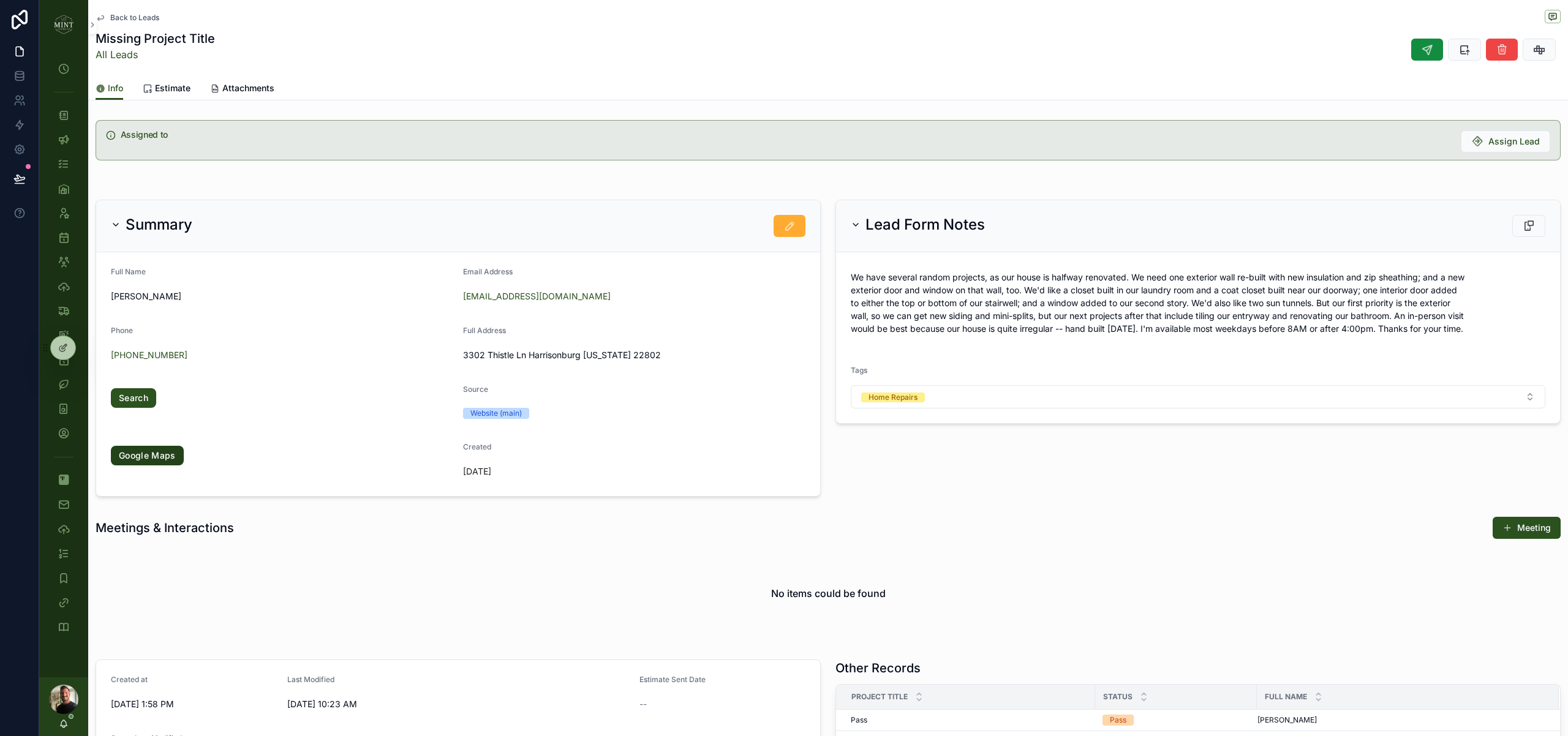
click at [176, 453] on link "Google Maps" at bounding box center [147, 455] width 73 height 20
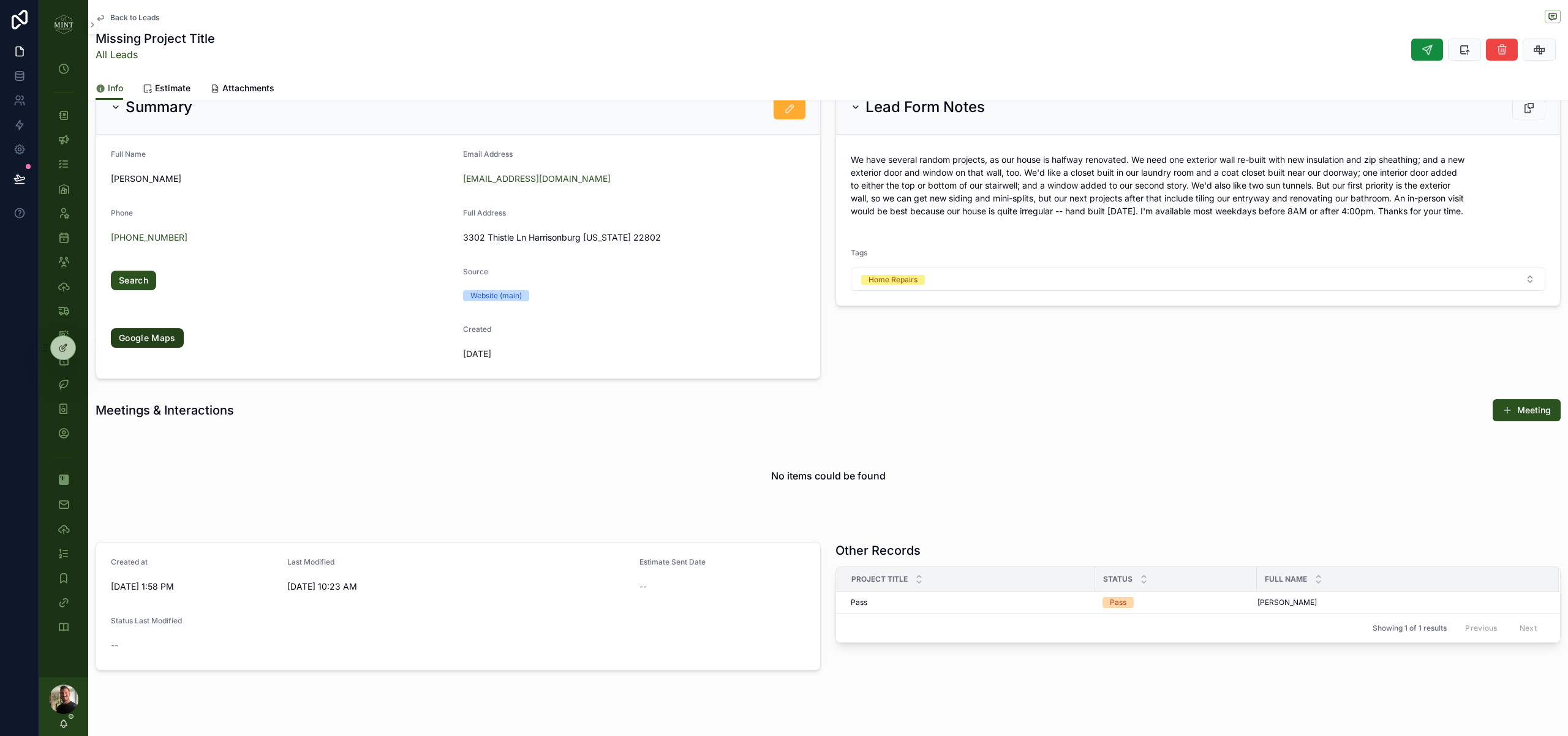
scroll to position [135, 0]
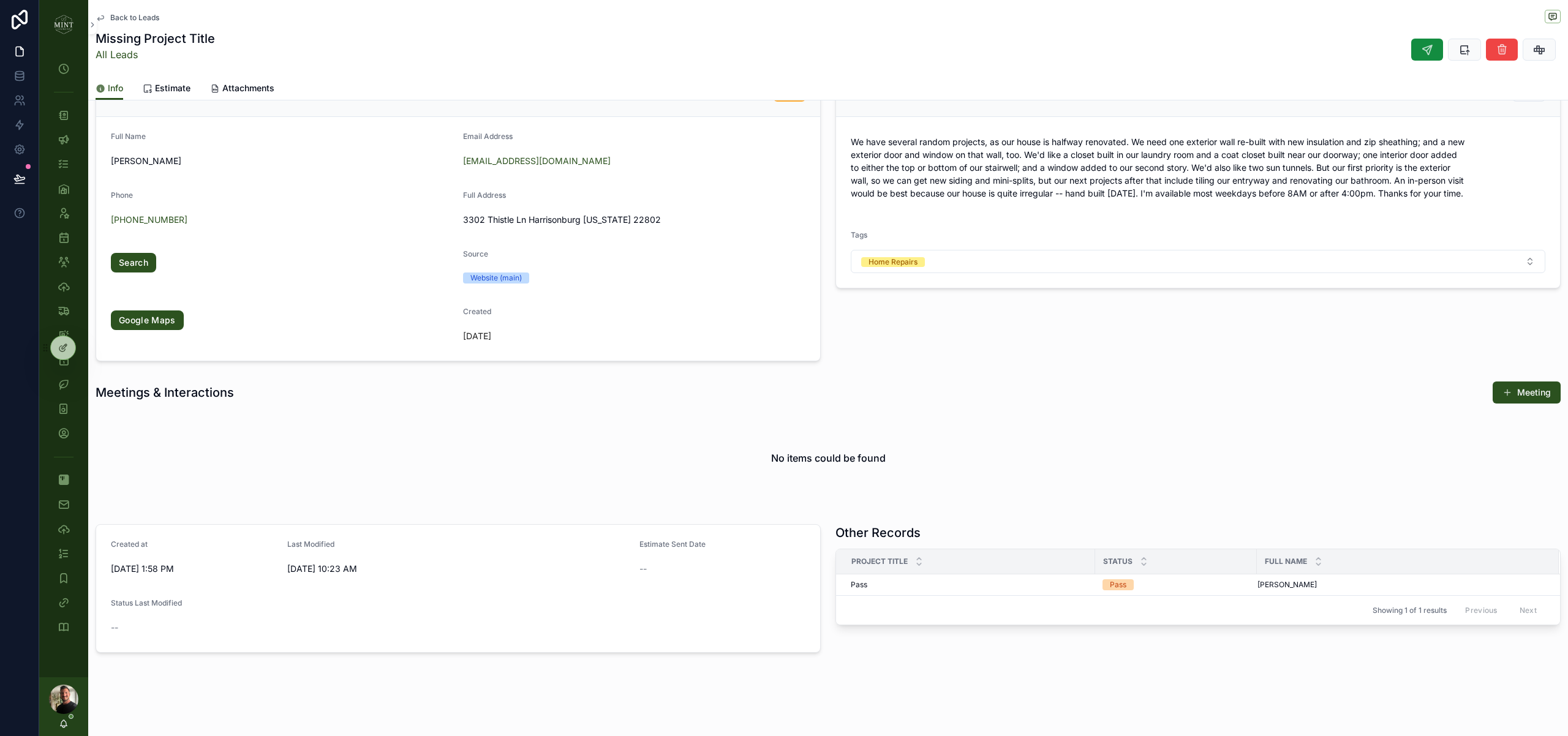
click at [831, 348] on div "Lead Form Notes We have several random projects, as our house is halfway renova…" at bounding box center [1198, 213] width 740 height 307
